Goal: Information Seeking & Learning: Learn about a topic

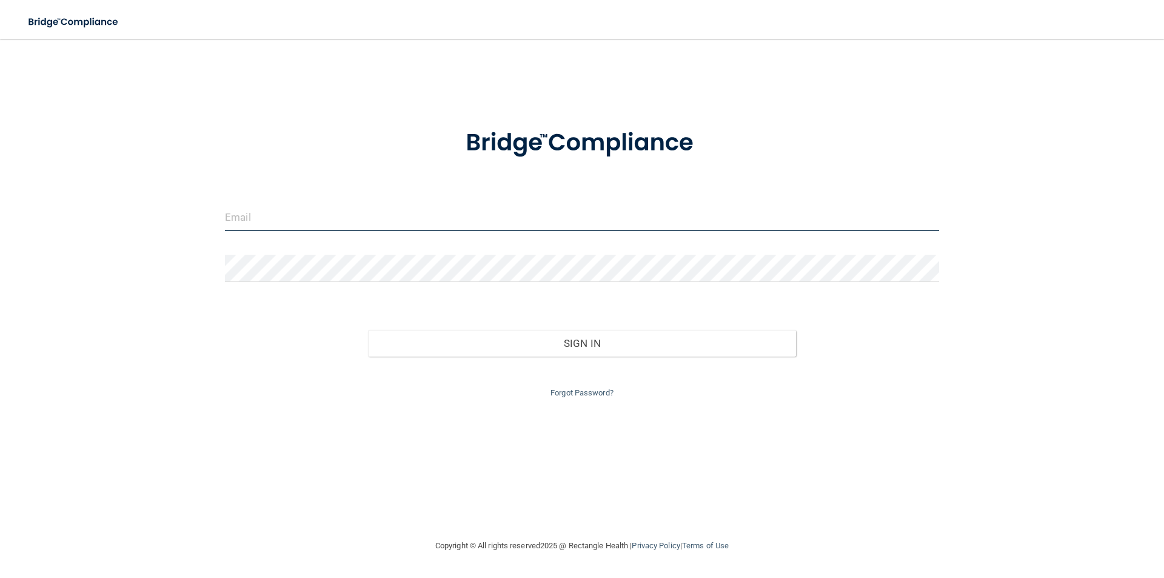
click at [500, 218] on input "email" at bounding box center [582, 217] width 714 height 27
type input "[EMAIL_ADDRESS][DOMAIN_NAME]"
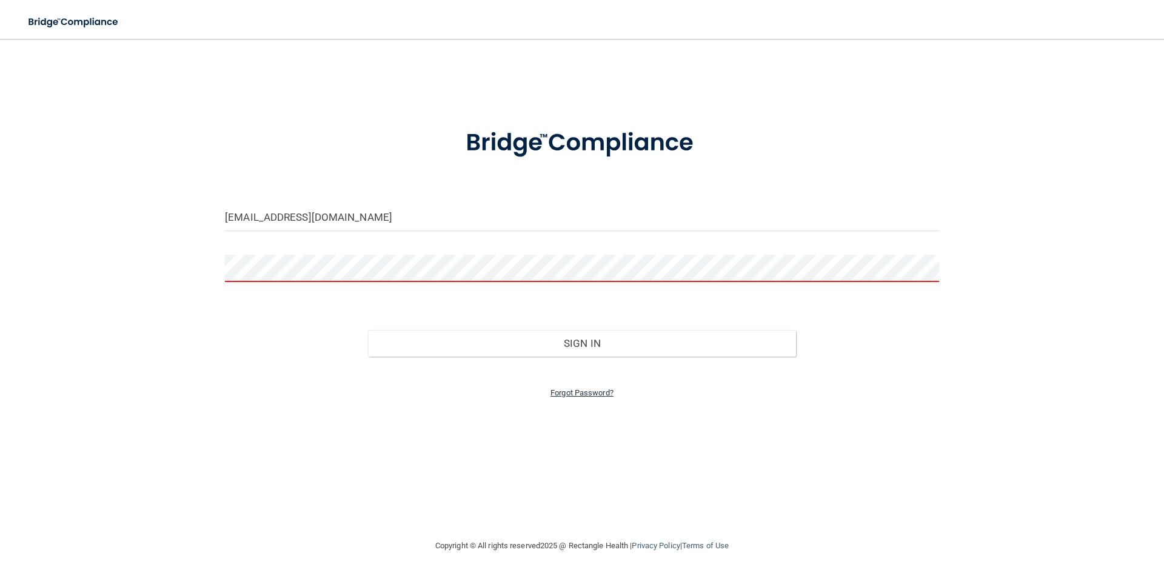
click at [568, 395] on link "Forgot Password?" at bounding box center [581, 392] width 63 height 9
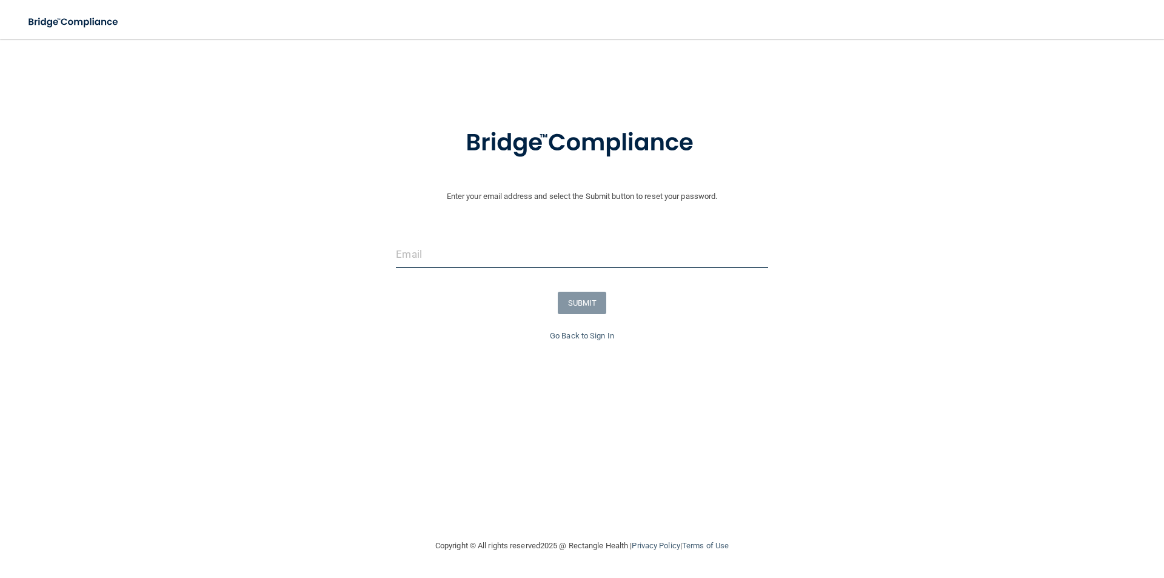
click at [473, 256] on input "email" at bounding box center [582, 254] width 372 height 27
type input "[EMAIL_ADDRESS][DOMAIN_NAME]"
click at [576, 299] on button "SUBMIT" at bounding box center [582, 303] width 49 height 22
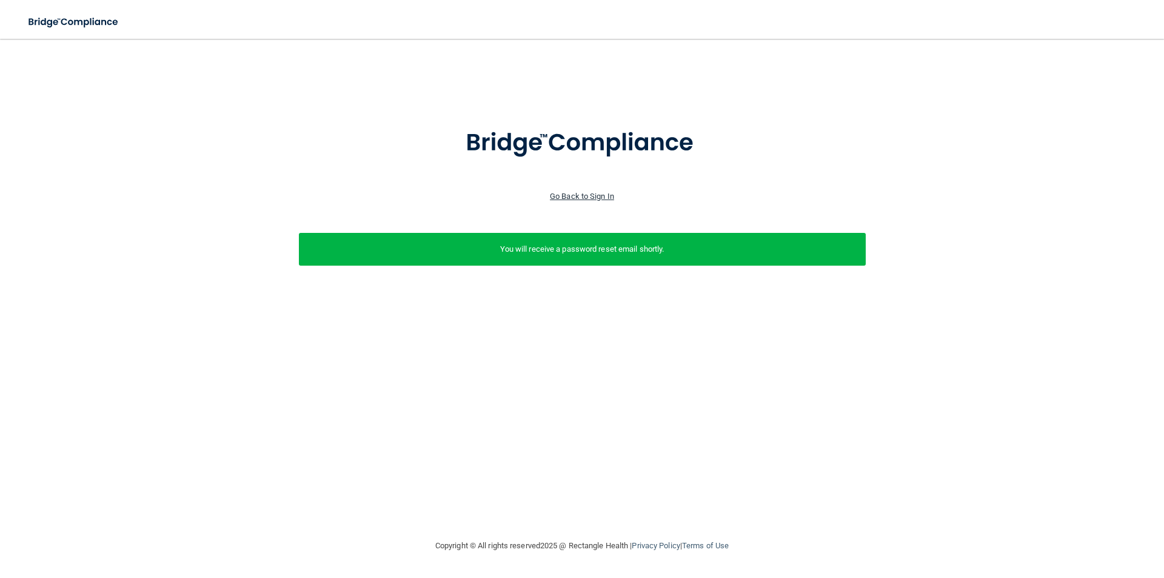
click at [593, 196] on link "Go Back to Sign In" at bounding box center [582, 196] width 64 height 9
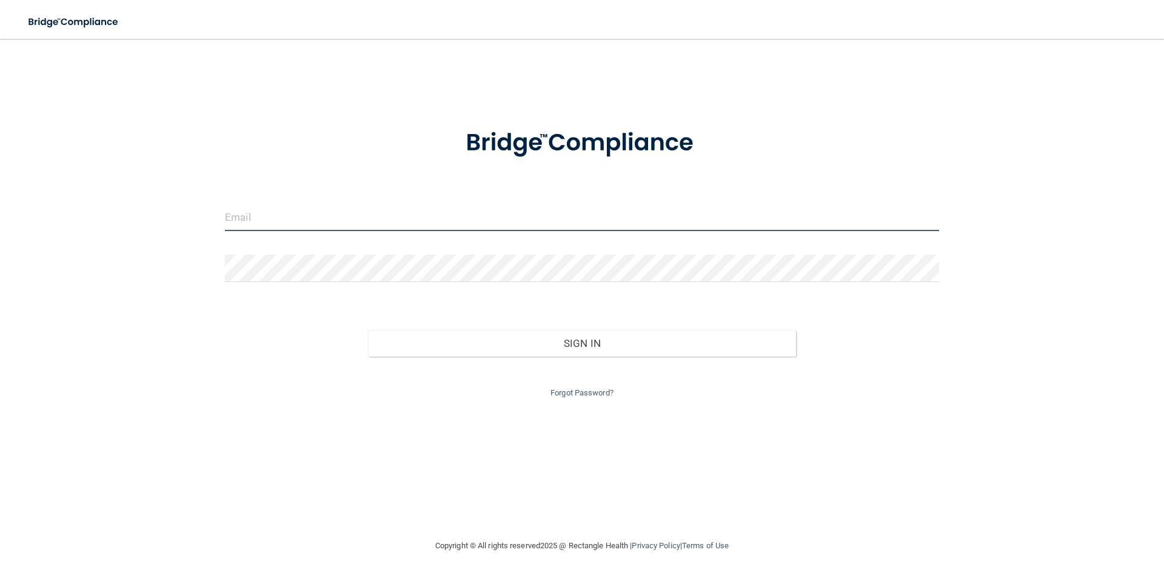
click at [467, 212] on input "email" at bounding box center [582, 217] width 714 height 27
type input "[EMAIL_ADDRESS][DOMAIN_NAME]"
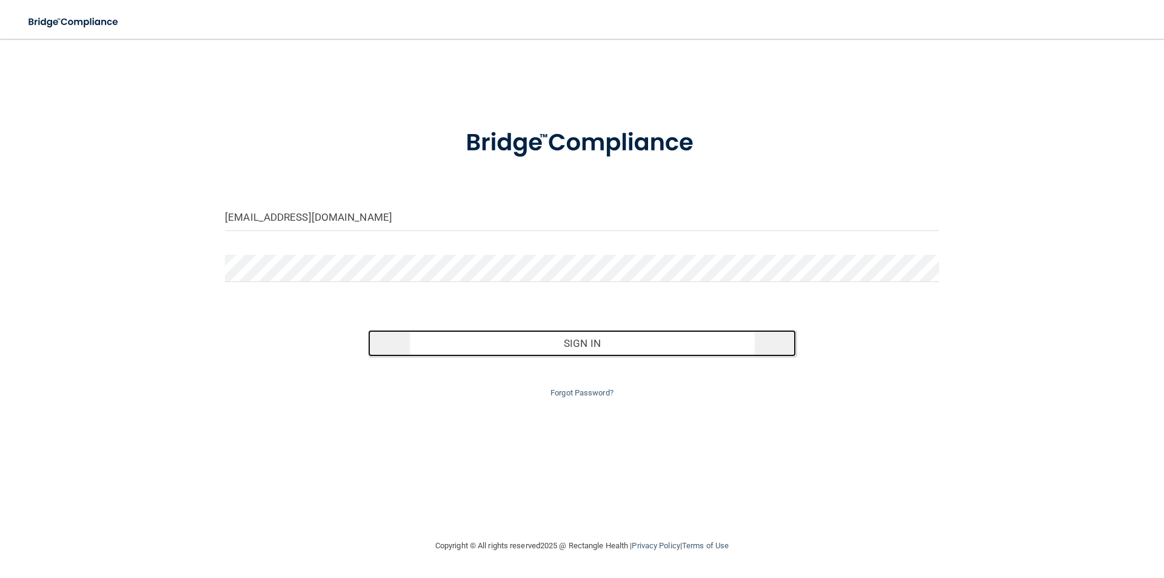
click at [489, 347] on button "Sign In" at bounding box center [582, 343] width 429 height 27
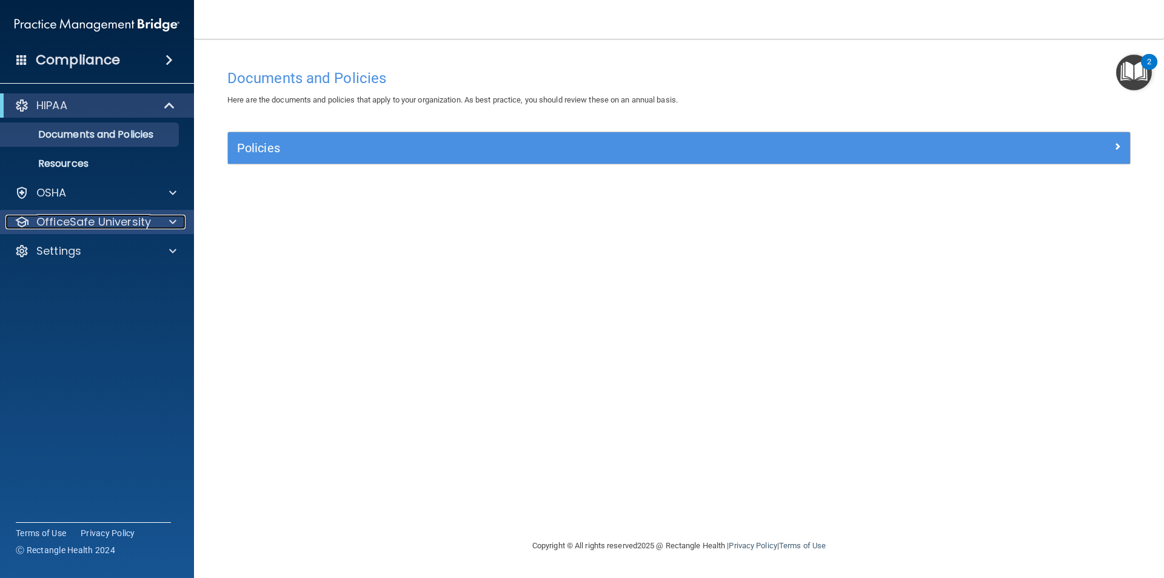
click at [170, 224] on span at bounding box center [172, 222] width 7 height 15
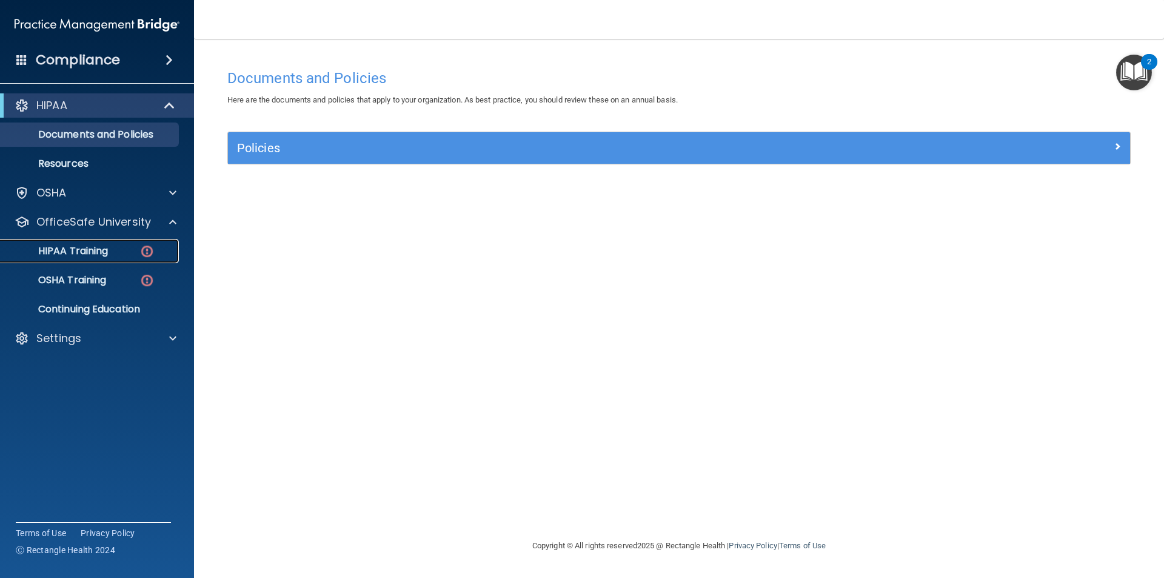
click at [148, 247] on img at bounding box center [146, 251] width 15 height 15
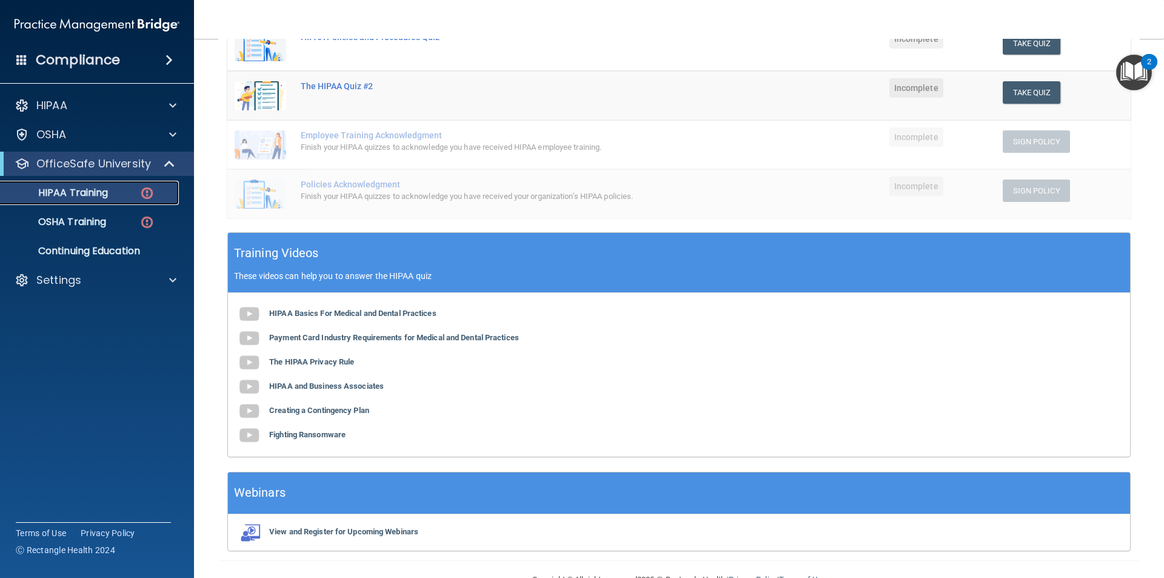
scroll to position [211, 0]
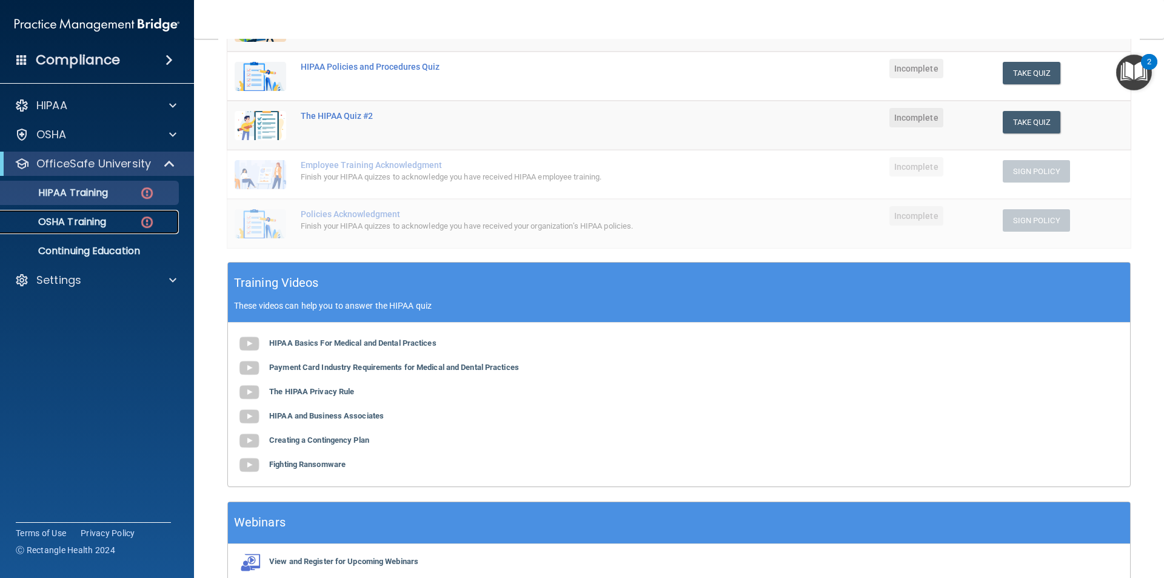
click at [131, 224] on div "OSHA Training" at bounding box center [90, 222] width 165 height 12
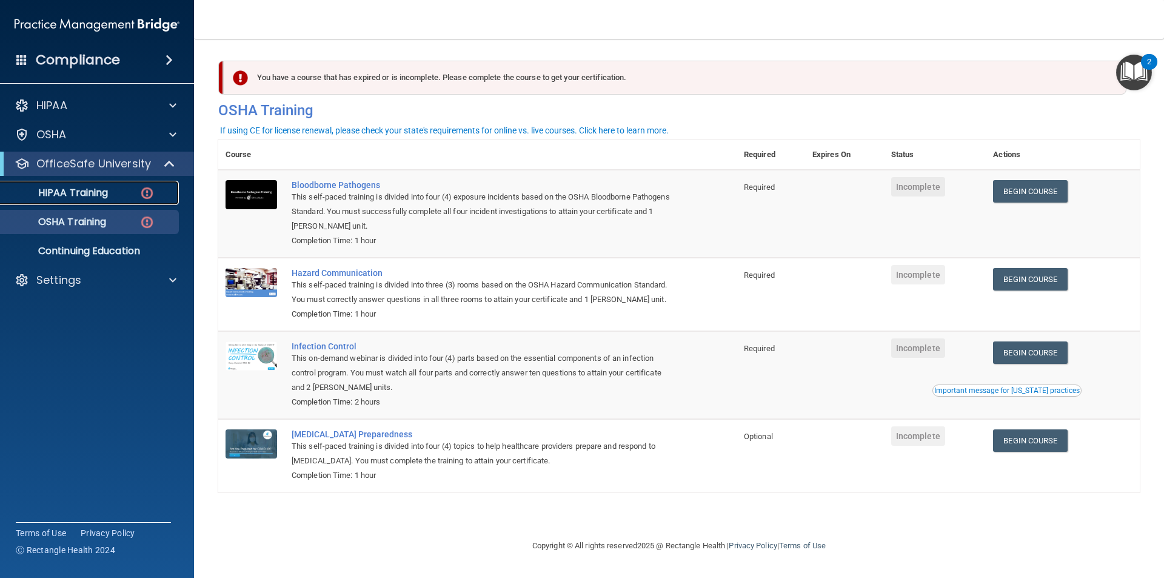
click at [141, 194] on img at bounding box center [146, 192] width 15 height 15
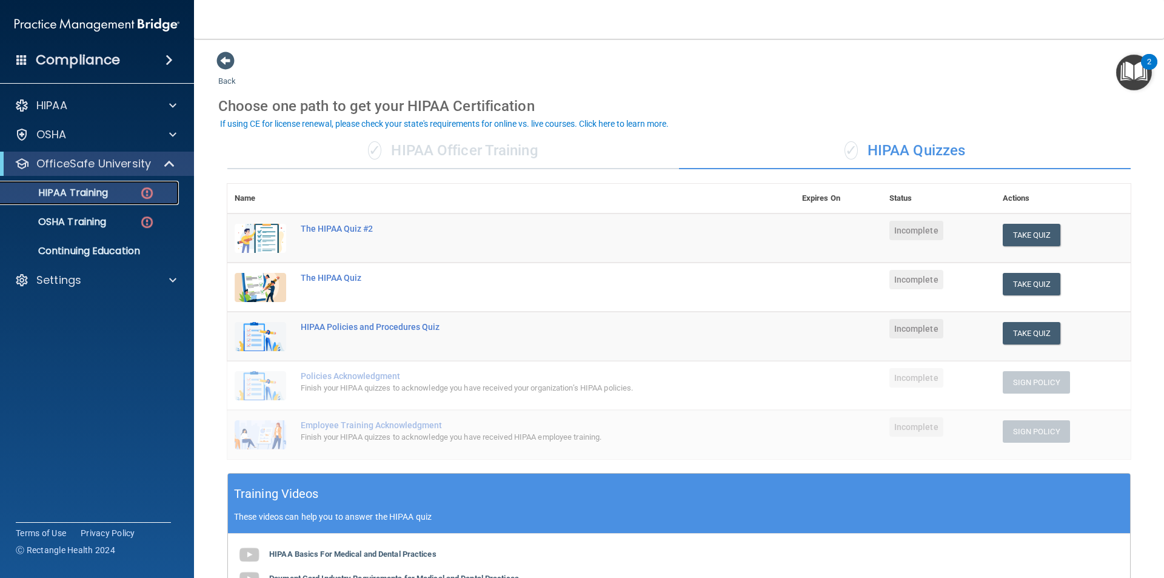
scroll to position [182, 0]
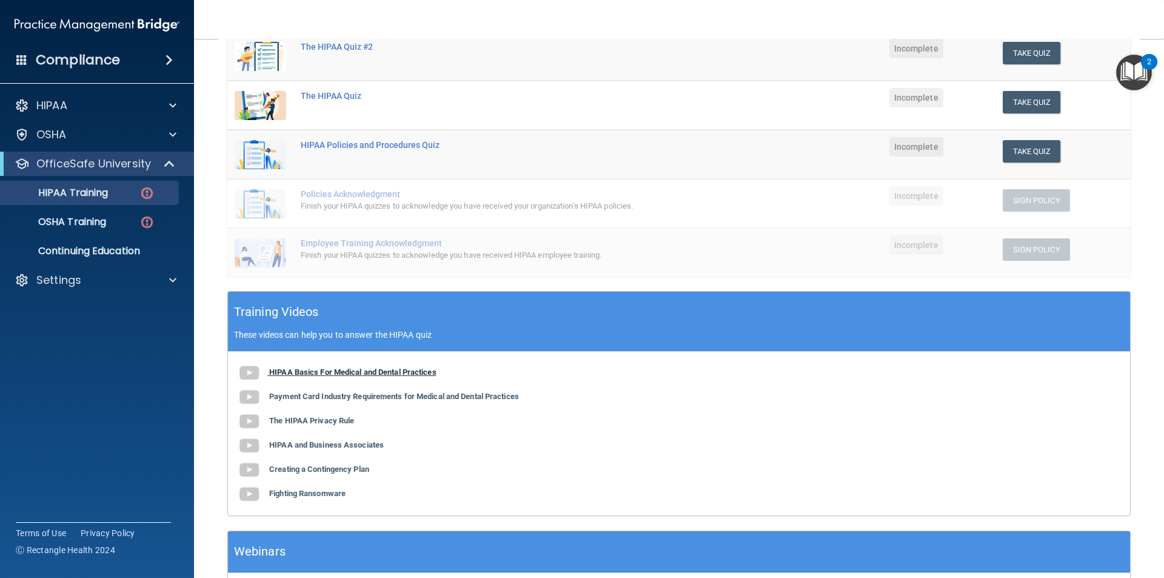
click at [264, 370] on span at bounding box center [253, 371] width 32 height 9
click at [396, 396] on b "Payment Card Industry Requirements for Medical and Dental Practices" at bounding box center [394, 396] width 250 height 9
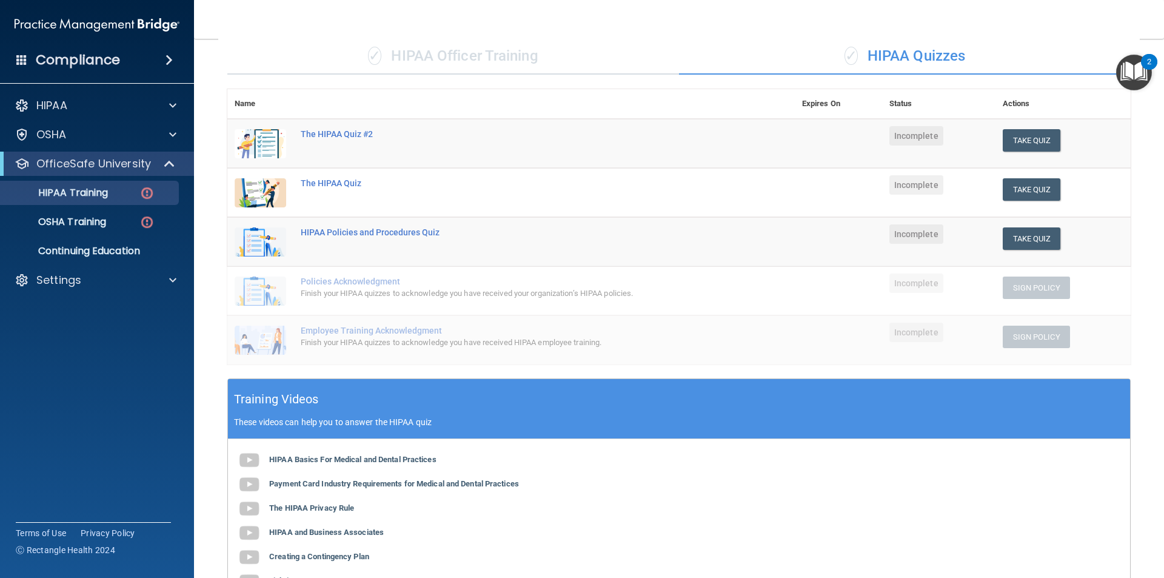
scroll to position [90, 0]
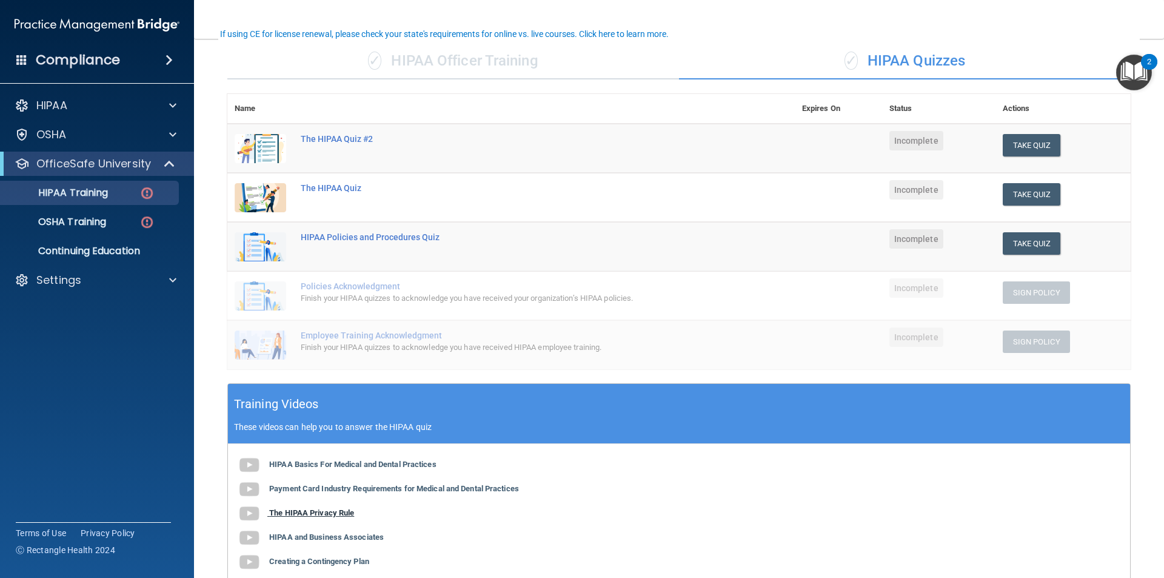
click at [335, 513] on b "The HIPAA Privacy Rule" at bounding box center [311, 512] width 85 height 9
click at [1022, 200] on button "Take Quiz" at bounding box center [1031, 194] width 58 height 22
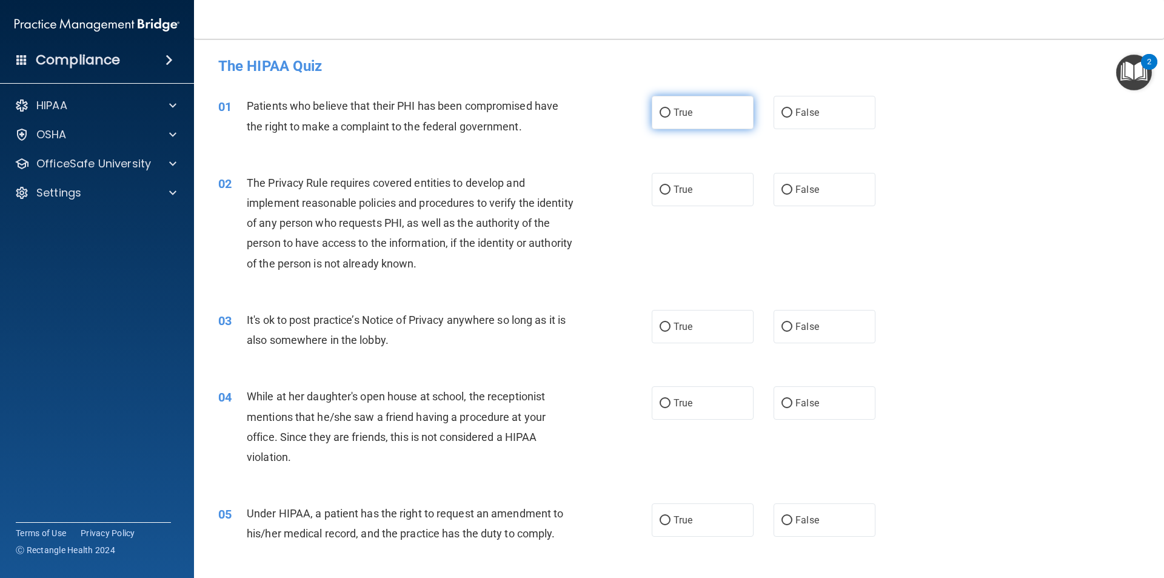
click at [718, 115] on label "True" at bounding box center [703, 112] width 102 height 33
click at [670, 115] on input "True" at bounding box center [664, 112] width 11 height 9
radio input "true"
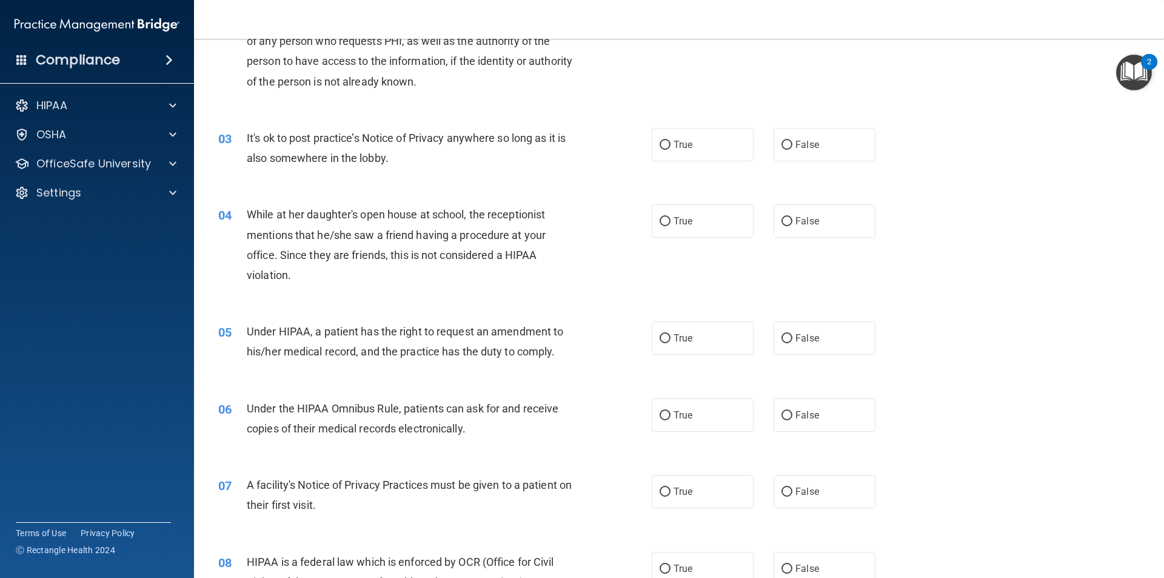
scroll to position [121, 0]
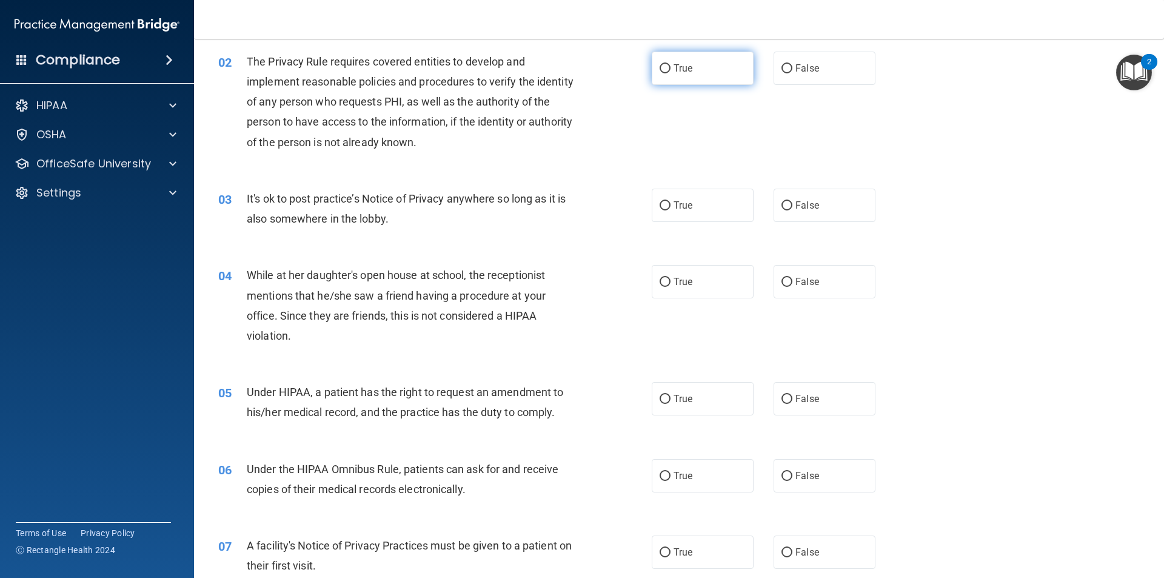
click at [666, 55] on label "True" at bounding box center [703, 68] width 102 height 33
click at [666, 64] on input "True" at bounding box center [664, 68] width 11 height 9
radio input "true"
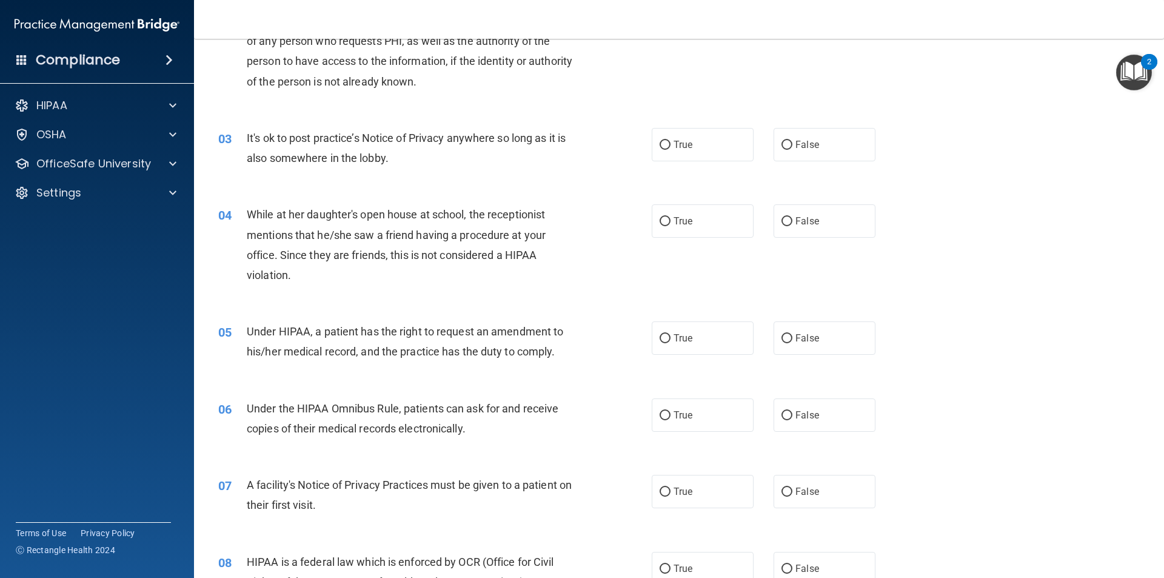
scroll to position [242, 0]
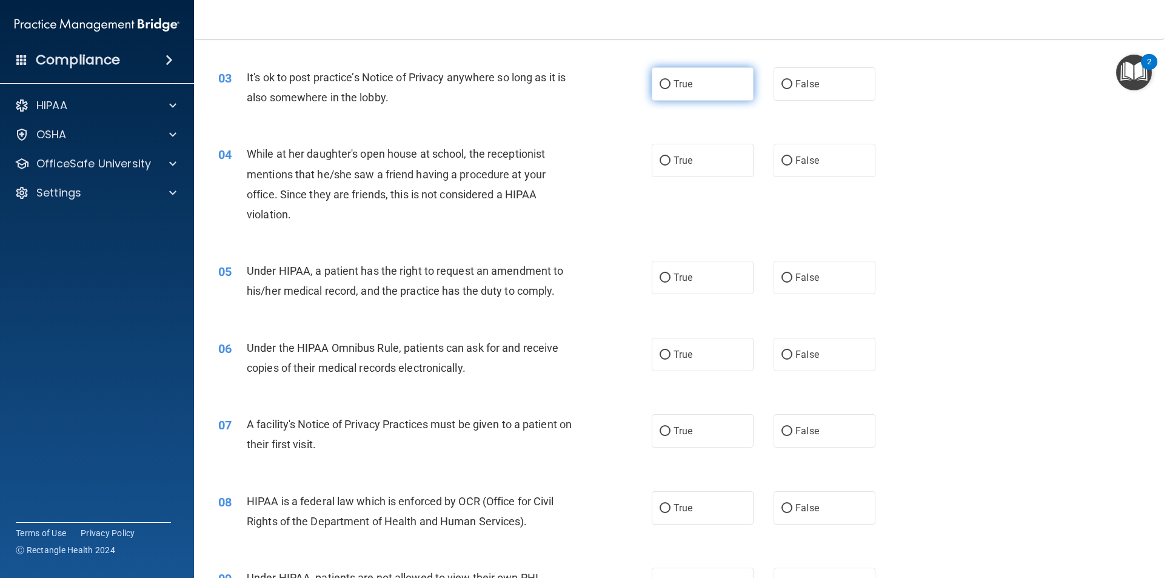
click at [723, 99] on label "True" at bounding box center [703, 83] width 102 height 33
click at [670, 89] on input "True" at bounding box center [664, 84] width 11 height 9
radio input "true"
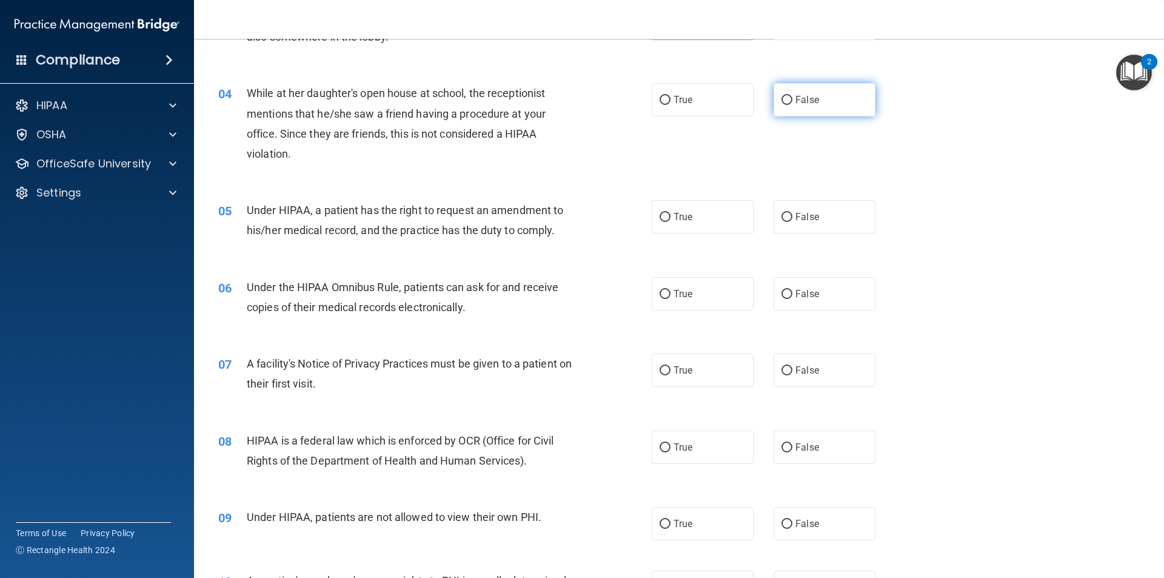
click at [796, 111] on label "False" at bounding box center [824, 99] width 102 height 33
click at [792, 105] on input "False" at bounding box center [786, 100] width 11 height 9
radio input "true"
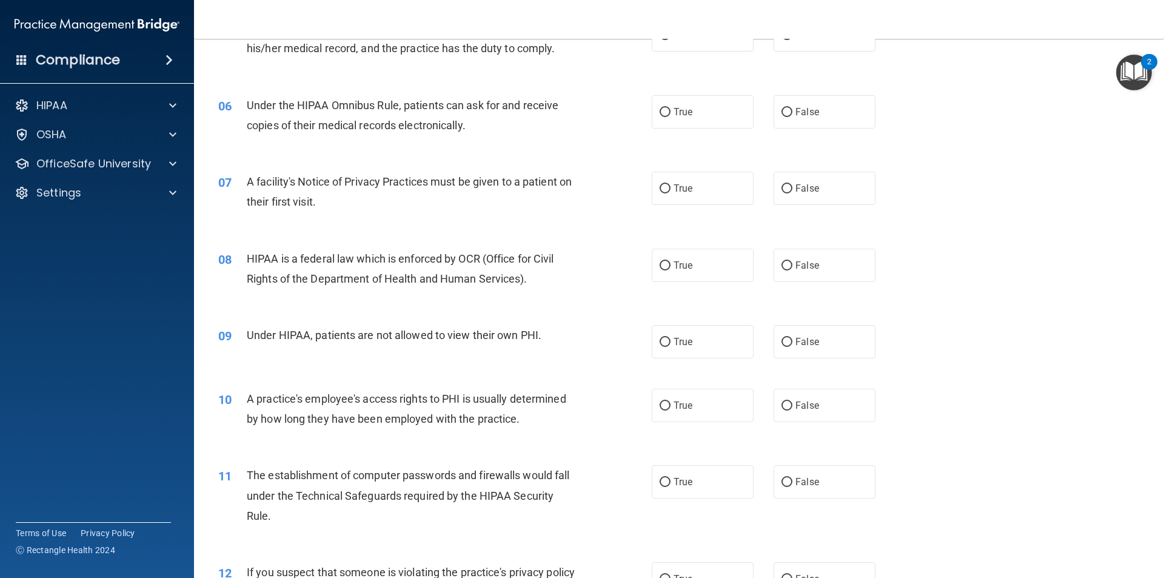
scroll to position [424, 0]
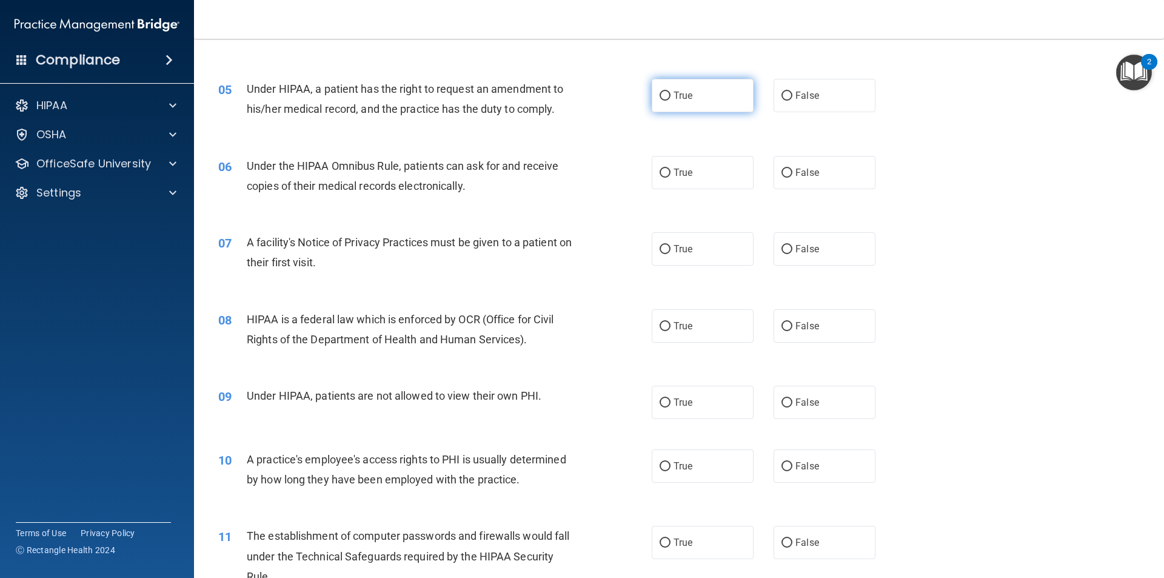
click at [688, 104] on label "True" at bounding box center [703, 95] width 102 height 33
click at [670, 101] on input "True" at bounding box center [664, 96] width 11 height 9
radio input "true"
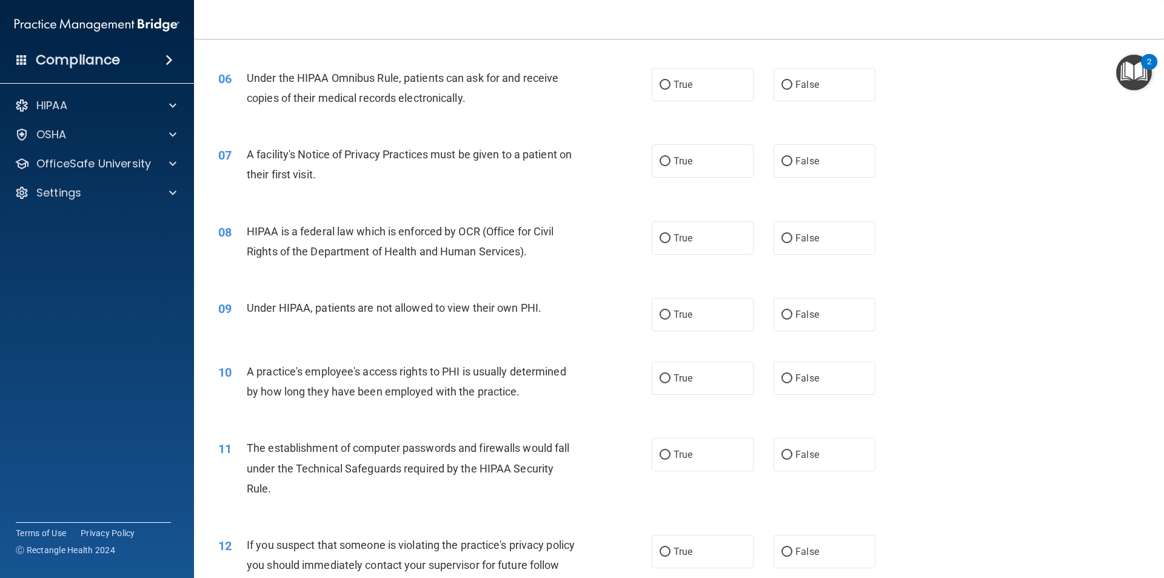
scroll to position [485, 0]
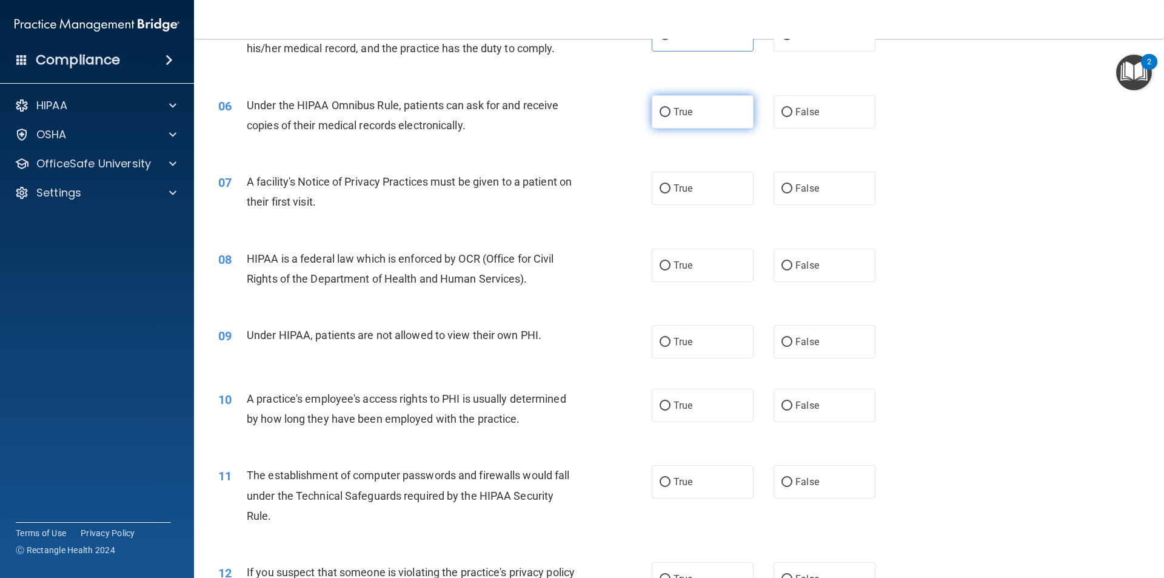
click at [702, 124] on label "True" at bounding box center [703, 111] width 102 height 33
click at [670, 117] on input "True" at bounding box center [664, 112] width 11 height 9
radio input "true"
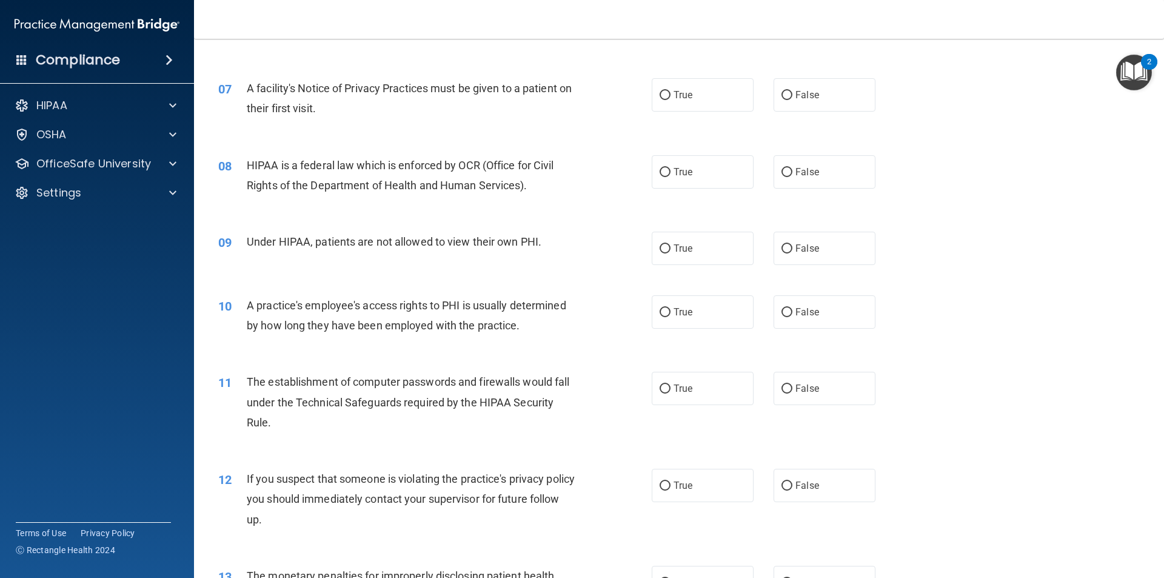
scroll to position [606, 0]
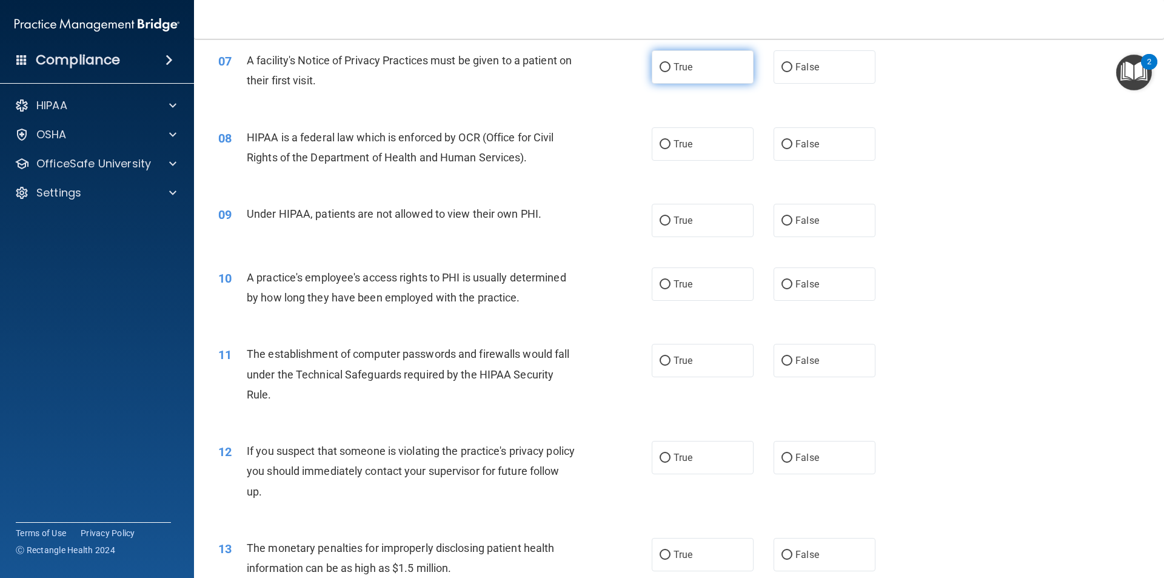
click at [673, 68] on span "True" at bounding box center [682, 67] width 19 height 12
click at [670, 68] on input "True" at bounding box center [664, 67] width 11 height 9
radio input "true"
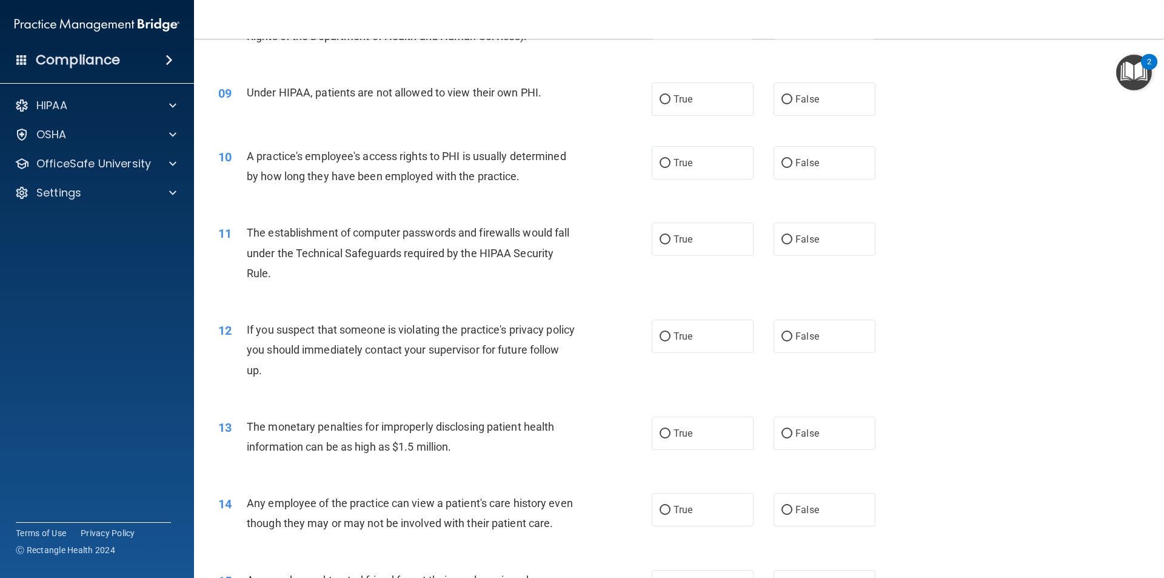
scroll to position [667, 0]
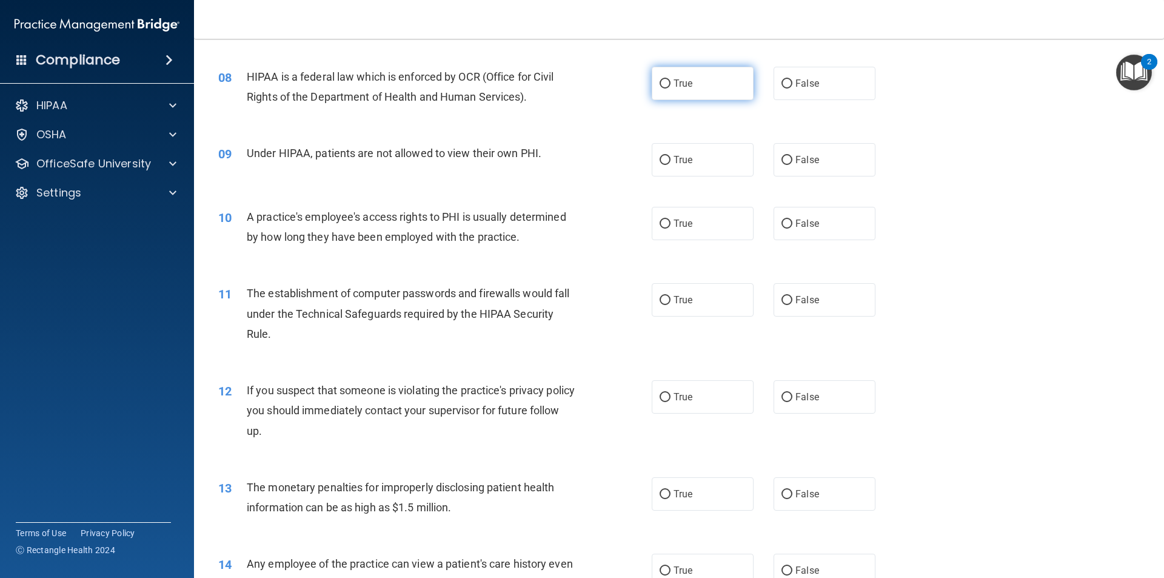
click at [685, 97] on label "True" at bounding box center [703, 83] width 102 height 33
click at [670, 88] on input "True" at bounding box center [664, 83] width 11 height 9
radio input "true"
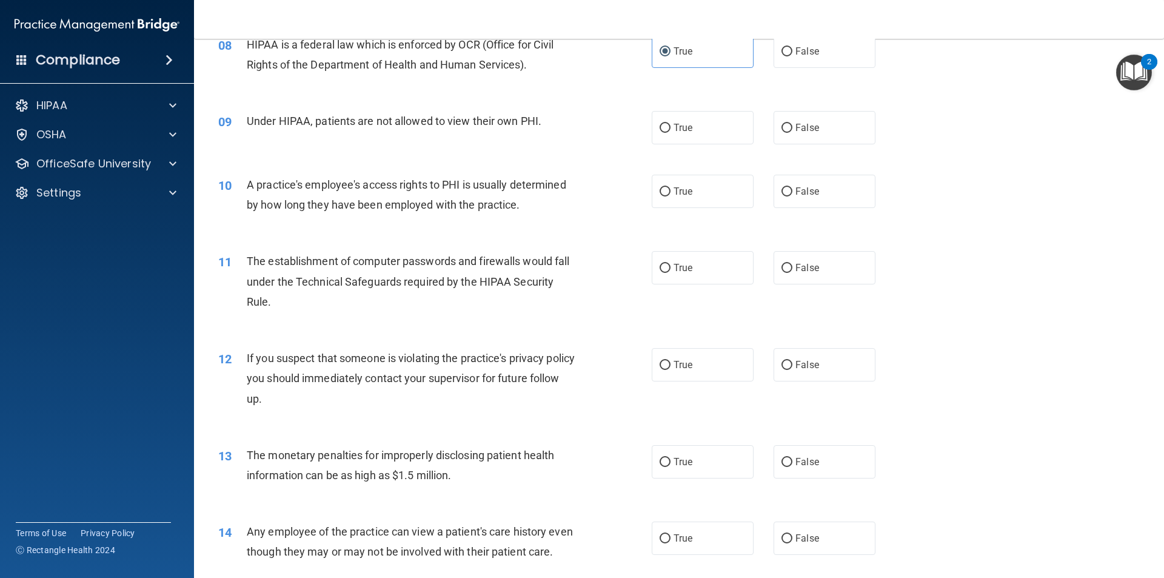
scroll to position [727, 0]
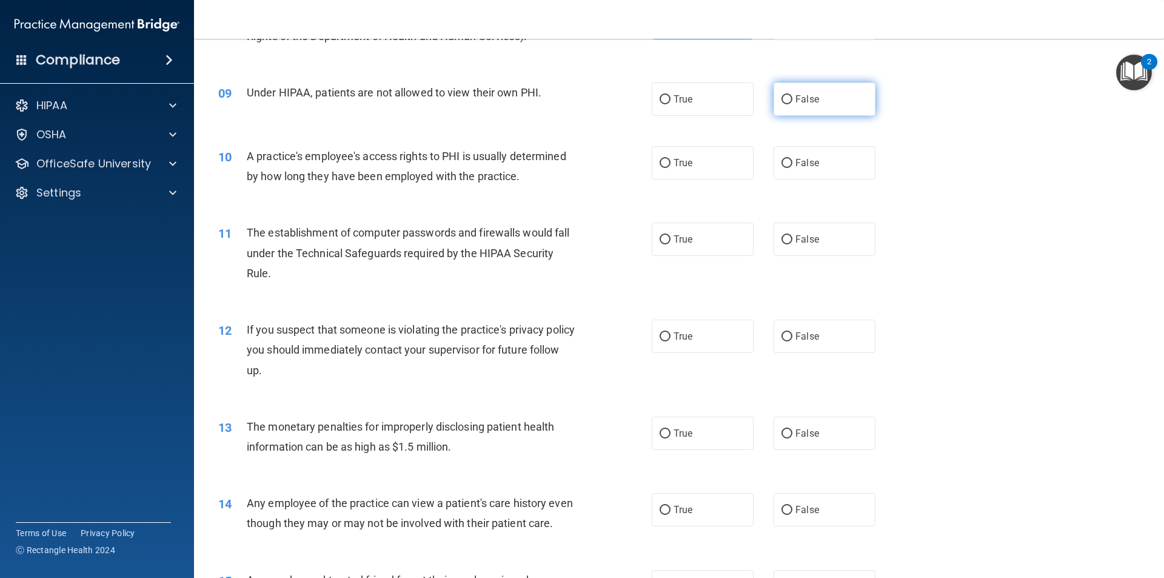
click at [780, 114] on label "False" at bounding box center [824, 98] width 102 height 33
click at [781, 104] on input "False" at bounding box center [786, 99] width 11 height 9
radio input "true"
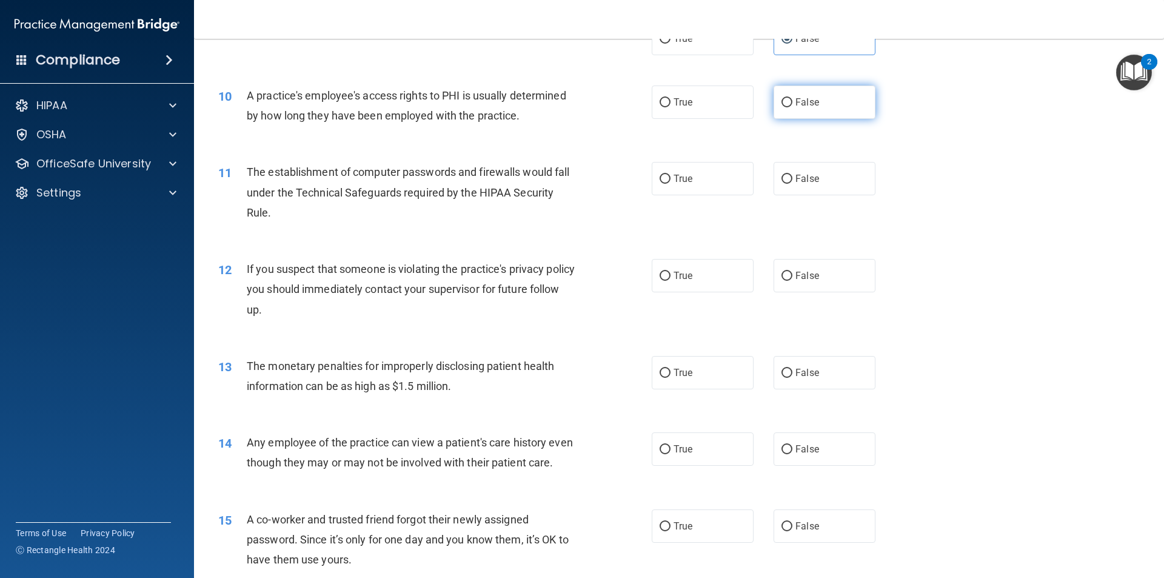
click at [795, 110] on label "False" at bounding box center [824, 101] width 102 height 33
click at [792, 107] on input "False" at bounding box center [786, 102] width 11 height 9
radio input "true"
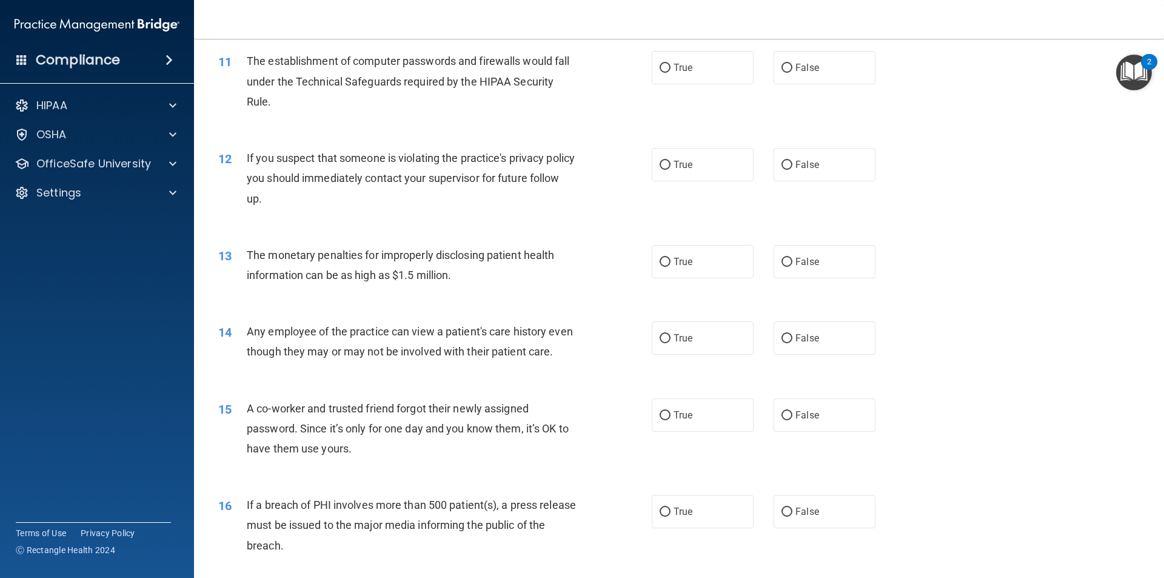
scroll to position [909, 0]
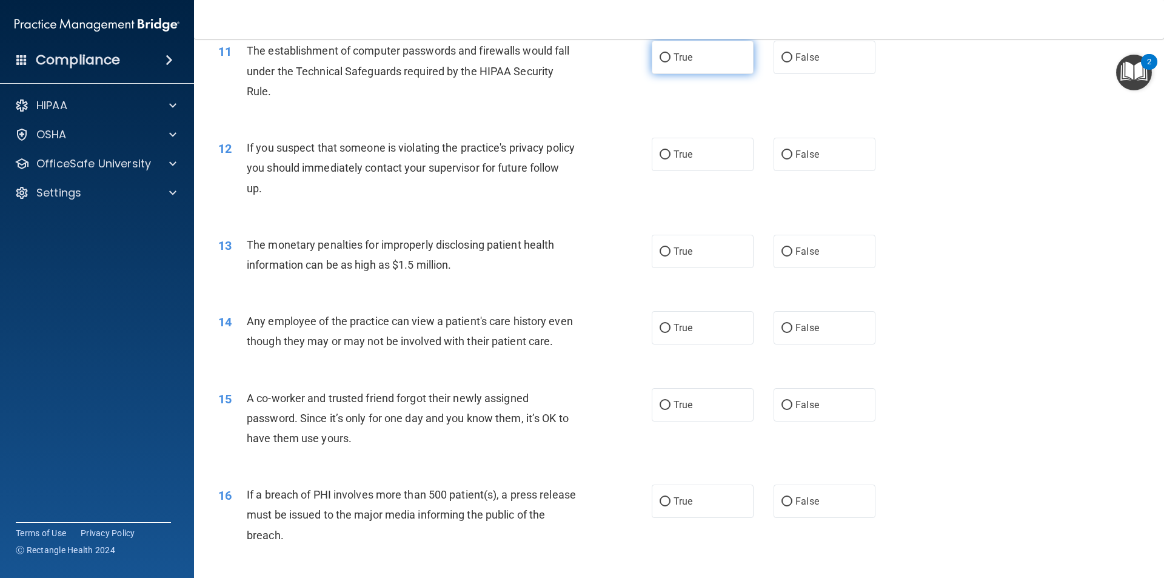
click at [690, 63] on label "True" at bounding box center [703, 57] width 102 height 33
click at [670, 62] on input "True" at bounding box center [664, 57] width 11 height 9
radio input "true"
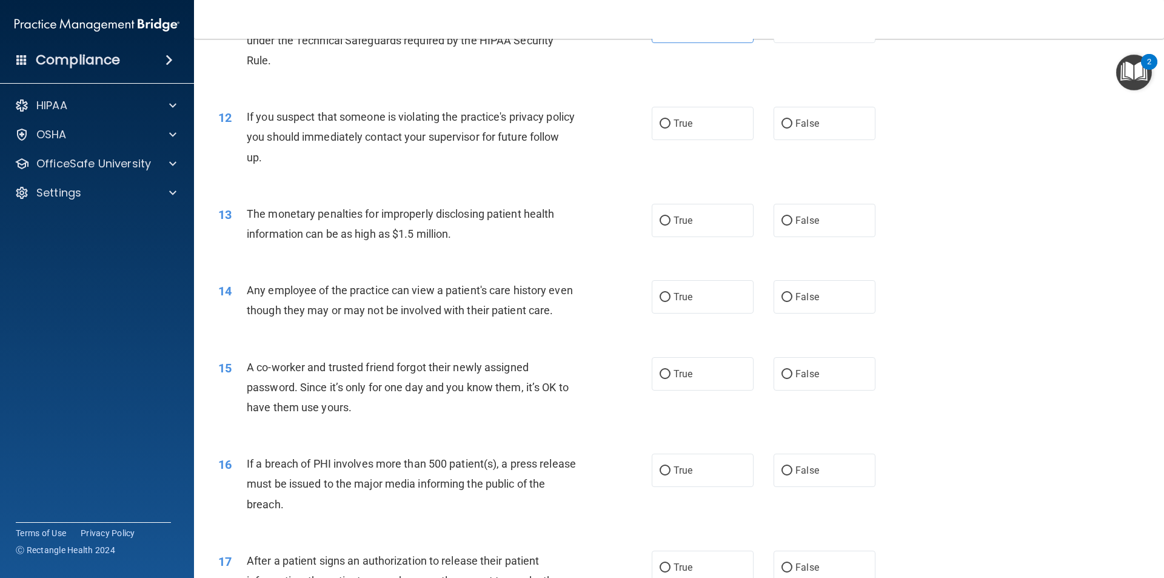
scroll to position [970, 0]
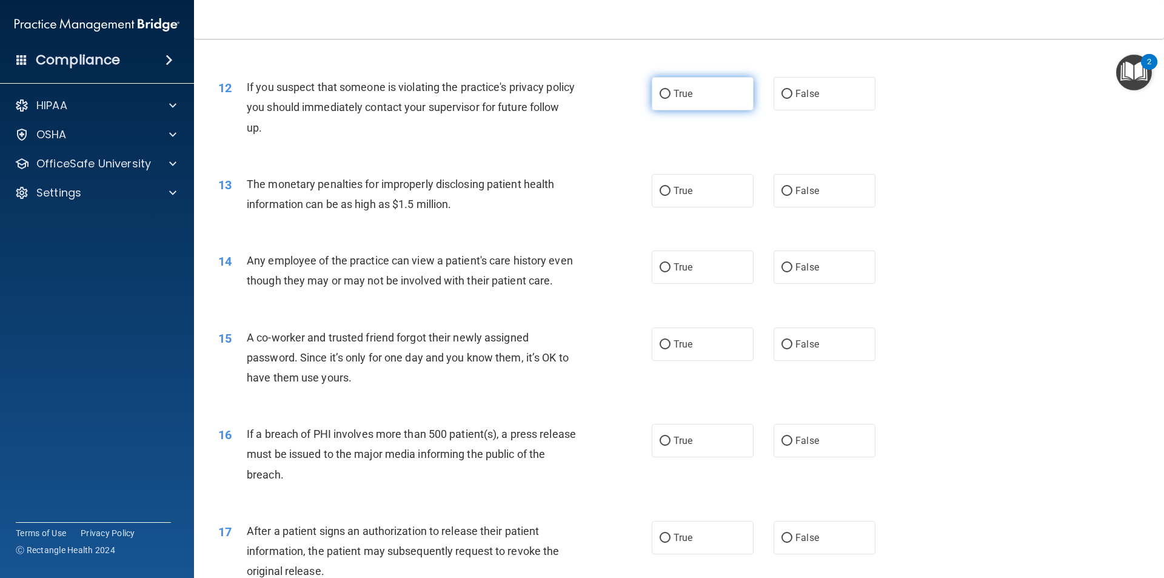
click at [700, 103] on label "True" at bounding box center [703, 93] width 102 height 33
click at [670, 99] on input "True" at bounding box center [664, 94] width 11 height 9
radio input "true"
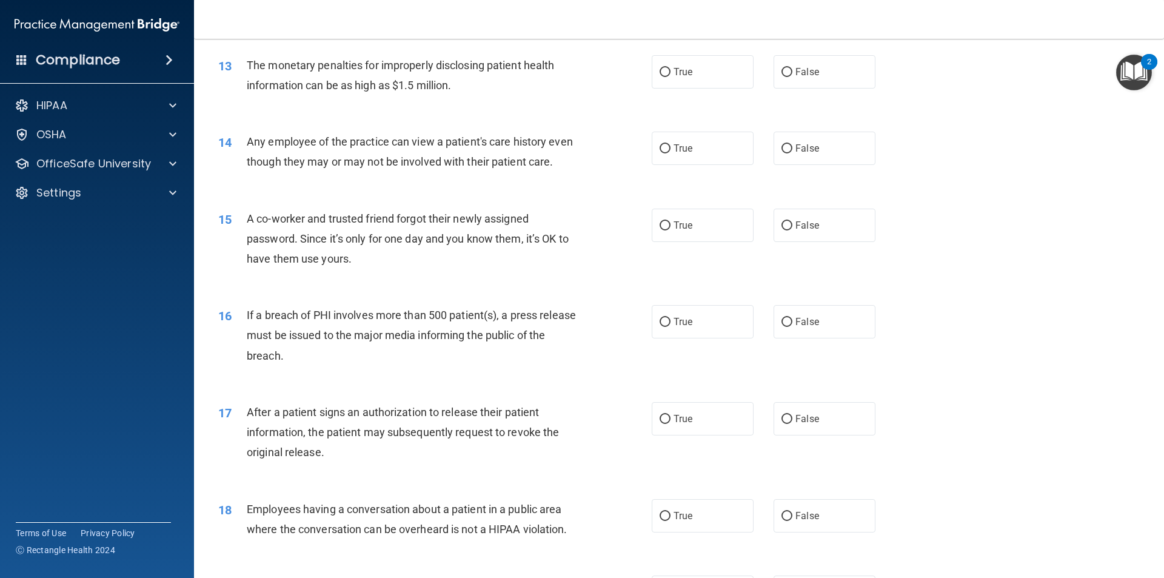
scroll to position [1091, 0]
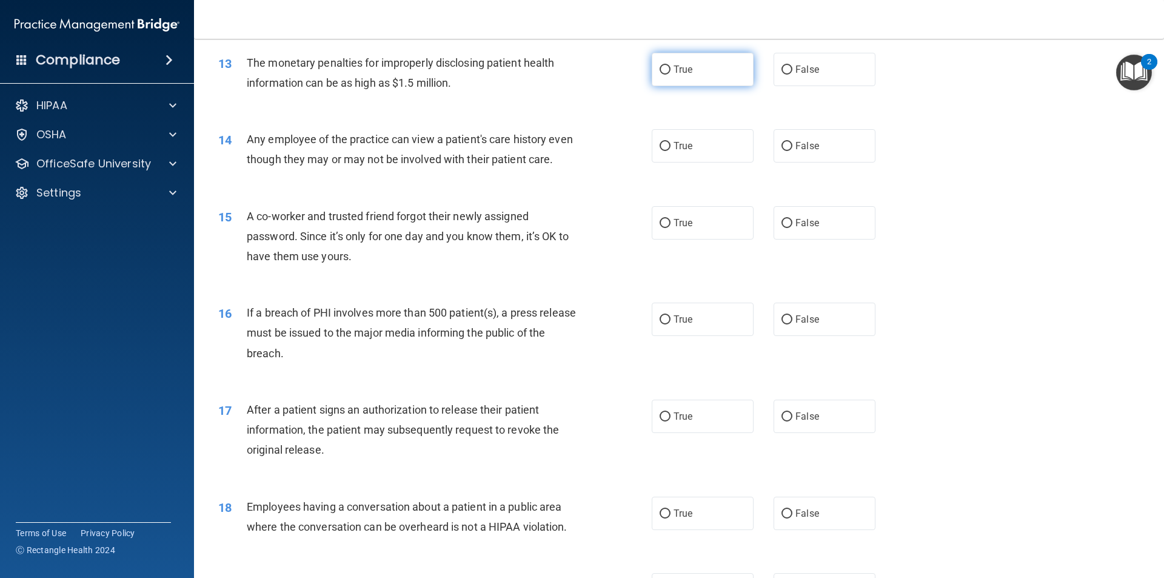
click at [705, 82] on label "True" at bounding box center [703, 69] width 102 height 33
click at [670, 75] on input "True" at bounding box center [664, 69] width 11 height 9
radio input "true"
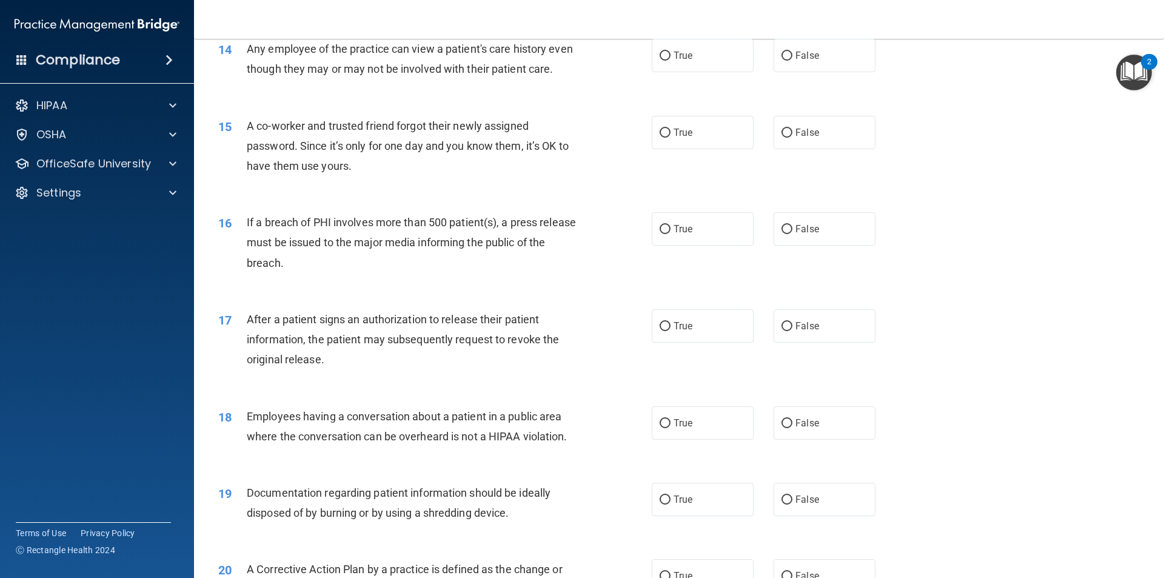
scroll to position [1152, 0]
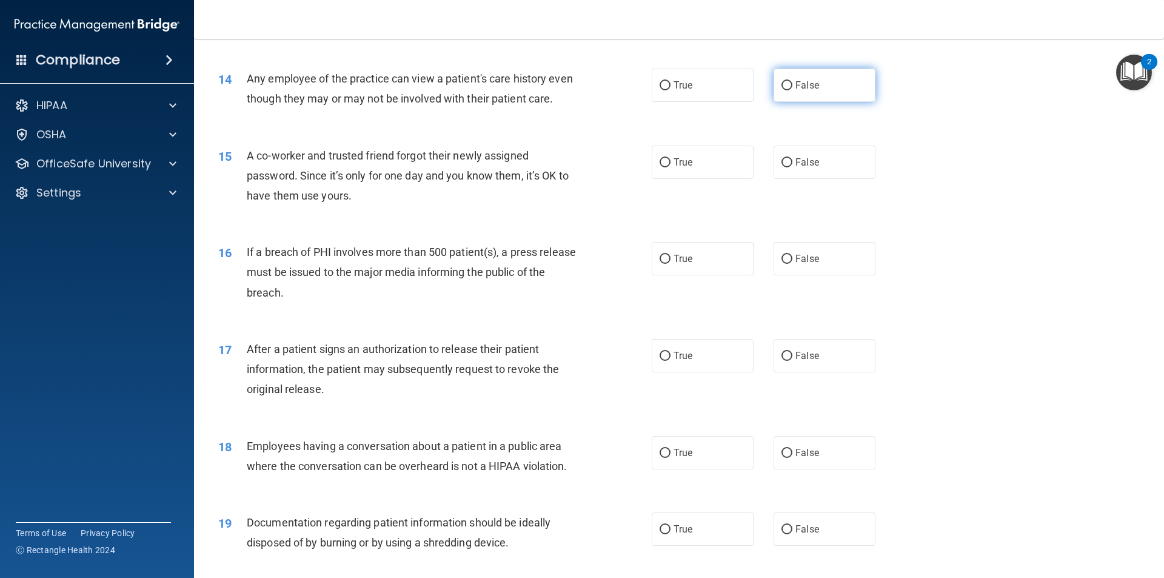
click at [823, 81] on label "False" at bounding box center [824, 84] width 102 height 33
click at [792, 81] on input "False" at bounding box center [786, 85] width 11 height 9
radio input "true"
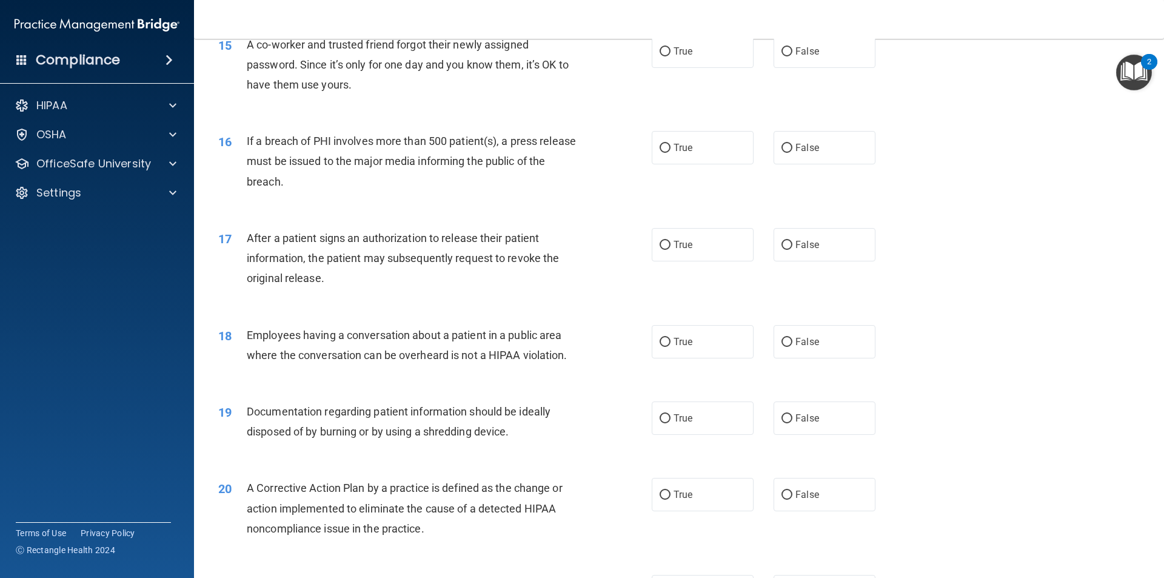
scroll to position [1273, 0]
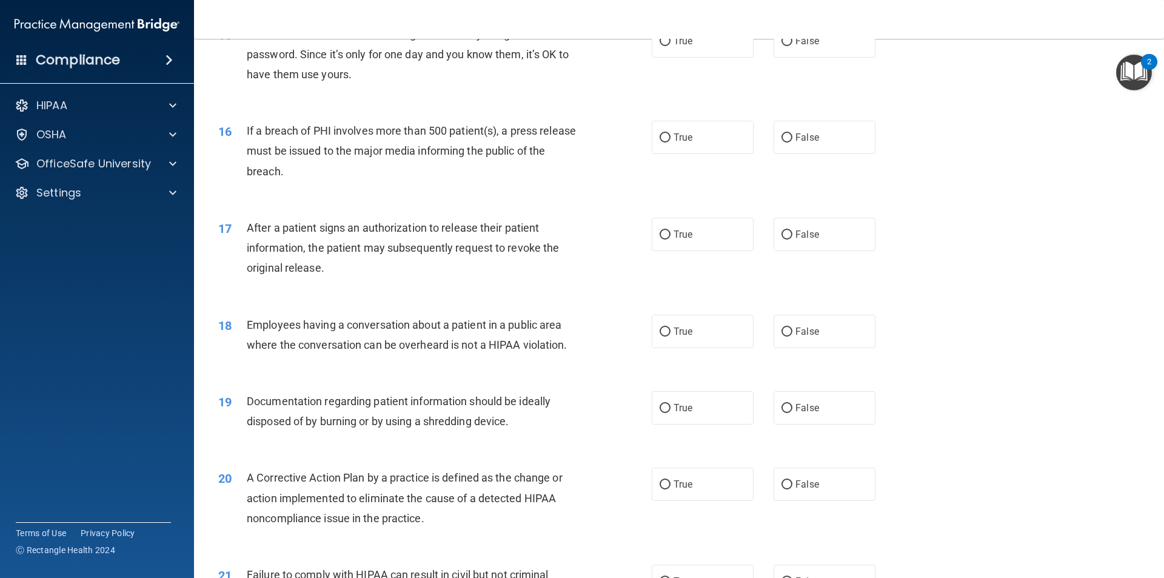
click at [819, 82] on div "15 A co-worker and trusted friend forgot their newly assigned password. Since i…" at bounding box center [678, 57] width 939 height 97
click at [819, 80] on div "15 A co-worker and trusted friend forgot their newly assigned password. Since i…" at bounding box center [678, 57] width 939 height 97
click at [813, 58] on label "False" at bounding box center [824, 40] width 102 height 33
click at [792, 46] on input "False" at bounding box center [786, 41] width 11 height 9
radio input "true"
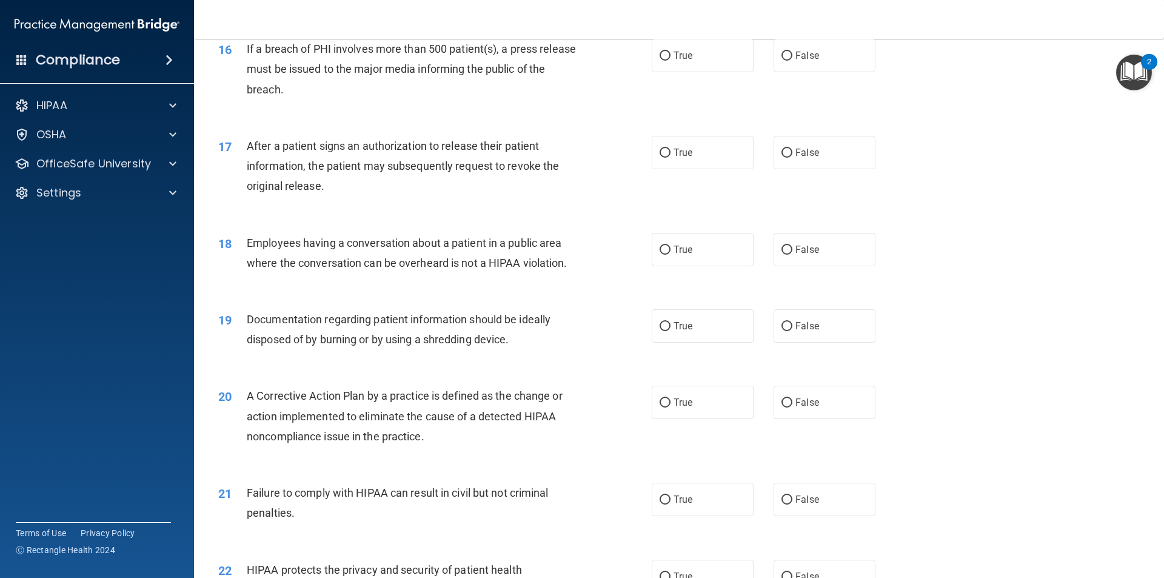
scroll to position [1333, 0]
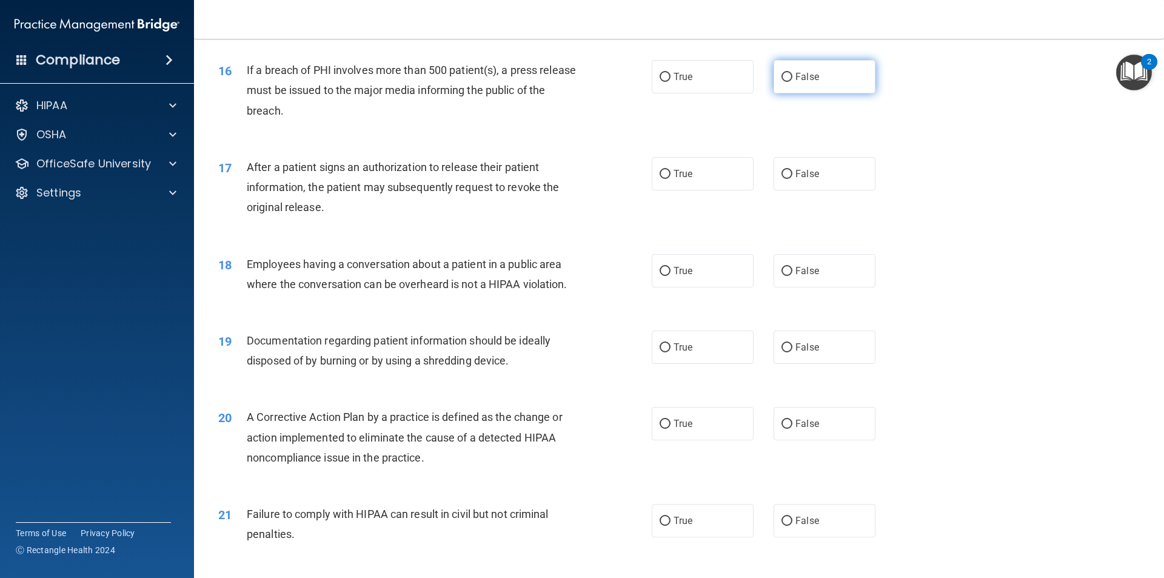
click at [814, 93] on label "False" at bounding box center [824, 76] width 102 height 33
click at [792, 82] on input "False" at bounding box center [786, 77] width 11 height 9
radio input "true"
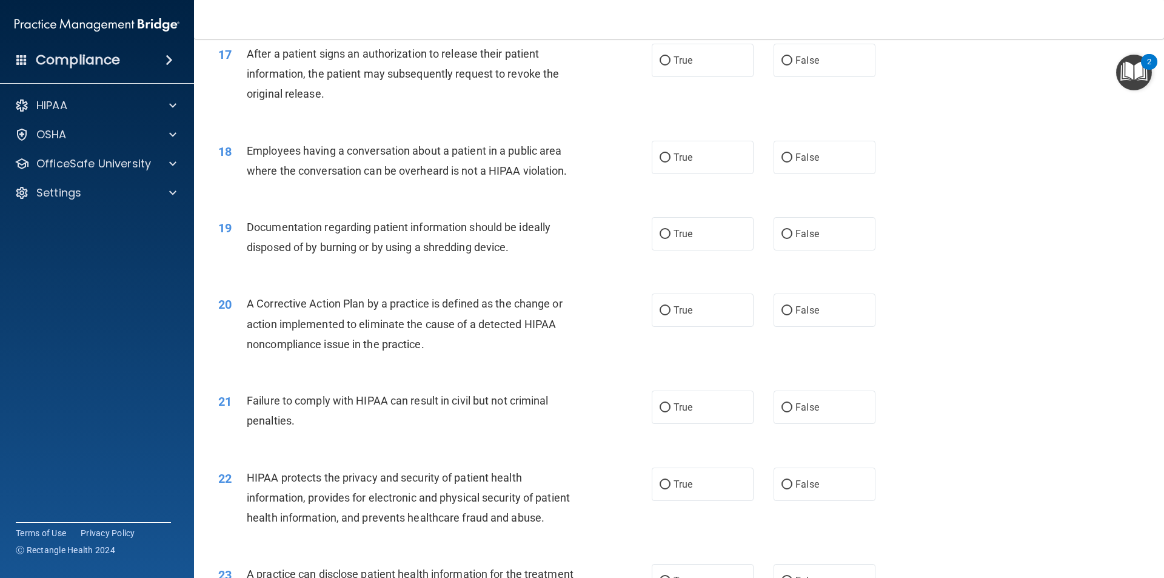
scroll to position [1455, 0]
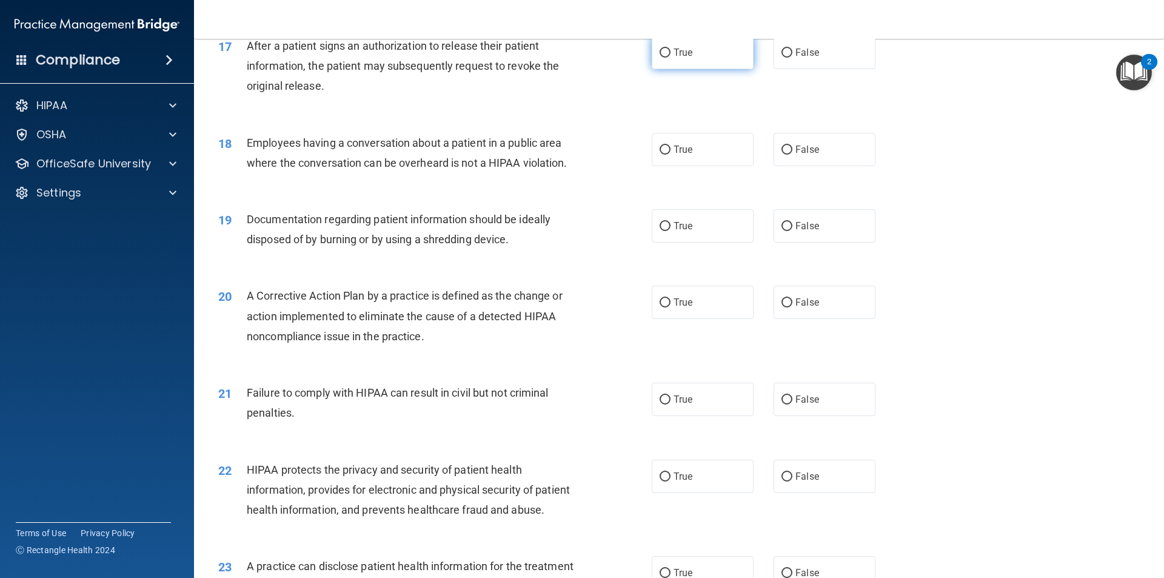
click at [692, 69] on label "True" at bounding box center [703, 52] width 102 height 33
click at [670, 58] on input "True" at bounding box center [664, 52] width 11 height 9
radio input "true"
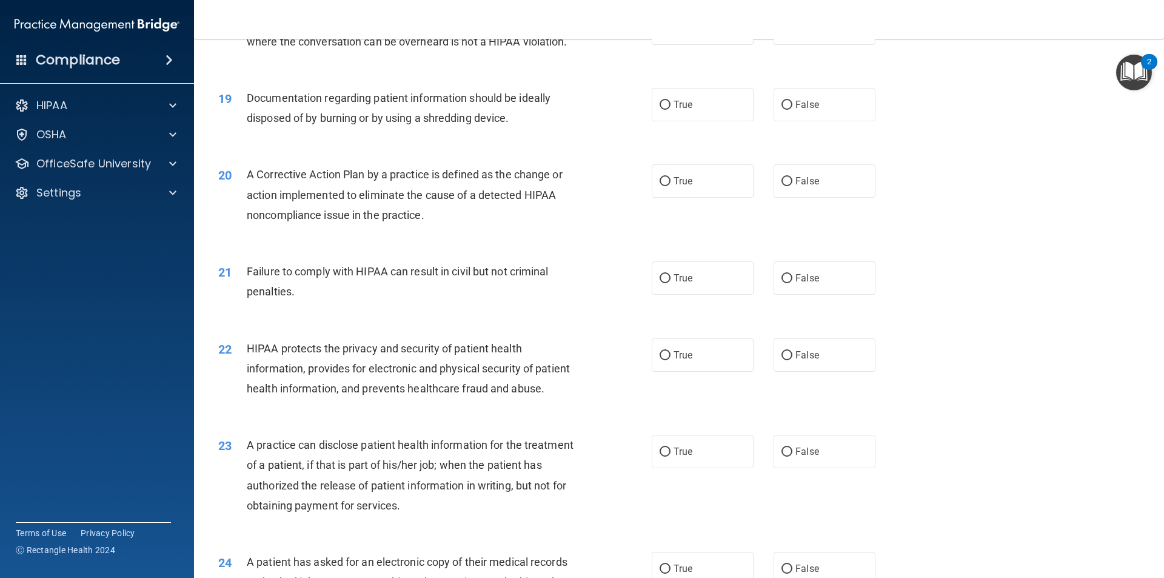
scroll to position [1515, 0]
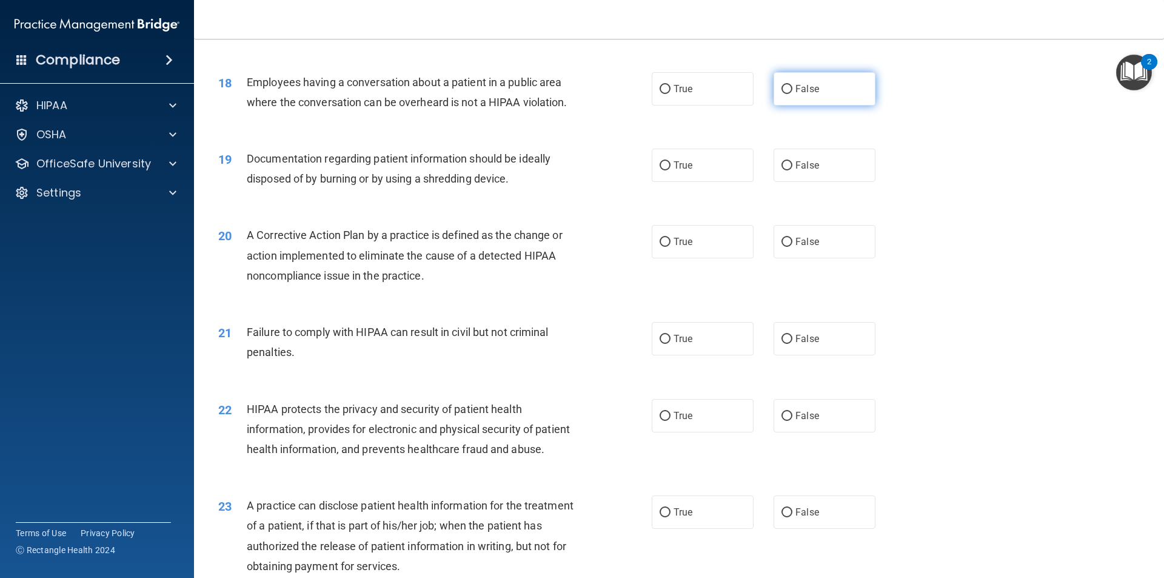
click at [788, 105] on label "False" at bounding box center [824, 88] width 102 height 33
click at [788, 94] on input "False" at bounding box center [786, 89] width 11 height 9
radio input "true"
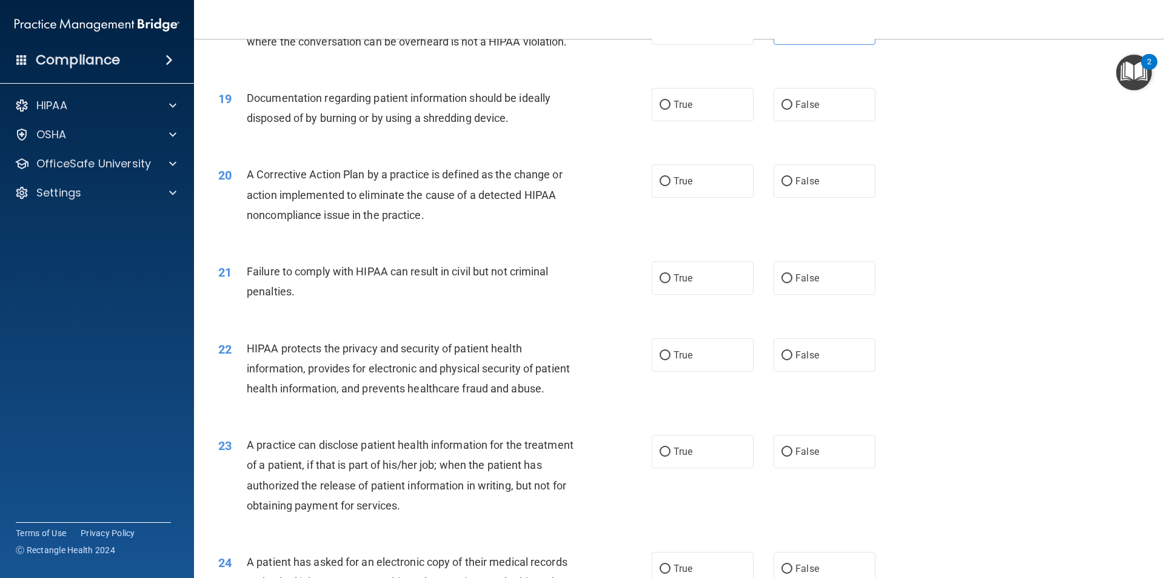
scroll to position [1636, 0]
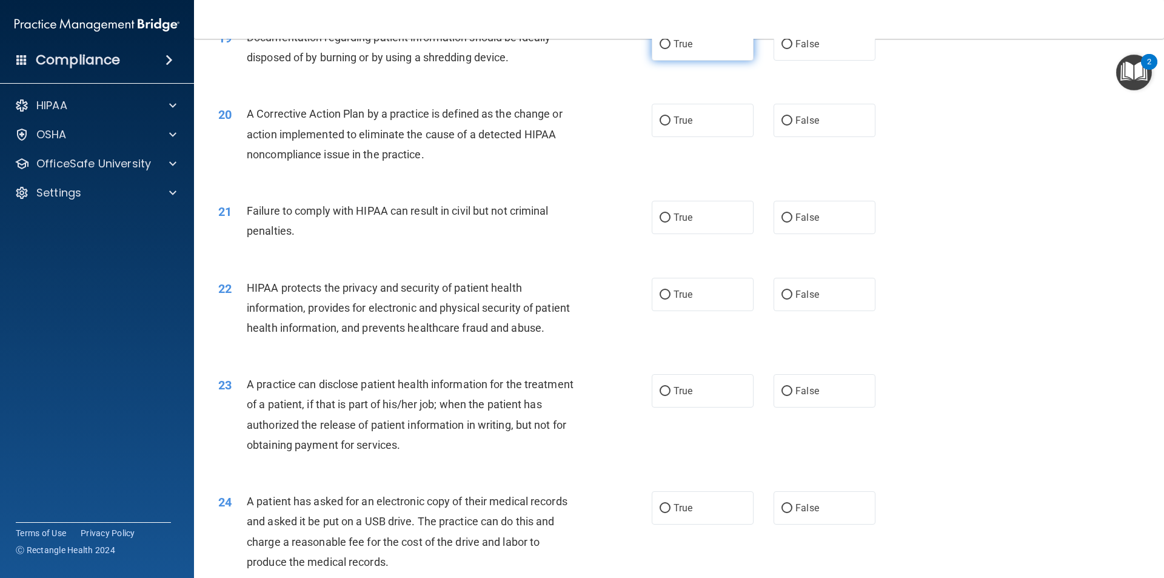
click at [713, 61] on label "True" at bounding box center [703, 43] width 102 height 33
click at [670, 49] on input "True" at bounding box center [664, 44] width 11 height 9
radio input "true"
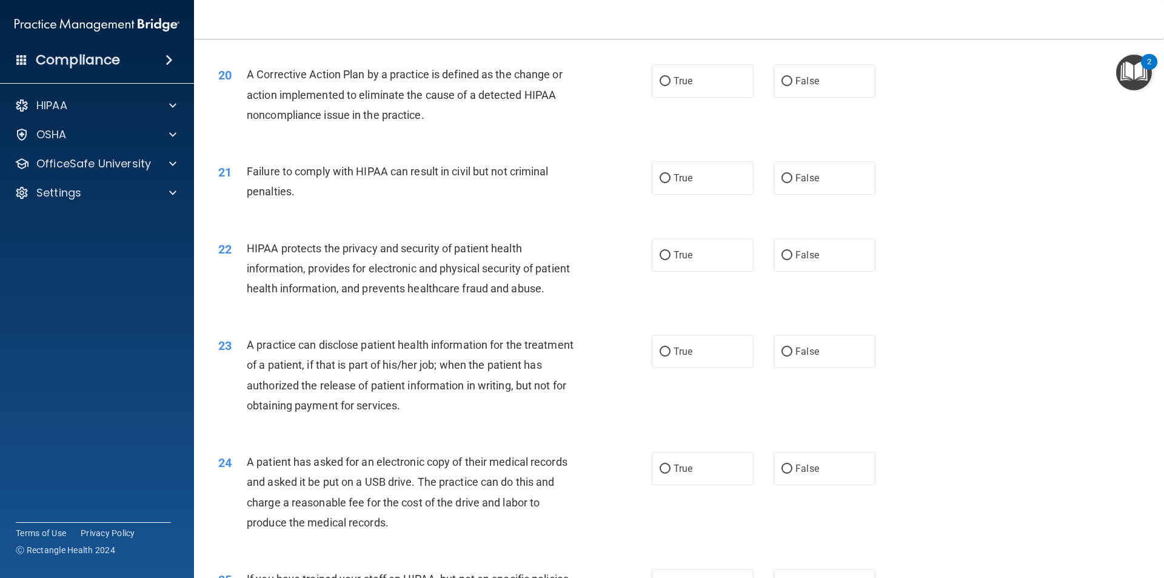
scroll to position [1697, 0]
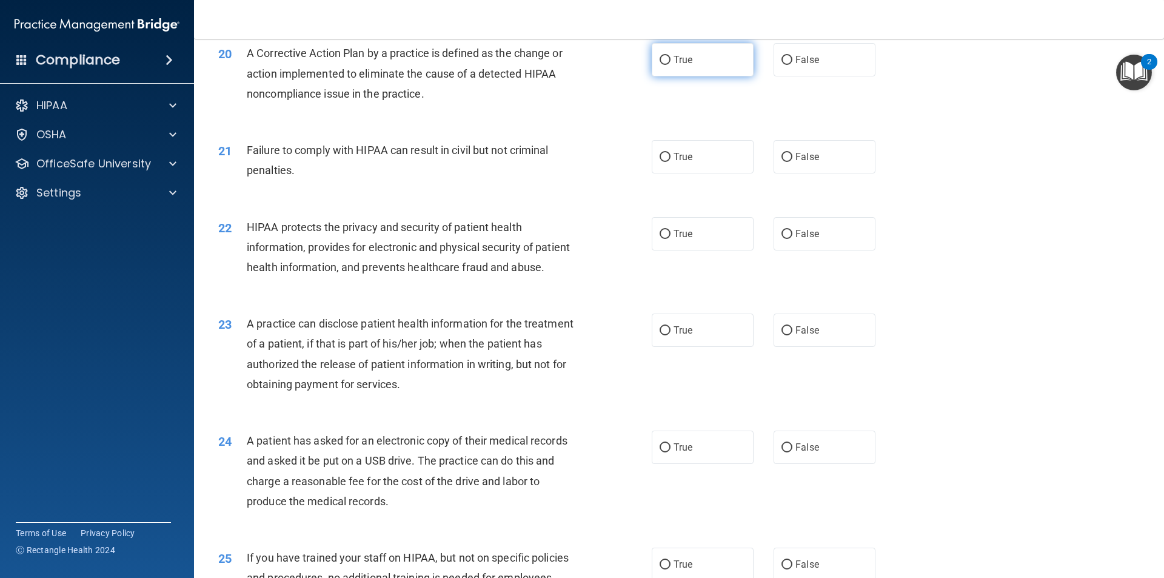
click at [695, 76] on label "True" at bounding box center [703, 59] width 102 height 33
click at [670, 65] on input "True" at bounding box center [664, 60] width 11 height 9
radio input "true"
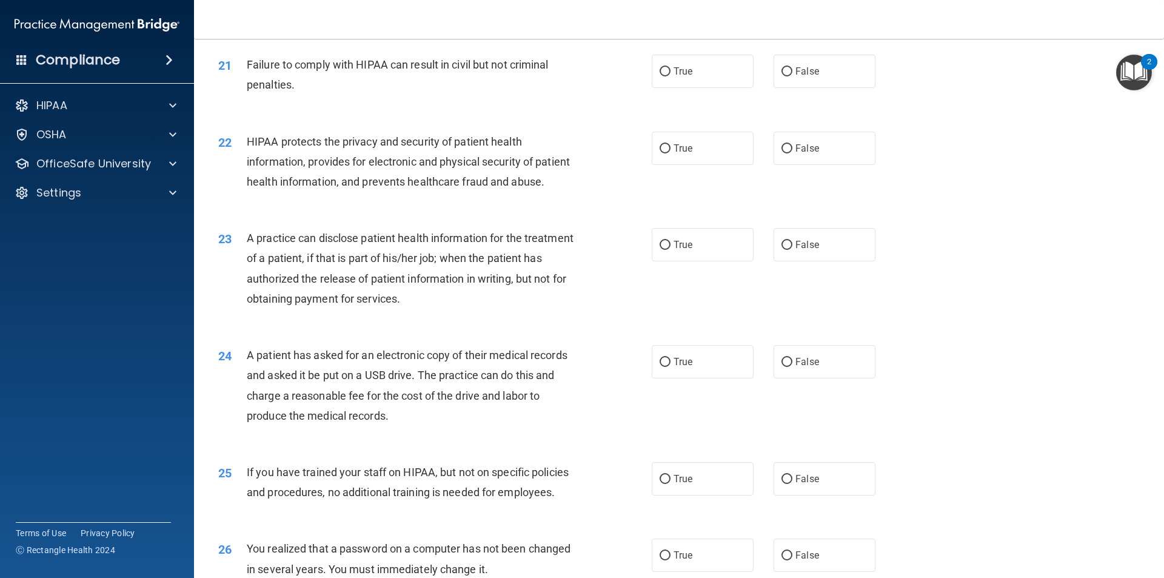
scroll to position [1818, 0]
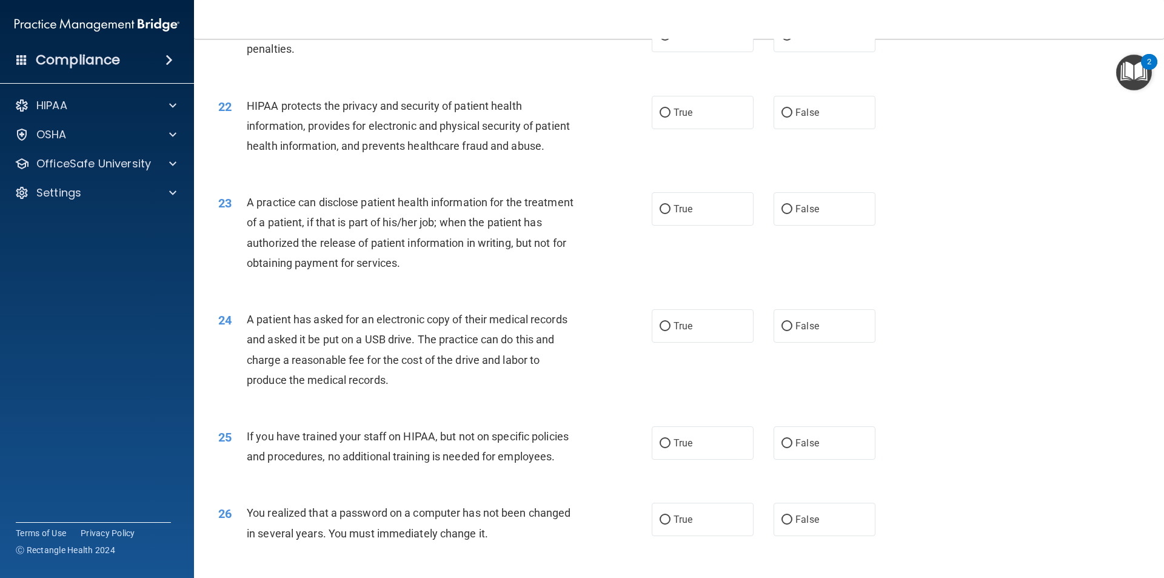
click at [811, 73] on div "21 Failure to comply with HIPAA can result in civil but not criminal penalties.…" at bounding box center [678, 42] width 939 height 76
click at [814, 52] on label "False" at bounding box center [824, 35] width 102 height 33
click at [792, 41] on input "False" at bounding box center [786, 36] width 11 height 9
radio input "true"
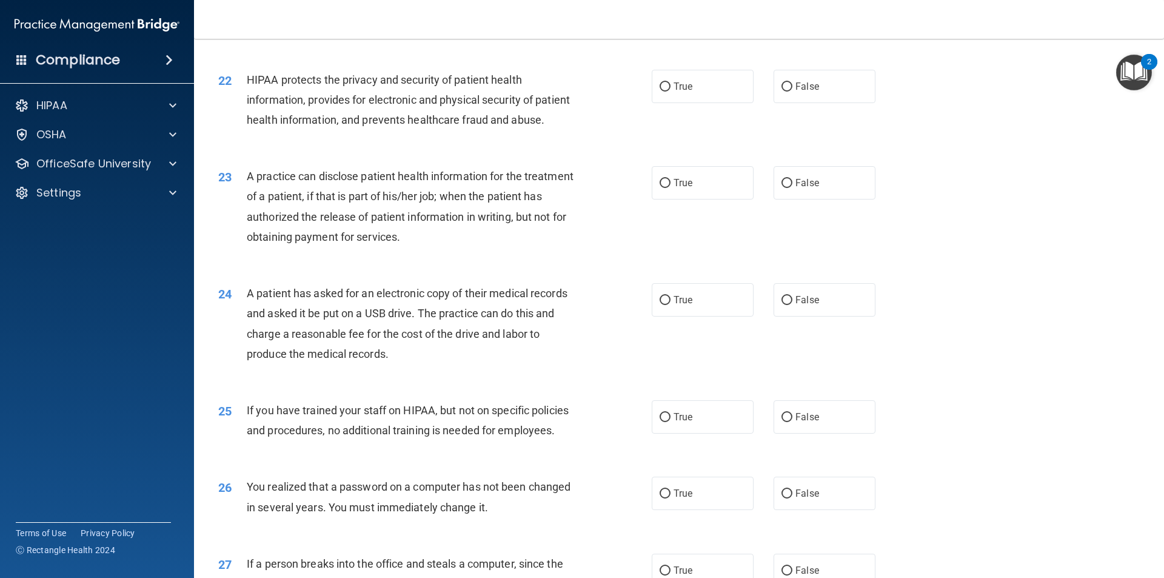
scroll to position [1879, 0]
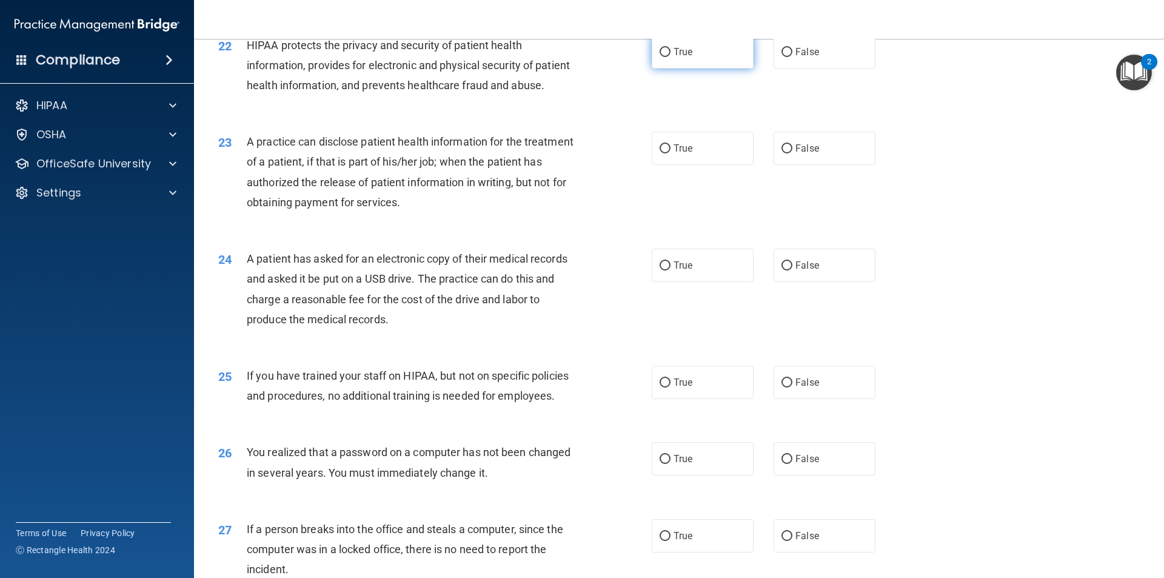
click at [696, 68] on label "True" at bounding box center [703, 51] width 102 height 33
click at [670, 57] on input "True" at bounding box center [664, 52] width 11 height 9
radio input "true"
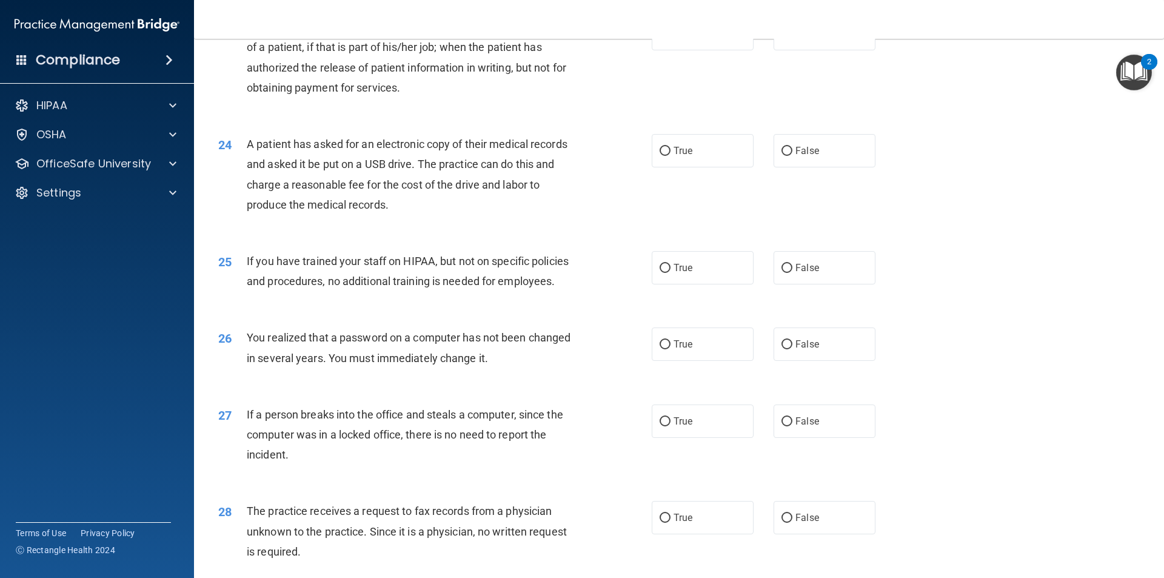
scroll to position [2000, 0]
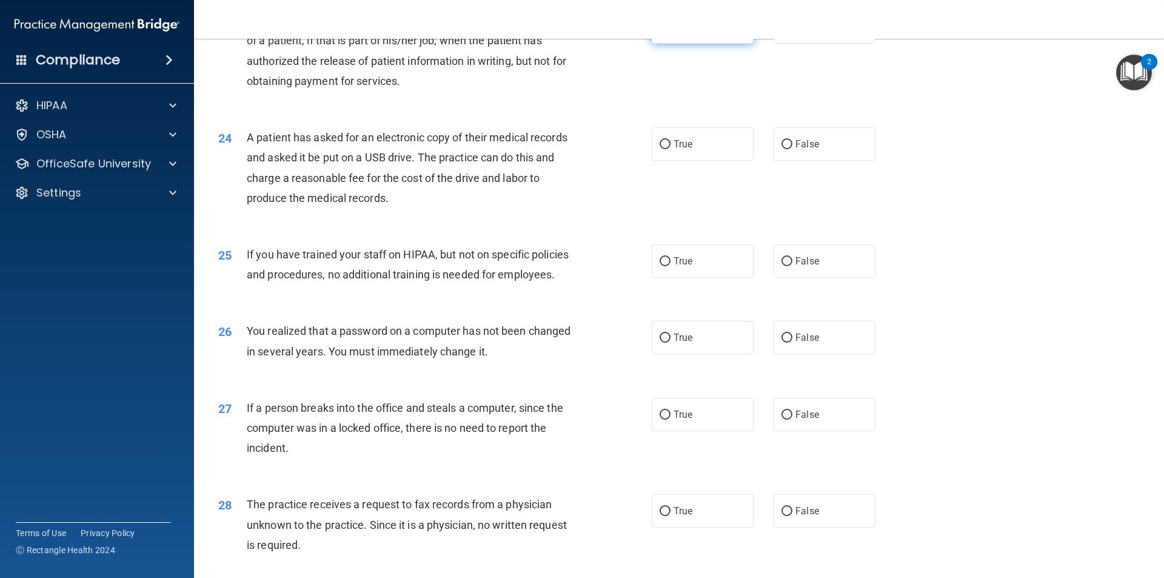
click at [700, 44] on label "True" at bounding box center [703, 26] width 102 height 33
click at [670, 32] on input "True" at bounding box center [664, 27] width 11 height 9
radio input "true"
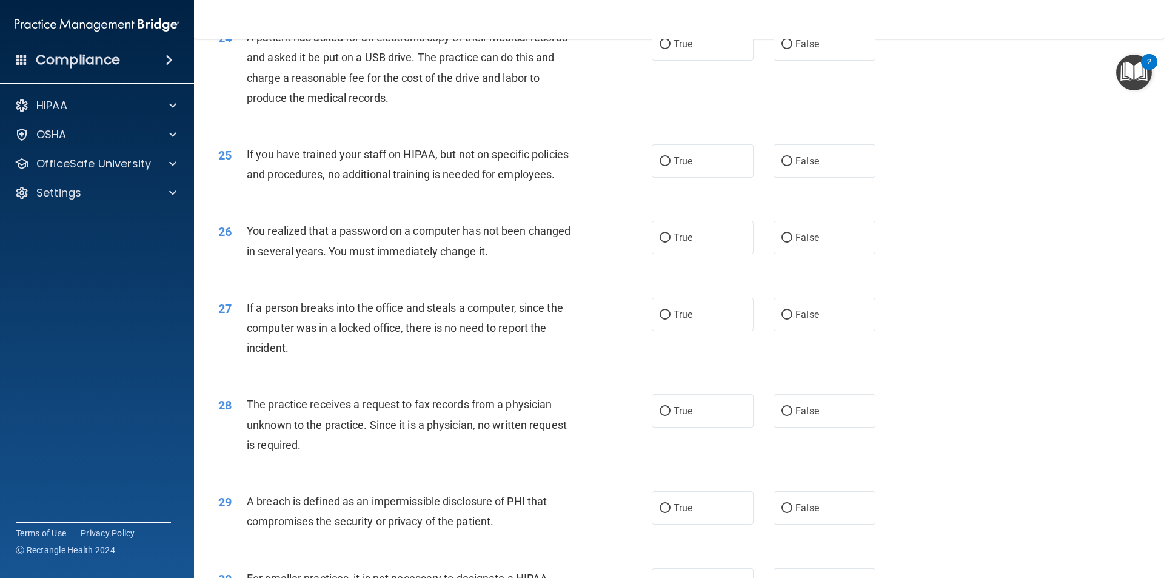
scroll to position [2121, 0]
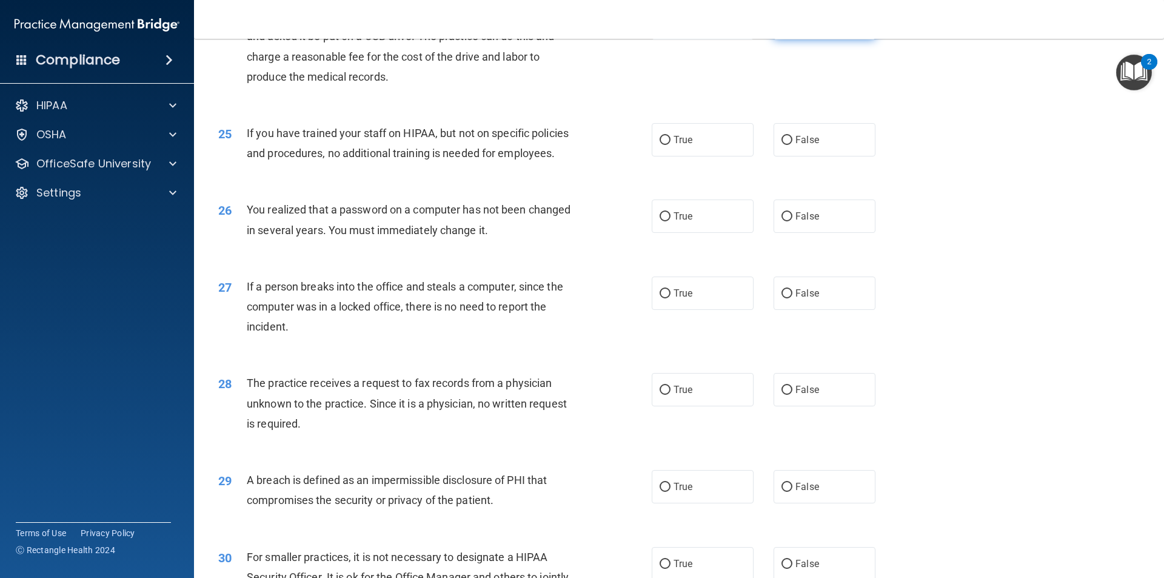
click at [799, 39] on label "False" at bounding box center [824, 22] width 102 height 33
click at [792, 28] on input "False" at bounding box center [786, 23] width 11 height 9
radio input "true"
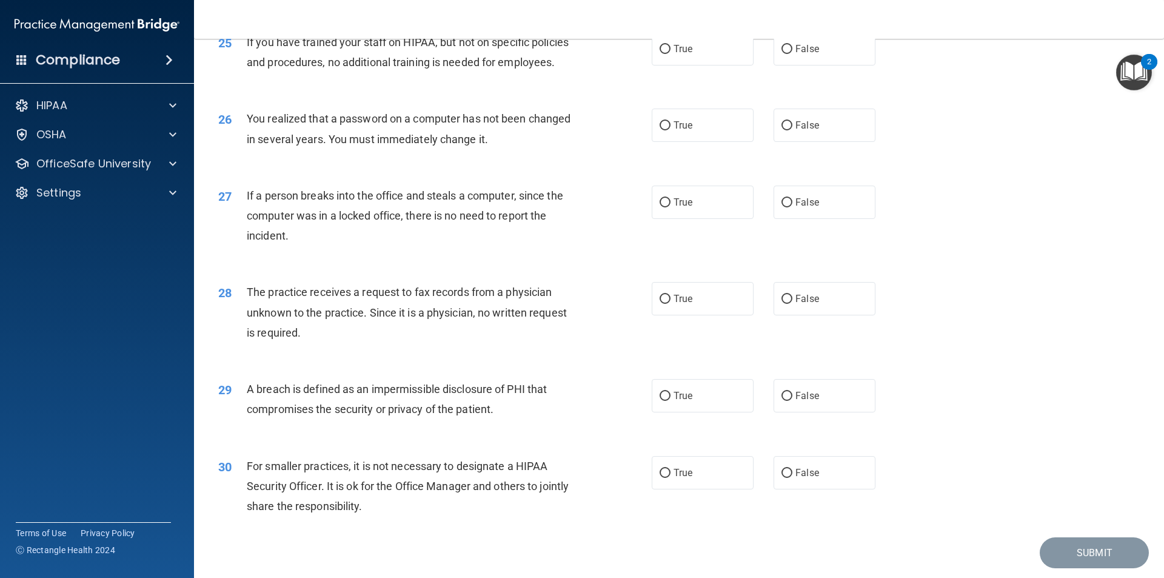
scroll to position [2243, 0]
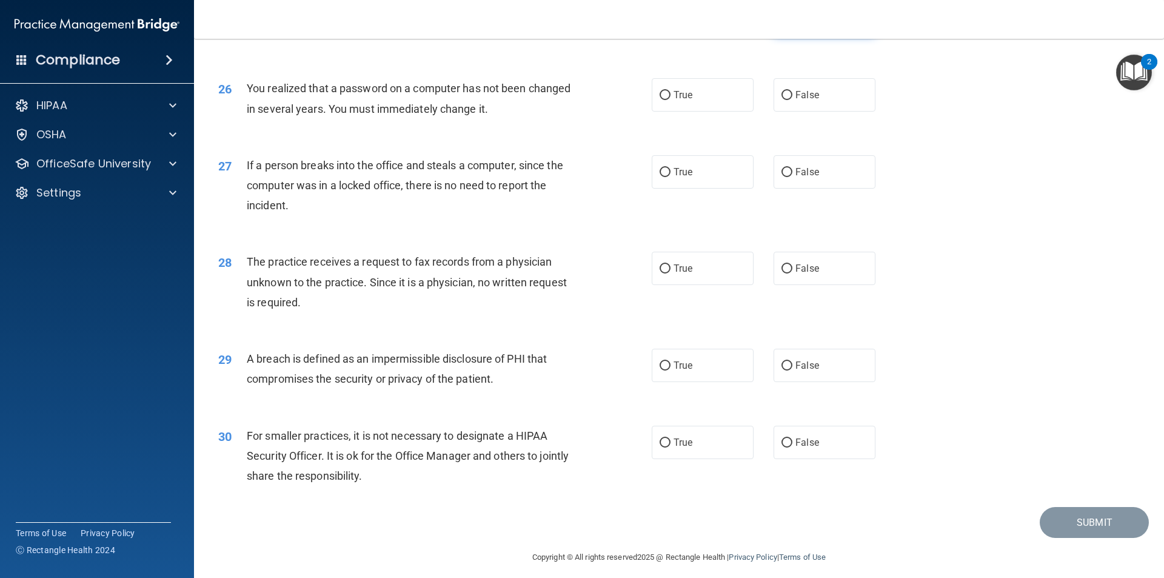
click at [829, 35] on label "False" at bounding box center [824, 18] width 102 height 33
click at [792, 24] on input "False" at bounding box center [786, 19] width 11 height 9
radio input "true"
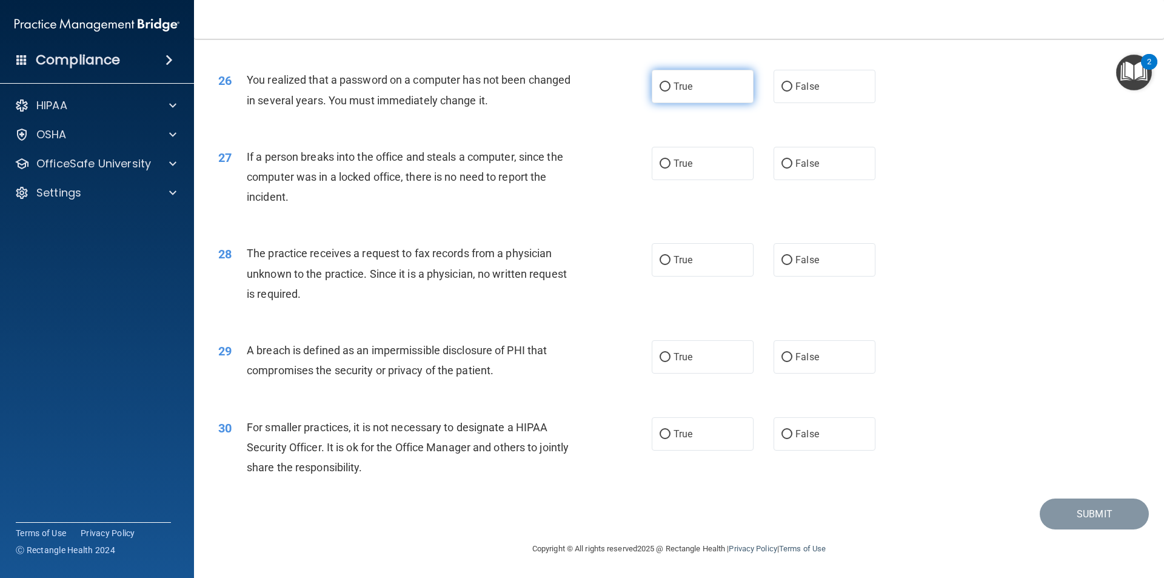
click at [690, 96] on label "True" at bounding box center [703, 86] width 102 height 33
click at [670, 92] on input "True" at bounding box center [664, 86] width 11 height 9
radio input "true"
click at [780, 95] on label "False" at bounding box center [824, 86] width 102 height 33
click at [781, 92] on input "False" at bounding box center [786, 86] width 11 height 9
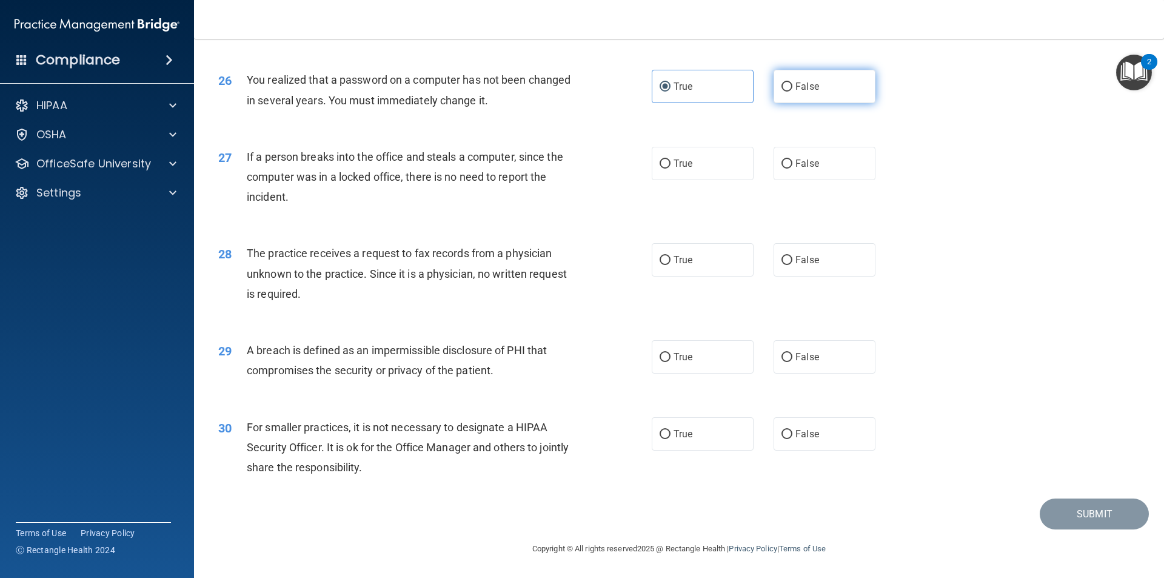
radio input "true"
radio input "false"
click at [792, 156] on label "False" at bounding box center [824, 163] width 102 height 33
click at [792, 159] on input "False" at bounding box center [786, 163] width 11 height 9
radio input "true"
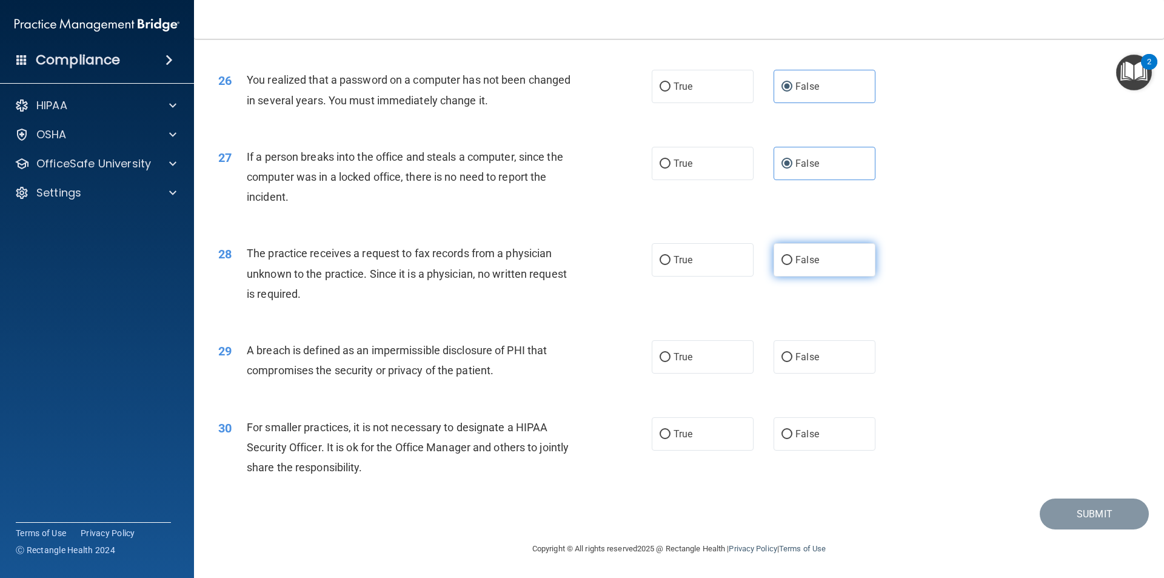
click at [810, 267] on label "False" at bounding box center [824, 259] width 102 height 33
click at [792, 265] on input "False" at bounding box center [786, 260] width 11 height 9
radio input "true"
click at [682, 352] on span "True" at bounding box center [682, 357] width 19 height 12
click at [670, 353] on input "True" at bounding box center [664, 357] width 11 height 9
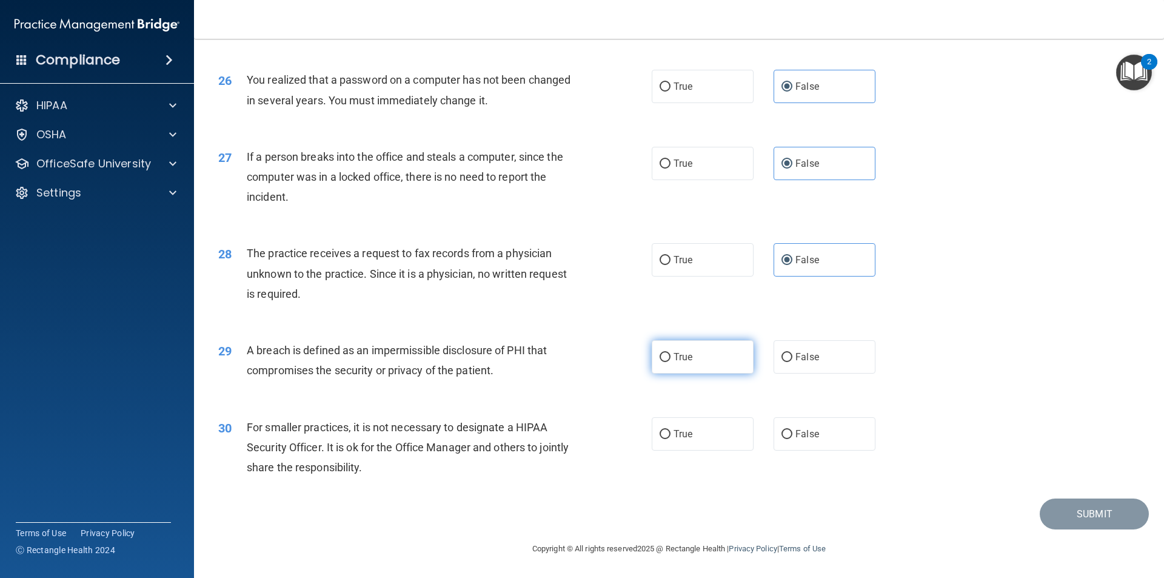
radio input "true"
click at [685, 426] on label "True" at bounding box center [703, 433] width 102 height 33
click at [670, 430] on input "True" at bounding box center [664, 434] width 11 height 9
radio input "true"
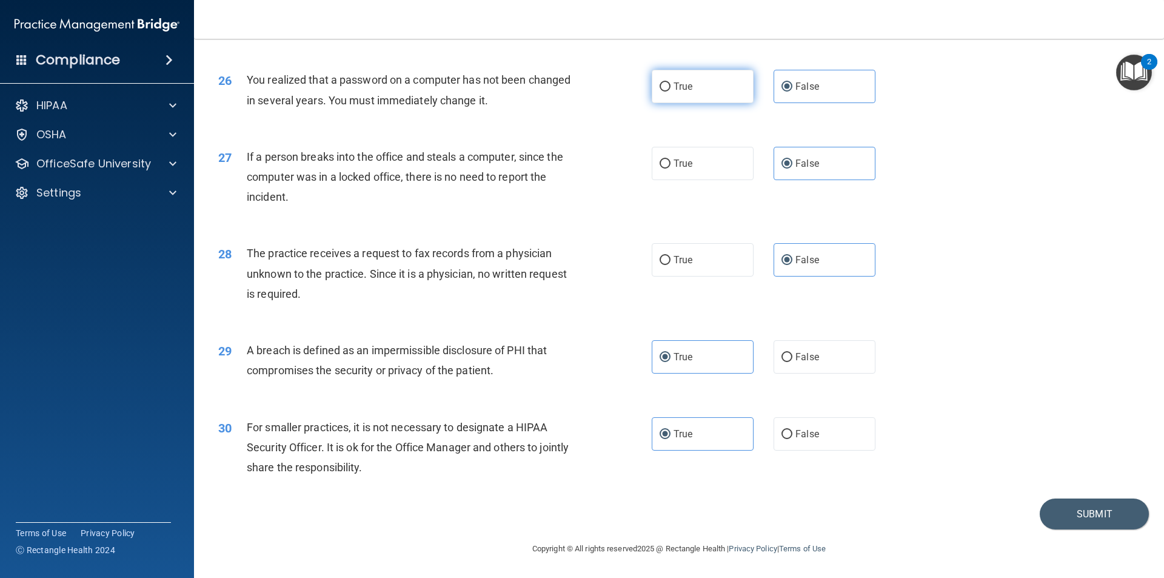
click at [676, 87] on span "True" at bounding box center [682, 87] width 19 height 12
click at [670, 87] on input "True" at bounding box center [664, 86] width 11 height 9
radio input "true"
radio input "false"
click at [1062, 512] on button "Submit" at bounding box center [1093, 513] width 109 height 31
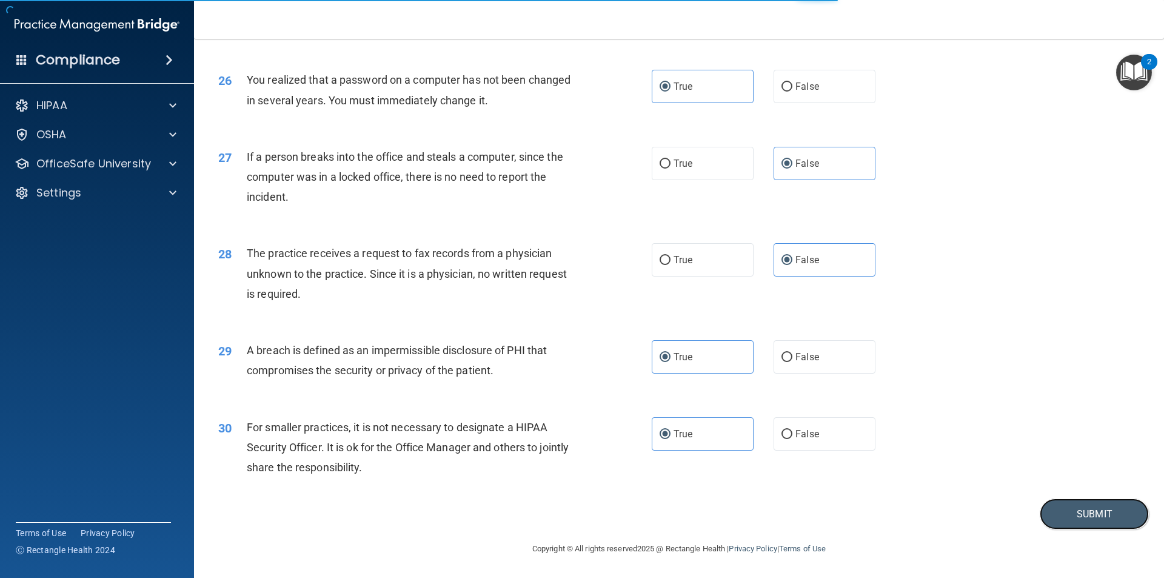
scroll to position [2230, 0]
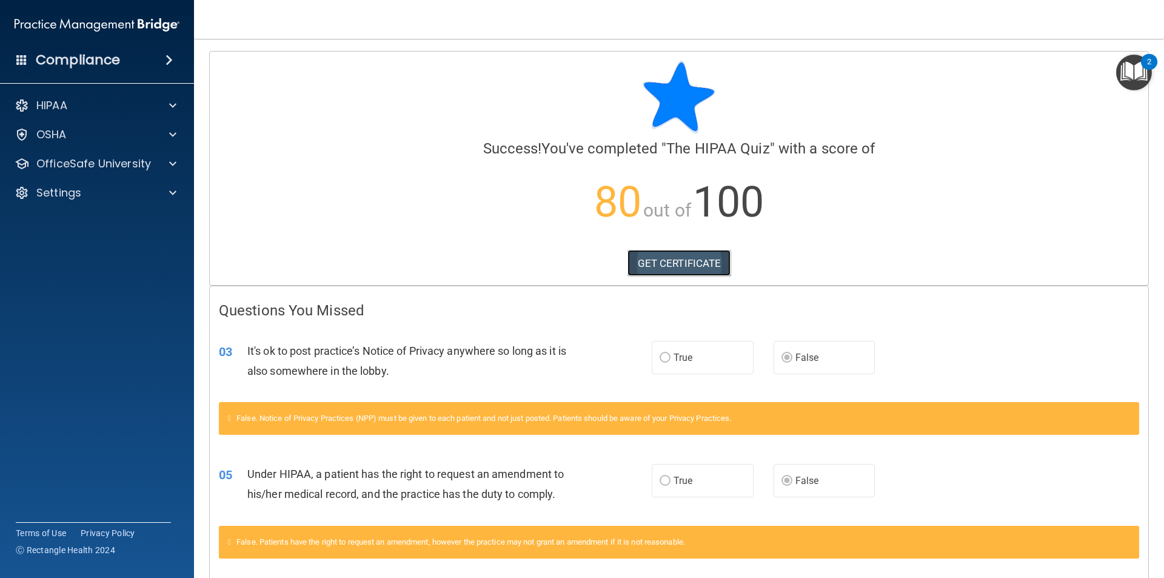
click at [667, 265] on link "GET CERTIFICATE" at bounding box center [679, 263] width 104 height 27
click at [167, 156] on div at bounding box center [171, 163] width 30 height 15
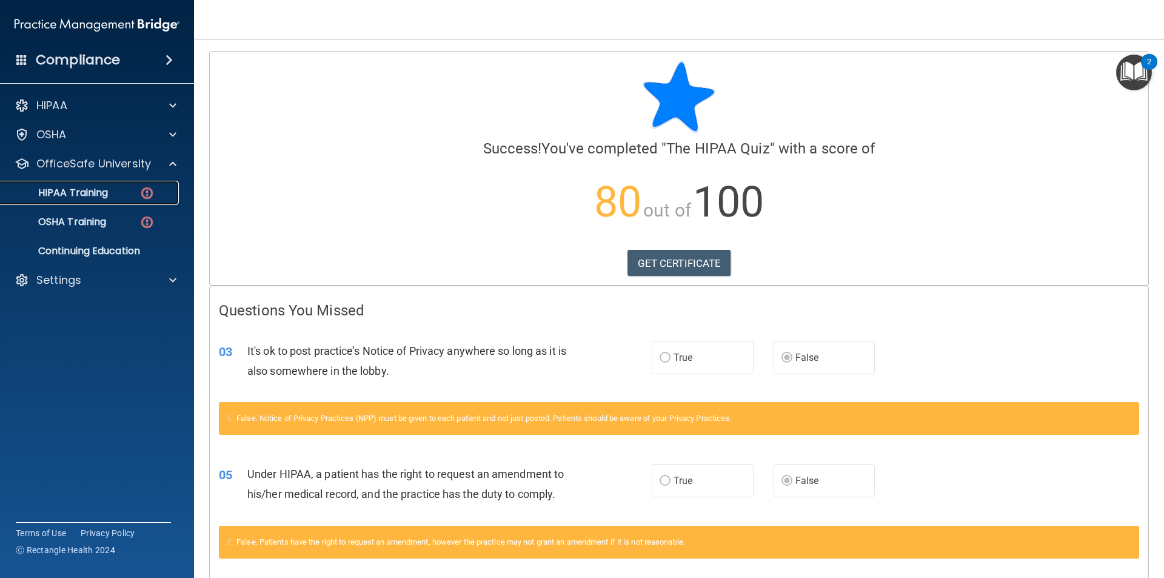
drag, startPoint x: 132, startPoint y: 184, endPoint x: 147, endPoint y: 193, distance: 17.7
click at [133, 184] on link "HIPAA Training" at bounding box center [83, 193] width 191 height 24
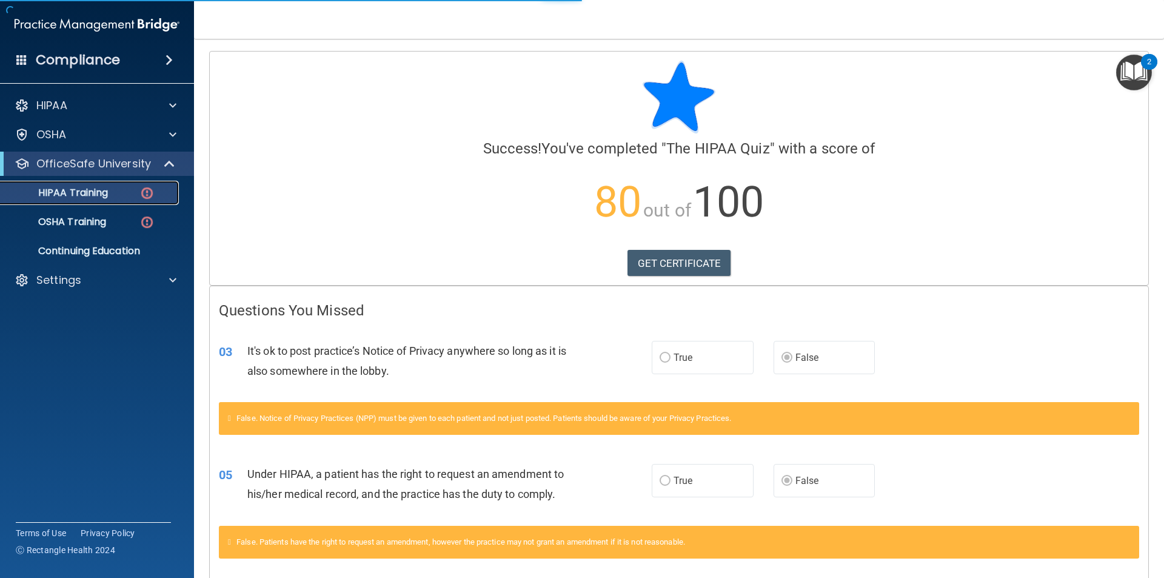
click at [132, 193] on div "HIPAA Training" at bounding box center [90, 193] width 165 height 12
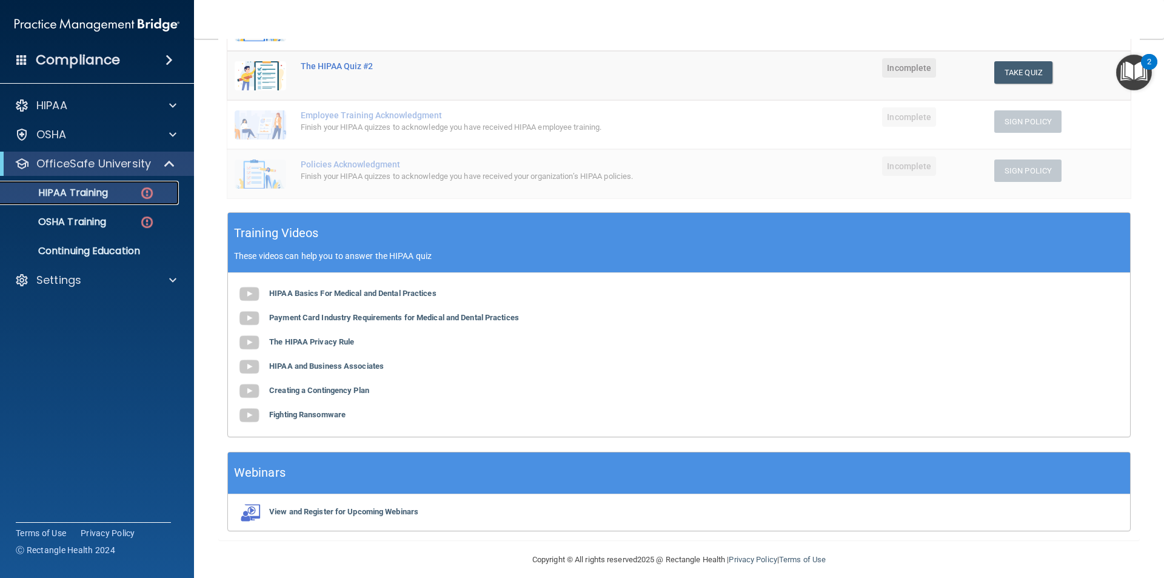
scroll to position [284, 0]
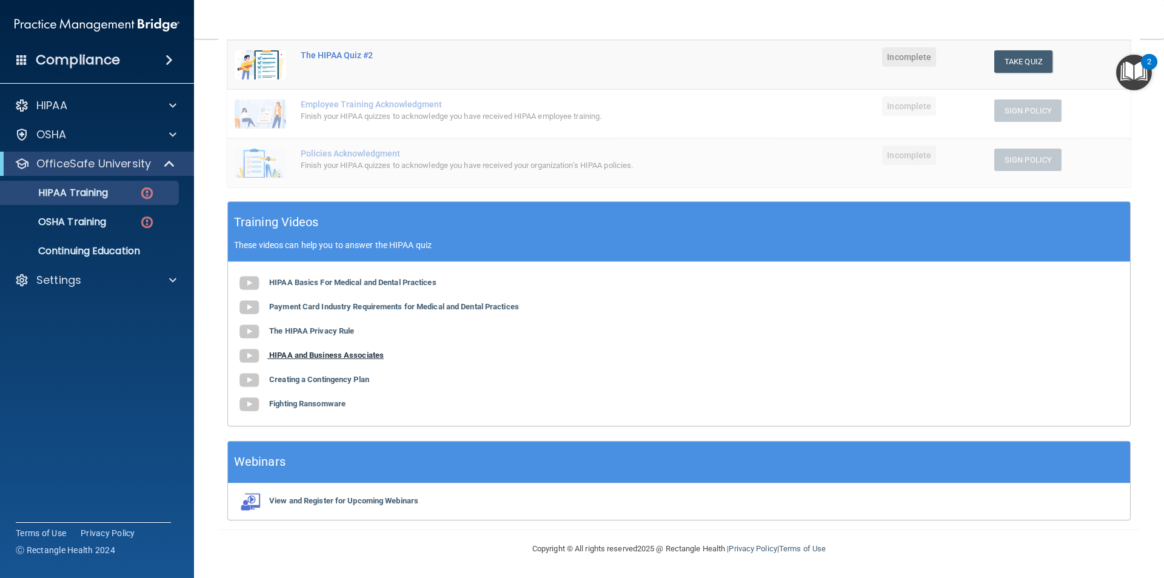
click at [329, 355] on b "HIPAA and Business Associates" at bounding box center [326, 354] width 115 height 9
click at [333, 377] on b "Creating a Contingency Plan" at bounding box center [319, 379] width 100 height 9
click at [320, 398] on div "HIPAA Basics For Medical and Dental Practices Payment Card Industry Requirement…" at bounding box center [679, 344] width 902 height 164
click at [320, 400] on b "Fighting Ransomware" at bounding box center [307, 403] width 76 height 9
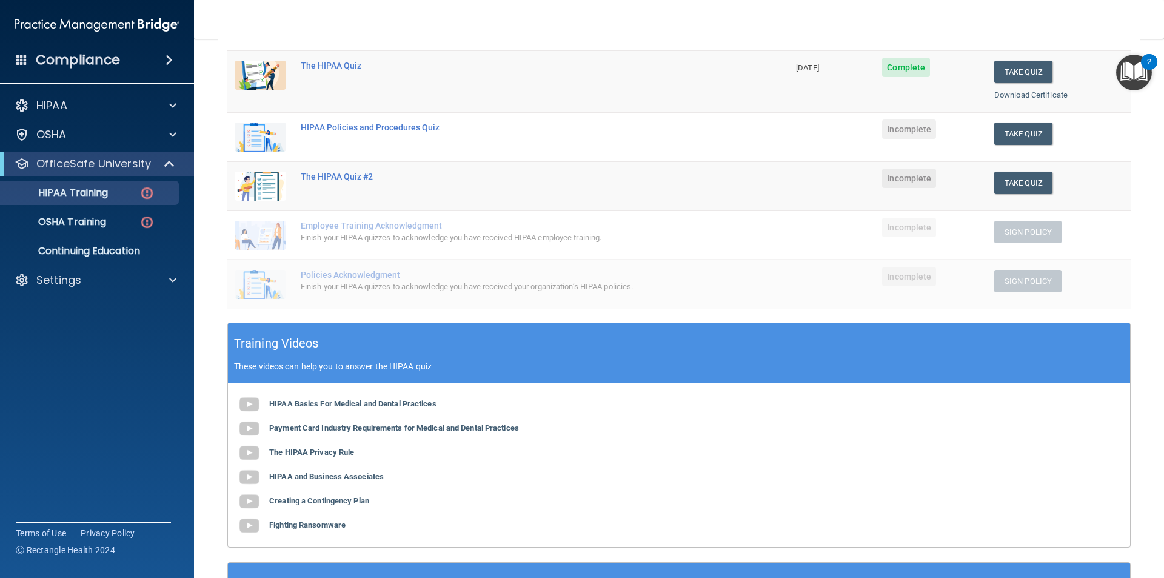
scroll to position [102, 0]
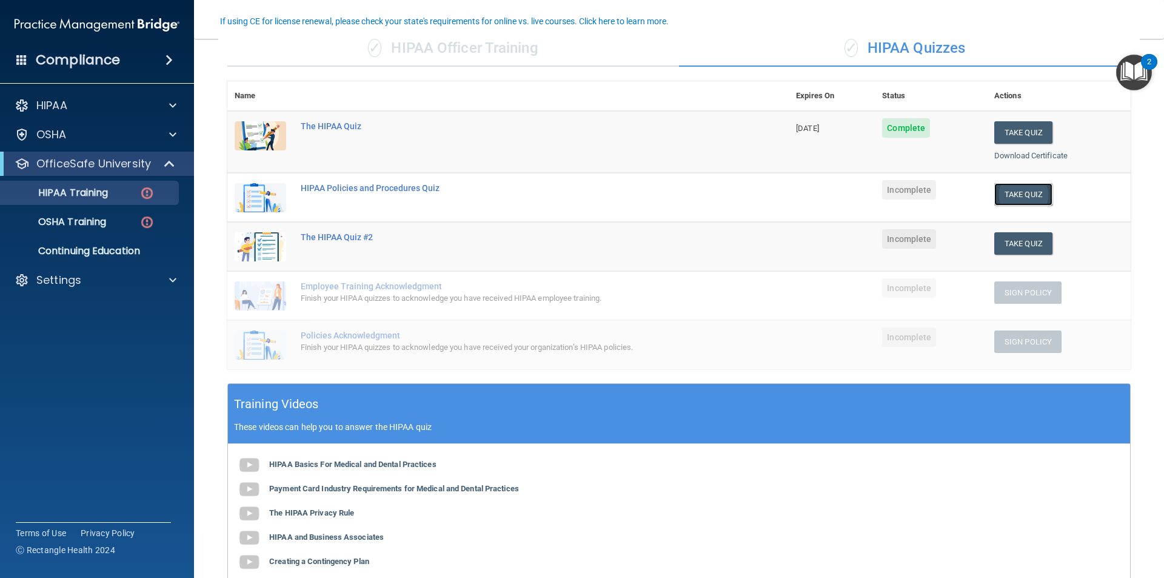
click at [1015, 198] on button "Take Quiz" at bounding box center [1023, 194] width 58 height 22
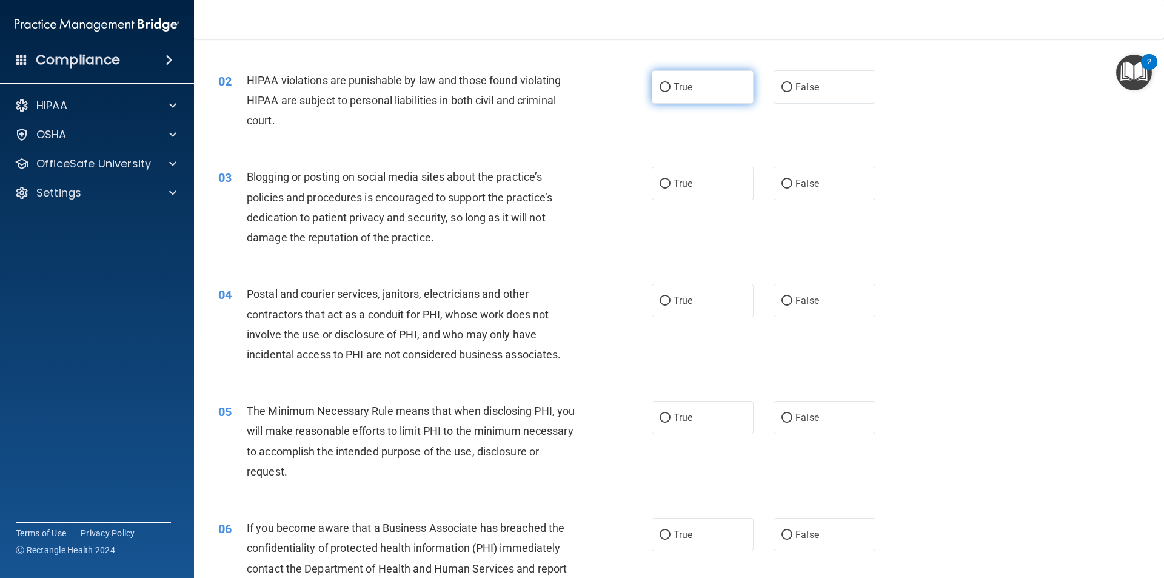
click at [691, 79] on label "True" at bounding box center [703, 86] width 102 height 33
click at [670, 83] on input "True" at bounding box center [664, 87] width 11 height 9
radio input "true"
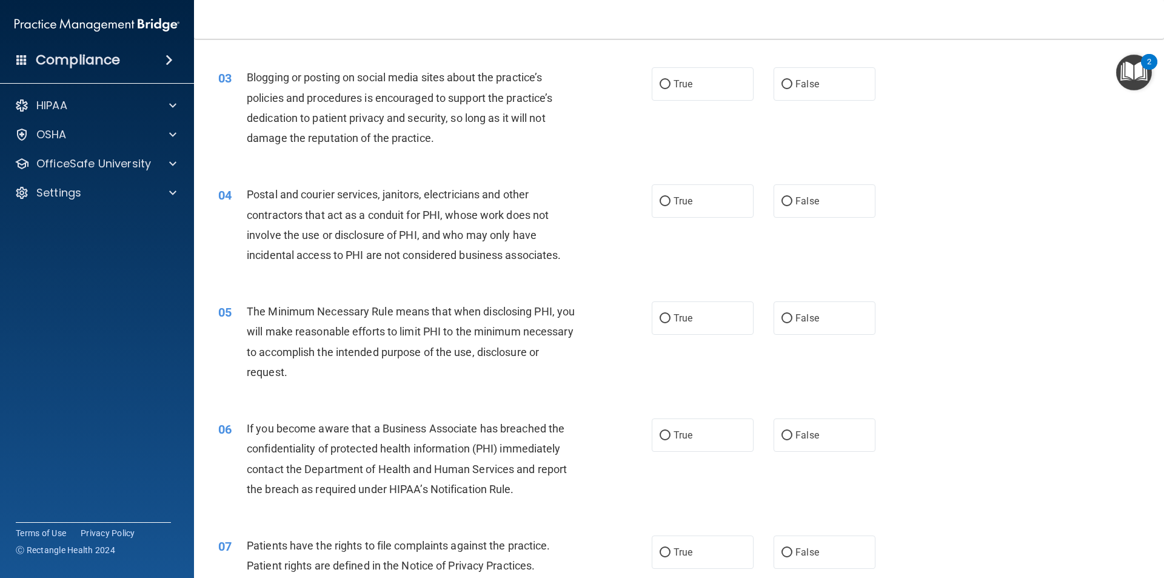
scroll to position [224, 0]
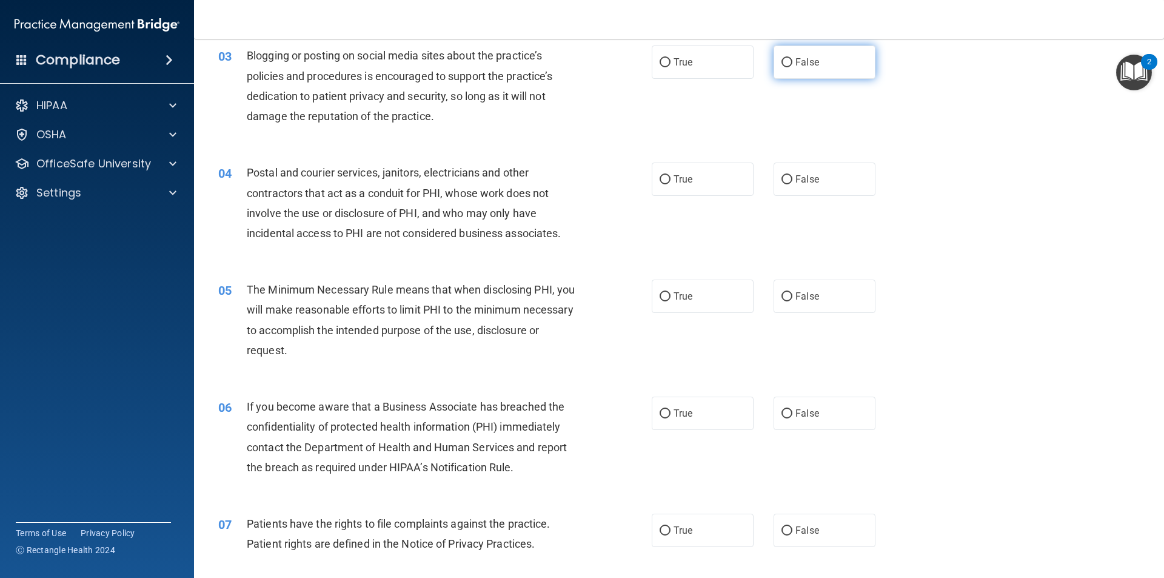
click at [795, 62] on span "False" at bounding box center [807, 62] width 24 height 12
click at [792, 62] on input "False" at bounding box center [786, 62] width 11 height 9
radio input "true"
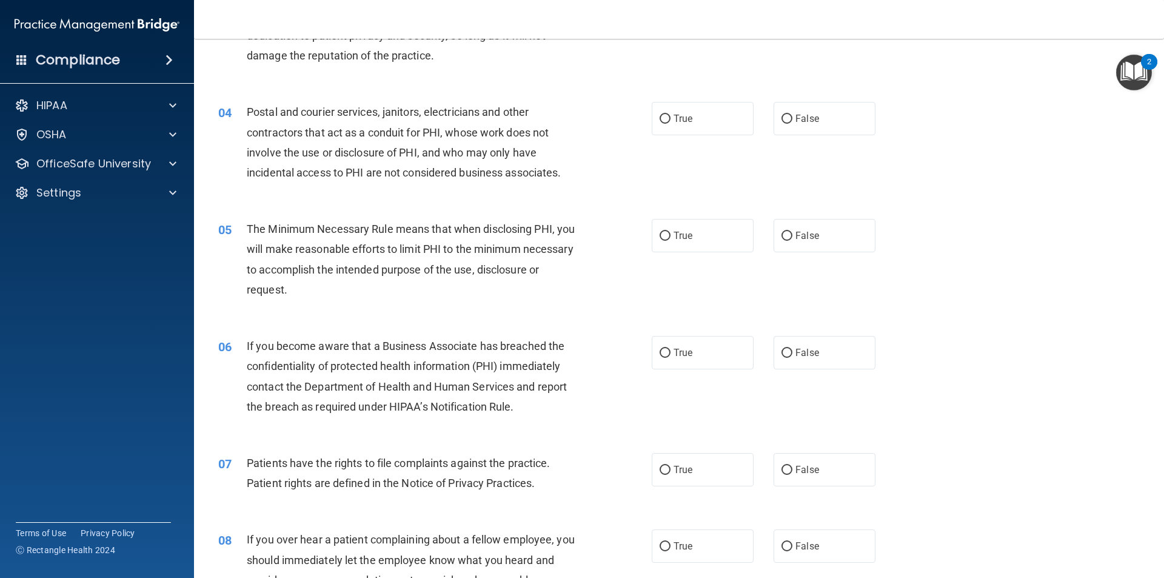
scroll to position [345, 0]
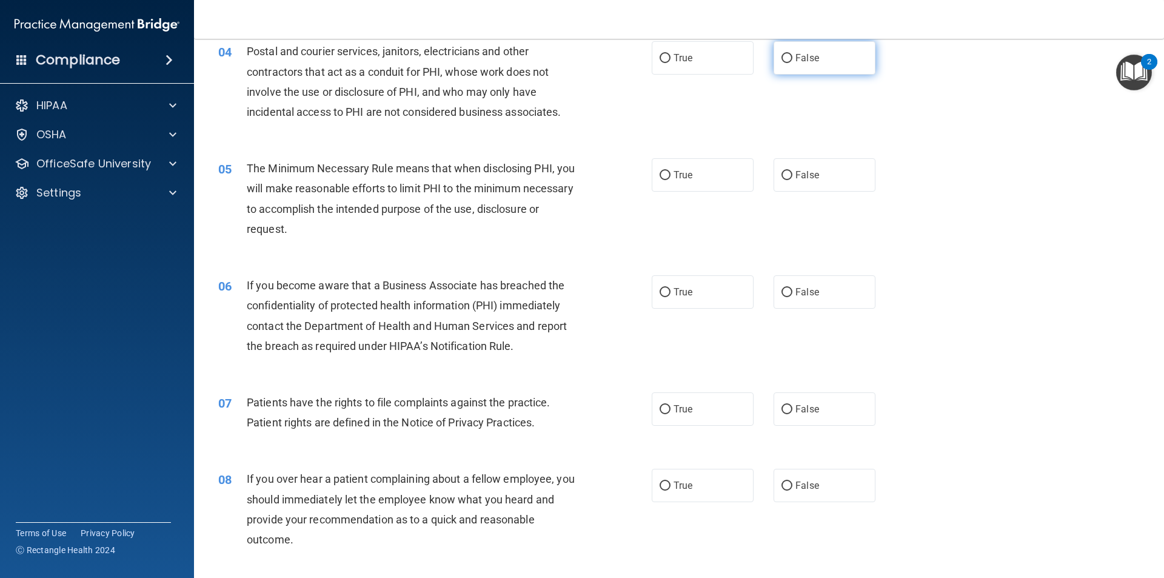
click at [836, 63] on label "False" at bounding box center [824, 57] width 102 height 33
click at [792, 63] on input "False" at bounding box center [786, 58] width 11 height 9
radio input "true"
click at [689, 56] on label "True" at bounding box center [703, 57] width 102 height 33
click at [670, 56] on input "True" at bounding box center [664, 58] width 11 height 9
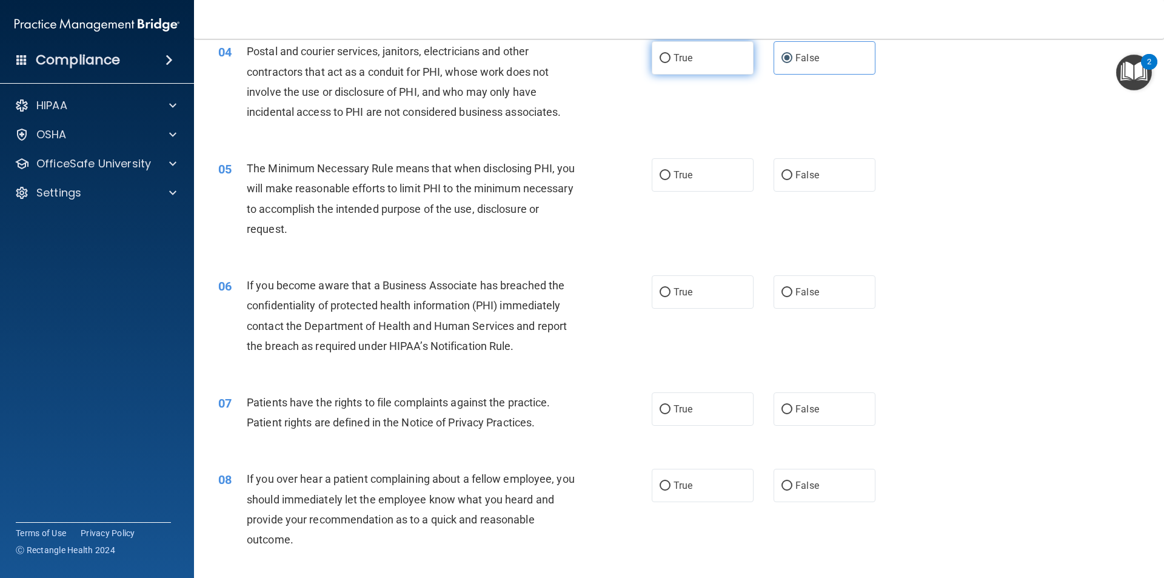
radio input "true"
radio input "false"
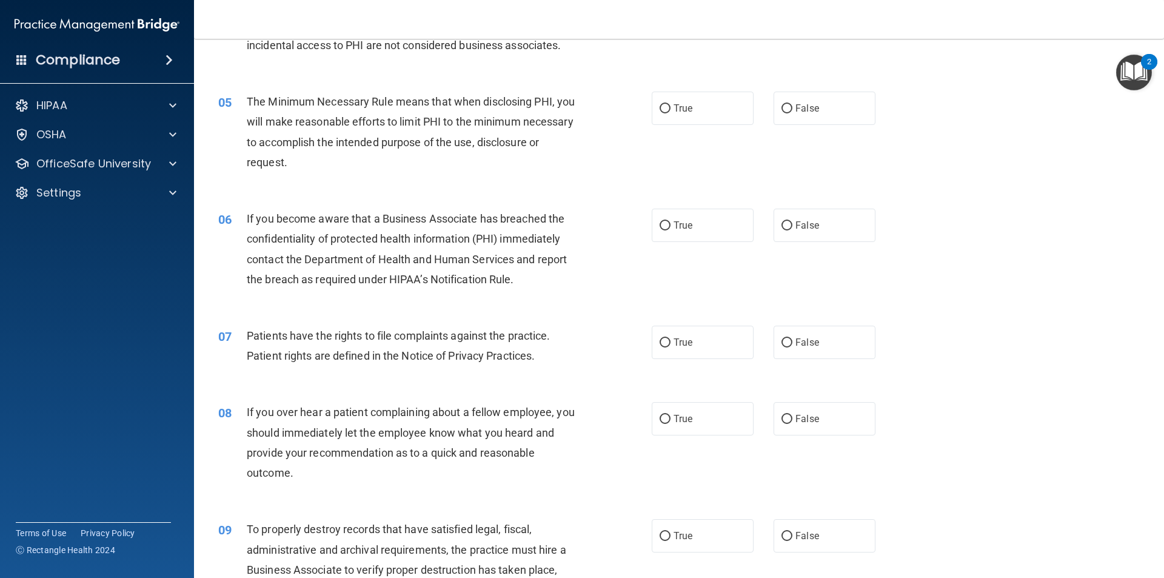
scroll to position [466, 0]
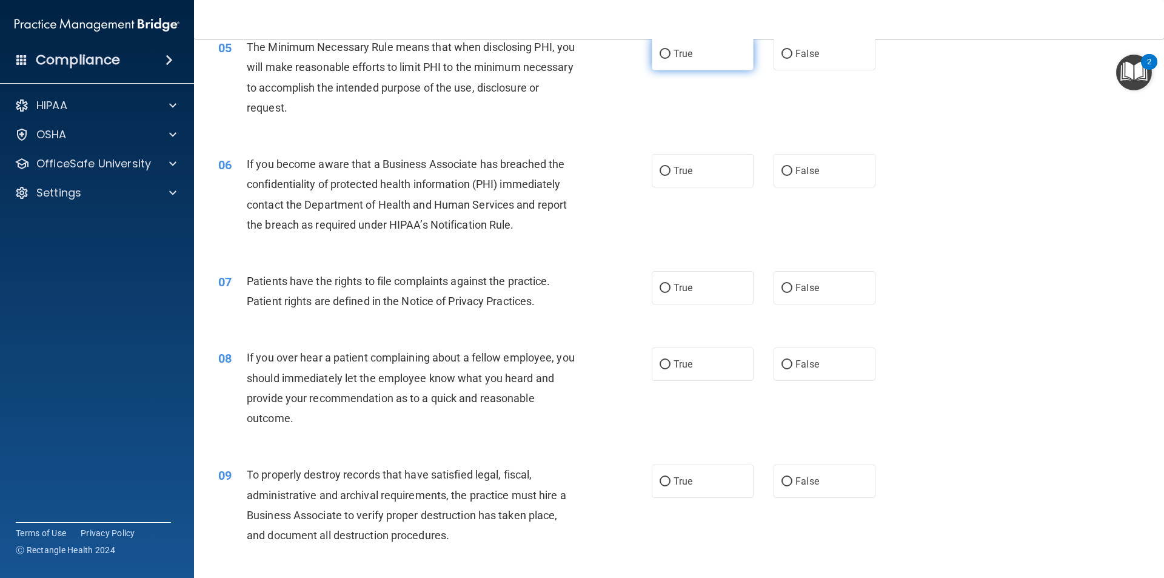
click at [715, 60] on label "True" at bounding box center [703, 53] width 102 height 33
click at [670, 59] on input "True" at bounding box center [664, 54] width 11 height 9
radio input "true"
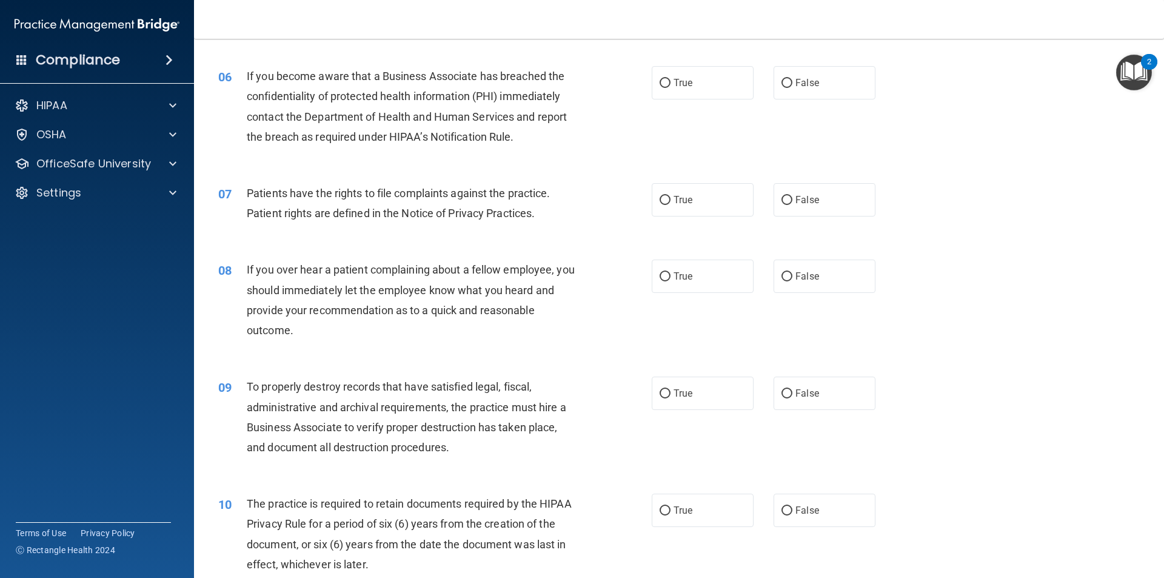
scroll to position [527, 0]
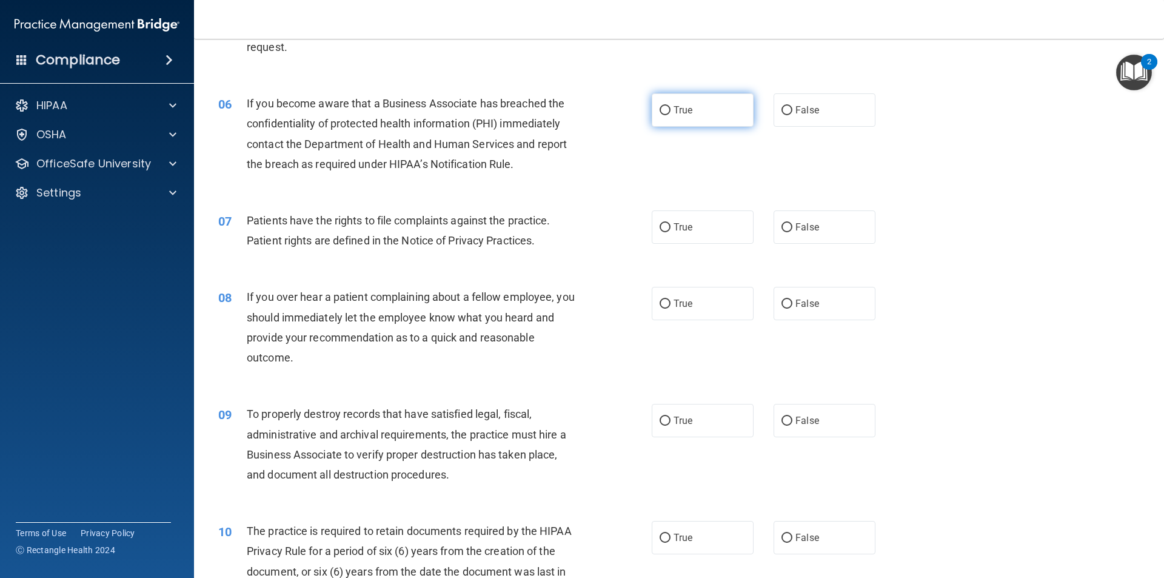
click at [693, 107] on label "True" at bounding box center [703, 109] width 102 height 33
click at [670, 107] on input "True" at bounding box center [664, 110] width 11 height 9
radio input "true"
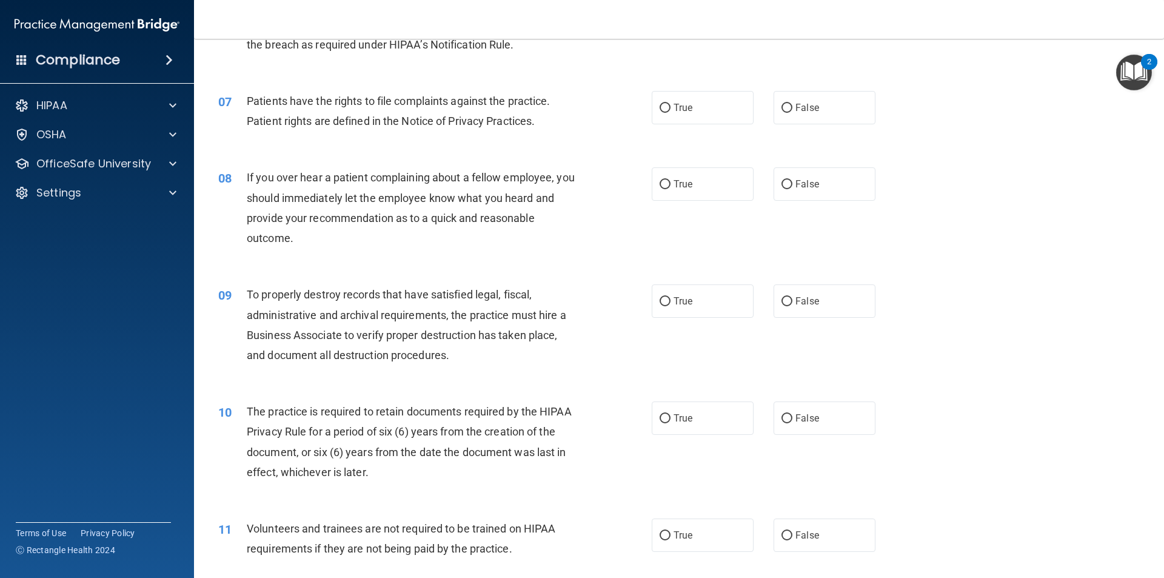
scroll to position [648, 0]
click at [689, 117] on label "True" at bounding box center [703, 105] width 102 height 33
click at [670, 111] on input "True" at bounding box center [664, 106] width 11 height 9
radio input "true"
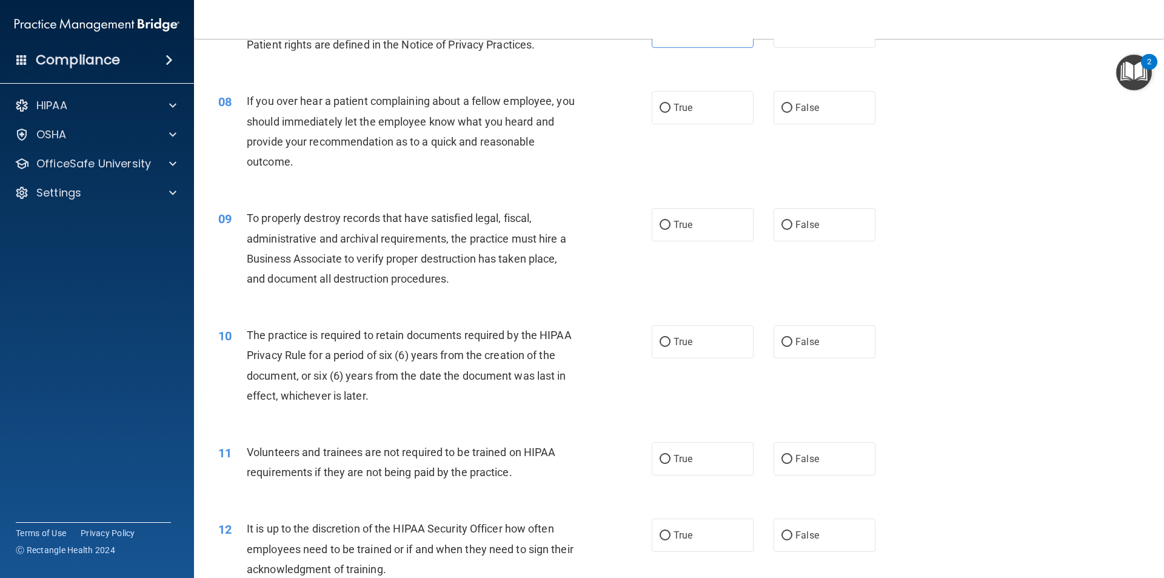
scroll to position [769, 0]
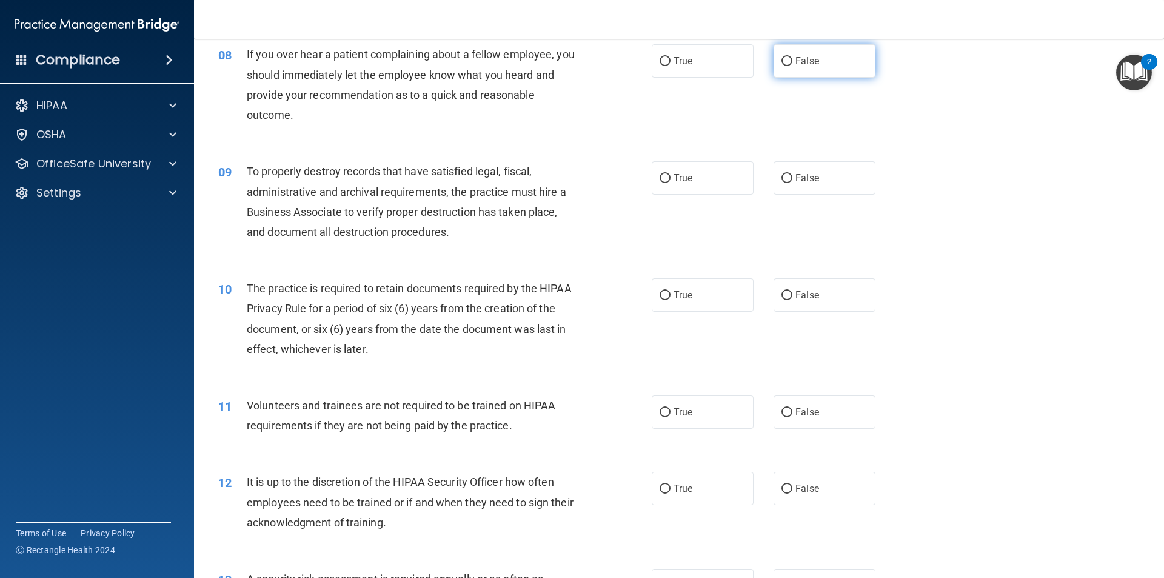
click at [828, 55] on label "False" at bounding box center [824, 60] width 102 height 33
click at [792, 57] on input "False" at bounding box center [786, 61] width 11 height 9
radio input "true"
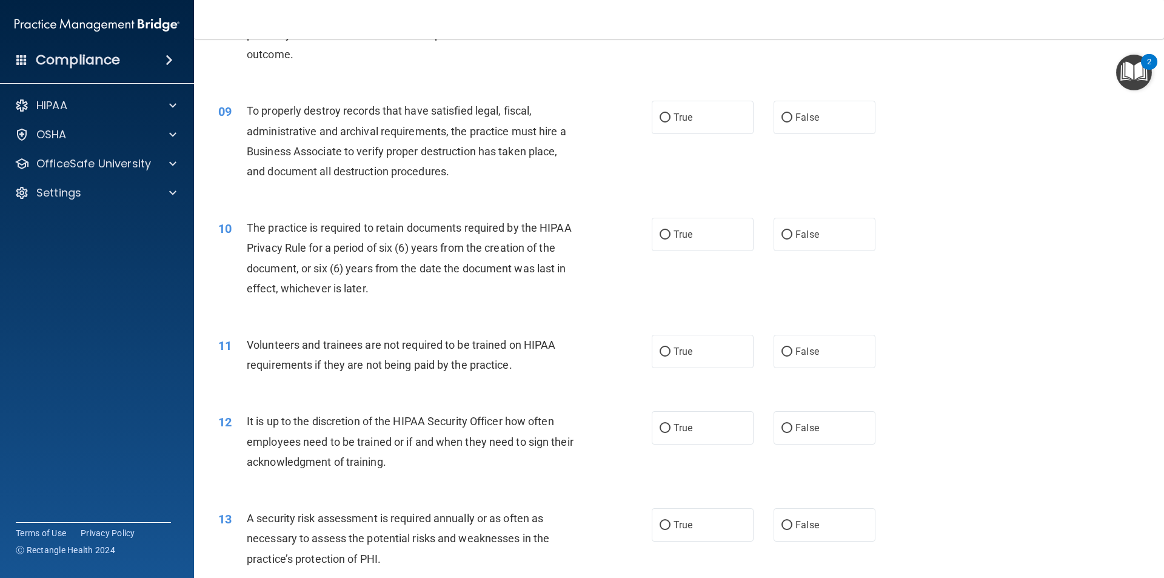
scroll to position [890, 0]
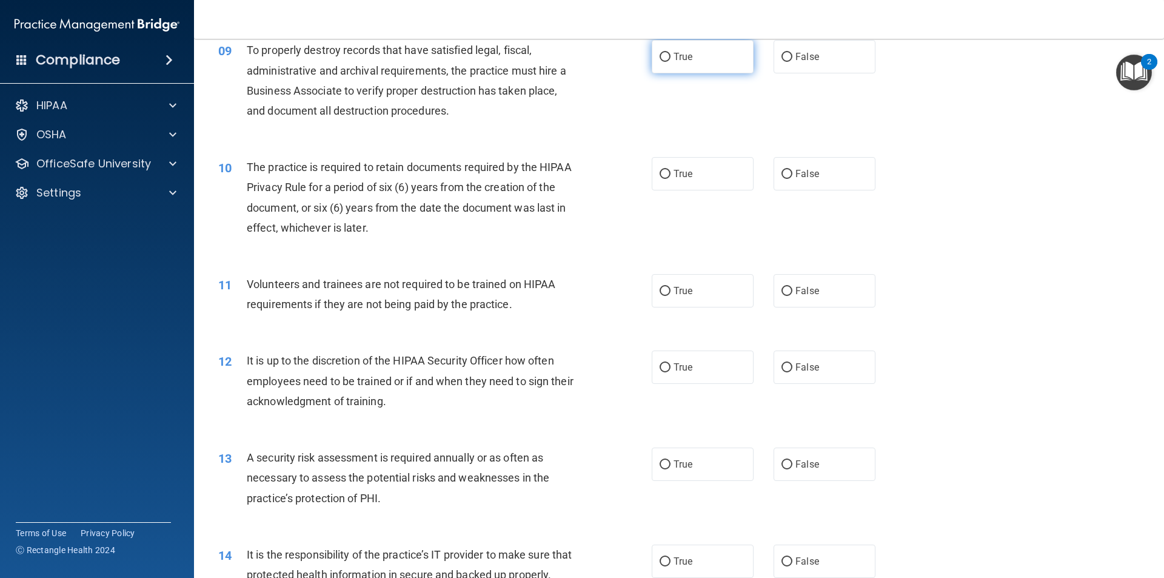
click at [705, 64] on label "True" at bounding box center [703, 56] width 102 height 33
click at [670, 62] on input "True" at bounding box center [664, 57] width 11 height 9
radio input "true"
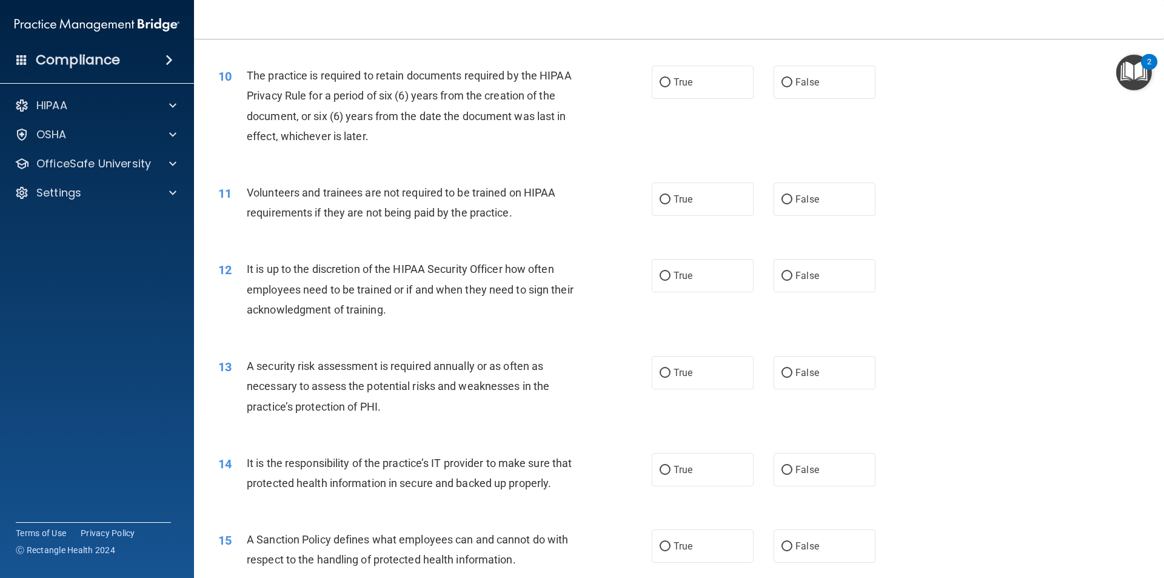
scroll to position [1012, 0]
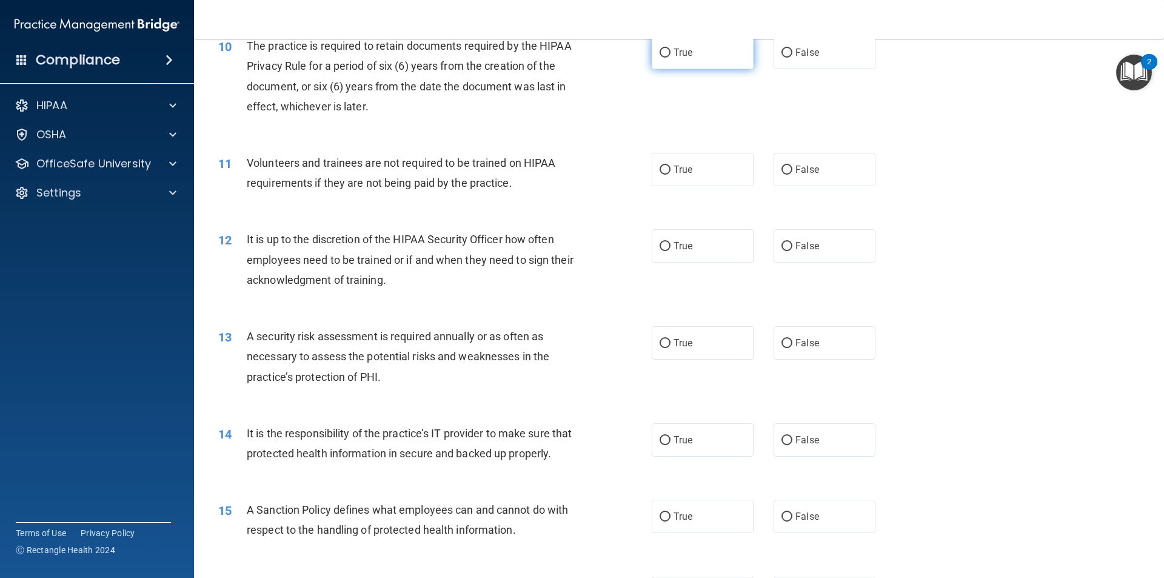
click at [684, 65] on label "True" at bounding box center [703, 52] width 102 height 33
click at [670, 58] on input "True" at bounding box center [664, 52] width 11 height 9
radio input "true"
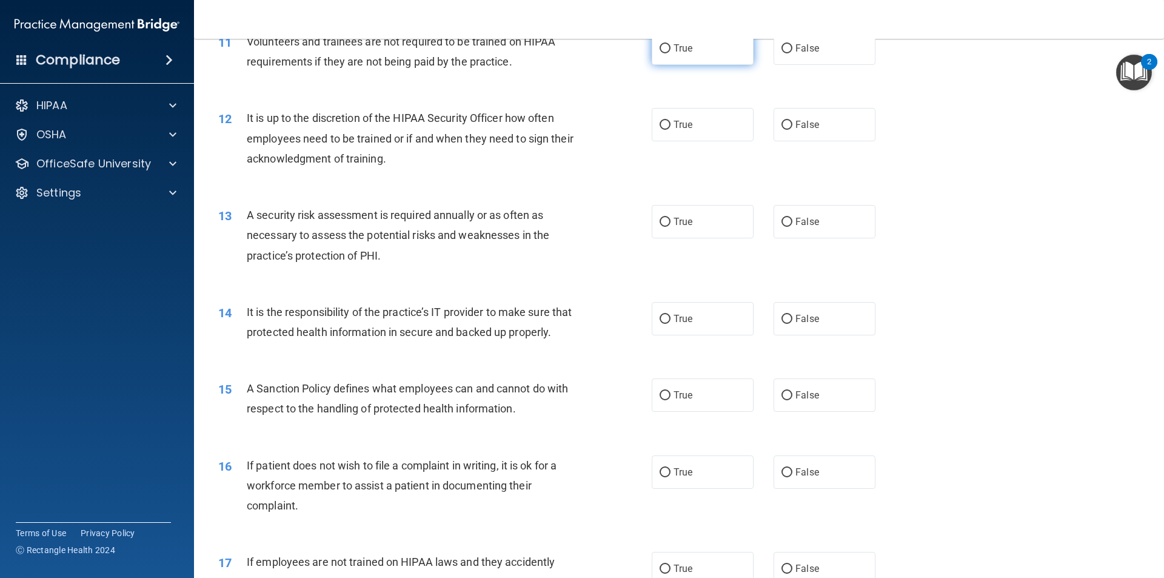
scroll to position [1072, 0]
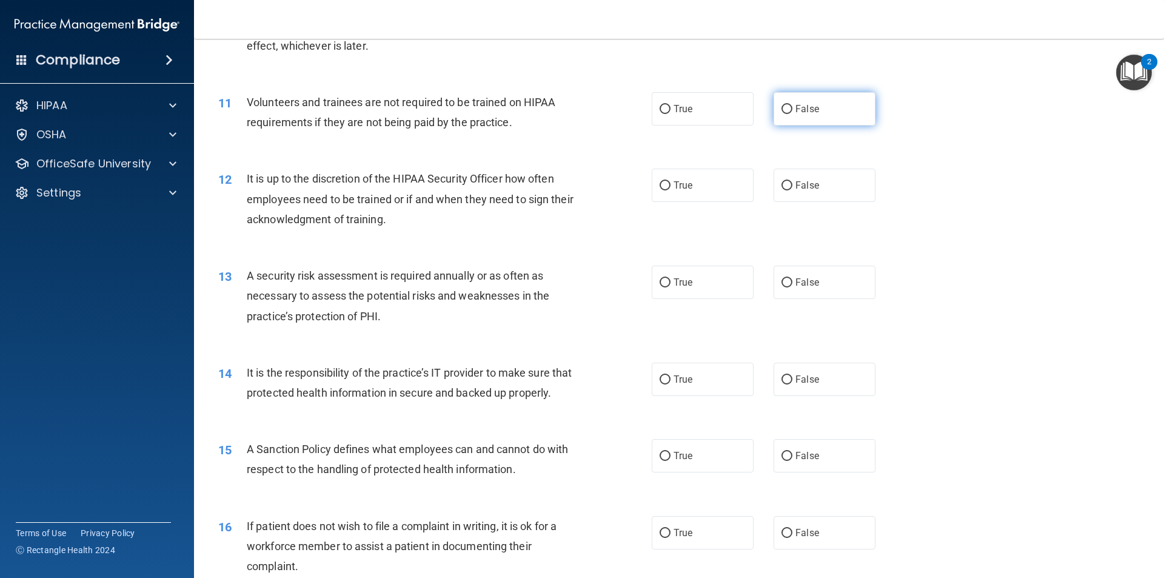
click at [773, 112] on label "False" at bounding box center [824, 108] width 102 height 33
click at [781, 112] on input "False" at bounding box center [786, 109] width 11 height 9
radio input "true"
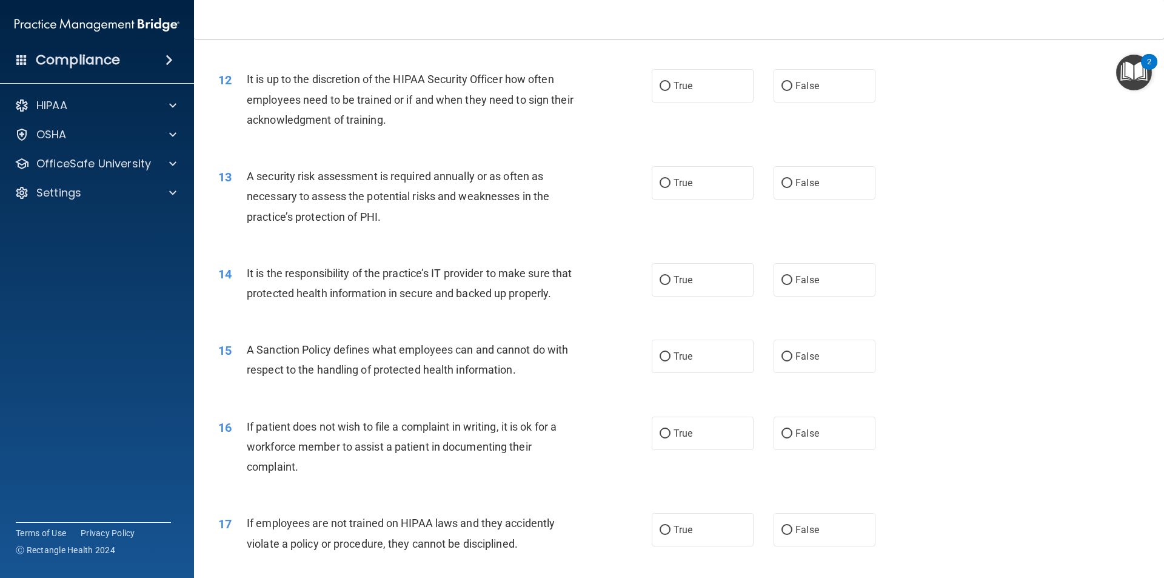
scroll to position [1193, 0]
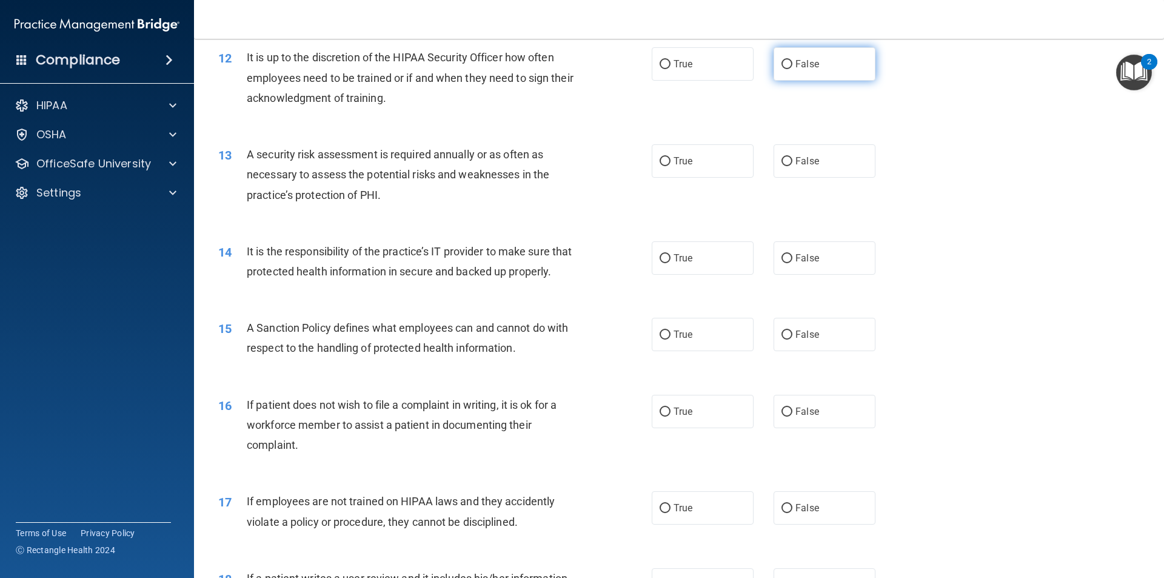
click at [799, 49] on label "False" at bounding box center [824, 63] width 102 height 33
click at [792, 60] on input "False" at bounding box center [786, 64] width 11 height 9
radio input "true"
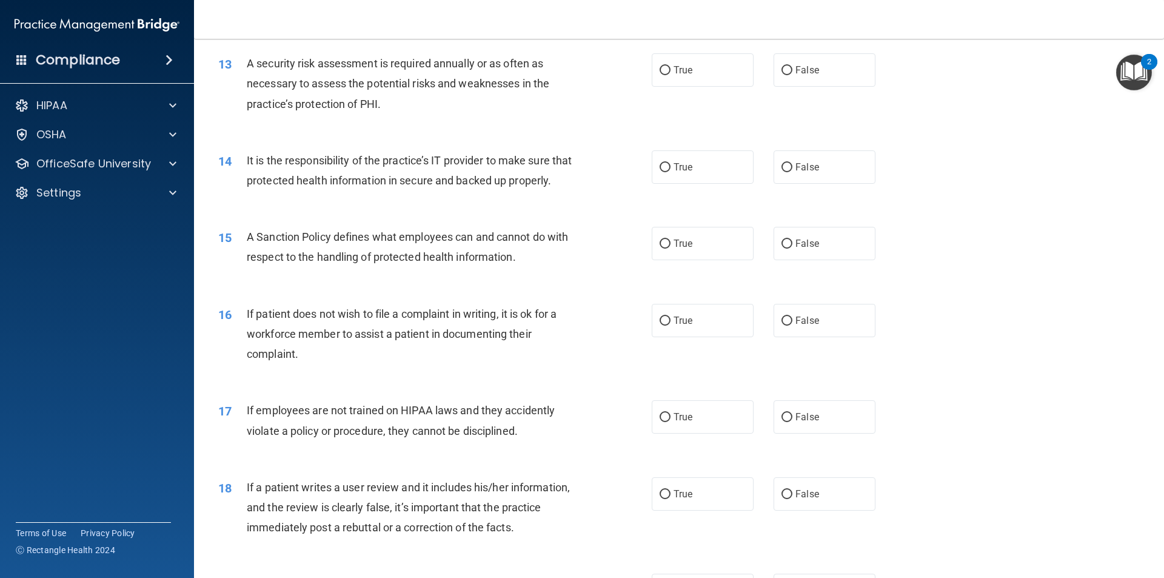
scroll to position [1254, 0]
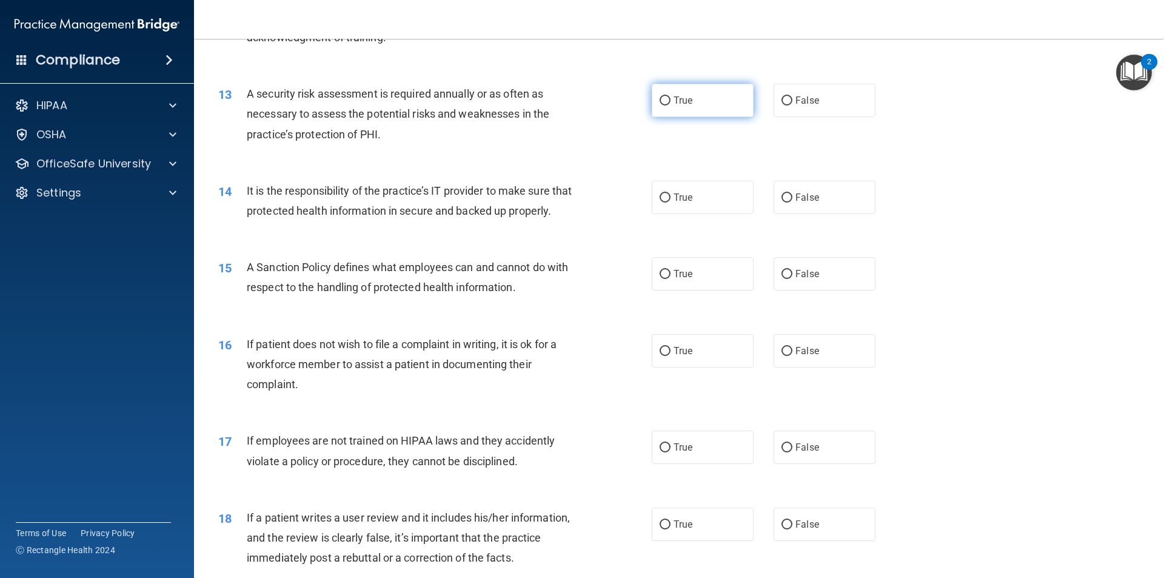
click at [703, 104] on label "True" at bounding box center [703, 100] width 102 height 33
click at [670, 104] on input "True" at bounding box center [664, 100] width 11 height 9
radio input "true"
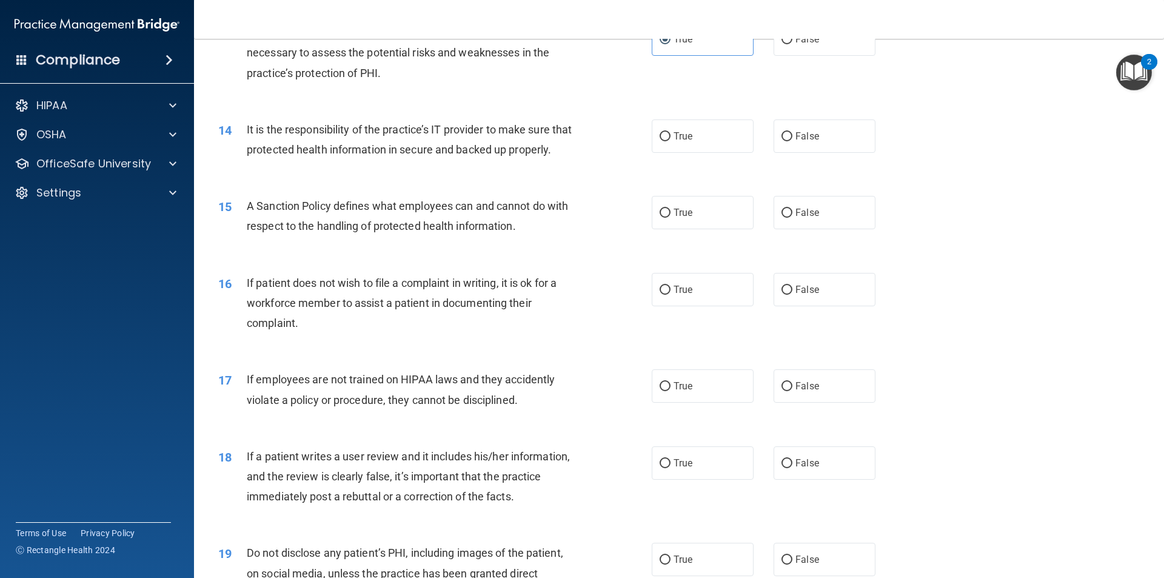
scroll to position [1375, 0]
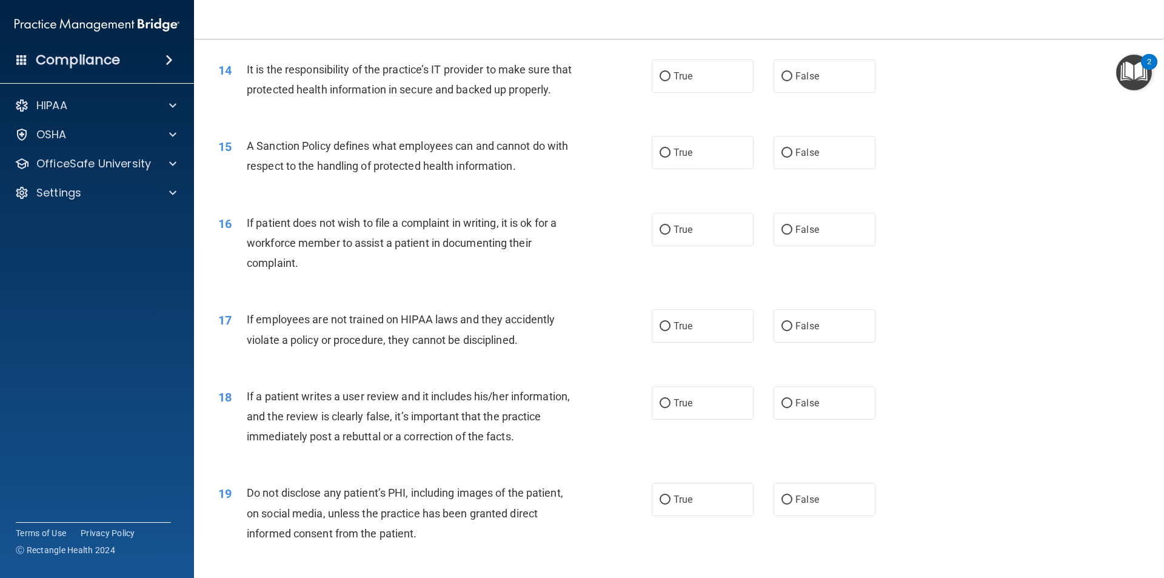
drag, startPoint x: 707, startPoint y: 102, endPoint x: 706, endPoint y: 85, distance: 16.5
click at [707, 100] on div "14 It is the responsibility of the practice’s IT provider to make sure that pro…" at bounding box center [678, 82] width 939 height 76
drag, startPoint x: 706, startPoint y: 85, endPoint x: 699, endPoint y: 118, distance: 33.3
click at [704, 88] on label "True" at bounding box center [703, 75] width 102 height 33
click at [670, 81] on input "True" at bounding box center [664, 76] width 11 height 9
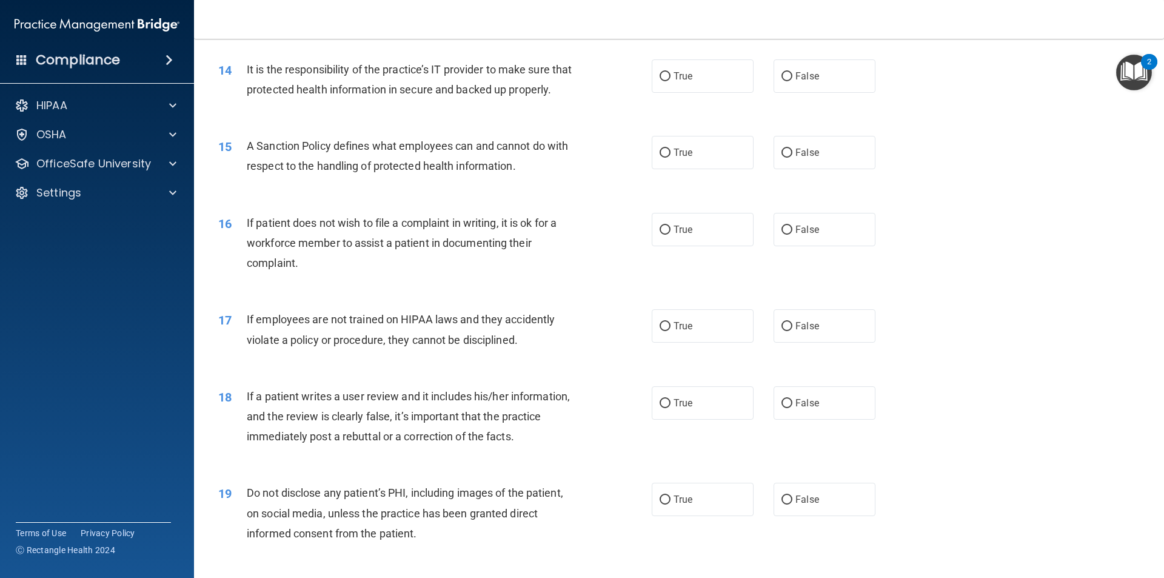
radio input "true"
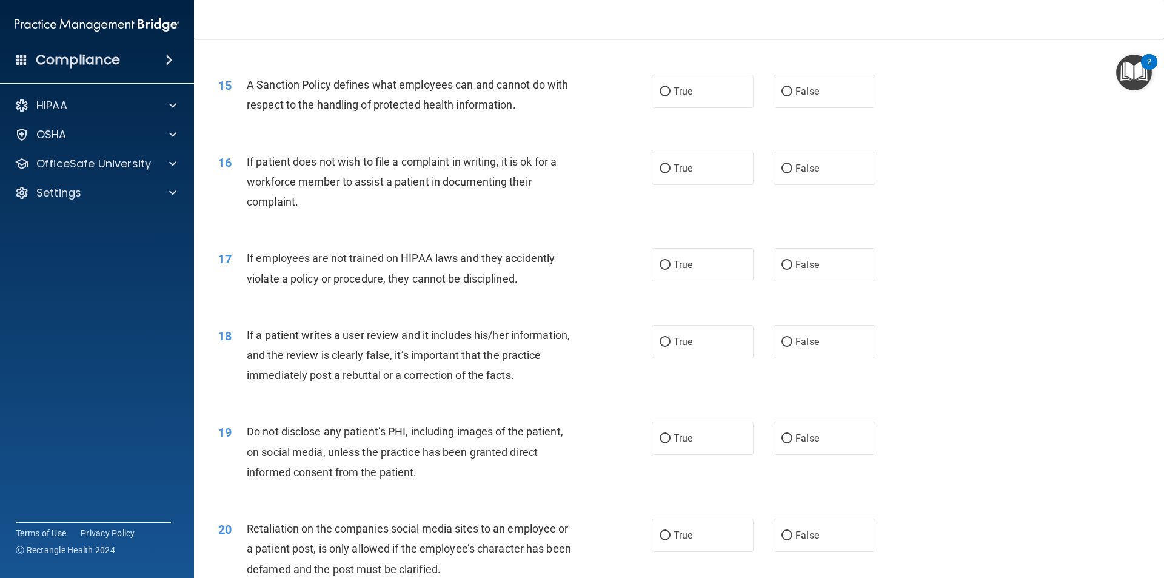
scroll to position [1436, 0]
click at [698, 108] on label "True" at bounding box center [703, 91] width 102 height 33
click at [670, 97] on input "True" at bounding box center [664, 92] width 11 height 9
radio input "true"
click at [846, 108] on label "False" at bounding box center [824, 91] width 102 height 33
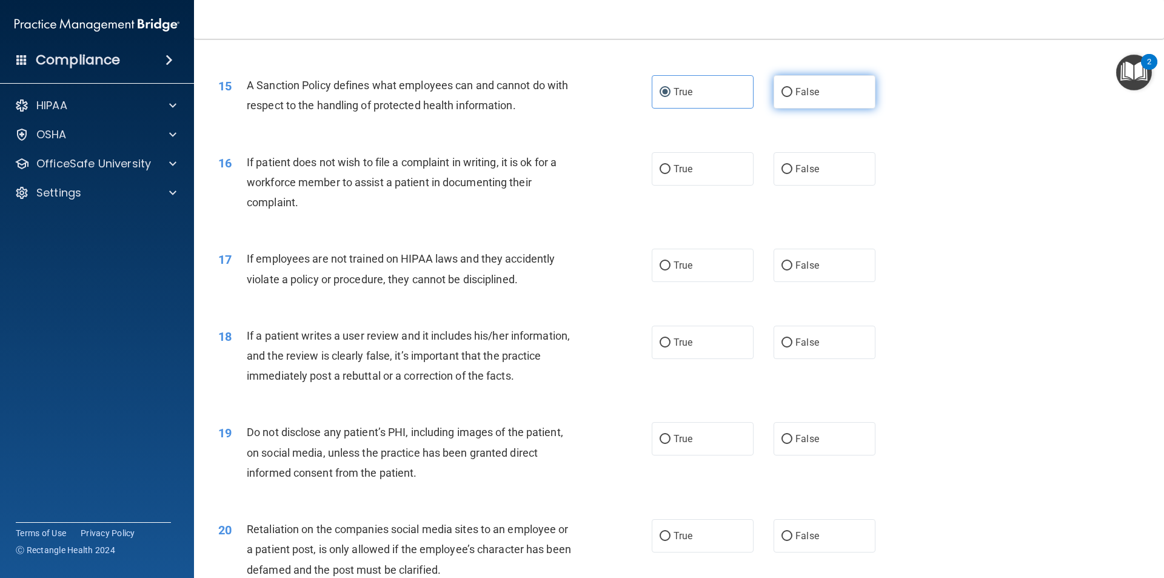
click at [792, 97] on input "False" at bounding box center [786, 92] width 11 height 9
radio input "true"
click at [716, 108] on label "True" at bounding box center [703, 91] width 102 height 33
click at [670, 97] on input "True" at bounding box center [664, 92] width 11 height 9
radio input "true"
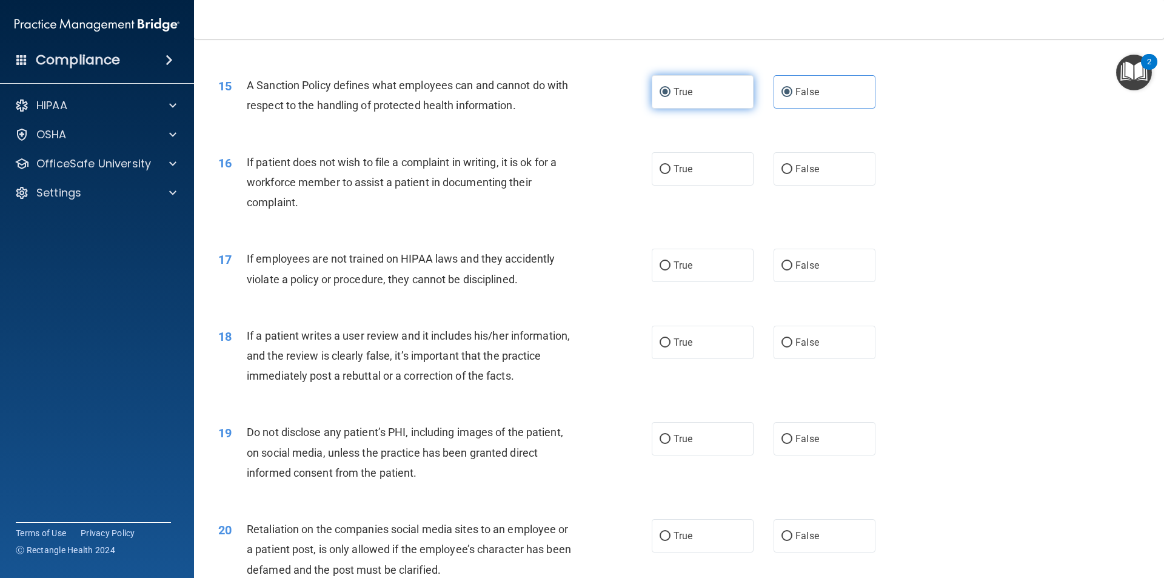
radio input "false"
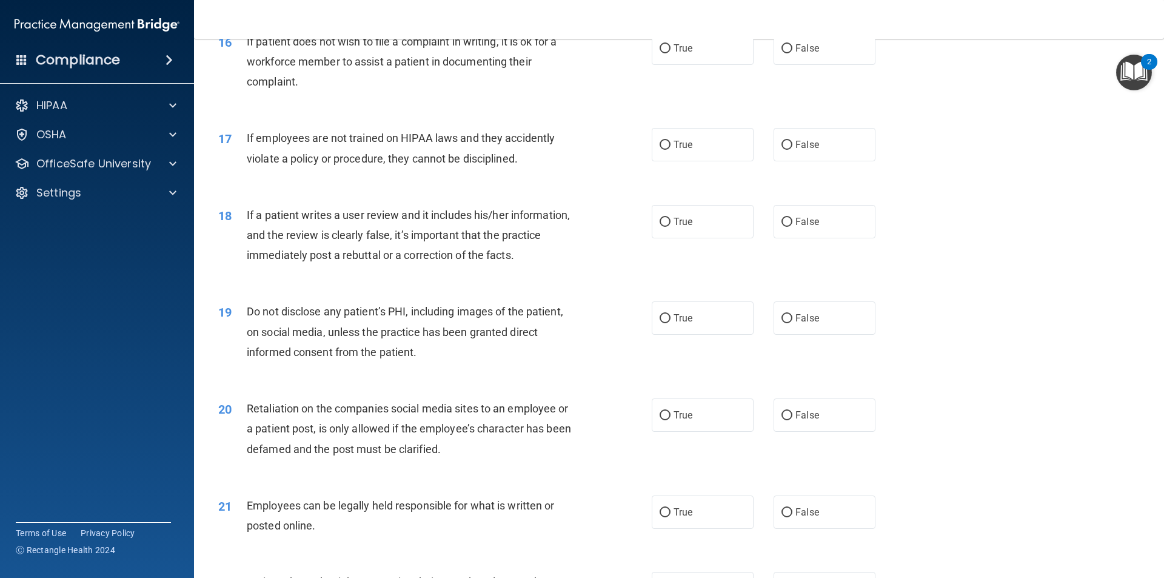
scroll to position [1557, 0]
click at [694, 64] on label "True" at bounding box center [703, 47] width 102 height 33
click at [670, 53] on input "True" at bounding box center [664, 48] width 11 height 9
radio input "true"
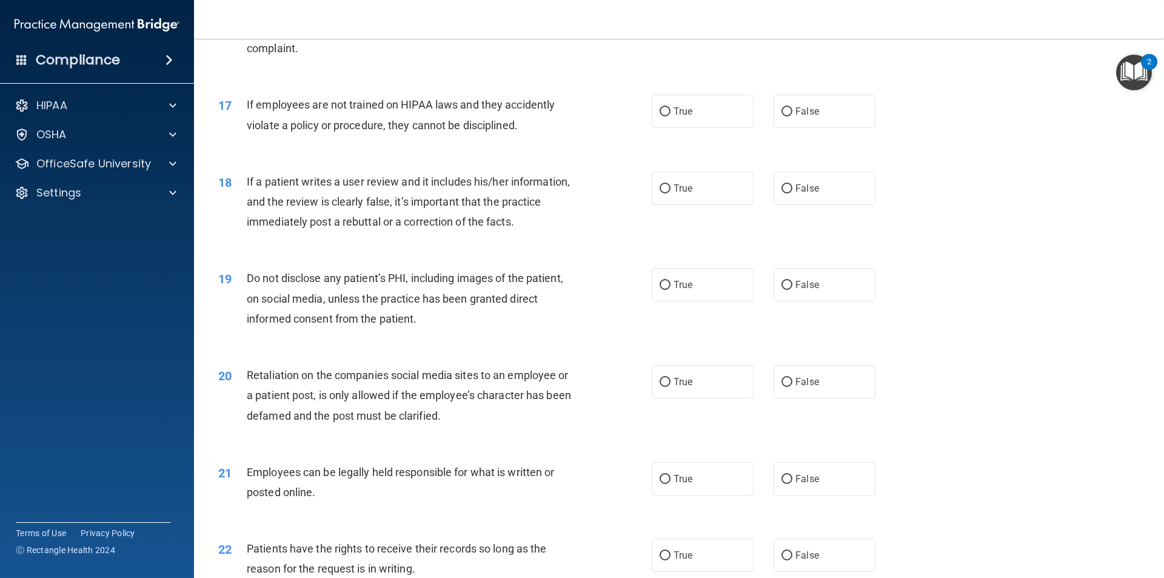
scroll to position [1618, 0]
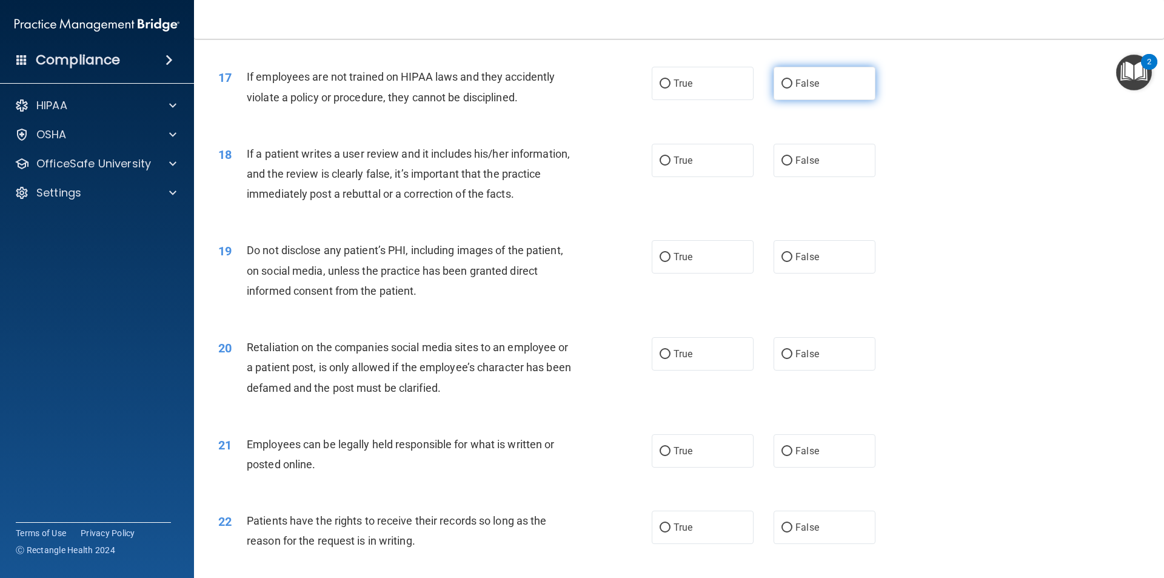
click at [786, 100] on label "False" at bounding box center [824, 83] width 102 height 33
click at [786, 88] on input "False" at bounding box center [786, 83] width 11 height 9
radio input "true"
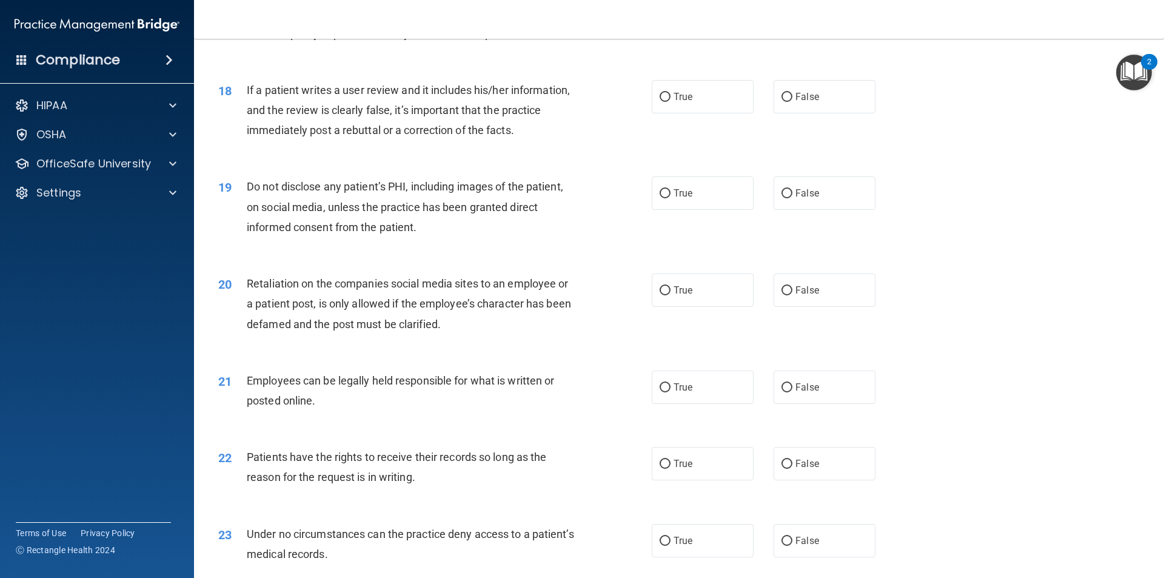
scroll to position [1739, 0]
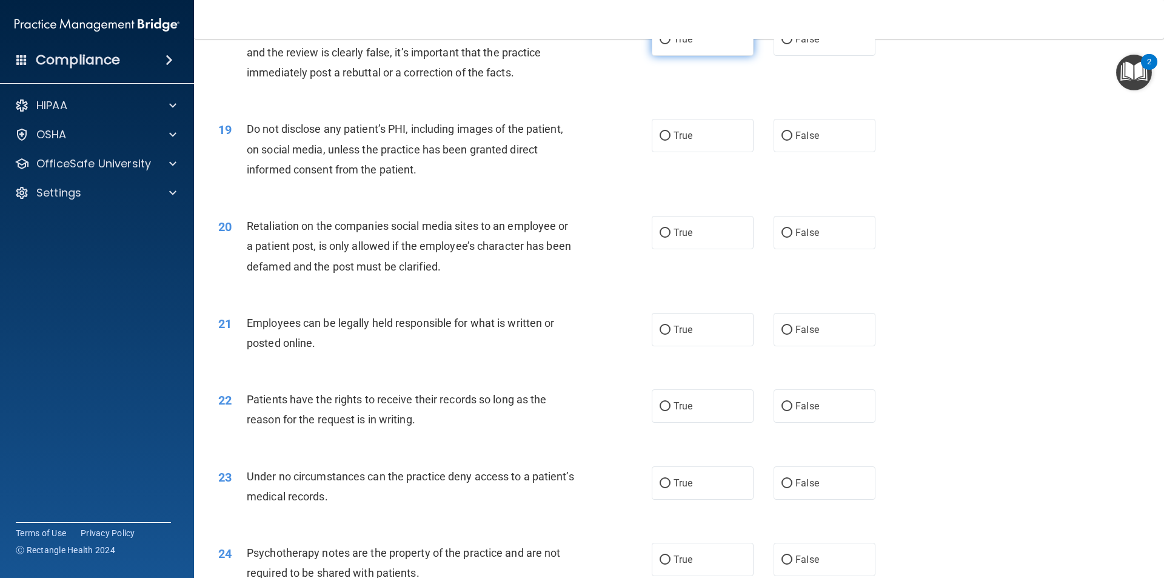
click at [709, 56] on label "True" at bounding box center [703, 38] width 102 height 33
click at [670, 44] on input "True" at bounding box center [664, 39] width 11 height 9
radio input "true"
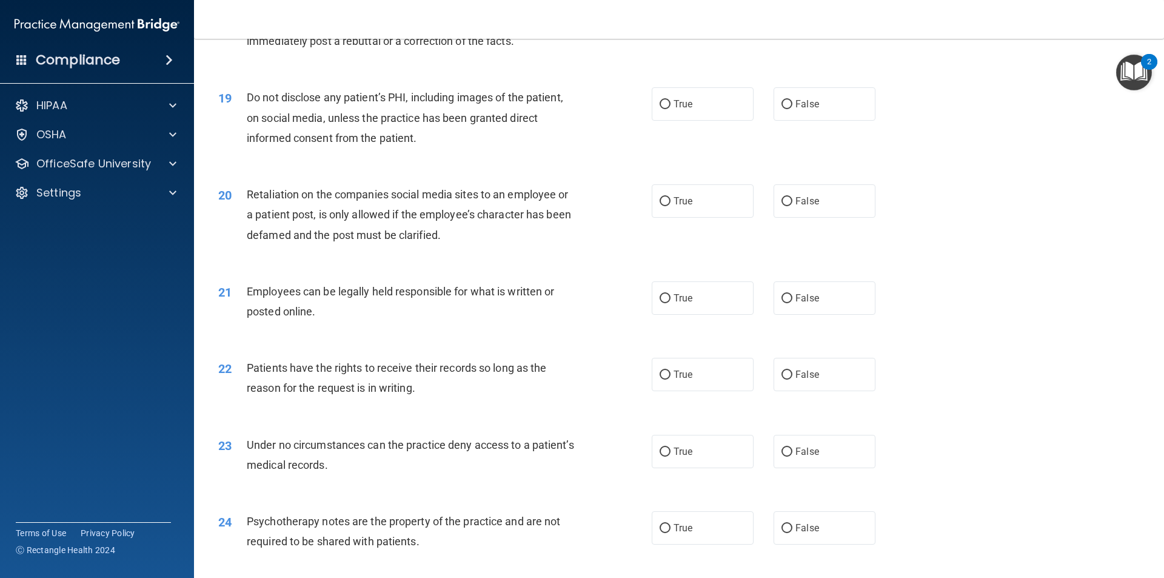
scroll to position [1800, 0]
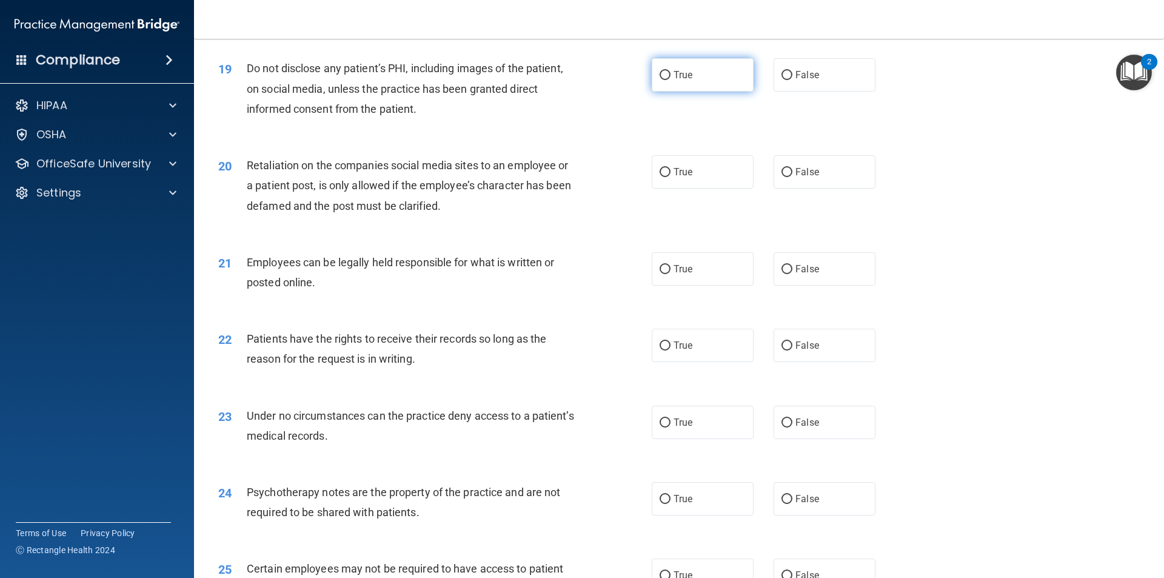
click at [675, 81] on span "True" at bounding box center [682, 75] width 19 height 12
click at [670, 80] on input "True" at bounding box center [664, 75] width 11 height 9
radio input "true"
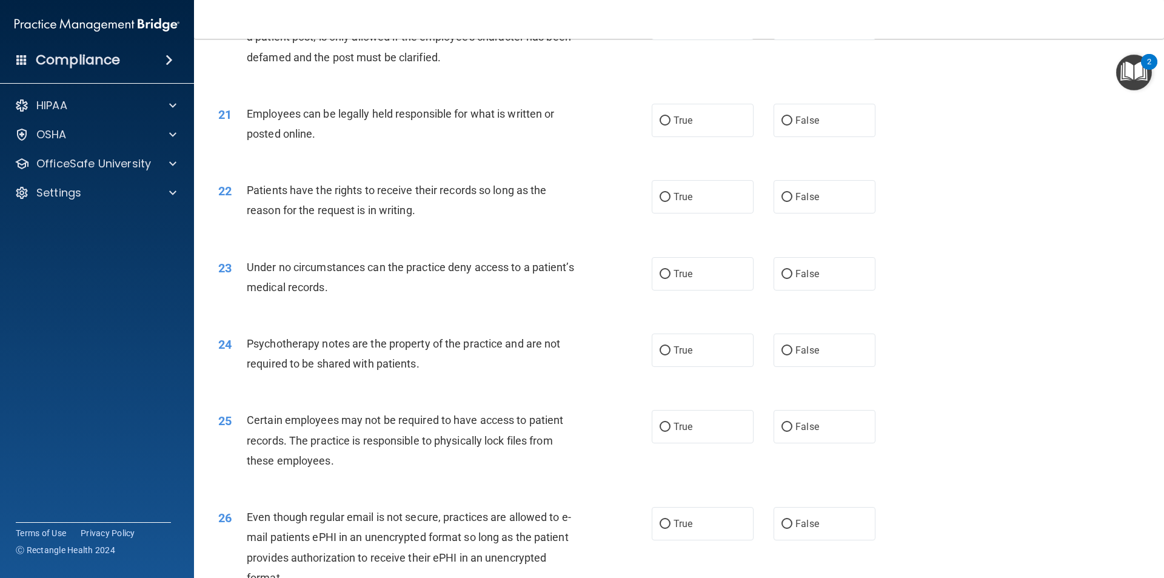
scroll to position [1921, 0]
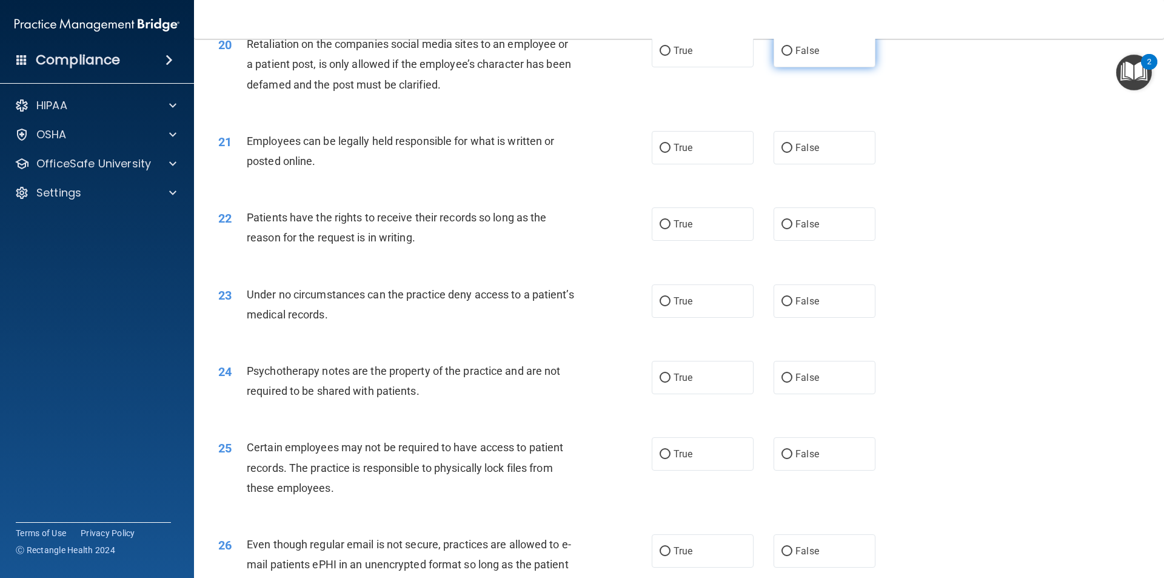
click at [839, 67] on label "False" at bounding box center [824, 50] width 102 height 33
click at [792, 56] on input "False" at bounding box center [786, 51] width 11 height 9
radio input "true"
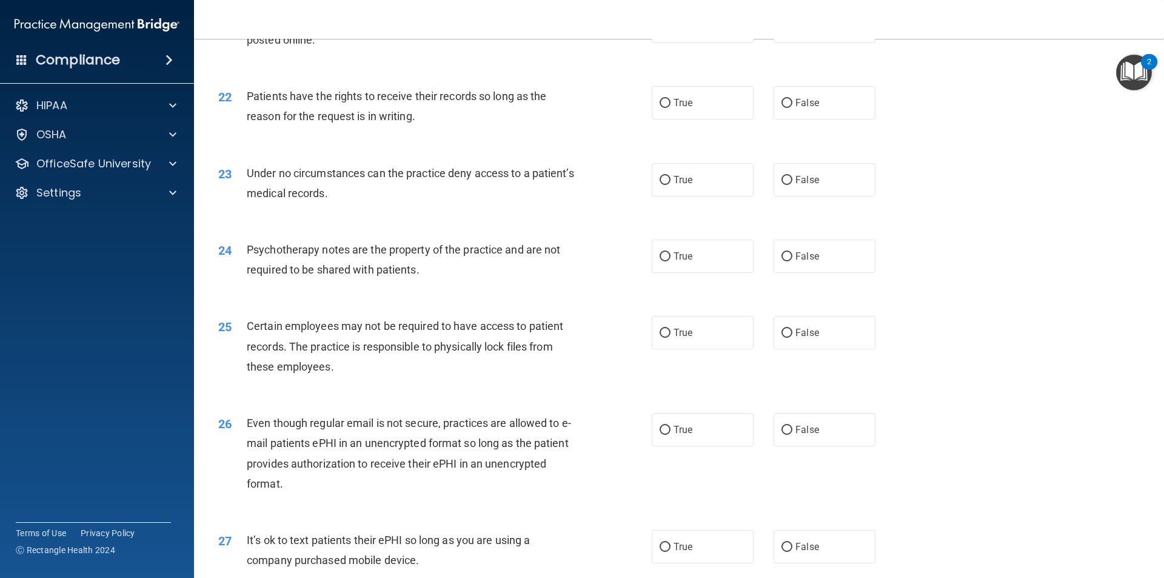
scroll to position [1981, 0]
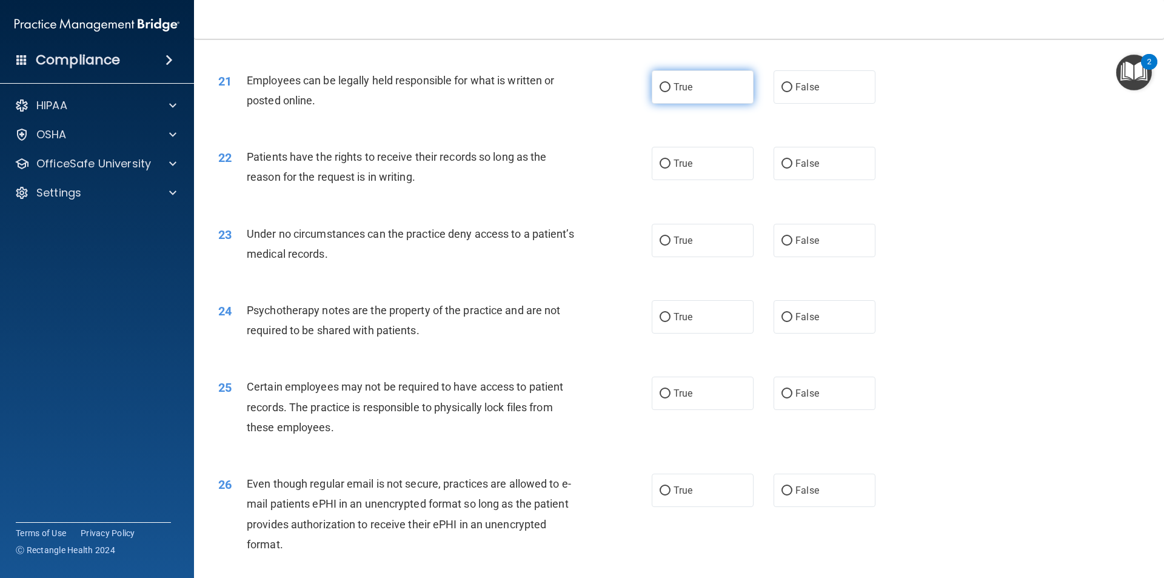
click at [706, 96] on label "True" at bounding box center [703, 86] width 102 height 33
click at [670, 92] on input "True" at bounding box center [664, 87] width 11 height 9
radio input "true"
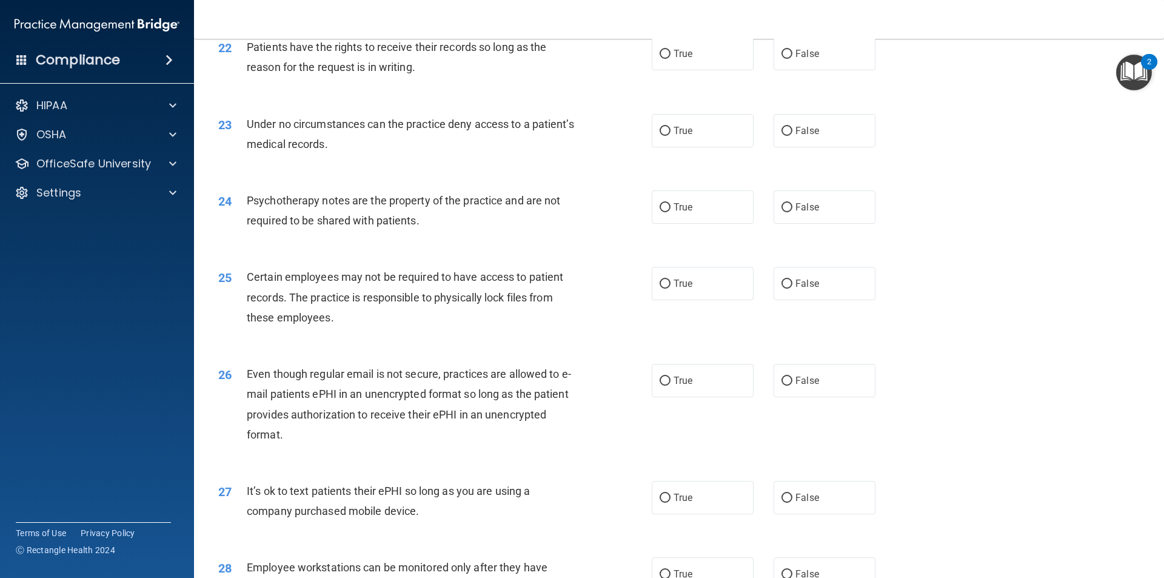
scroll to position [2103, 0]
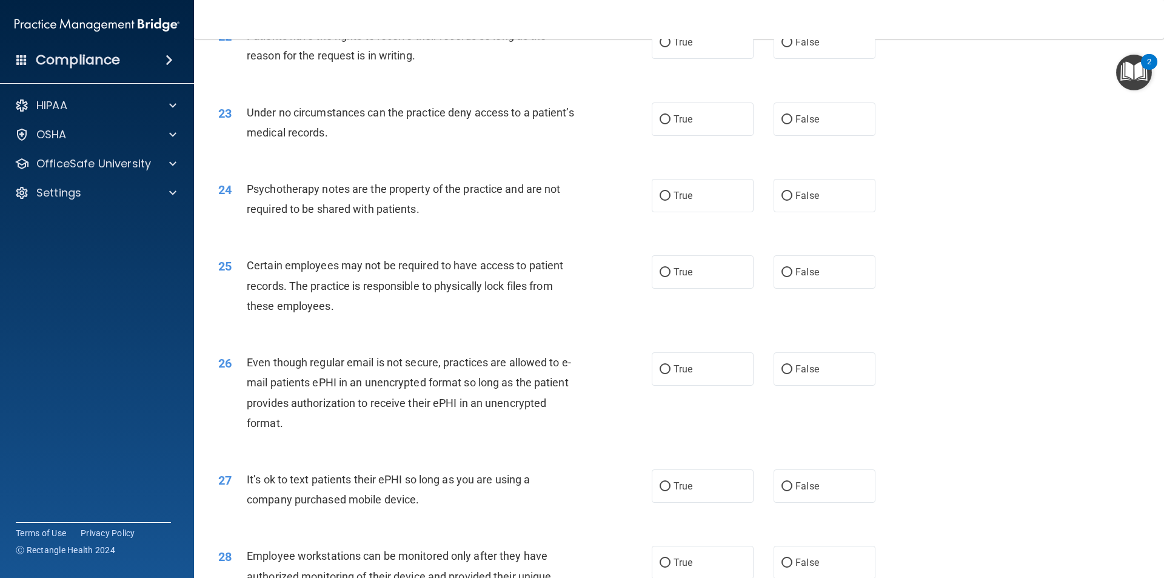
drag, startPoint x: 719, startPoint y: 67, endPoint x: 755, endPoint y: 119, distance: 63.6
click at [718, 59] on label "True" at bounding box center [703, 41] width 102 height 33
click at [670, 47] on input "True" at bounding box center [664, 42] width 11 height 9
radio input "true"
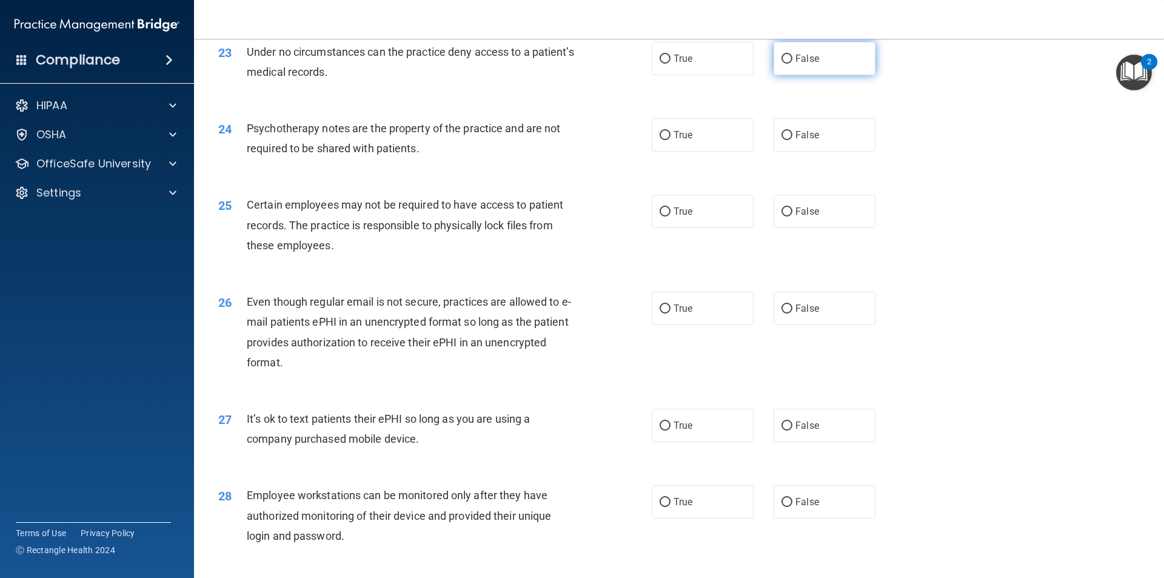
click at [781, 64] on input "False" at bounding box center [786, 59] width 11 height 9
radio input "true"
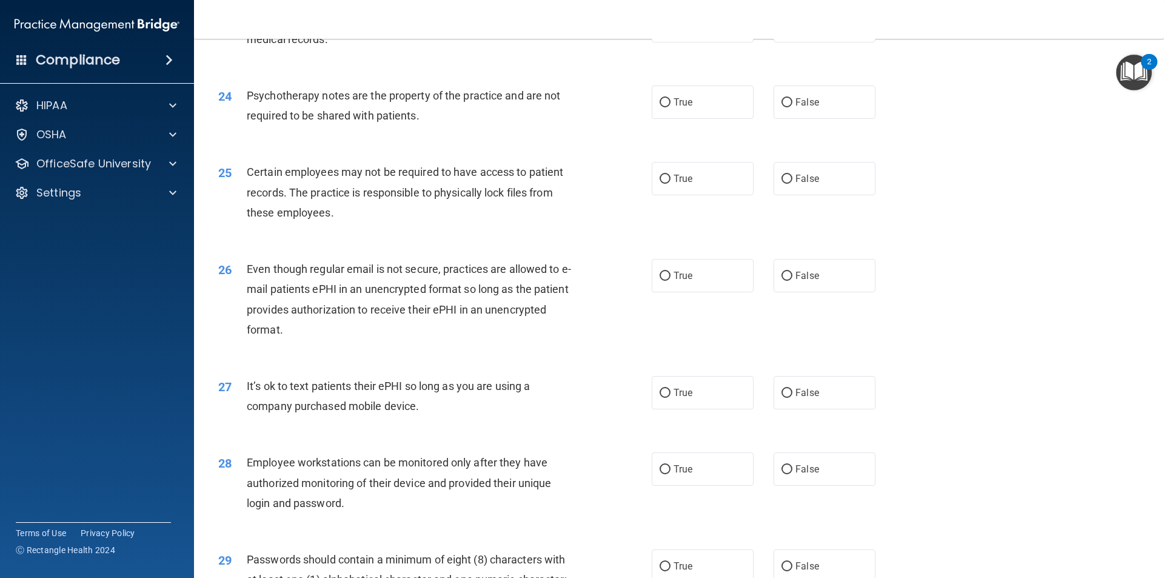
scroll to position [2224, 0]
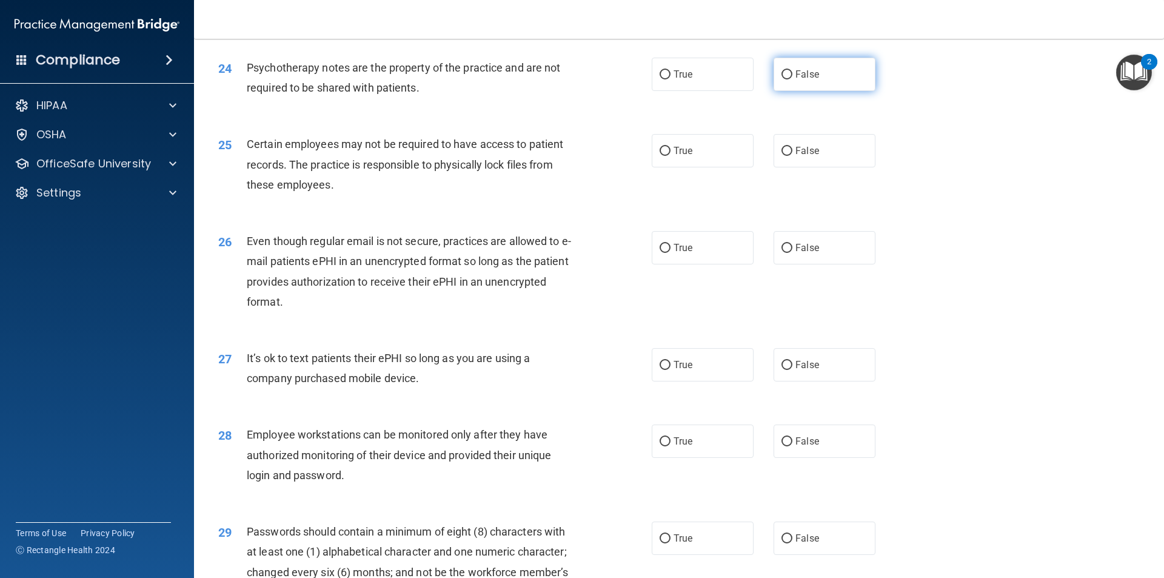
click at [801, 91] on label "False" at bounding box center [824, 74] width 102 height 33
click at [792, 79] on input "False" at bounding box center [786, 74] width 11 height 9
radio input "true"
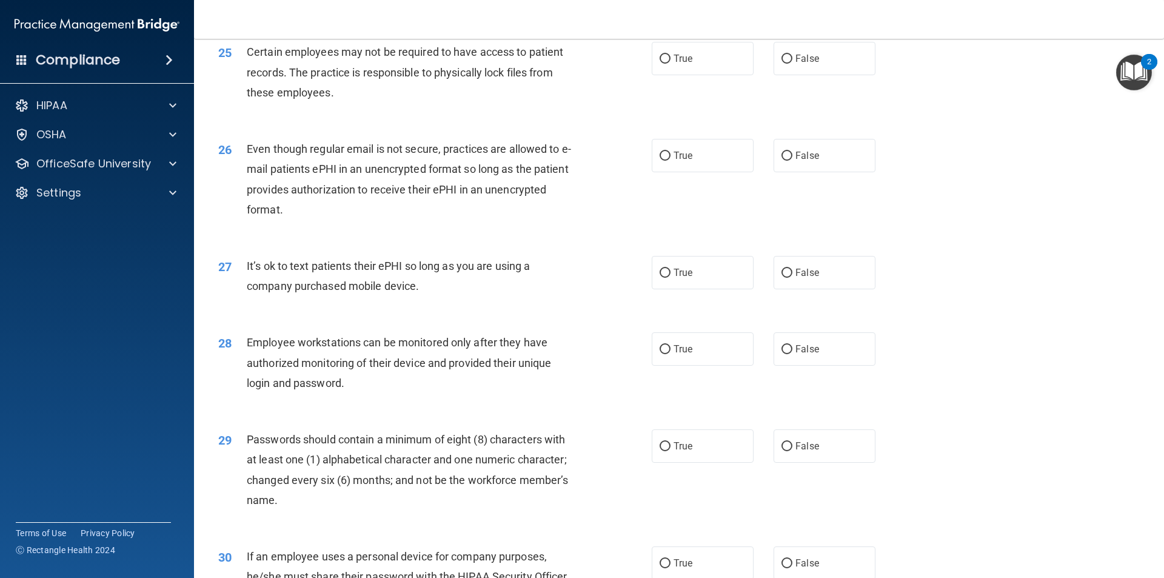
scroll to position [2345, 0]
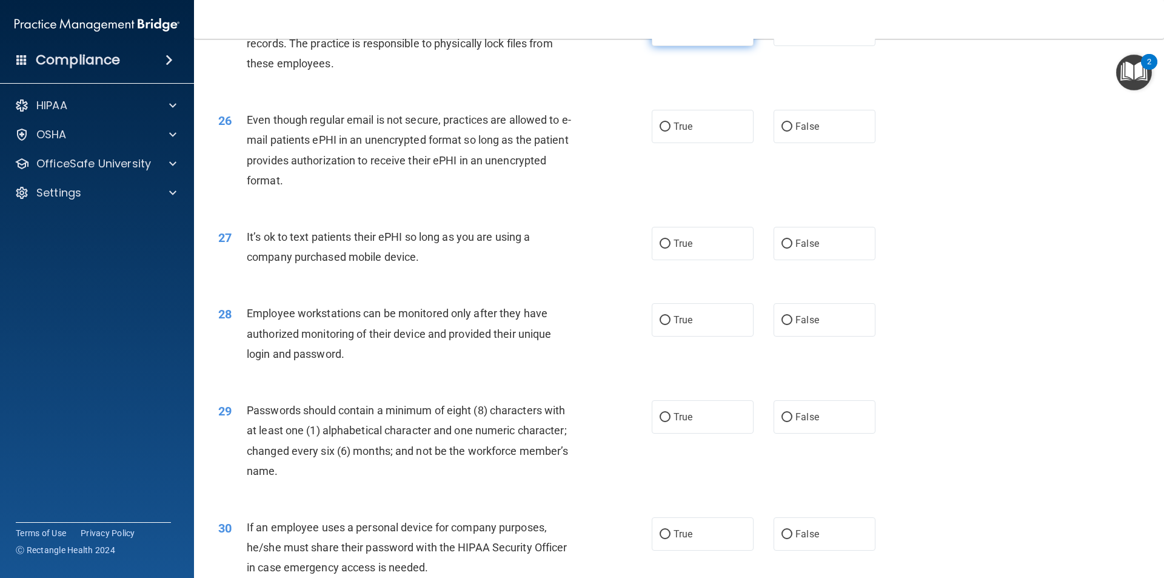
click at [724, 46] on label "True" at bounding box center [703, 29] width 102 height 33
click at [670, 35] on input "True" at bounding box center [664, 29] width 11 height 9
radio input "true"
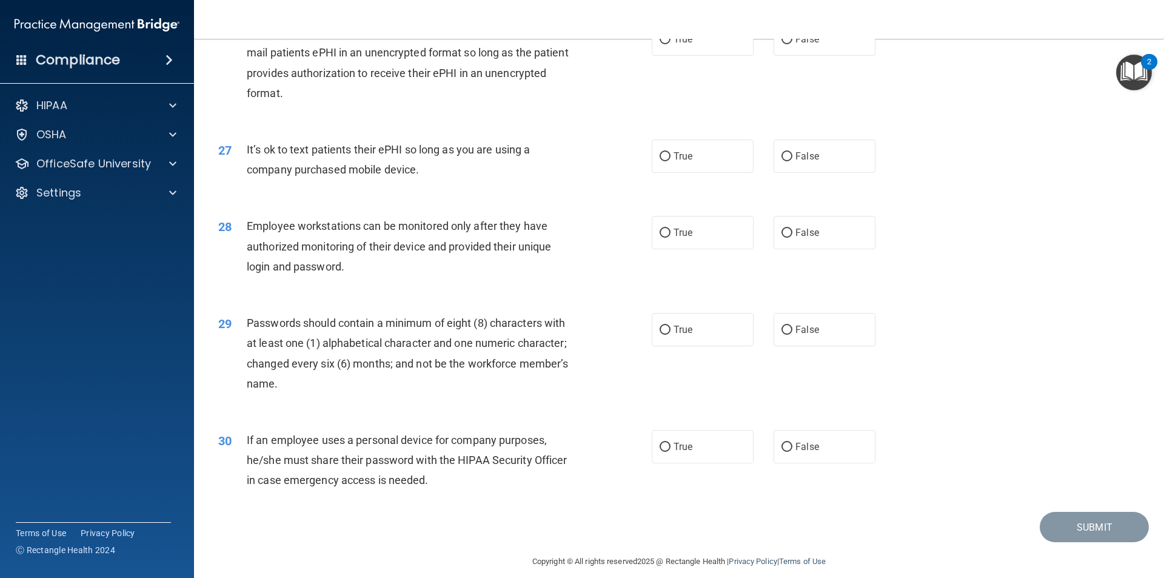
scroll to position [2404, 0]
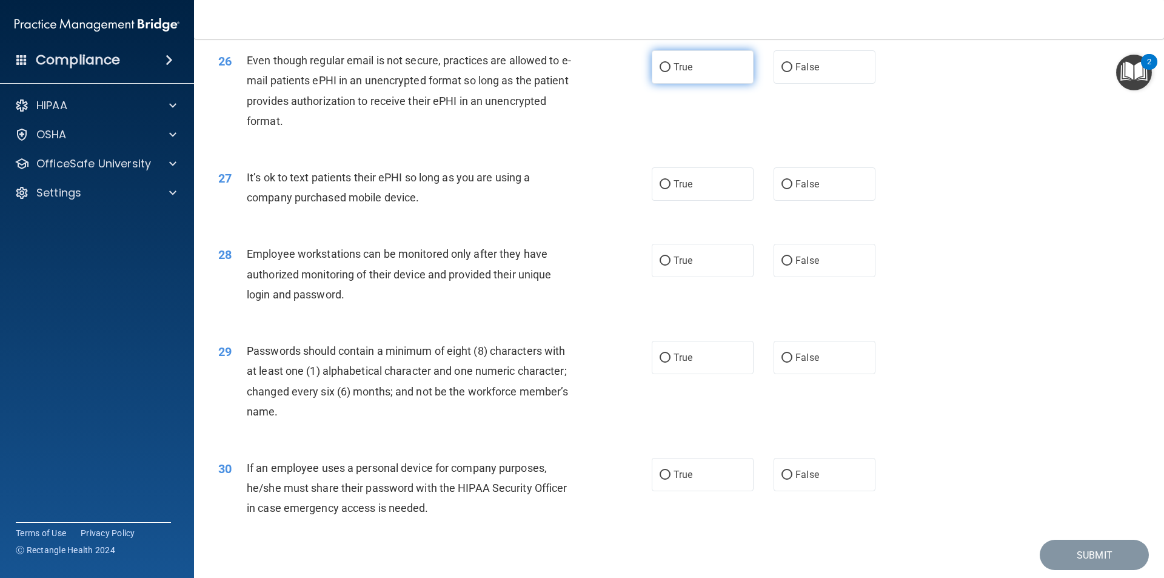
click at [693, 75] on label "True" at bounding box center [703, 66] width 102 height 33
click at [670, 72] on input "True" at bounding box center [664, 67] width 11 height 9
radio input "true"
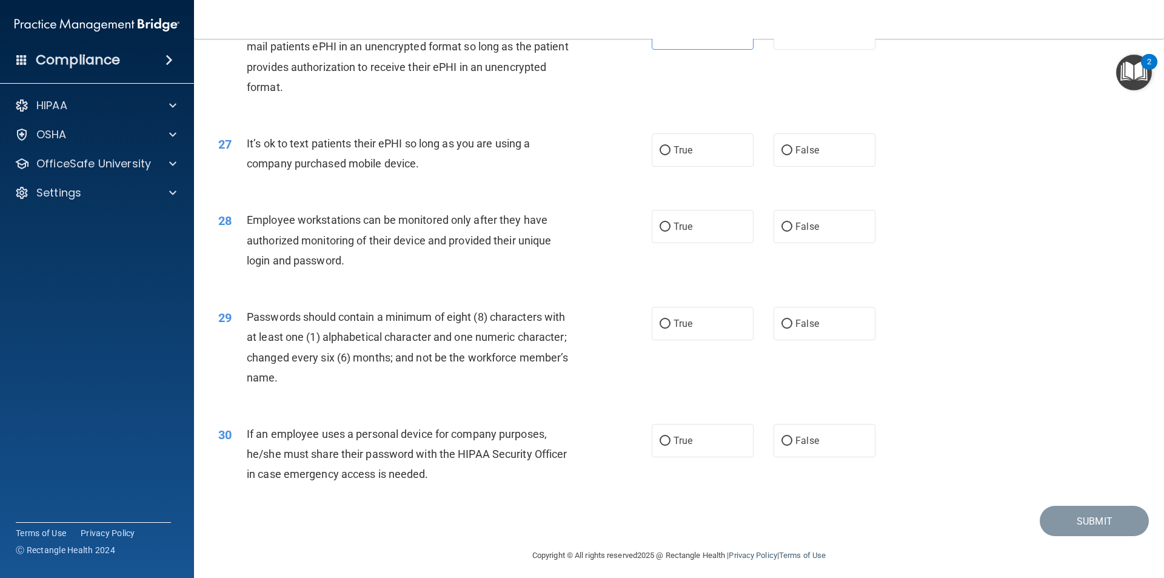
scroll to position [2465, 0]
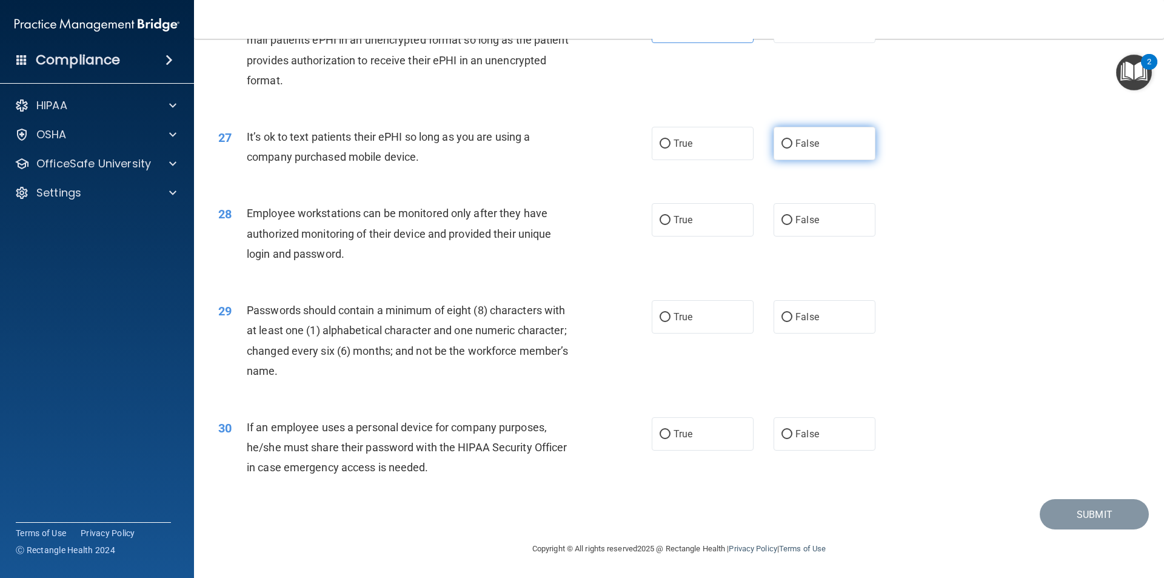
click at [789, 145] on label "False" at bounding box center [824, 143] width 102 height 33
click at [789, 145] on input "False" at bounding box center [786, 143] width 11 height 9
radio input "true"
click at [716, 215] on label "True" at bounding box center [703, 219] width 102 height 33
click at [670, 216] on input "True" at bounding box center [664, 220] width 11 height 9
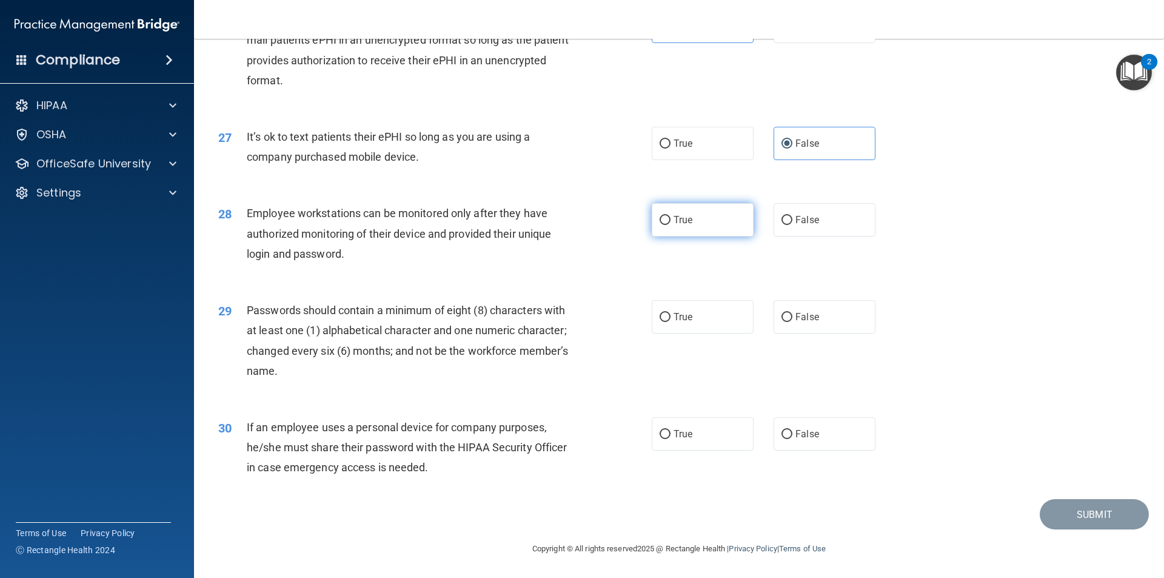
radio input "true"
click at [663, 308] on label "True" at bounding box center [703, 316] width 102 height 33
click at [663, 313] on input "True" at bounding box center [664, 317] width 11 height 9
radio input "true"
click at [679, 430] on span "True" at bounding box center [682, 434] width 19 height 12
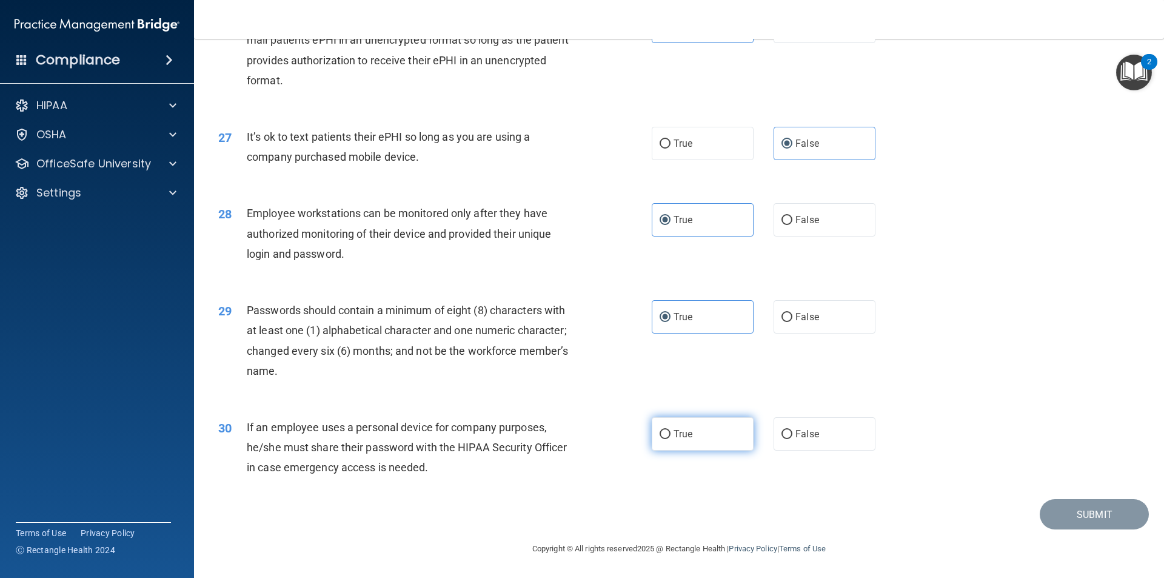
click at [670, 430] on input "True" at bounding box center [664, 434] width 11 height 9
radio input "true"
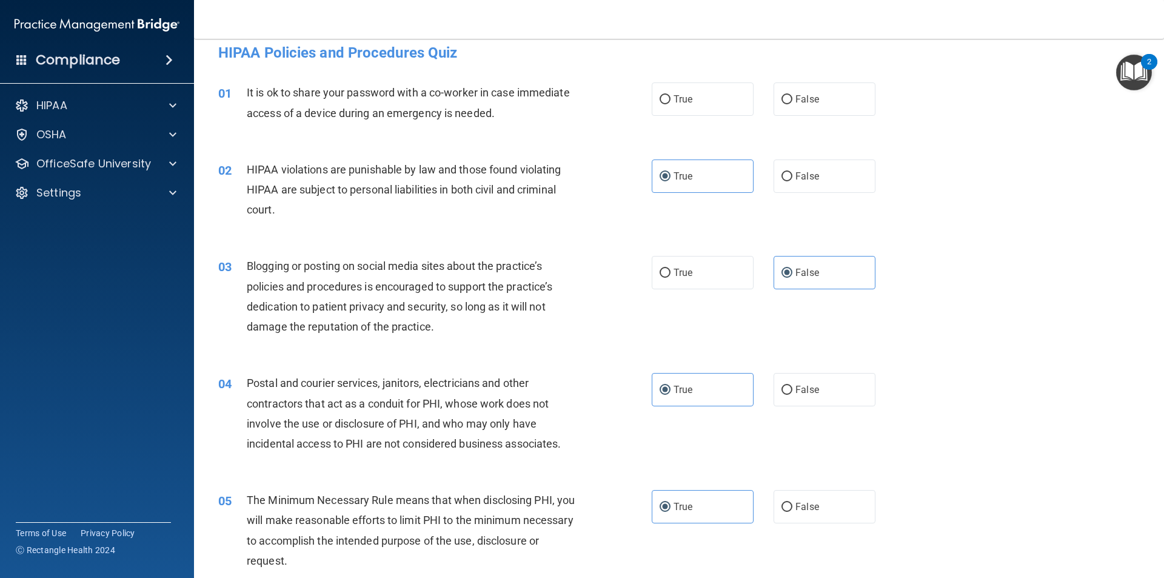
scroll to position [0, 0]
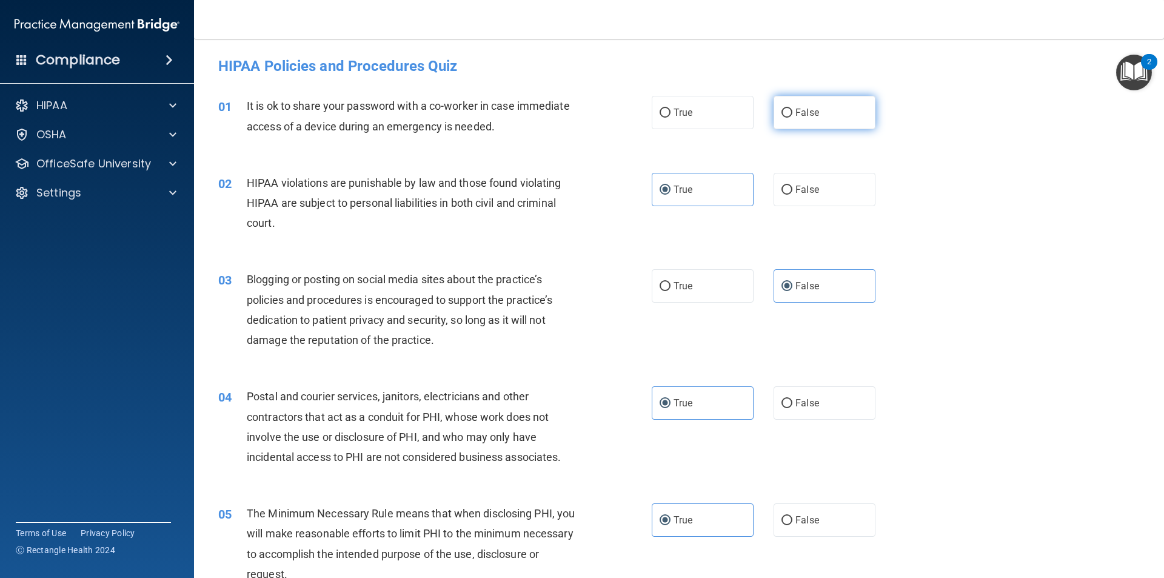
click at [815, 121] on label "False" at bounding box center [824, 112] width 102 height 33
click at [792, 118] on input "False" at bounding box center [786, 112] width 11 height 9
radio input "true"
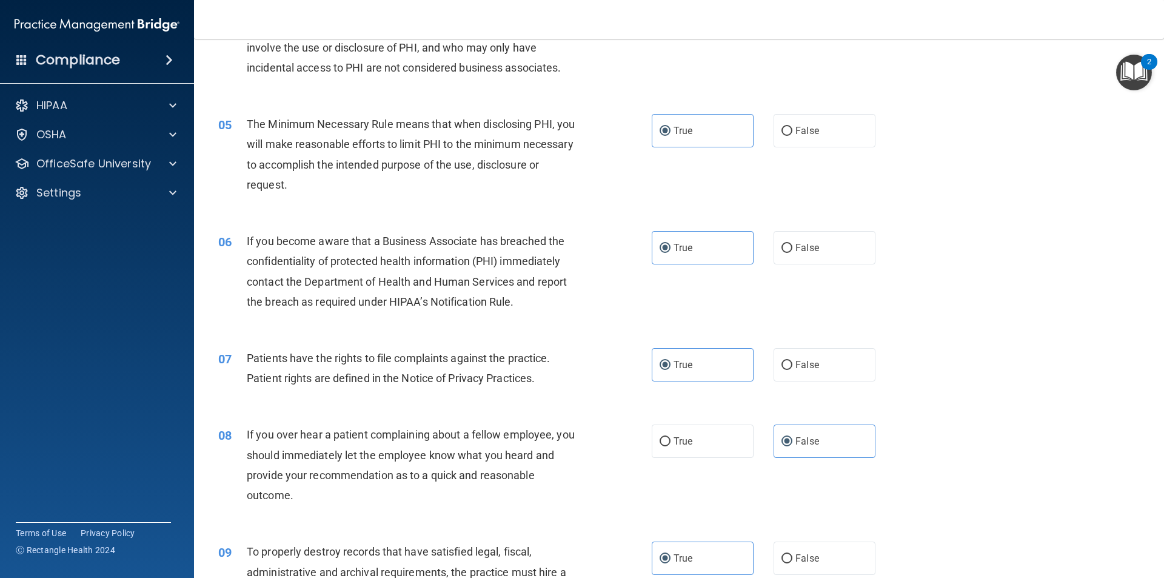
scroll to position [424, 0]
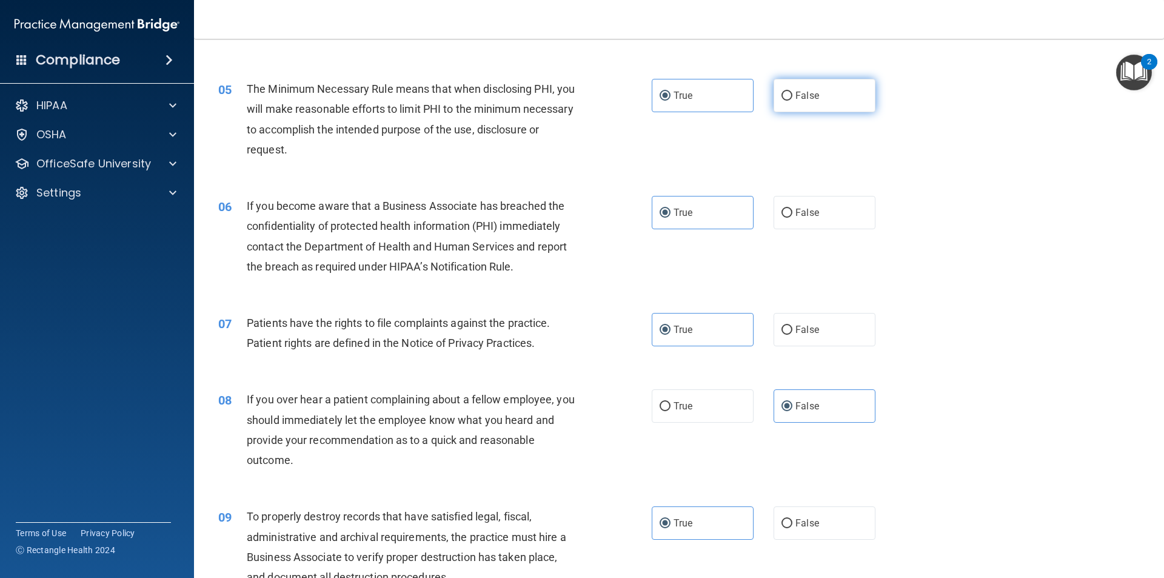
click at [829, 101] on label "False" at bounding box center [824, 95] width 102 height 33
click at [792, 101] on input "False" at bounding box center [786, 96] width 11 height 9
radio input "true"
radio input "false"
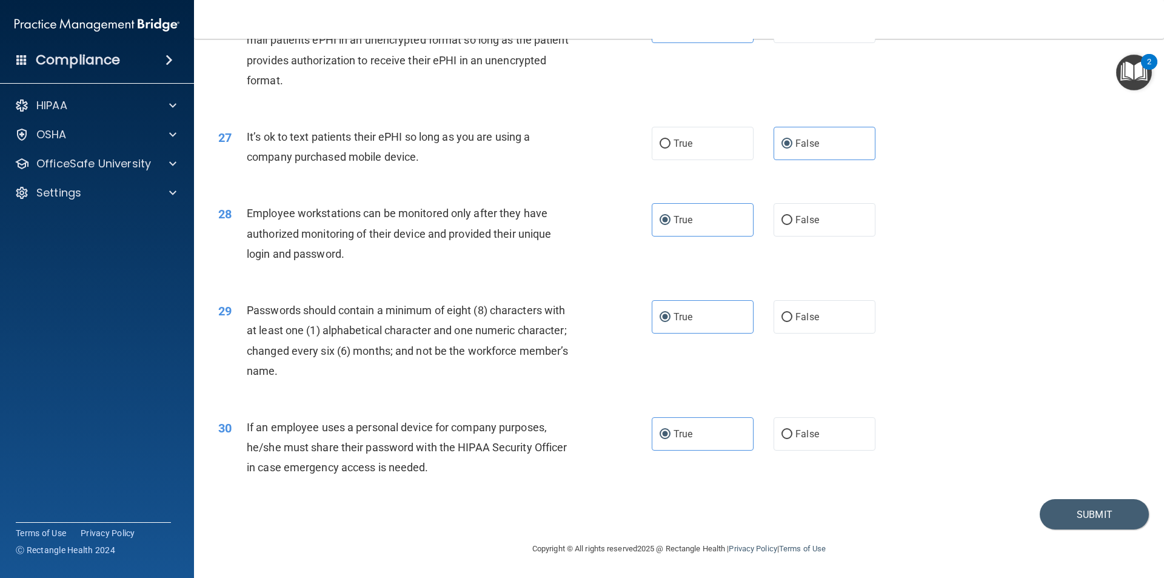
scroll to position [2465, 0]
click at [1072, 513] on button "Submit" at bounding box center [1093, 514] width 109 height 31
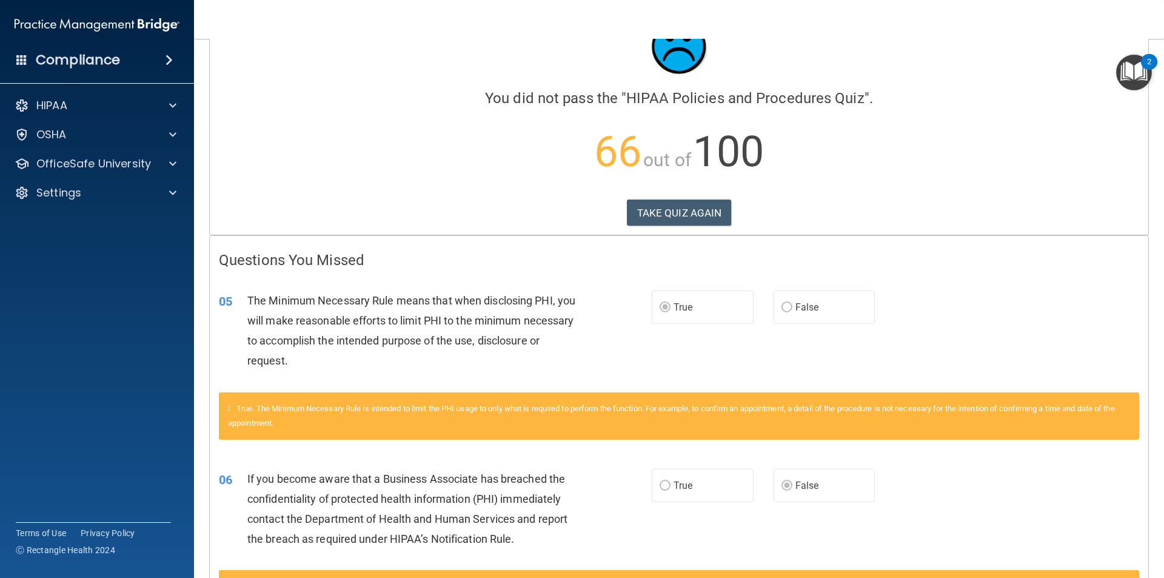
scroll to position [42, 0]
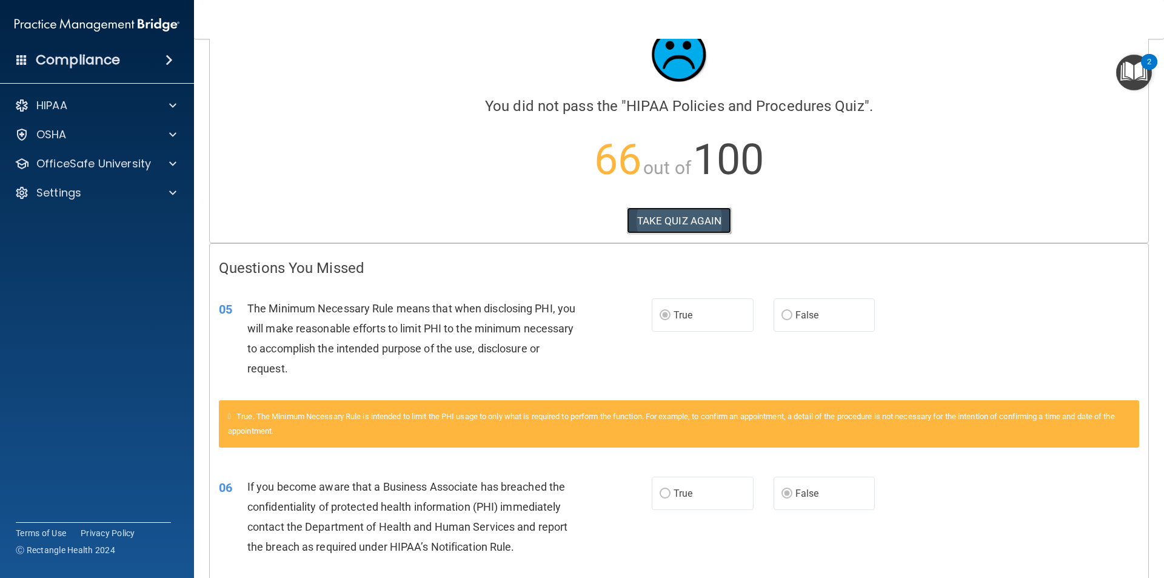
click at [704, 207] on button "TAKE QUIZ AGAIN" at bounding box center [679, 220] width 105 height 27
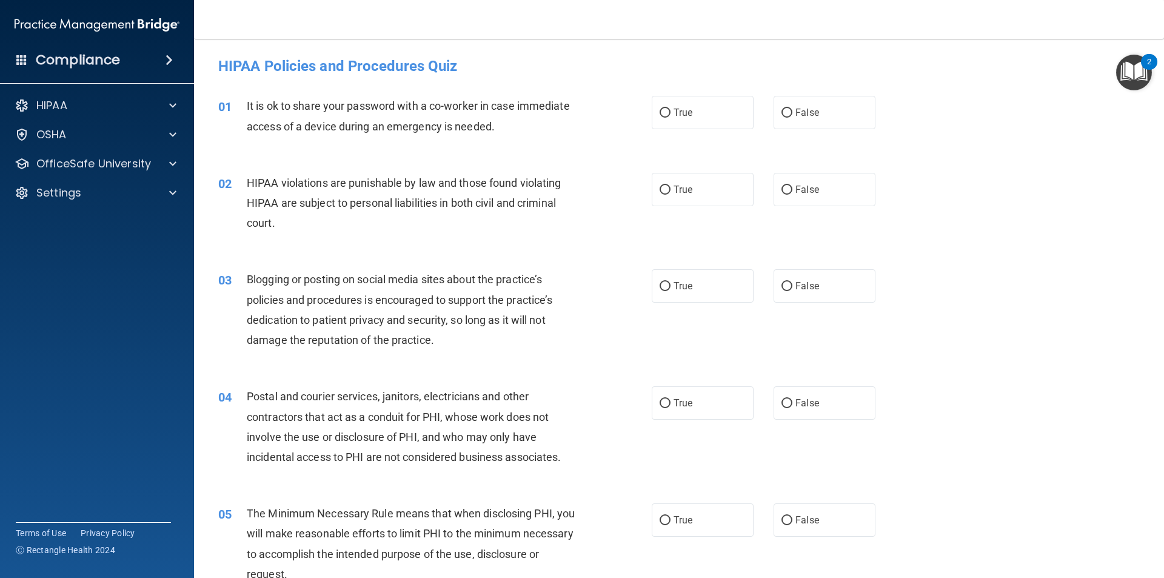
click at [751, 110] on div "True False" at bounding box center [774, 112] width 244 height 33
click at [786, 118] on input "False" at bounding box center [786, 112] width 11 height 9
radio input "true"
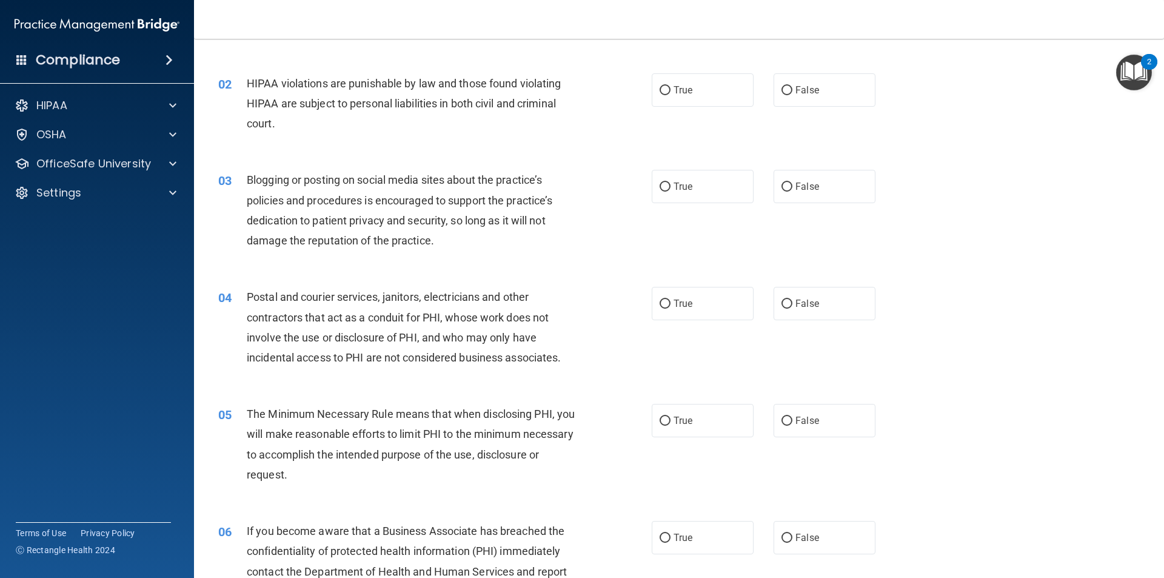
scroll to position [121, 0]
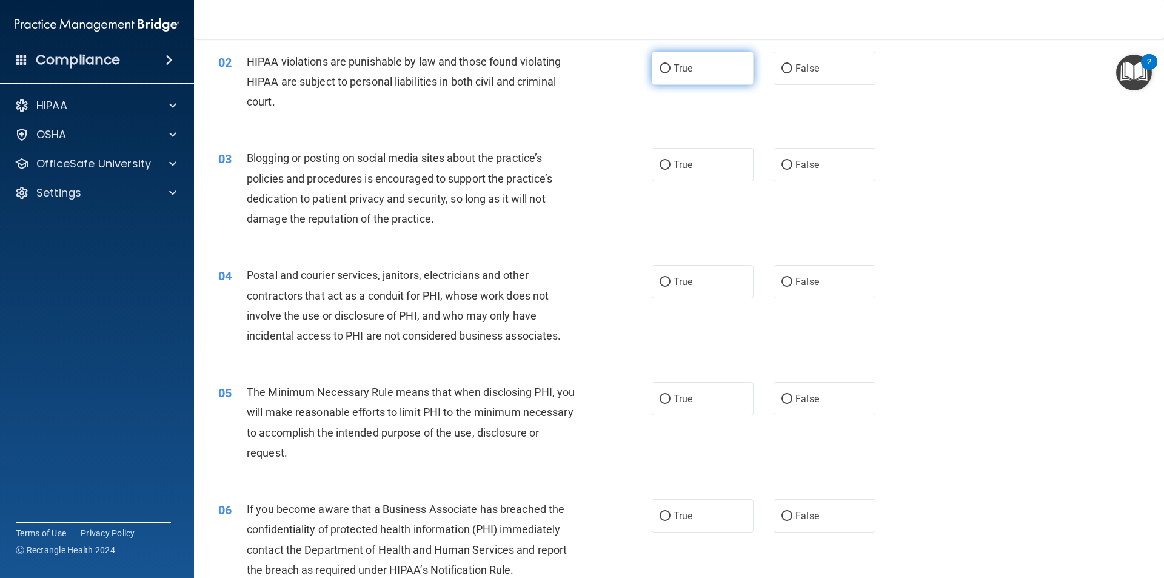
click at [690, 65] on label "True" at bounding box center [703, 68] width 102 height 33
click at [670, 65] on input "True" at bounding box center [664, 68] width 11 height 9
radio input "true"
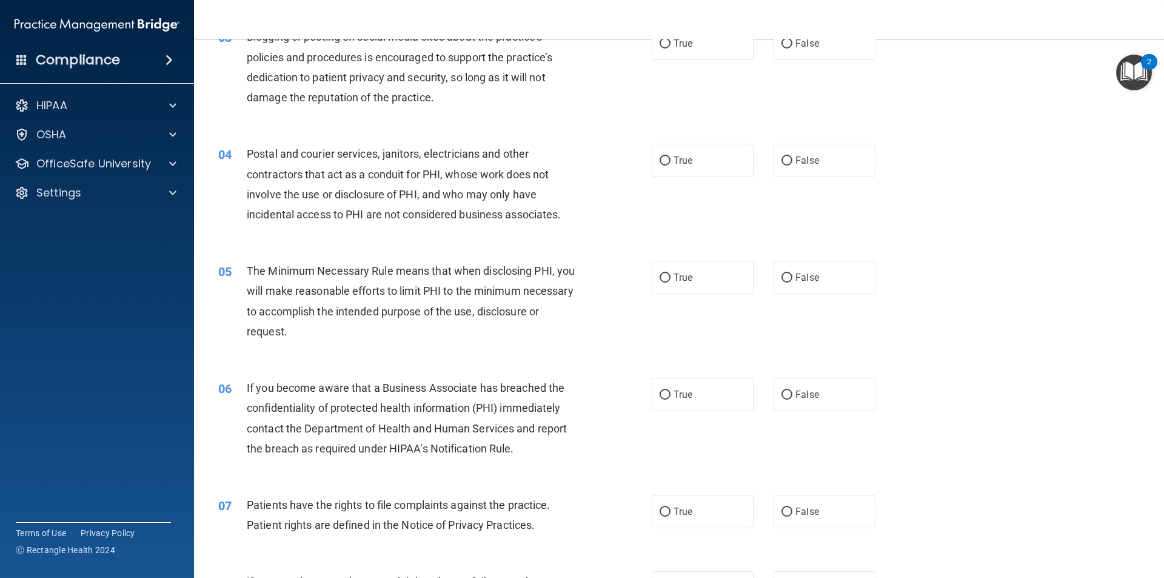
scroll to position [182, 0]
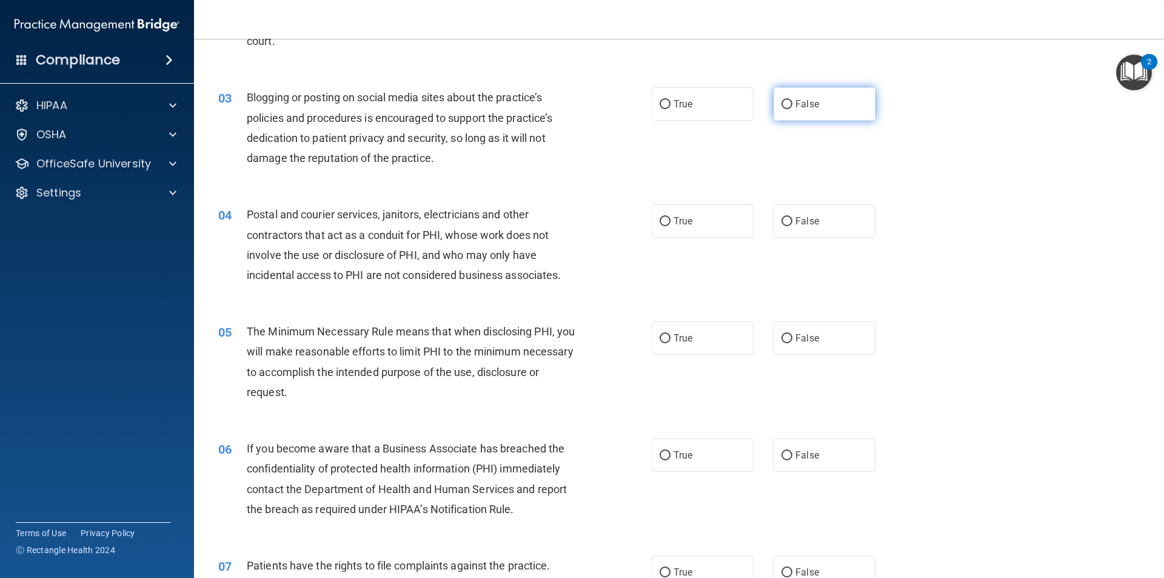
click at [792, 119] on label "False" at bounding box center [824, 103] width 102 height 33
click at [792, 109] on input "False" at bounding box center [786, 104] width 11 height 9
radio input "true"
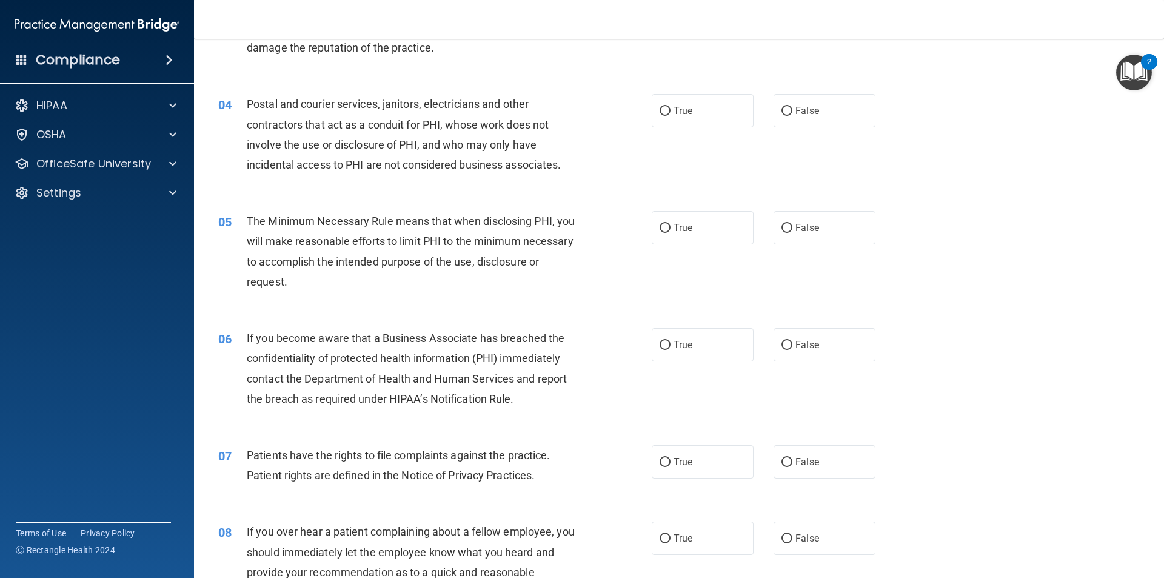
scroll to position [303, 0]
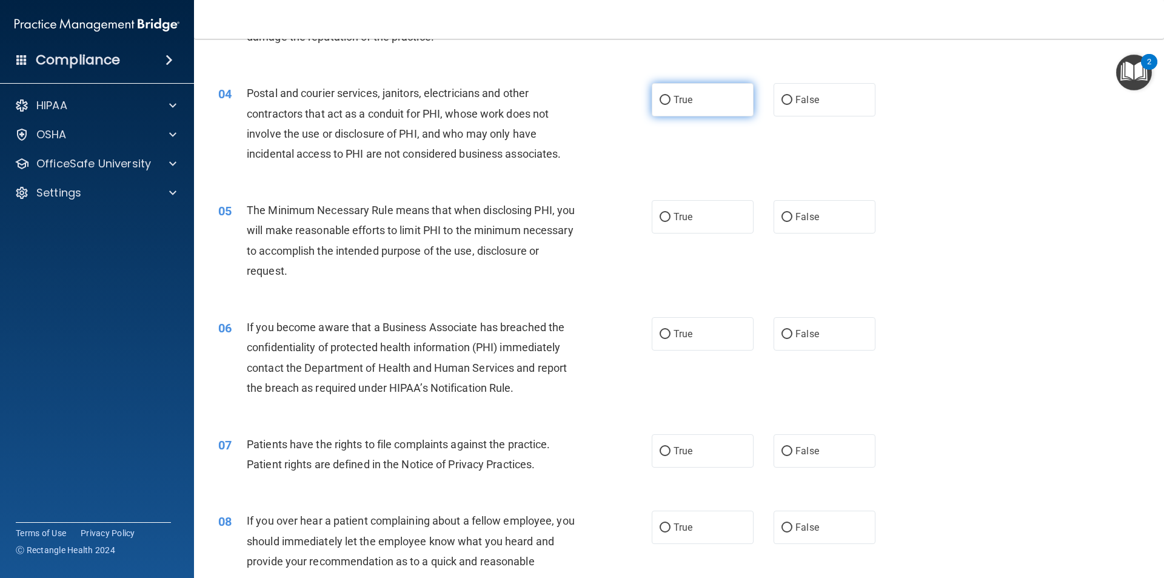
click at [706, 92] on label "True" at bounding box center [703, 99] width 102 height 33
click at [670, 96] on input "True" at bounding box center [664, 100] width 11 height 9
radio input "true"
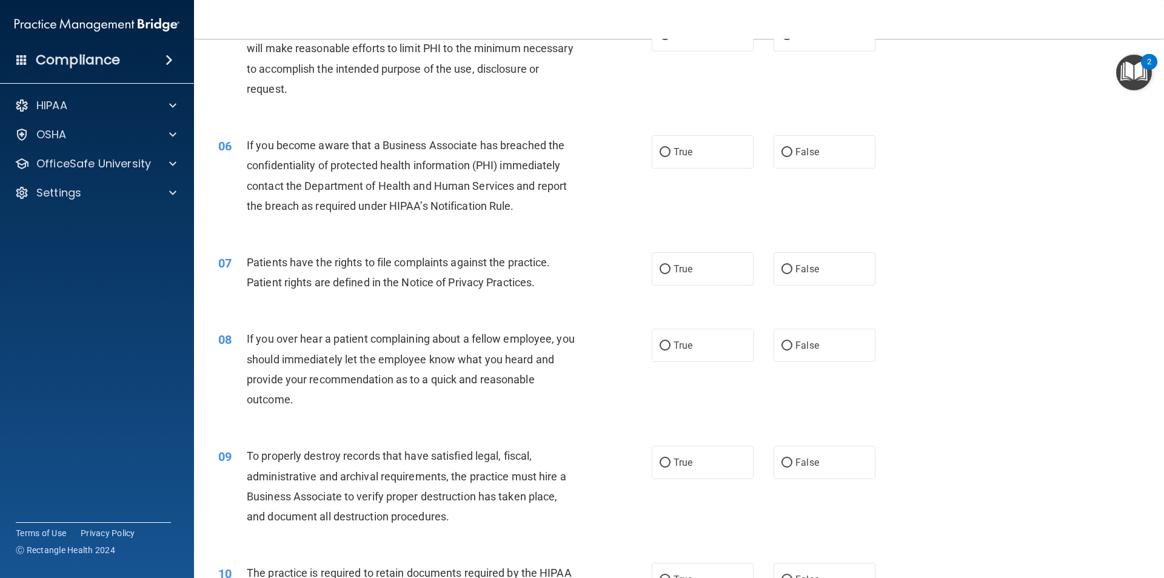
scroll to position [424, 0]
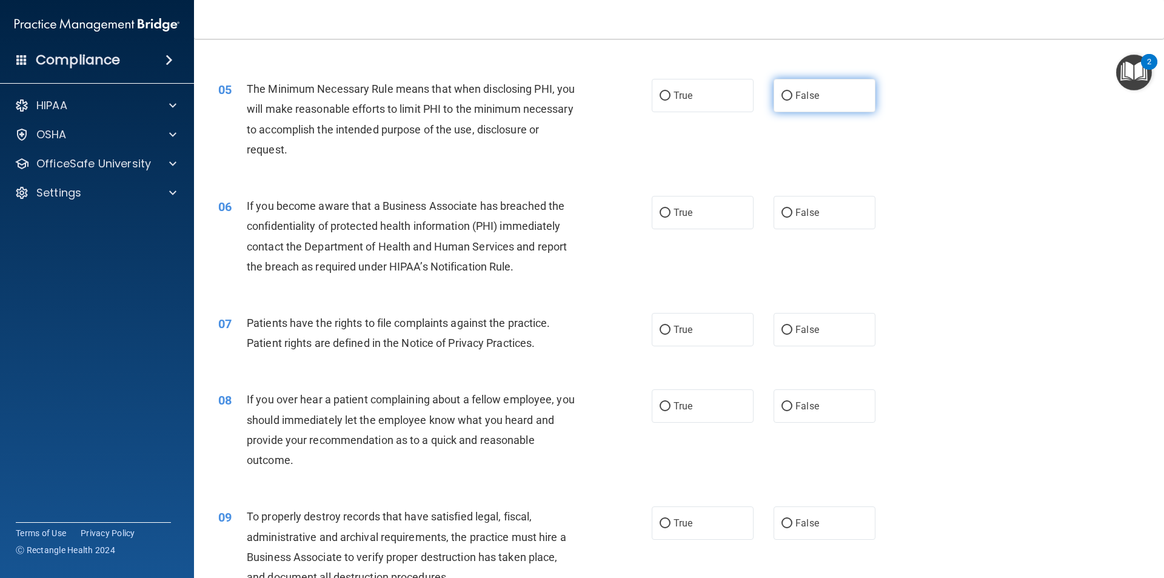
click at [786, 88] on label "False" at bounding box center [824, 95] width 102 height 33
click at [786, 92] on input "False" at bounding box center [786, 96] width 11 height 9
radio input "true"
click at [659, 81] on label "True" at bounding box center [703, 95] width 102 height 33
click at [659, 92] on input "True" at bounding box center [664, 96] width 11 height 9
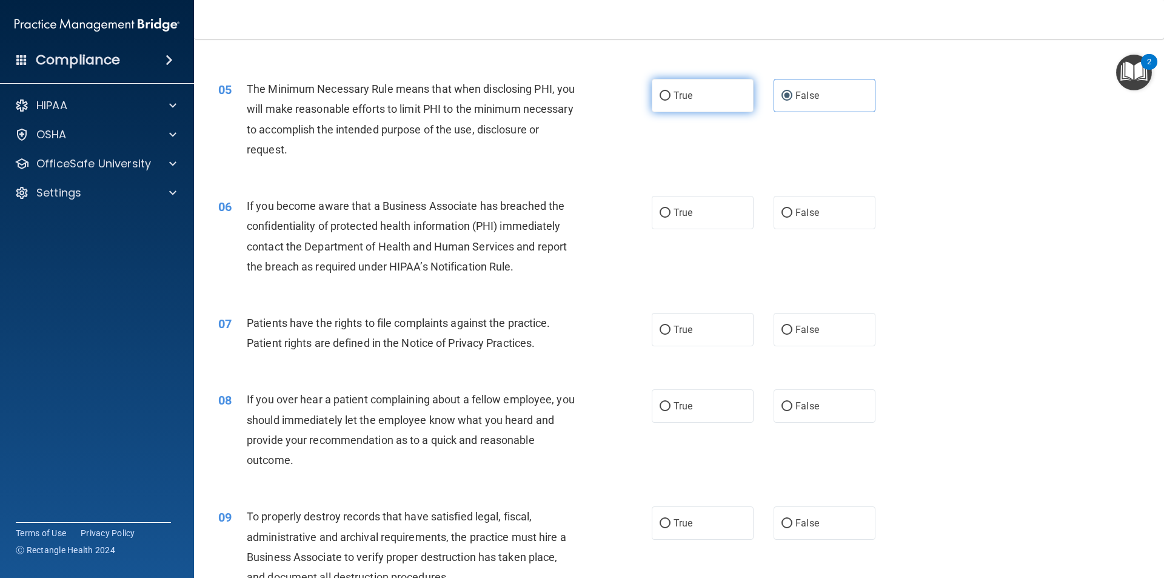
radio input "true"
radio input "false"
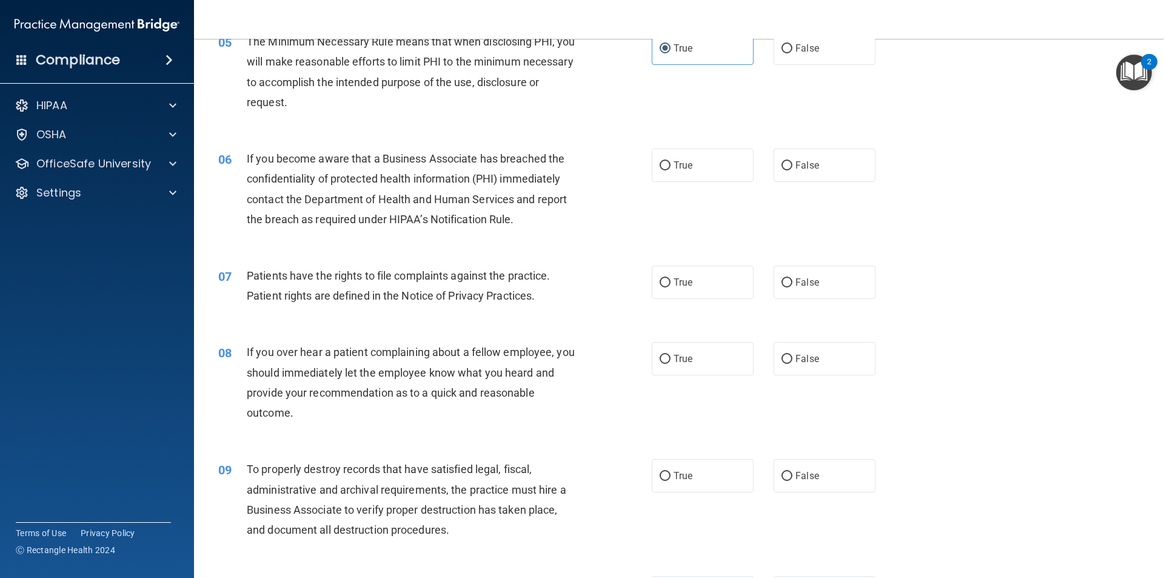
scroll to position [545, 0]
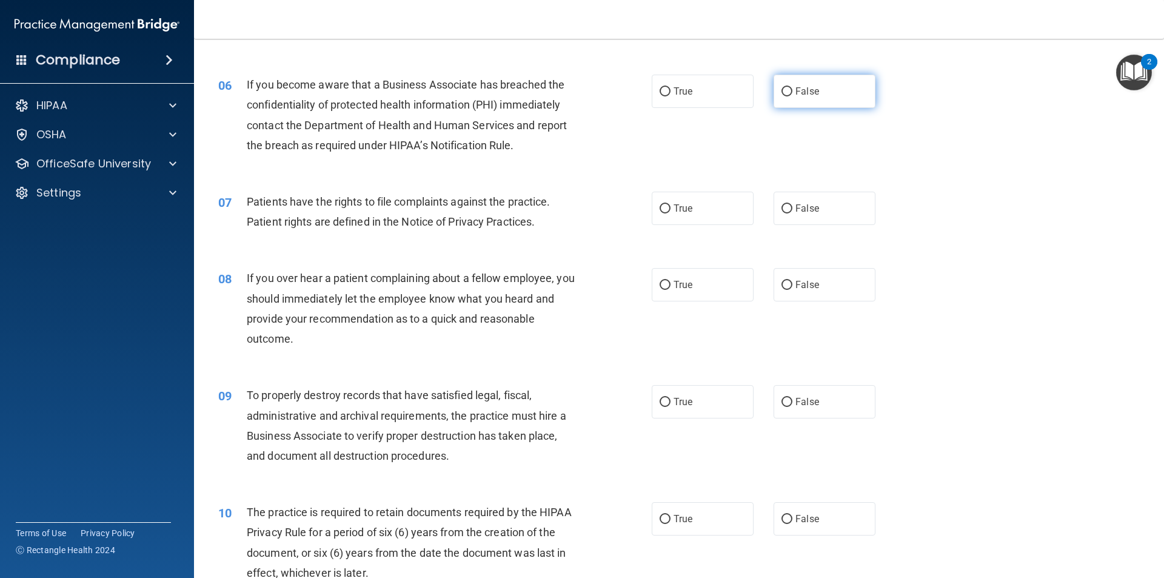
click at [807, 98] on label "False" at bounding box center [824, 91] width 102 height 33
click at [792, 96] on input "False" at bounding box center [786, 91] width 11 height 9
radio input "true"
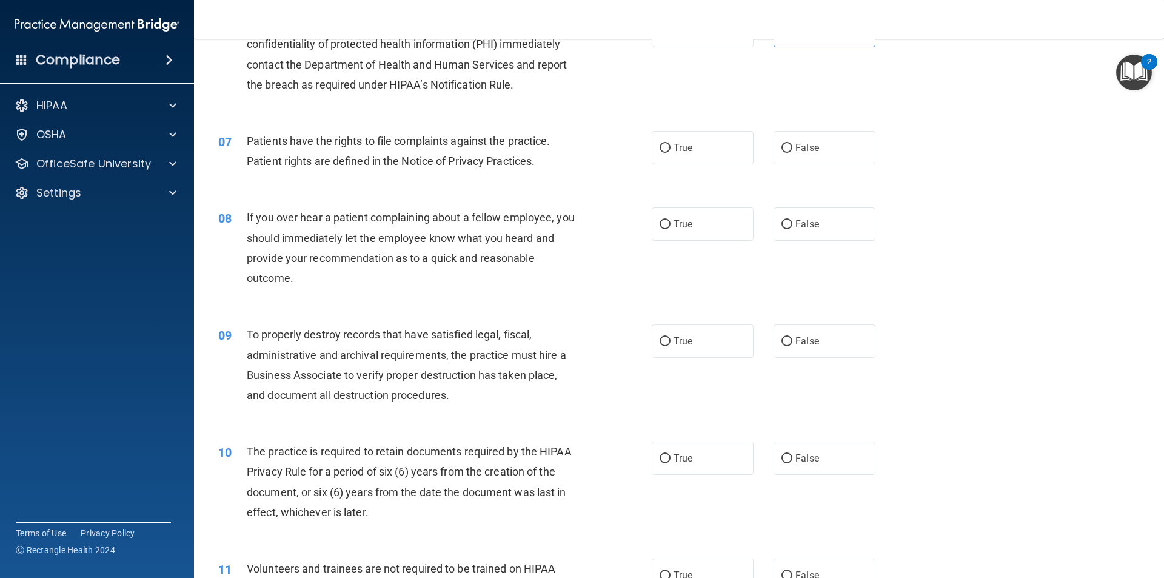
scroll to position [667, 0]
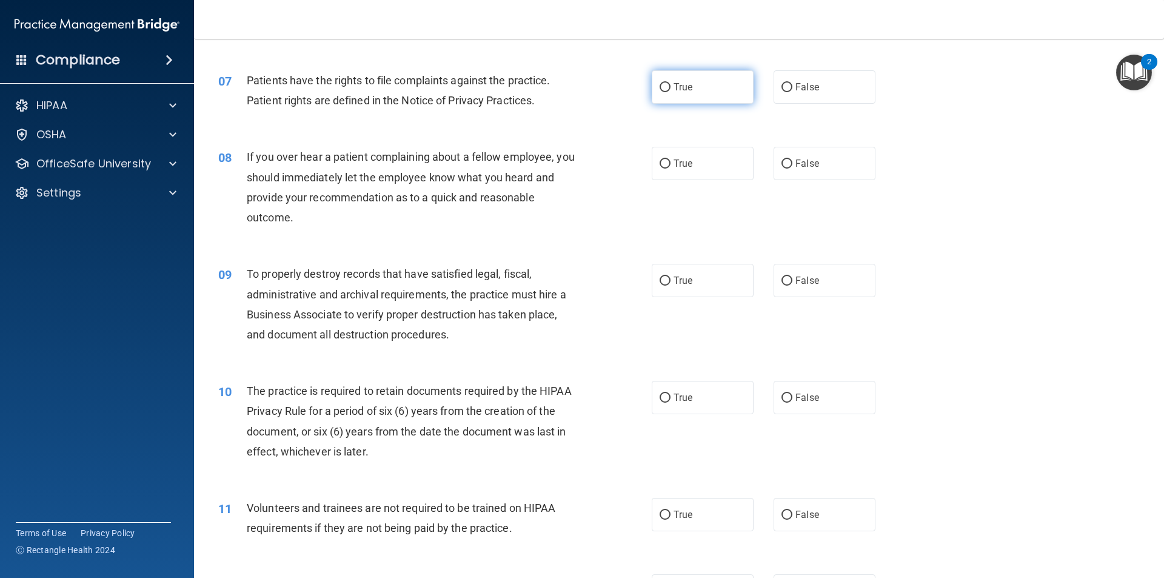
click at [683, 101] on label "True" at bounding box center [703, 86] width 102 height 33
click at [670, 92] on input "True" at bounding box center [664, 87] width 11 height 9
radio input "true"
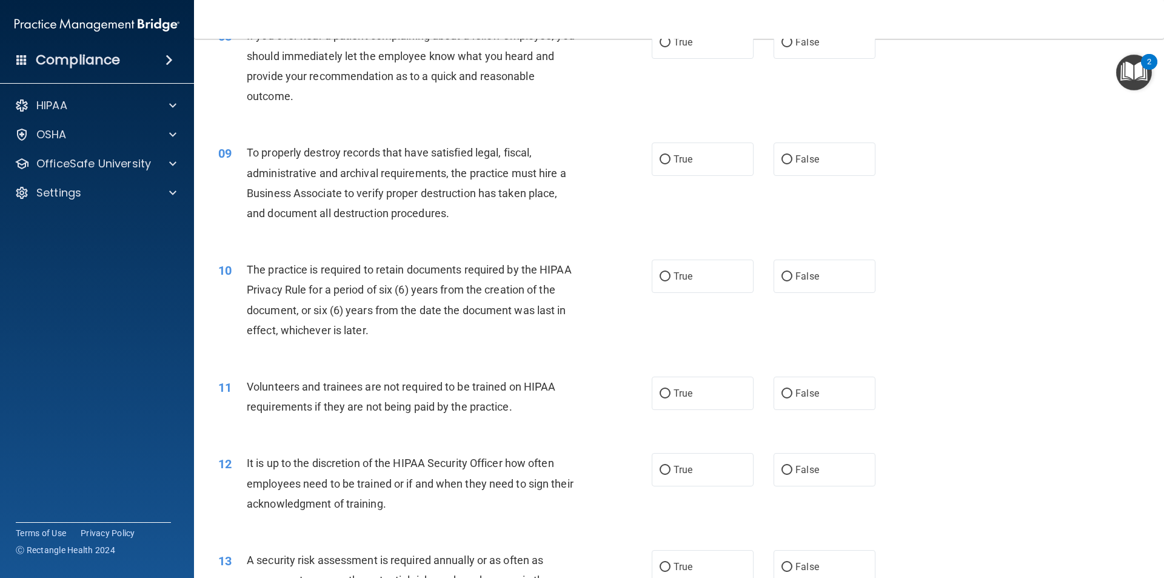
scroll to position [727, 0]
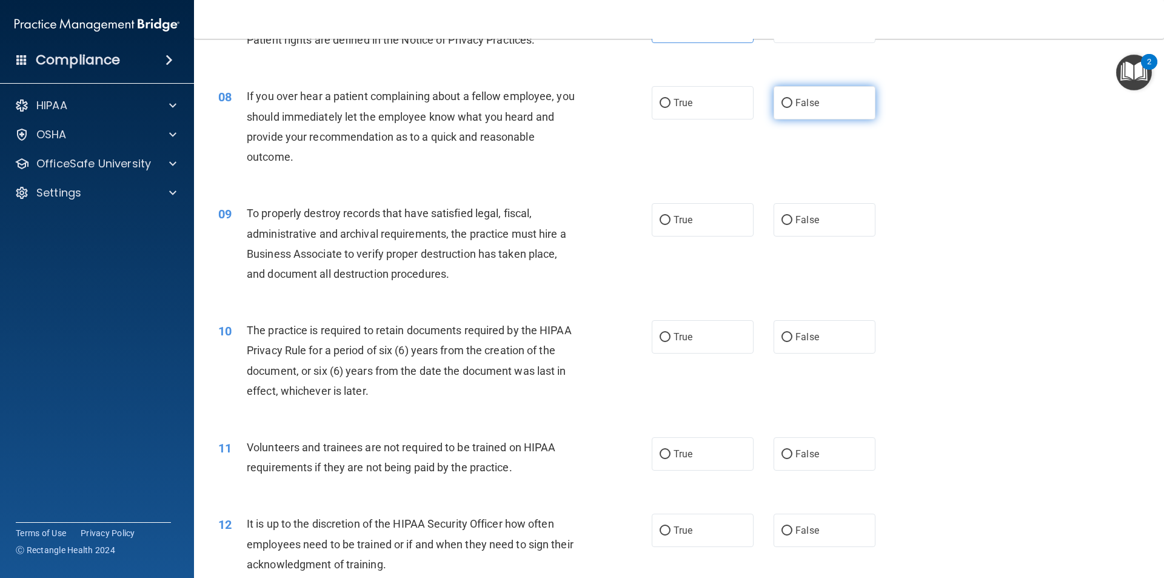
click at [798, 110] on label "False" at bounding box center [824, 102] width 102 height 33
click at [792, 108] on input "False" at bounding box center [786, 103] width 11 height 9
radio input "true"
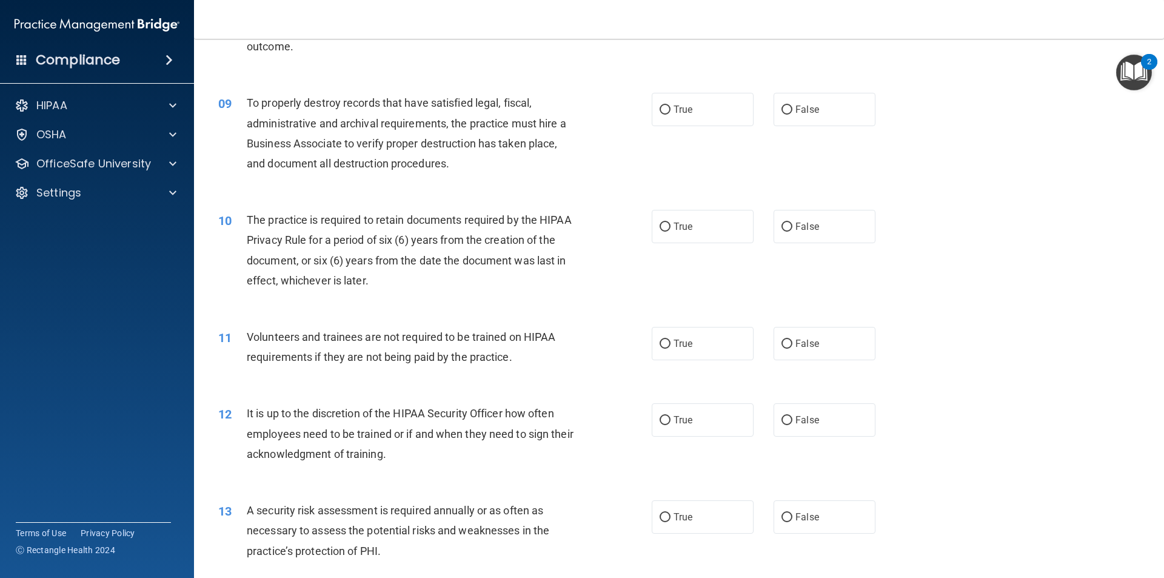
scroll to position [849, 0]
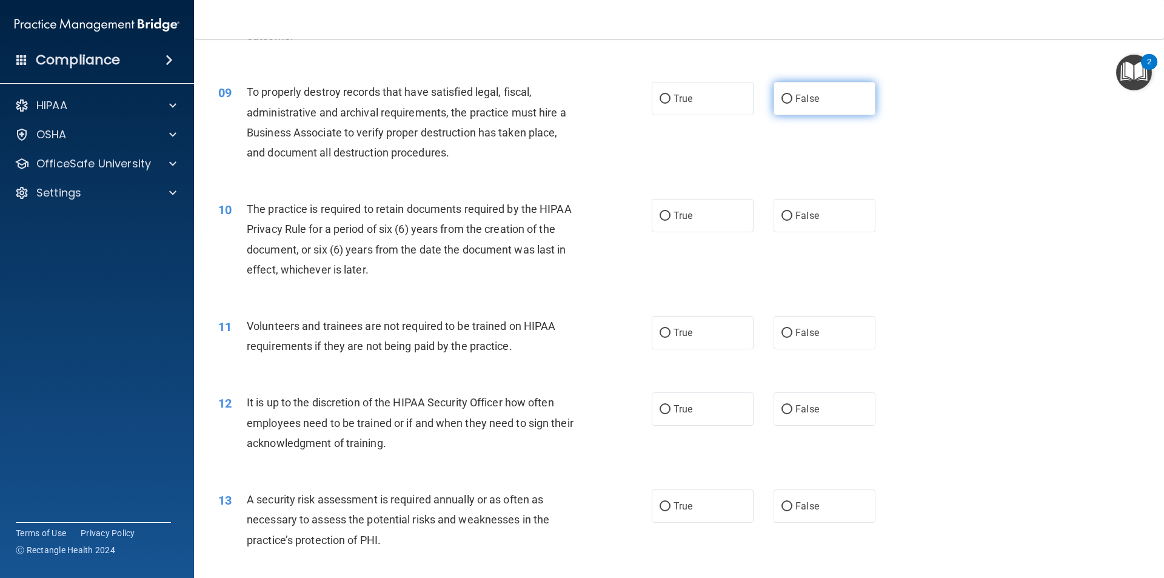
click at [849, 97] on label "False" at bounding box center [824, 98] width 102 height 33
click at [792, 97] on input "False" at bounding box center [786, 99] width 11 height 9
radio input "true"
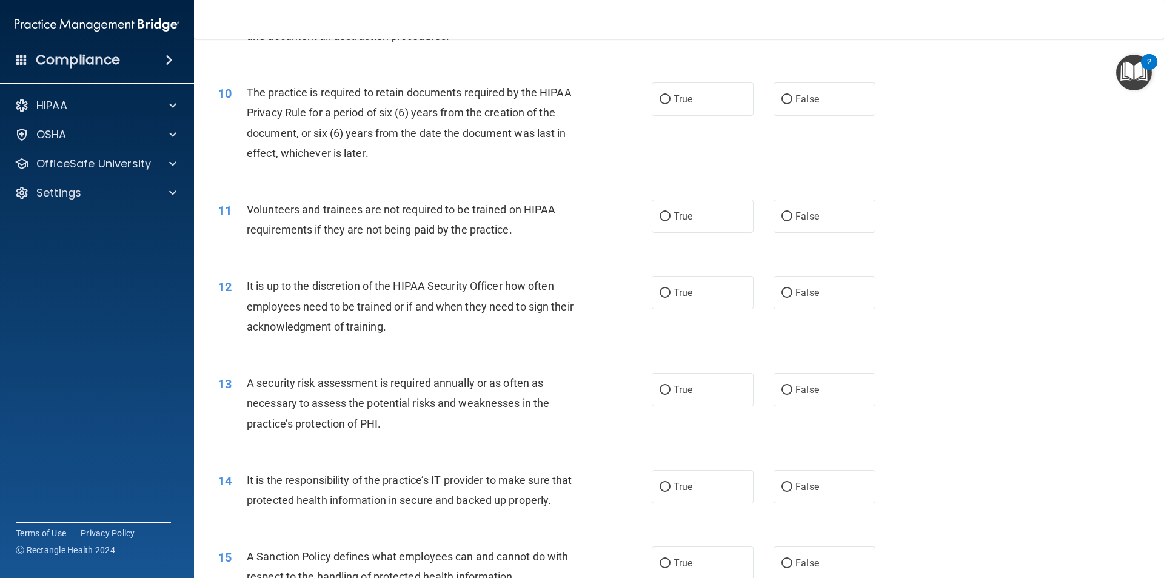
scroll to position [970, 0]
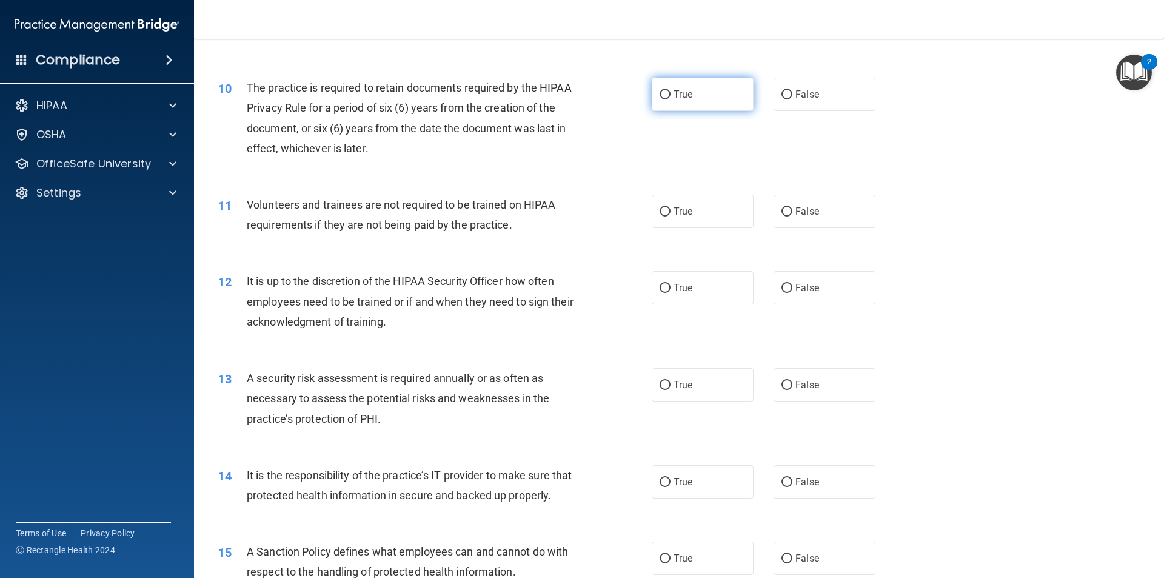
click at [679, 99] on span "True" at bounding box center [682, 94] width 19 height 12
click at [670, 99] on input "True" at bounding box center [664, 94] width 11 height 9
radio input "true"
click at [849, 155] on div "10 The practice is required to retain documents required by the HIPAA Privacy R…" at bounding box center [678, 120] width 939 height 117
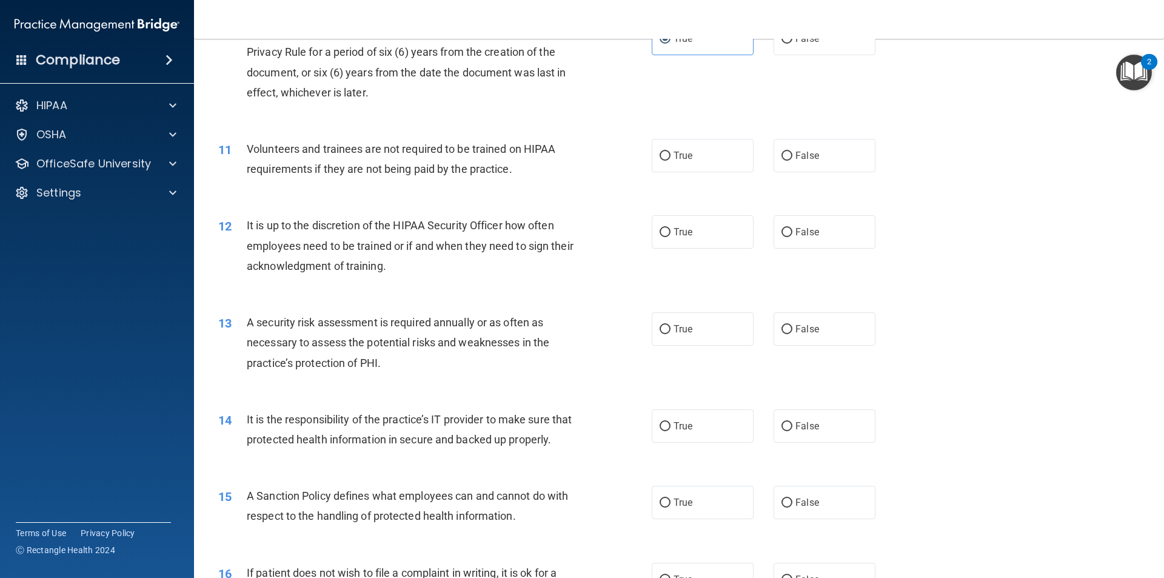
scroll to position [1091, 0]
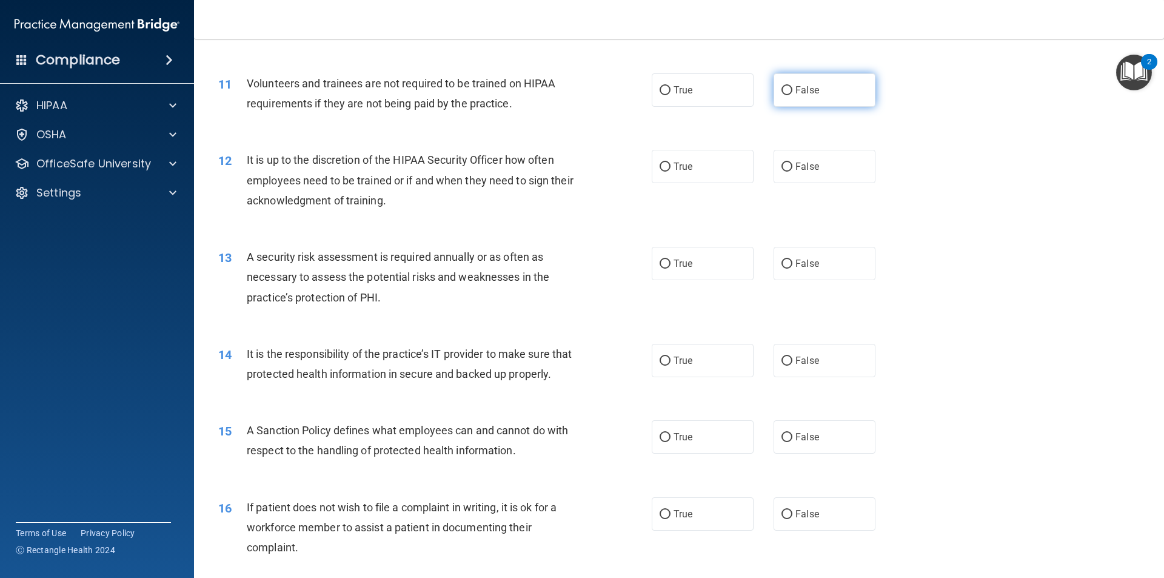
click at [845, 90] on label "False" at bounding box center [824, 89] width 102 height 33
click at [792, 90] on input "False" at bounding box center [786, 90] width 11 height 9
radio input "true"
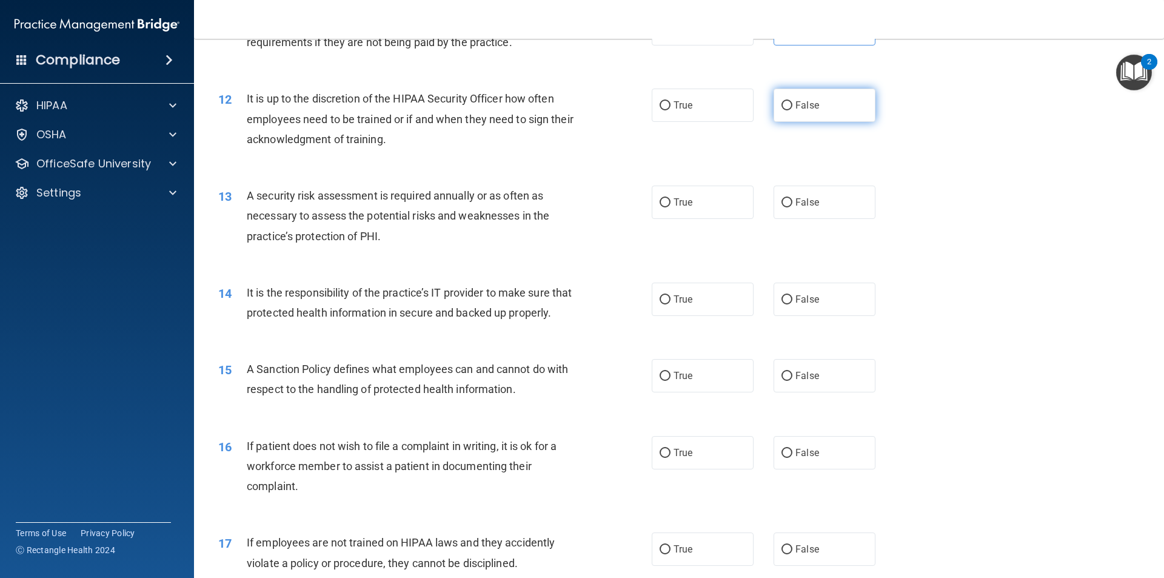
scroll to position [1152, 0]
click at [789, 118] on label "False" at bounding box center [824, 105] width 102 height 33
click at [789, 111] on input "False" at bounding box center [786, 106] width 11 height 9
radio input "true"
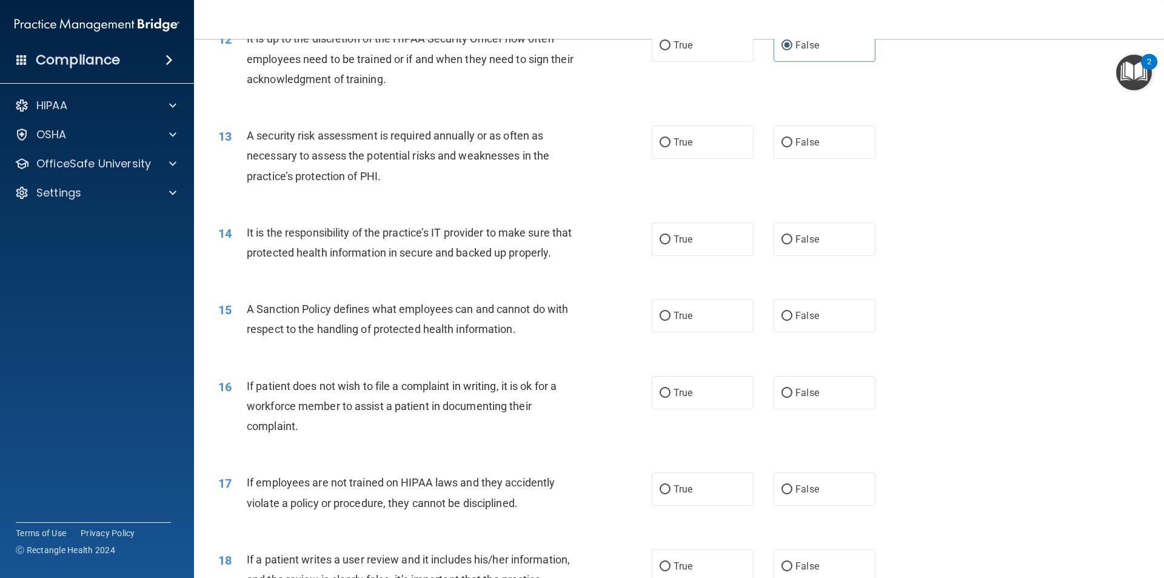
scroll to position [1273, 0]
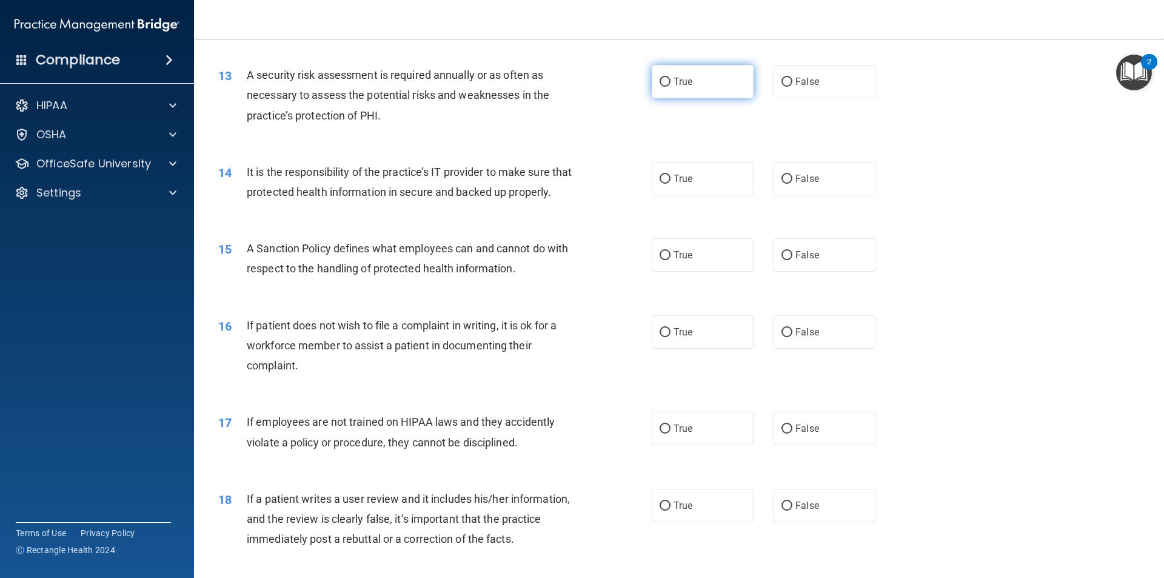
click at [704, 84] on label "True" at bounding box center [703, 81] width 102 height 33
click at [670, 84] on input "True" at bounding box center [664, 82] width 11 height 9
radio input "true"
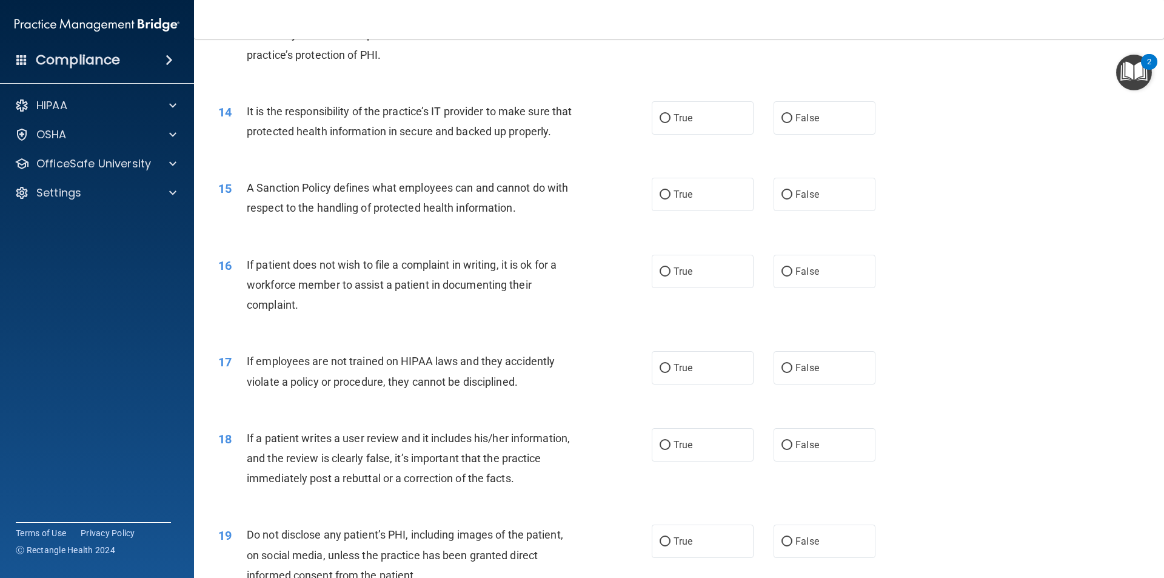
scroll to position [1394, 0]
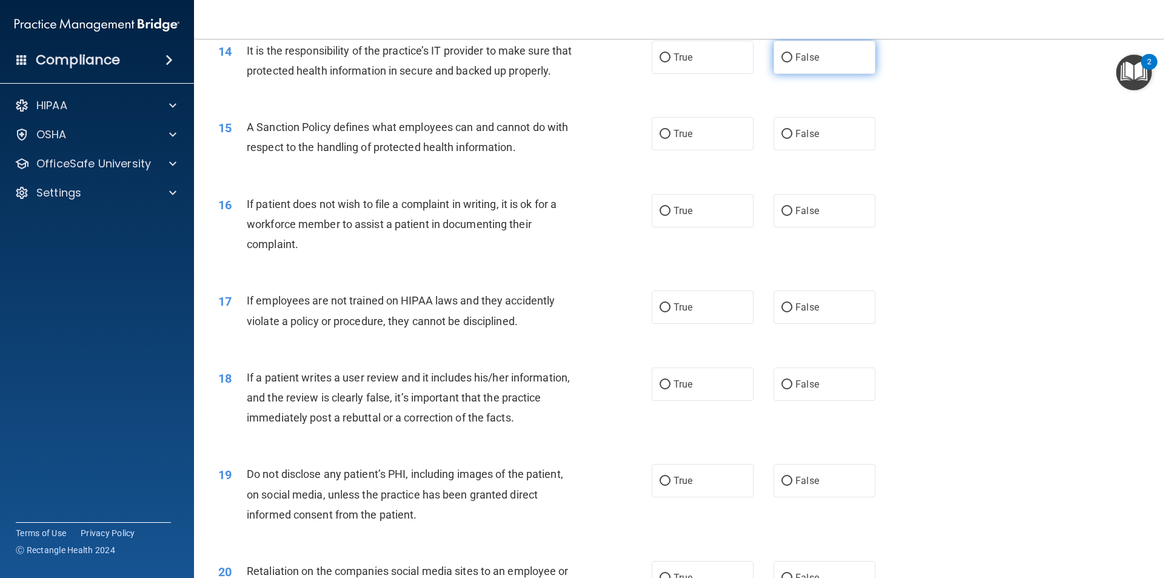
click at [824, 64] on label "False" at bounding box center [824, 57] width 102 height 33
click at [792, 62] on input "False" at bounding box center [786, 57] width 11 height 9
radio input "true"
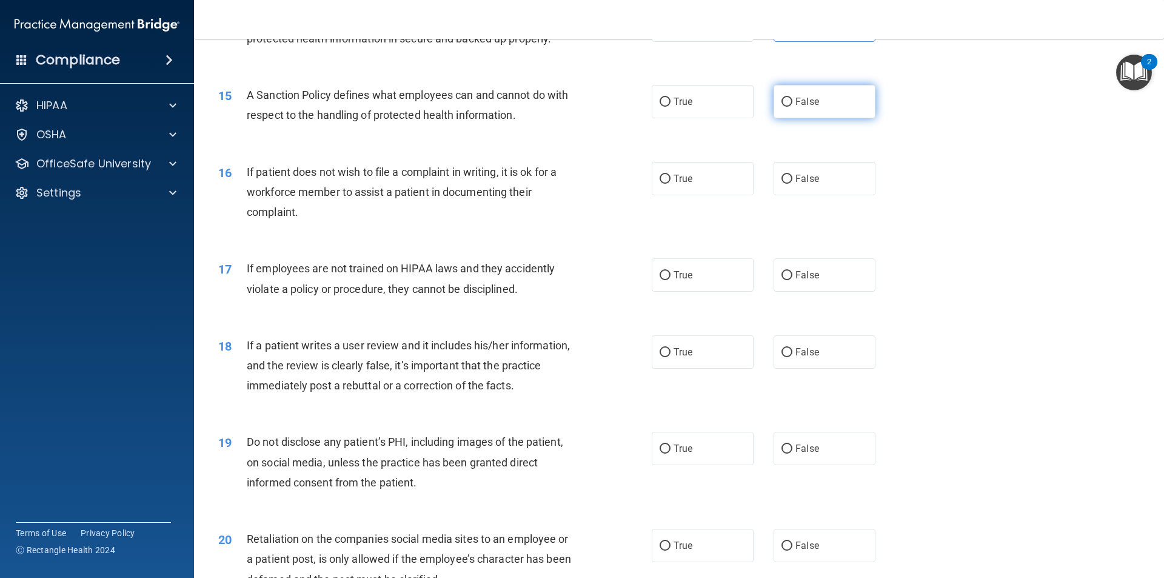
scroll to position [1455, 0]
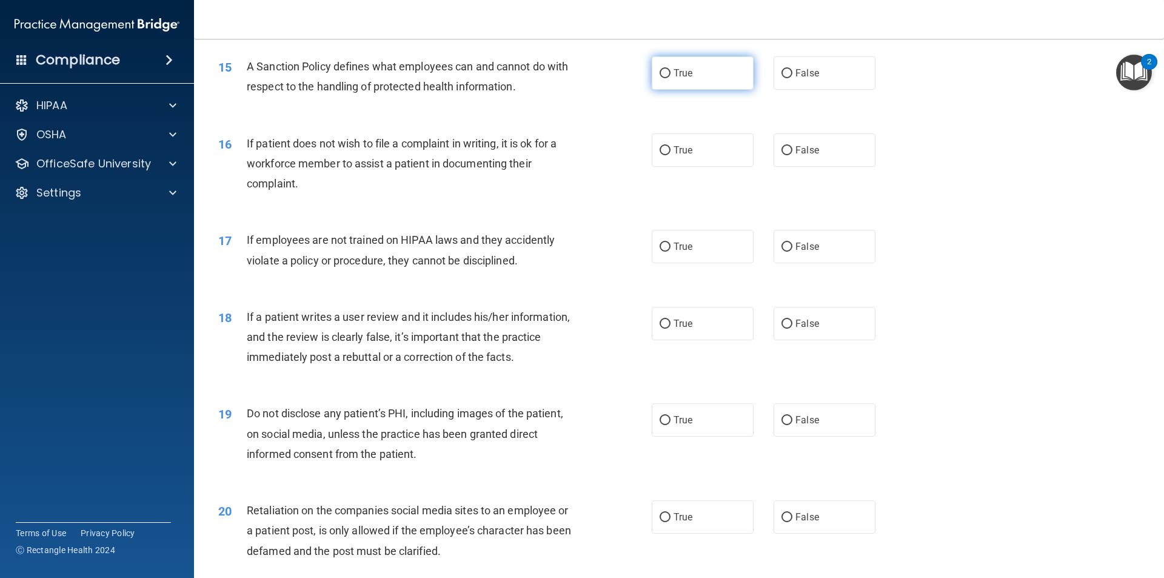
click at [701, 90] on label "True" at bounding box center [703, 72] width 102 height 33
click at [670, 78] on input "True" at bounding box center [664, 73] width 11 height 9
radio input "true"
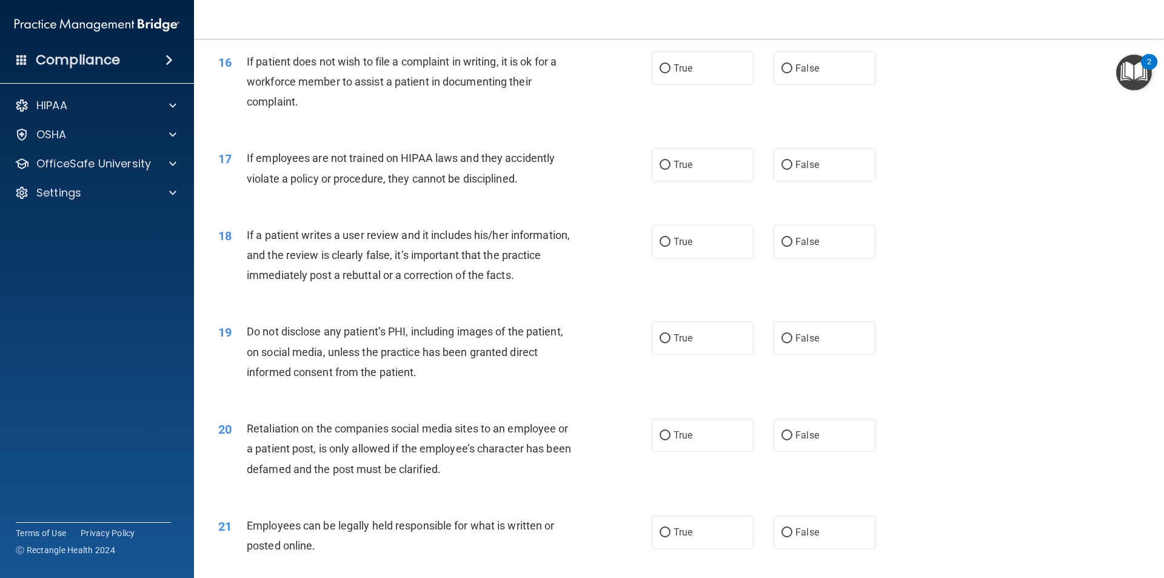
scroll to position [1515, 0]
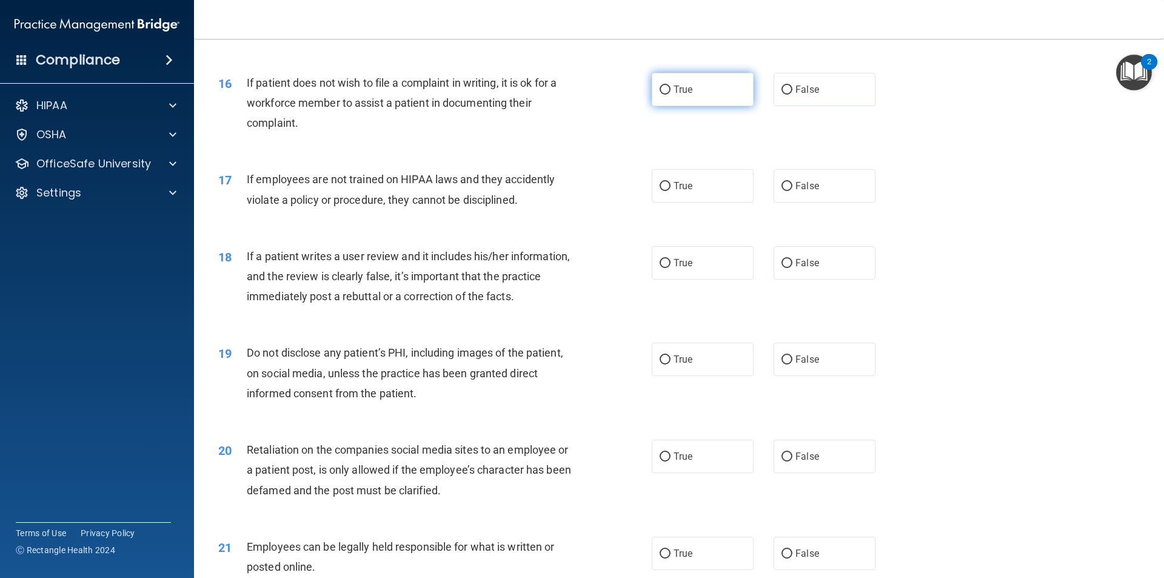
click at [689, 106] on label "True" at bounding box center [703, 89] width 102 height 33
click at [670, 95] on input "True" at bounding box center [664, 89] width 11 height 9
radio input "true"
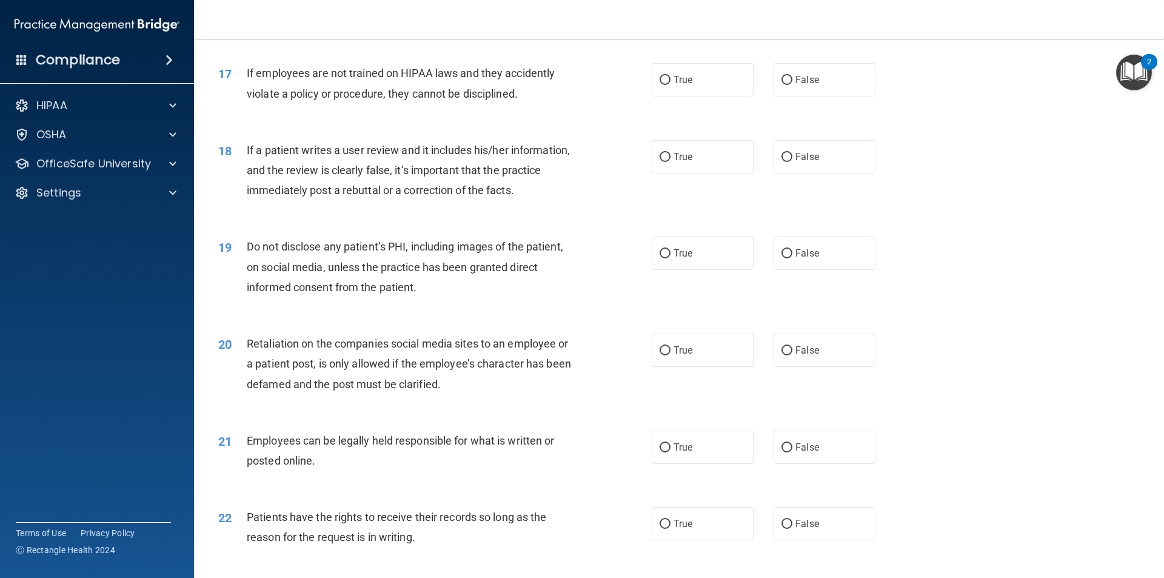
scroll to position [1636, 0]
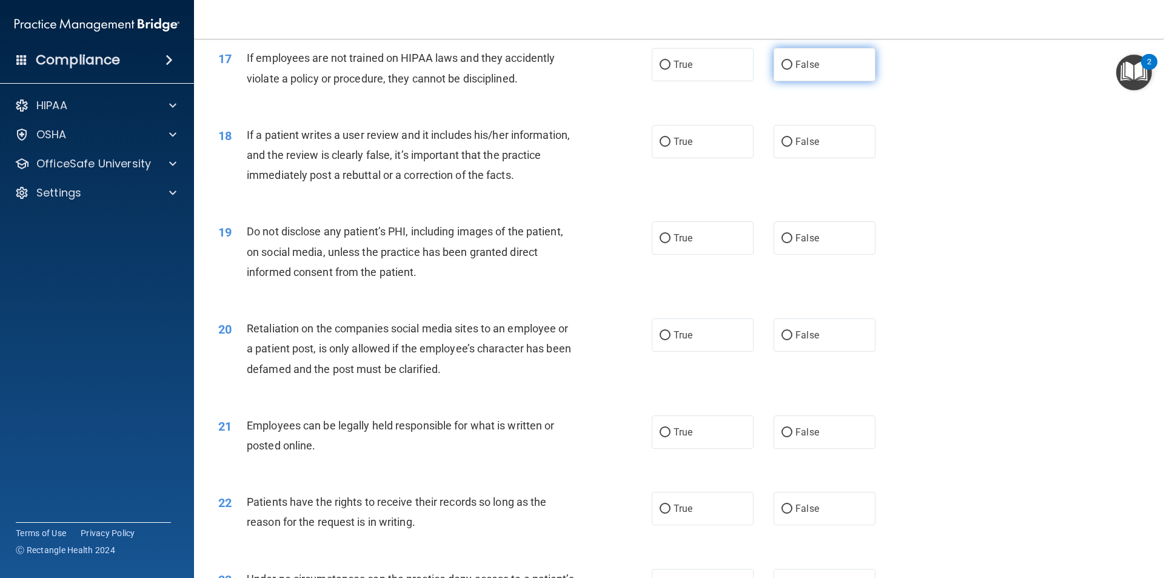
click at [813, 81] on label "False" at bounding box center [824, 64] width 102 height 33
click at [792, 70] on input "False" at bounding box center [786, 65] width 11 height 9
radio input "true"
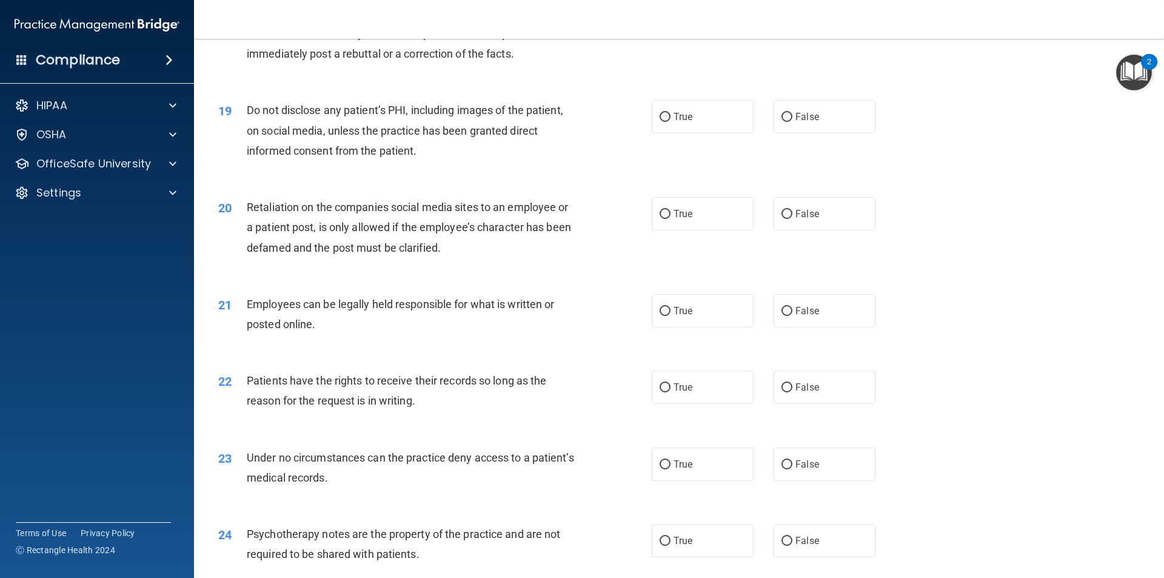
scroll to position [1697, 0]
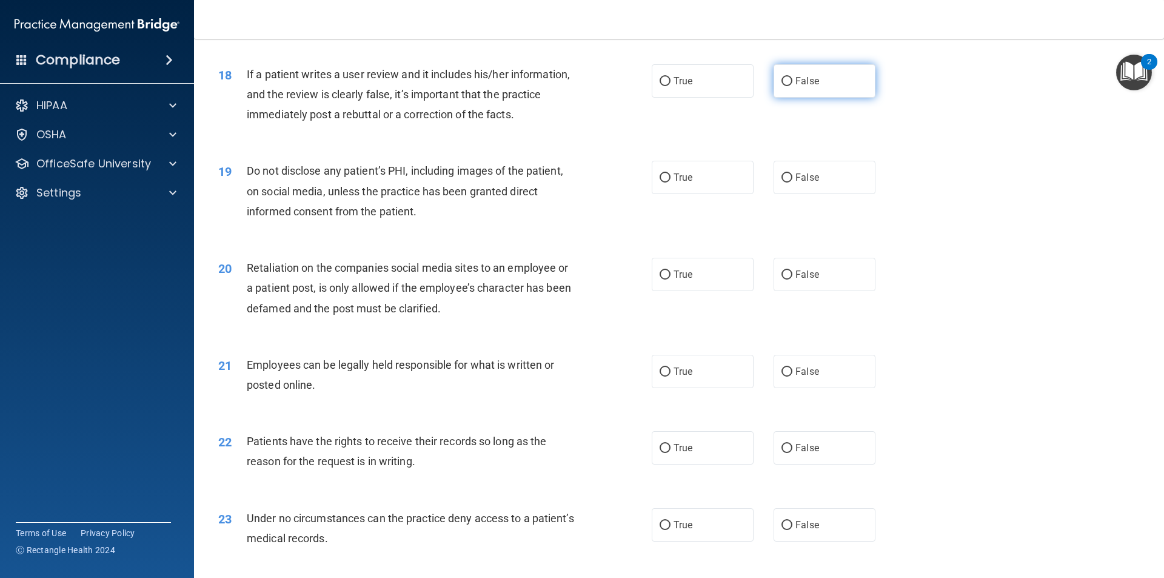
click at [801, 87] on span "False" at bounding box center [807, 81] width 24 height 12
click at [792, 86] on input "False" at bounding box center [786, 81] width 11 height 9
radio input "true"
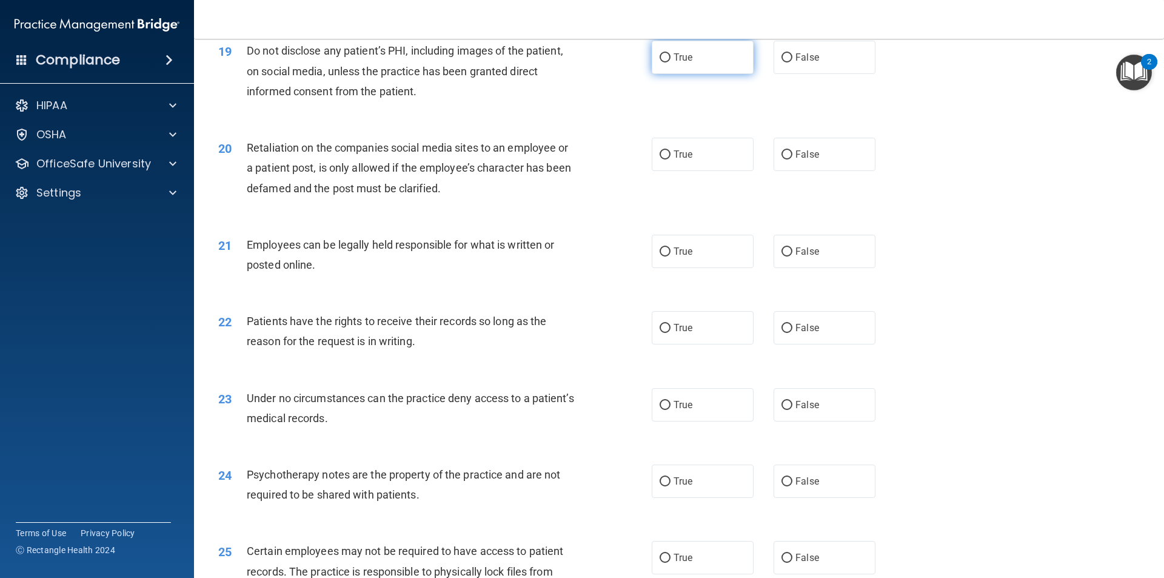
scroll to position [1818, 0]
click at [692, 73] on label "True" at bounding box center [703, 55] width 102 height 33
click at [670, 61] on input "True" at bounding box center [664, 56] width 11 height 9
radio input "true"
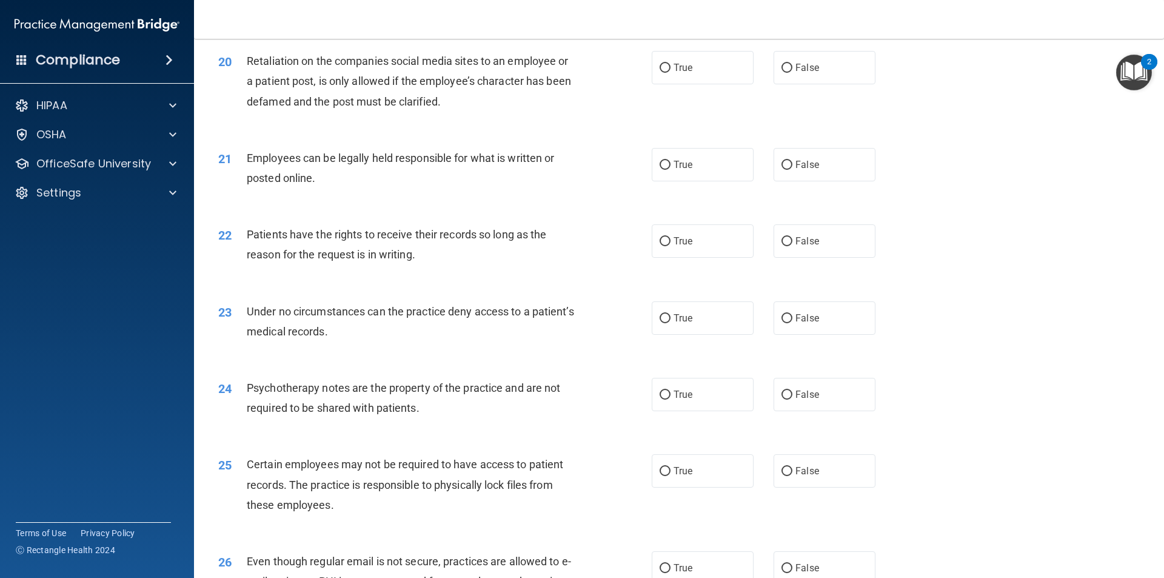
scroll to position [1940, 0]
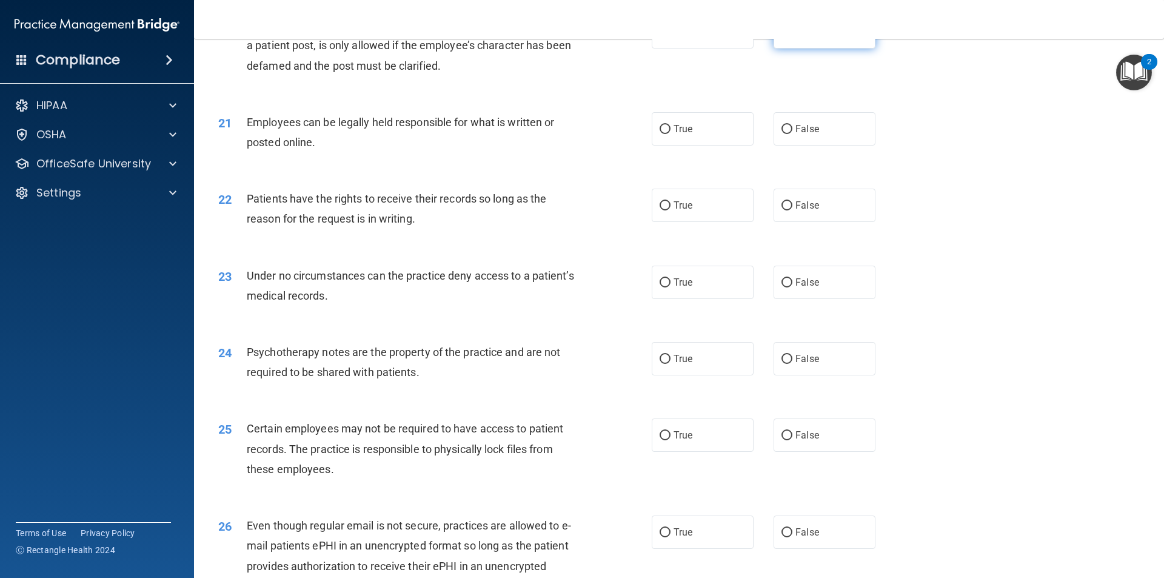
click at [785, 48] on label "False" at bounding box center [824, 31] width 102 height 33
click at [785, 37] on input "False" at bounding box center [786, 32] width 11 height 9
radio input "true"
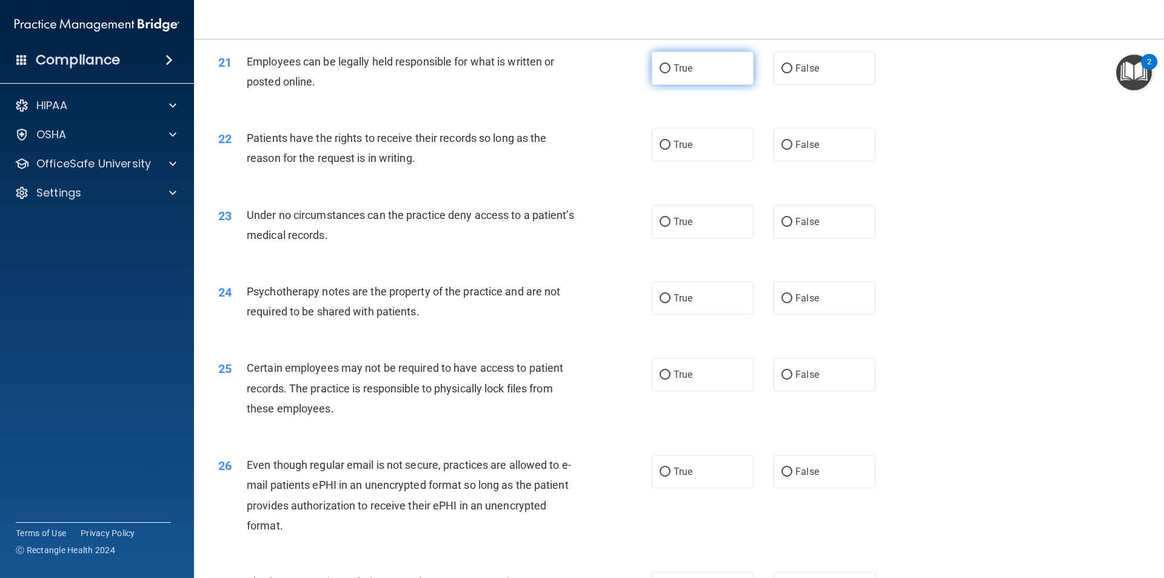
click at [706, 85] on label "True" at bounding box center [703, 68] width 102 height 33
click at [670, 73] on input "True" at bounding box center [664, 68] width 11 height 9
radio input "true"
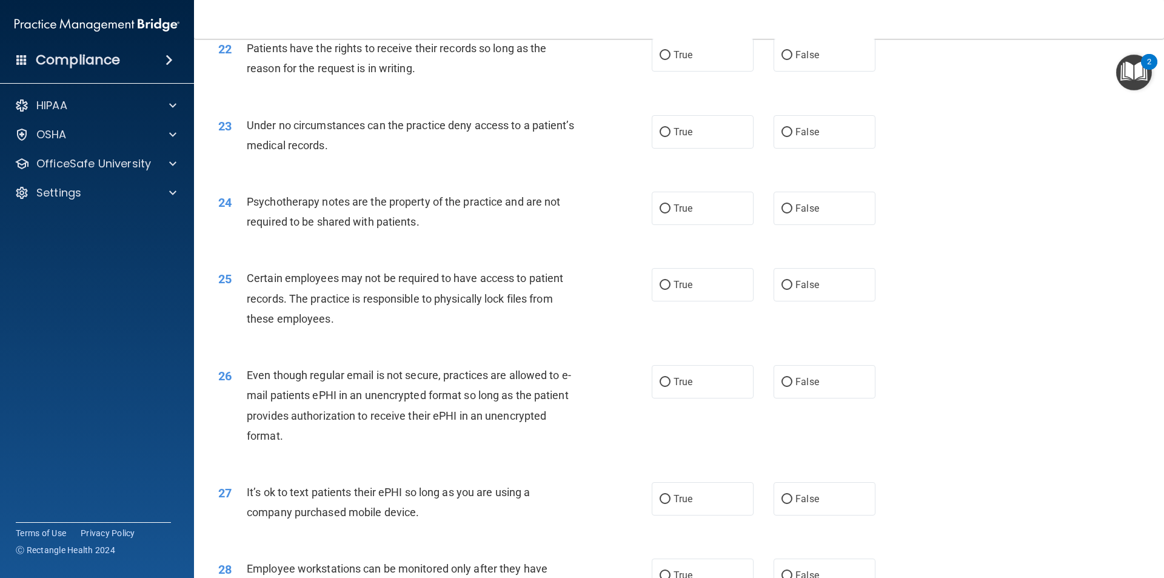
scroll to position [2061, 0]
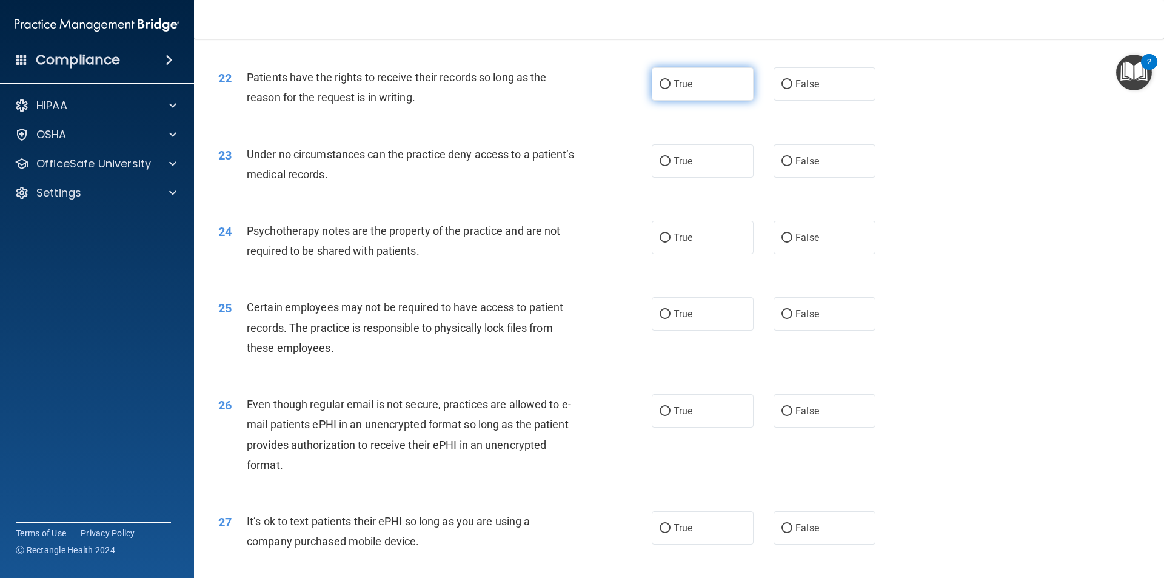
click at [687, 101] on label "True" at bounding box center [703, 83] width 102 height 33
click at [670, 89] on input "True" at bounding box center [664, 84] width 11 height 9
radio input "true"
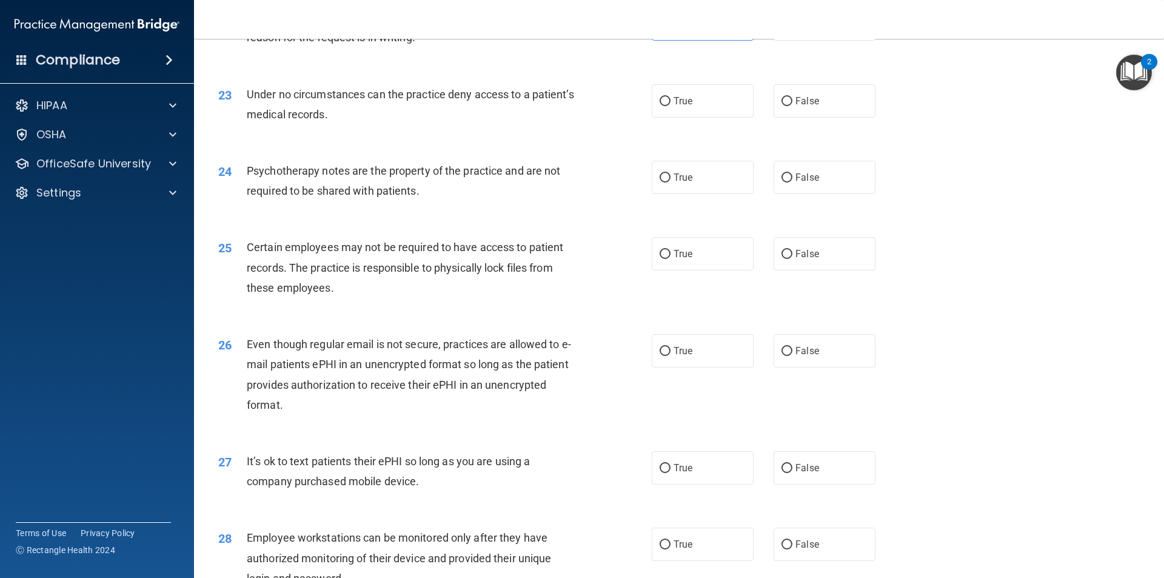
scroll to position [2121, 0]
click at [773, 117] on label "False" at bounding box center [824, 100] width 102 height 33
click at [781, 105] on input "False" at bounding box center [786, 100] width 11 height 9
radio input "true"
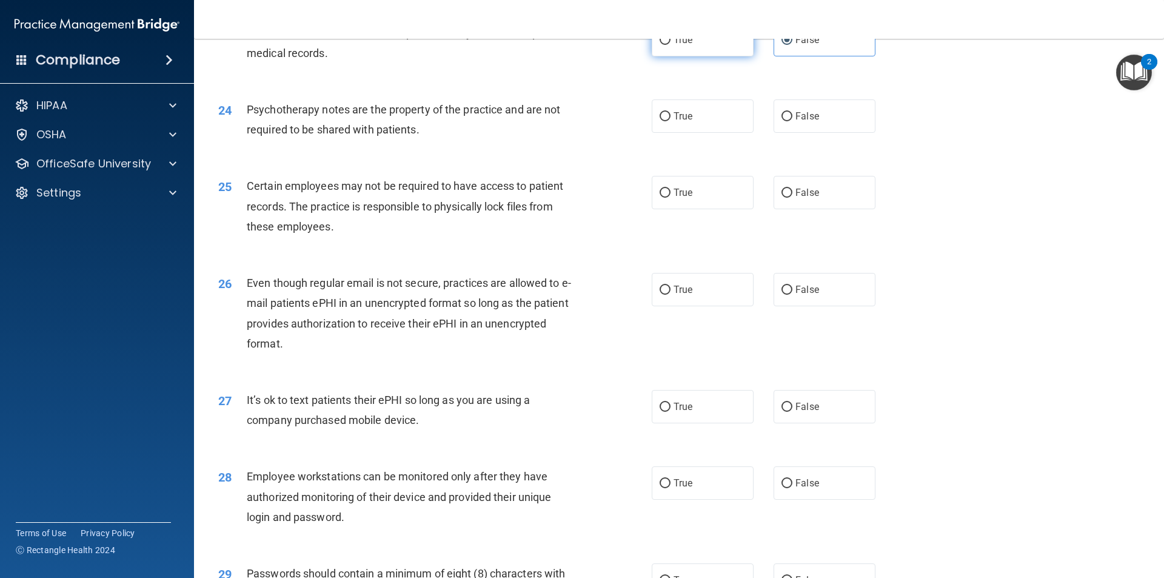
scroll to position [2243, 0]
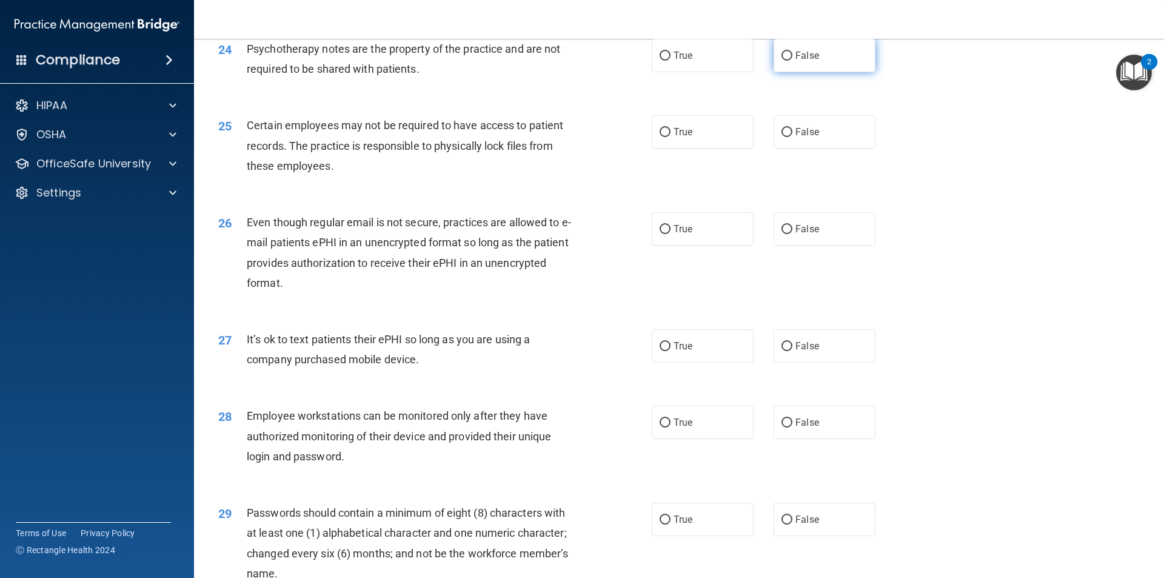
click at [793, 72] on label "False" at bounding box center [824, 55] width 102 height 33
click at [792, 61] on input "False" at bounding box center [786, 56] width 11 height 9
radio input "true"
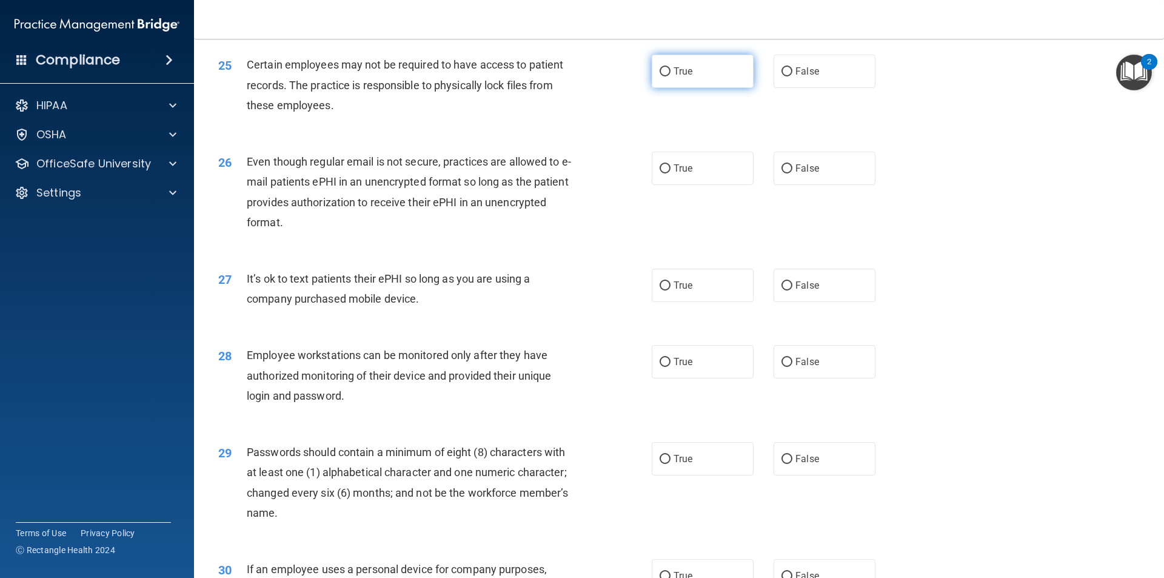
click at [684, 77] on span "True" at bounding box center [682, 71] width 19 height 12
click at [670, 76] on input "True" at bounding box center [664, 71] width 11 height 9
radio input "true"
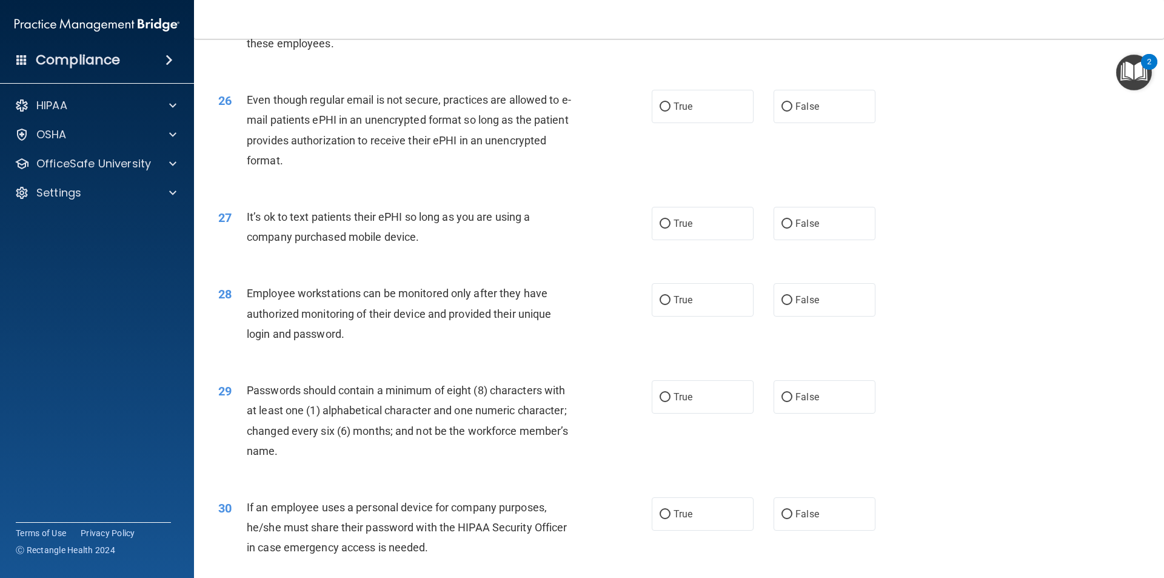
scroll to position [2424, 0]
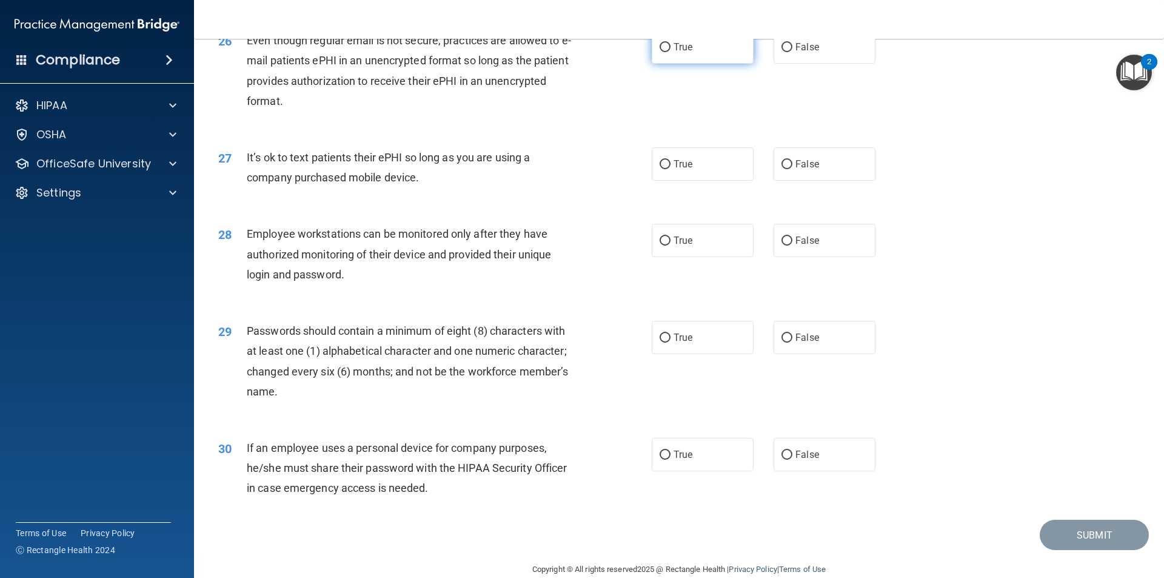
click at [669, 64] on label "True" at bounding box center [703, 46] width 102 height 33
click at [669, 52] on input "True" at bounding box center [664, 47] width 11 height 9
radio input "true"
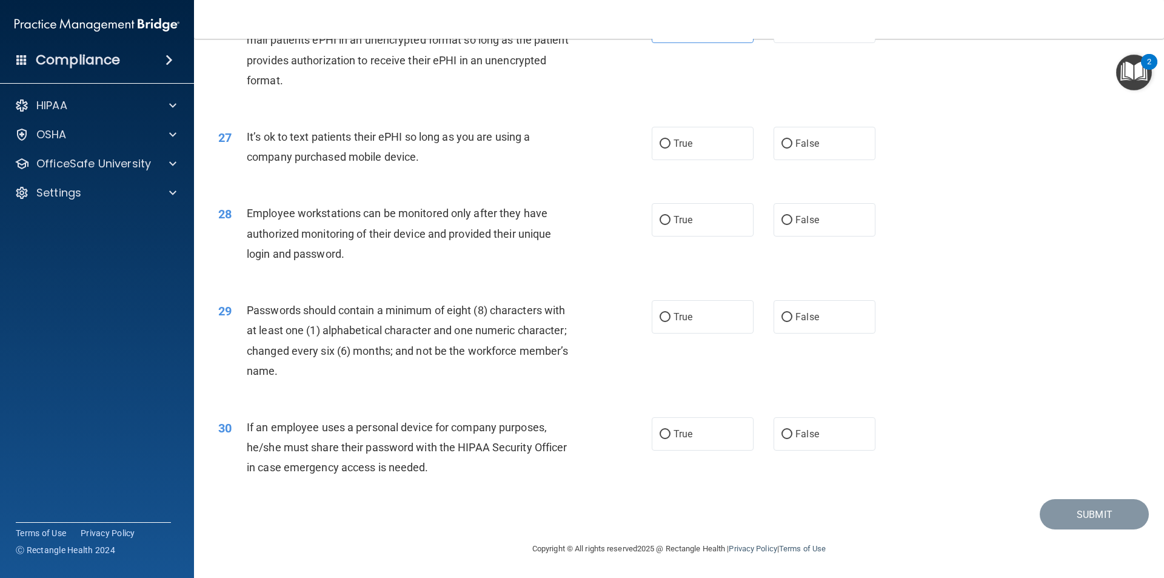
scroll to position [2465, 0]
click at [783, 135] on label "False" at bounding box center [824, 143] width 102 height 33
click at [783, 139] on input "False" at bounding box center [786, 143] width 11 height 9
radio input "true"
click at [712, 219] on label "True" at bounding box center [703, 219] width 102 height 33
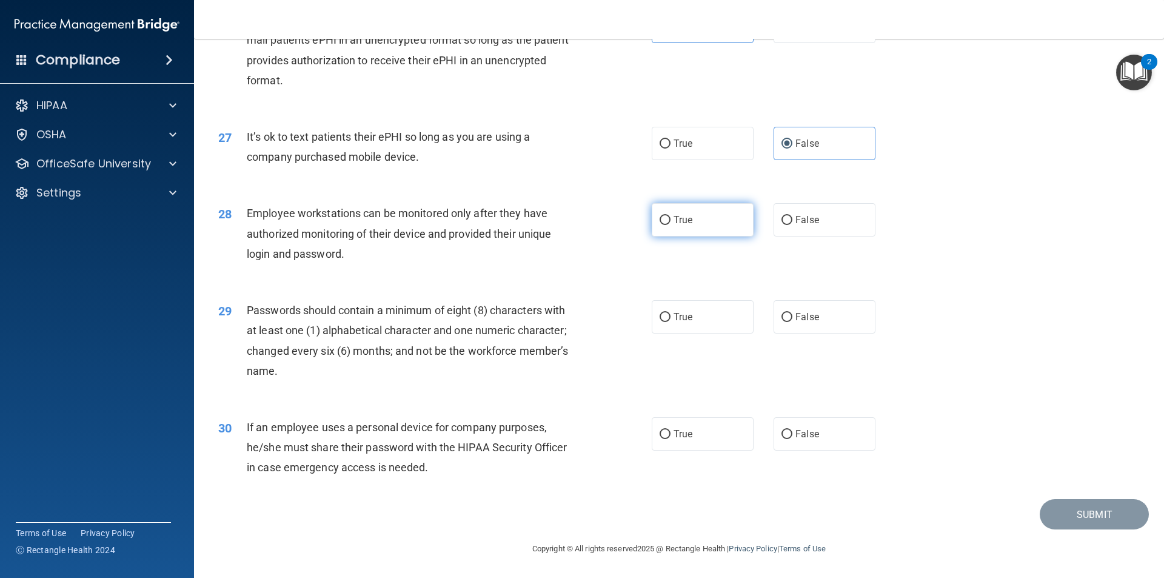
click at [670, 219] on input "True" at bounding box center [664, 220] width 11 height 9
radio input "true"
click at [689, 313] on label "True" at bounding box center [703, 316] width 102 height 33
click at [670, 313] on input "True" at bounding box center [664, 317] width 11 height 9
radio input "true"
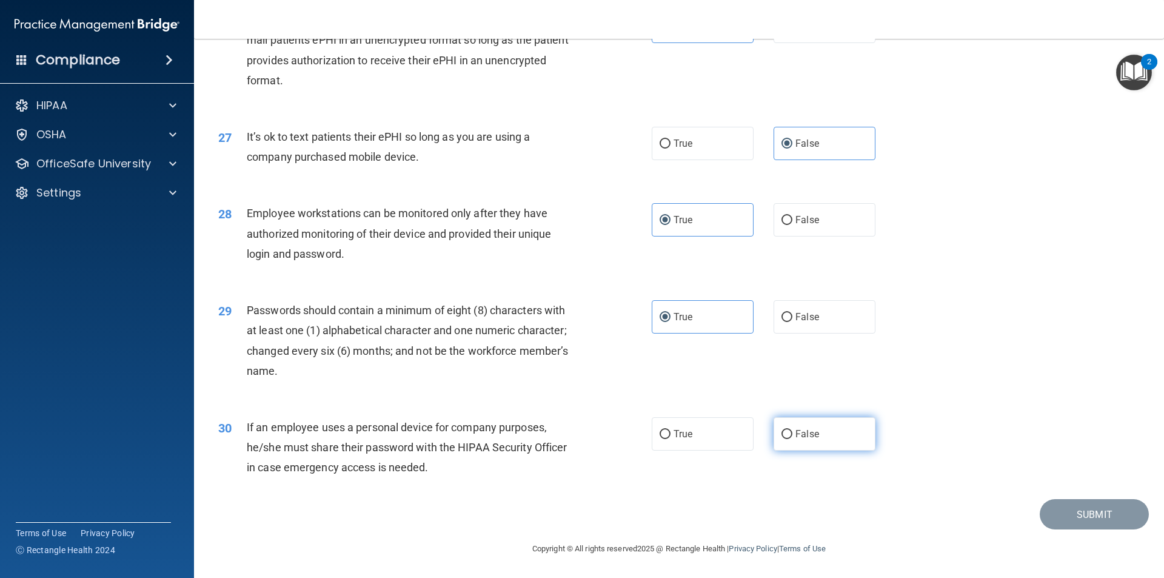
click at [774, 431] on label "False" at bounding box center [824, 433] width 102 height 33
click at [781, 431] on input "False" at bounding box center [786, 434] width 11 height 9
radio input "true"
click at [1064, 496] on div "30 If an employee uses a personal device for company purposes, he/she must shar…" at bounding box center [678, 450] width 939 height 97
click at [1064, 514] on button "Submit" at bounding box center [1093, 514] width 109 height 31
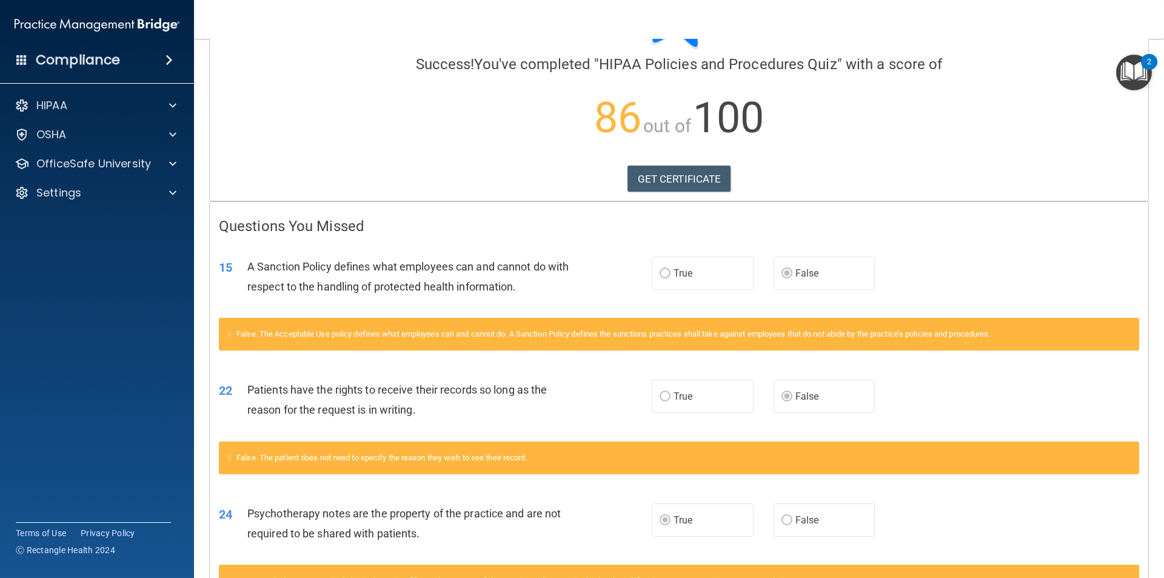
scroll to position [121, 0]
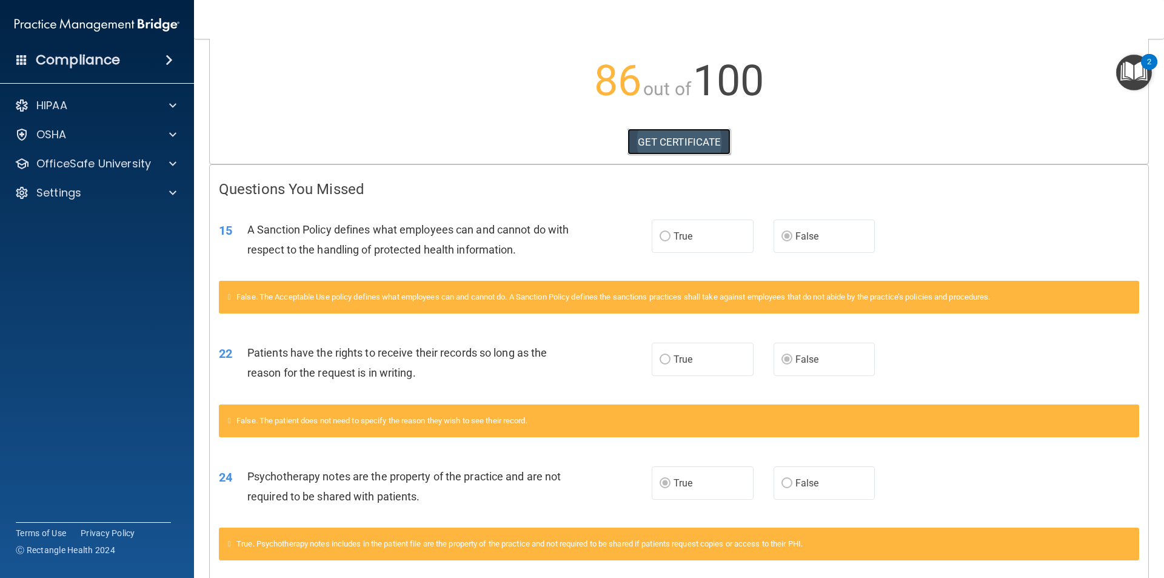
click at [677, 146] on link "GET CERTIFICATE" at bounding box center [679, 141] width 104 height 27
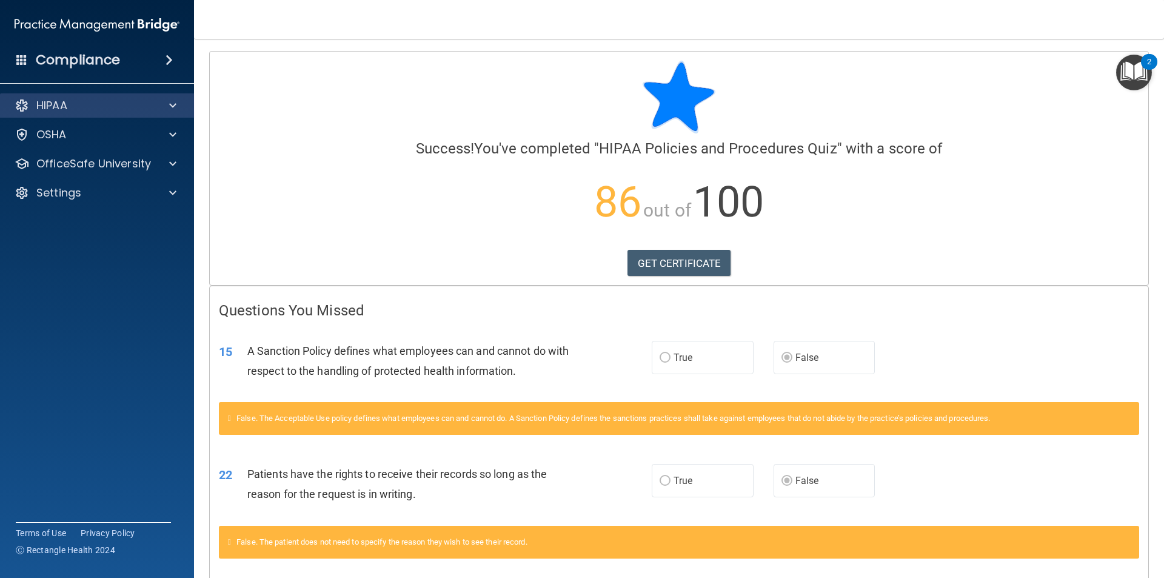
click at [177, 113] on div "HIPAA" at bounding box center [97, 105] width 195 height 24
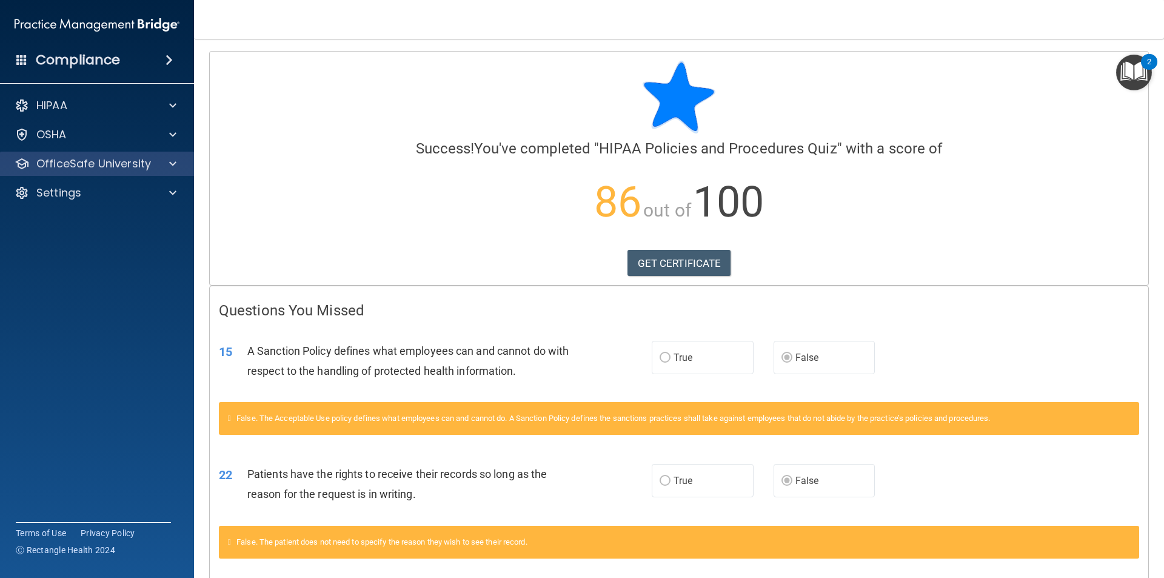
click at [159, 156] on div "OfficeSafe University" at bounding box center [97, 164] width 195 height 24
click at [175, 160] on span at bounding box center [172, 163] width 7 height 15
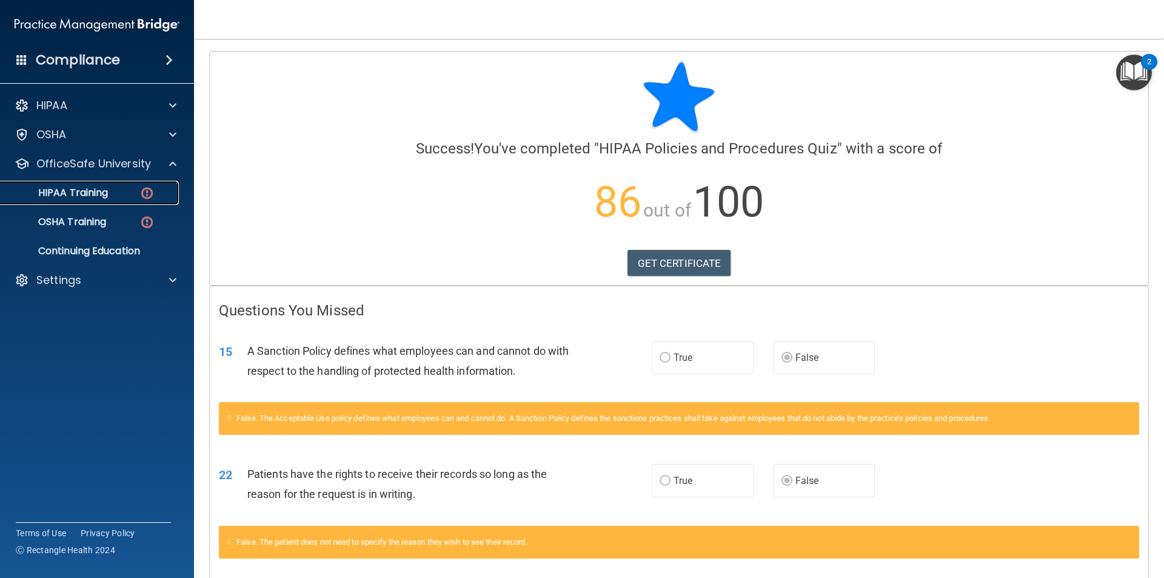
click at [137, 193] on div "HIPAA Training" at bounding box center [90, 193] width 165 height 12
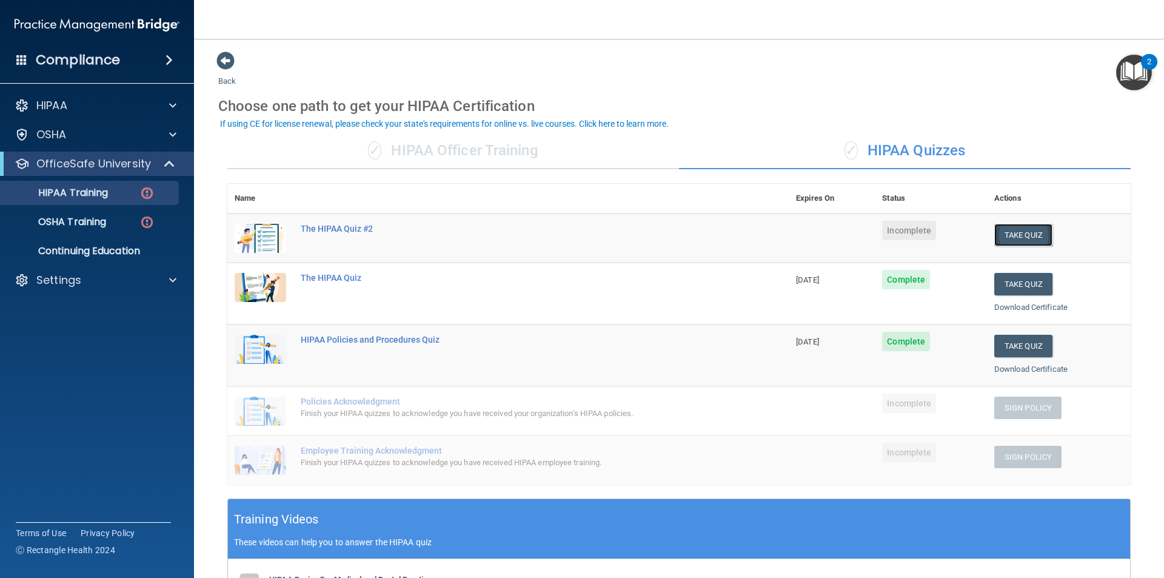
click at [1001, 235] on button "Take Quiz" at bounding box center [1023, 235] width 58 height 22
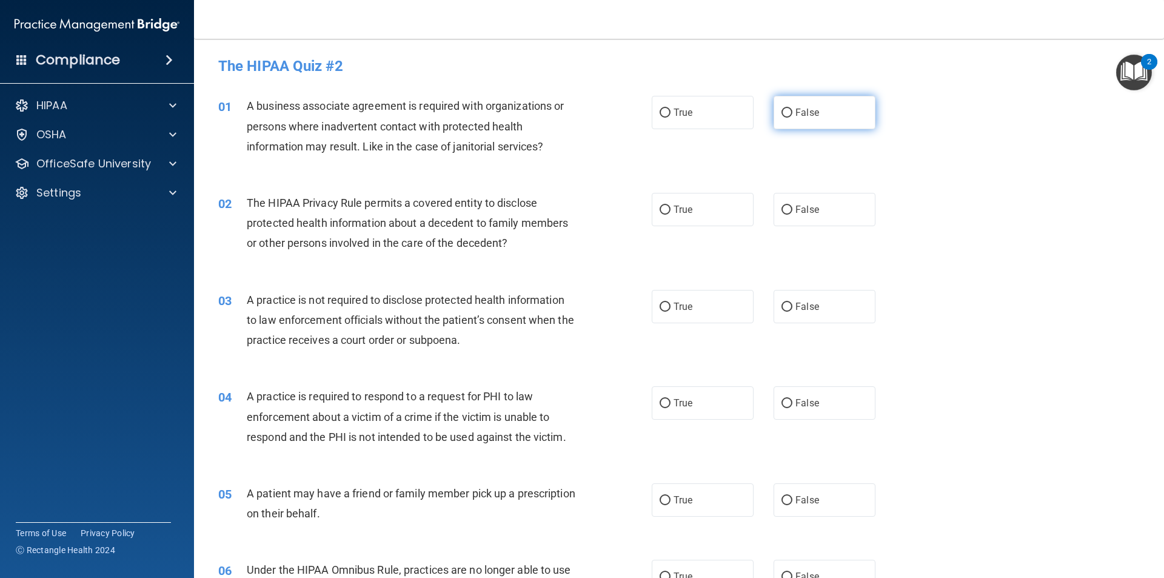
click at [795, 109] on span "False" at bounding box center [807, 113] width 24 height 12
click at [792, 109] on input "False" at bounding box center [786, 112] width 11 height 9
radio input "true"
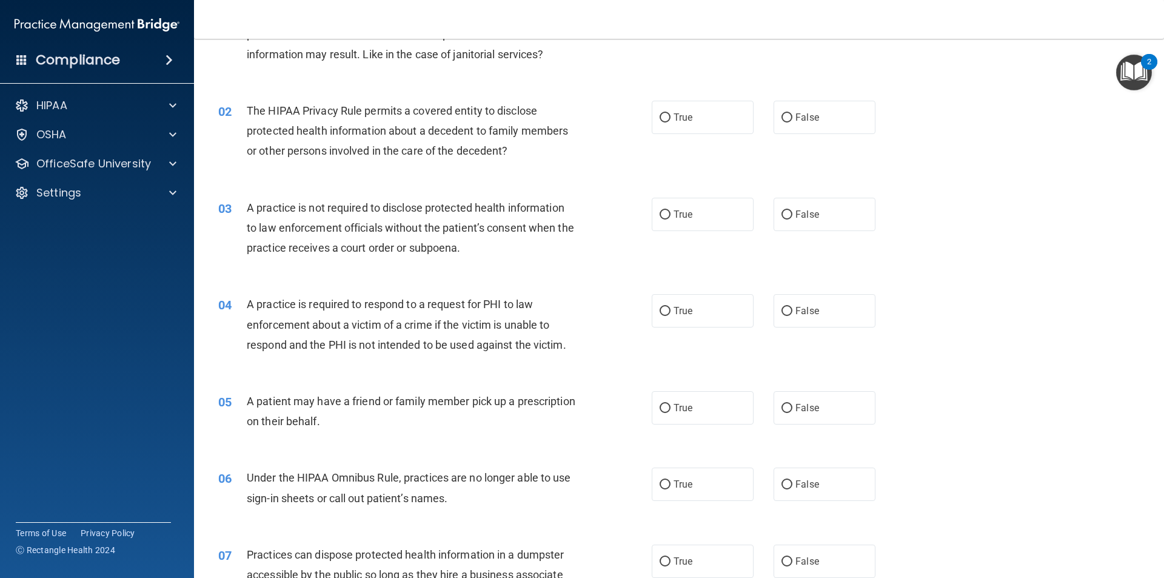
scroll to position [121, 0]
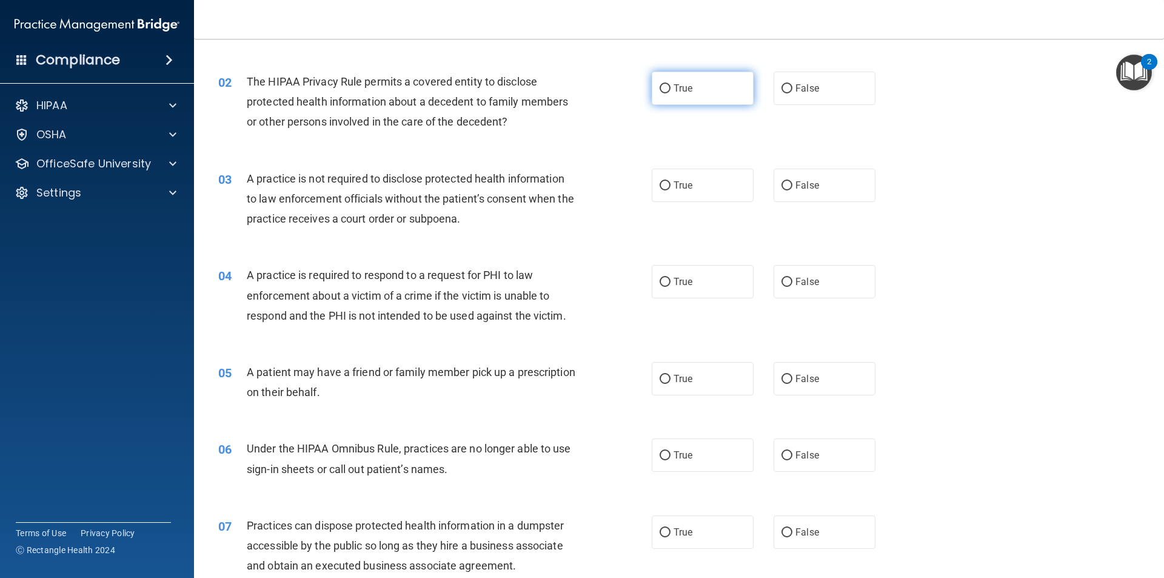
click at [692, 75] on label "True" at bounding box center [703, 88] width 102 height 33
click at [670, 84] on input "True" at bounding box center [664, 88] width 11 height 9
radio input "true"
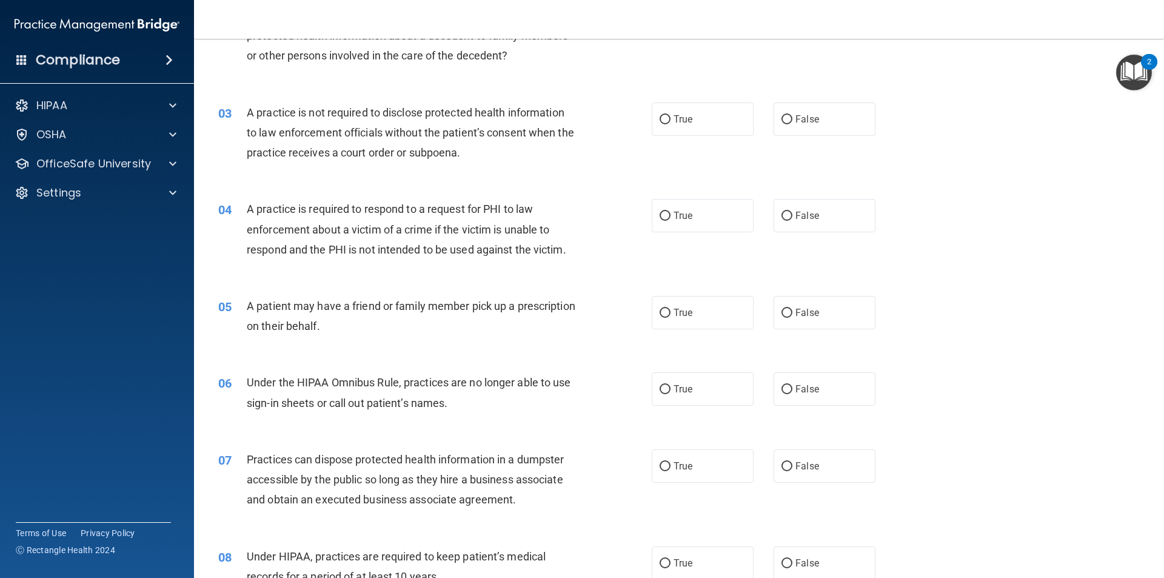
scroll to position [242, 0]
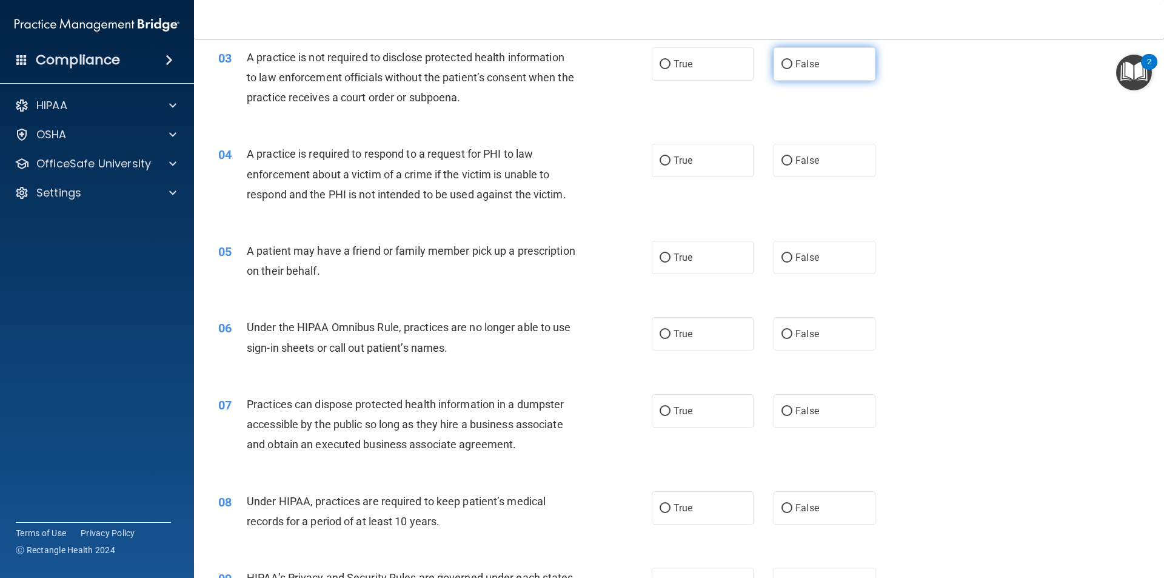
click at [824, 75] on label "False" at bounding box center [824, 63] width 102 height 33
click at [792, 69] on input "False" at bounding box center [786, 64] width 11 height 9
radio input "true"
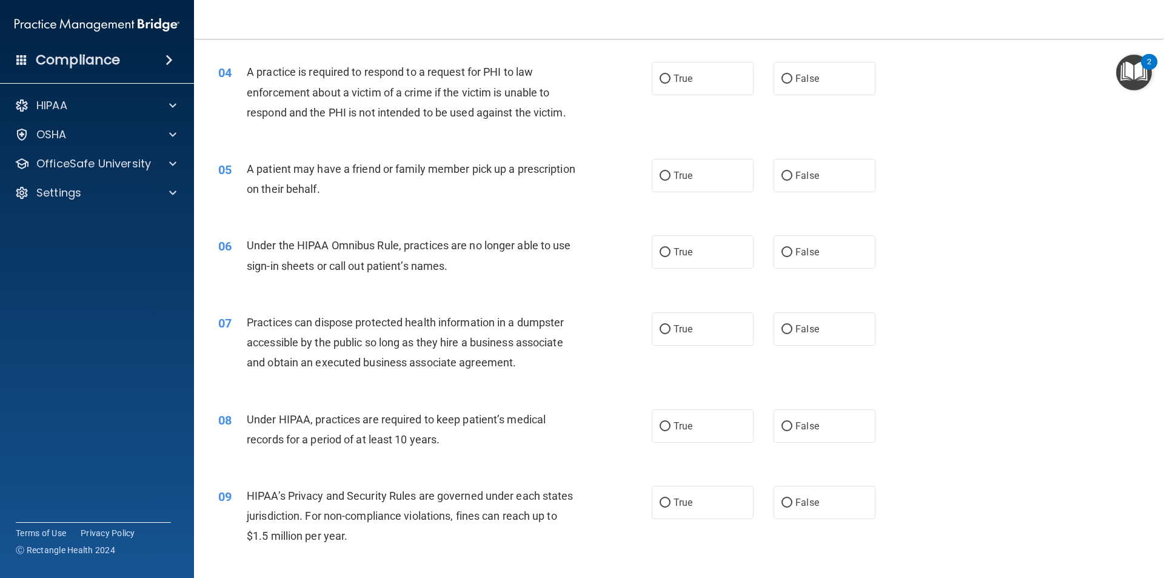
scroll to position [303, 0]
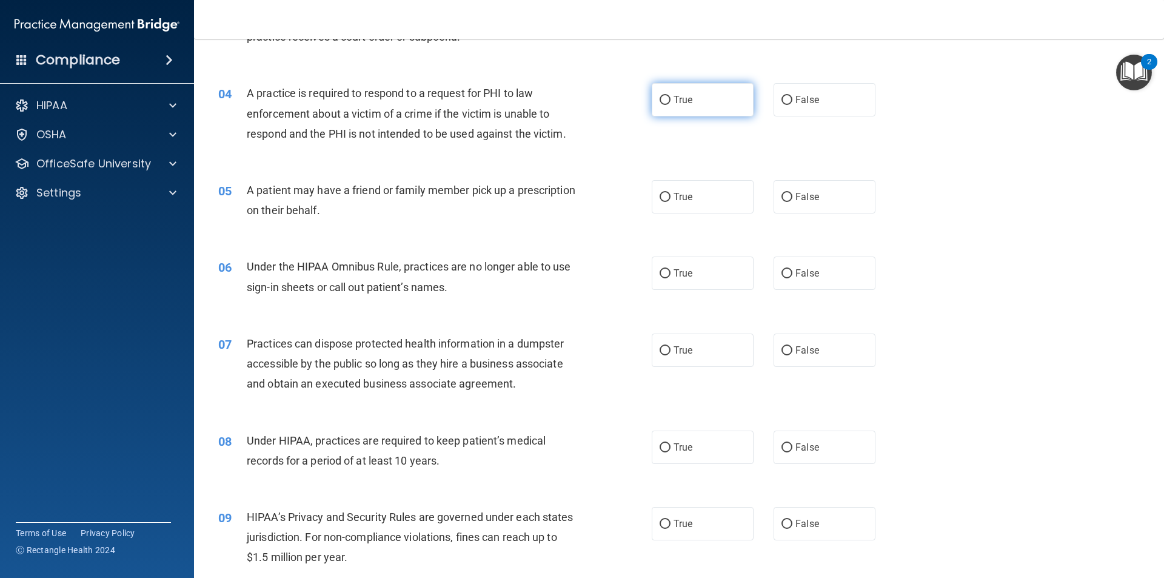
click at [692, 101] on label "True" at bounding box center [703, 99] width 102 height 33
click at [670, 101] on input "True" at bounding box center [664, 100] width 11 height 9
radio input "true"
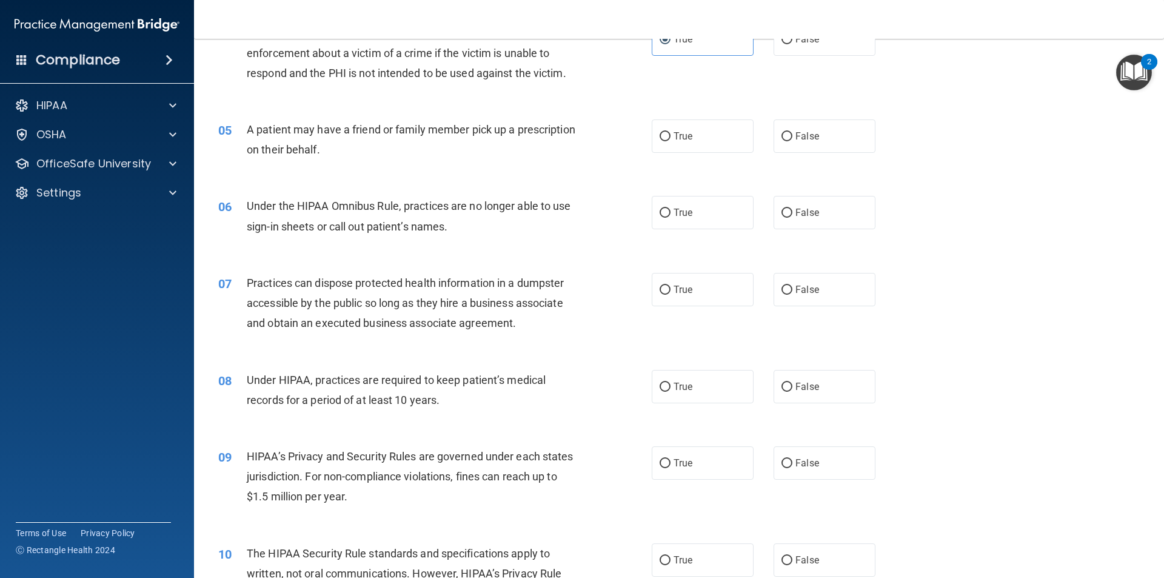
scroll to position [424, 0]
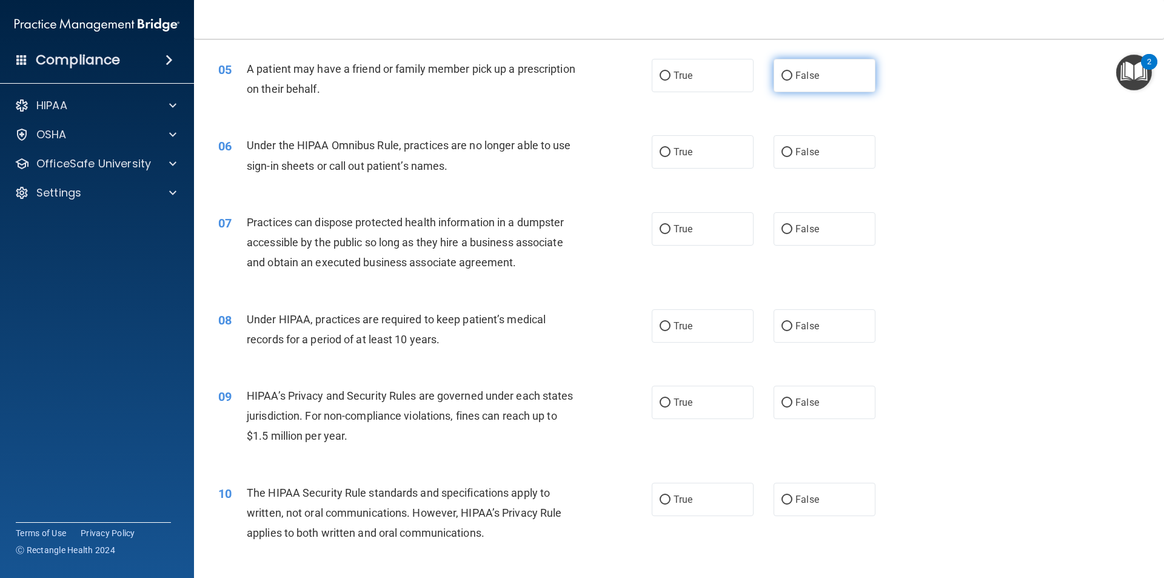
click at [786, 75] on input "False" at bounding box center [786, 76] width 11 height 9
radio input "true"
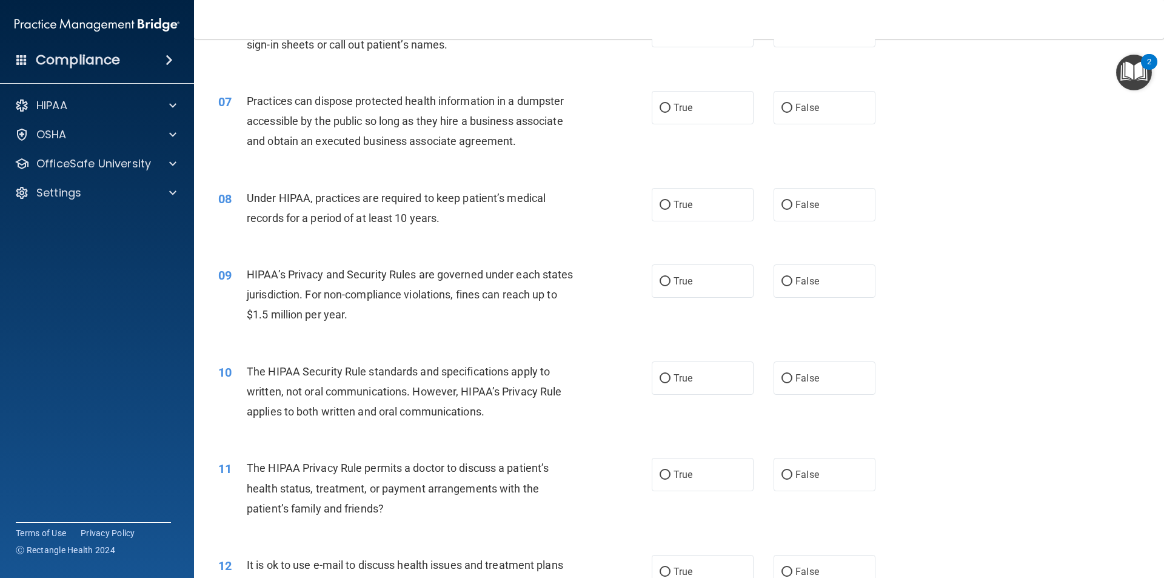
scroll to position [485, 0]
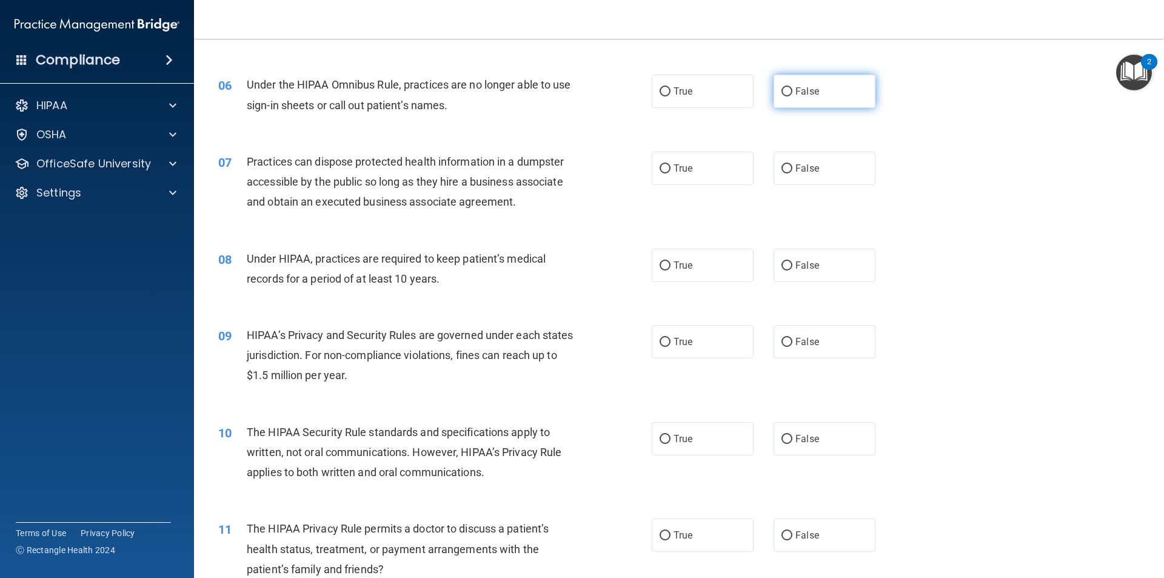
click at [781, 93] on input "False" at bounding box center [786, 91] width 11 height 9
radio input "true"
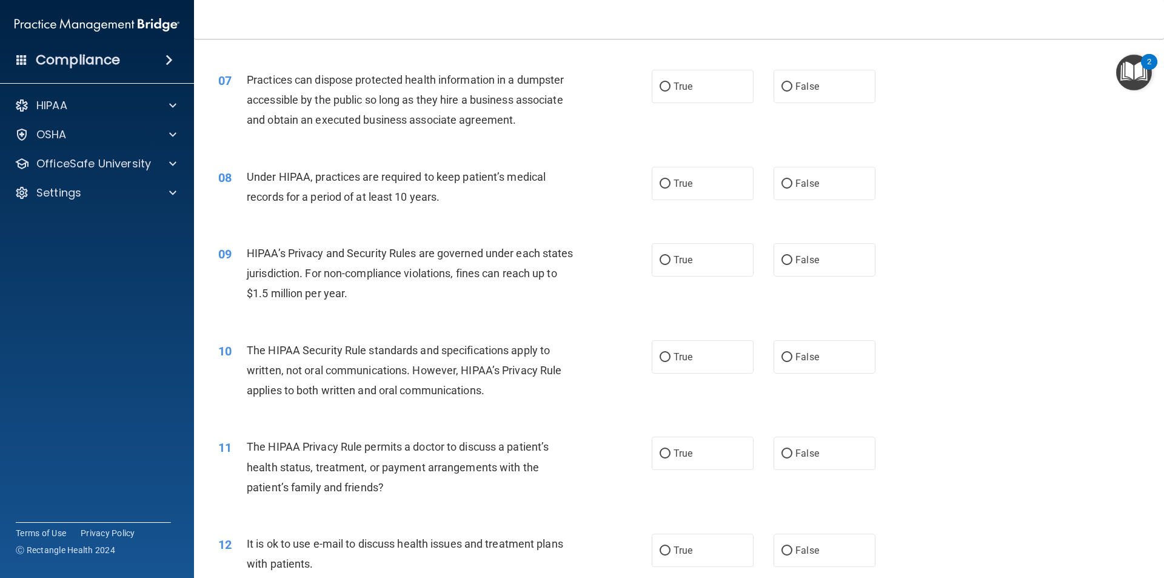
scroll to position [545, 0]
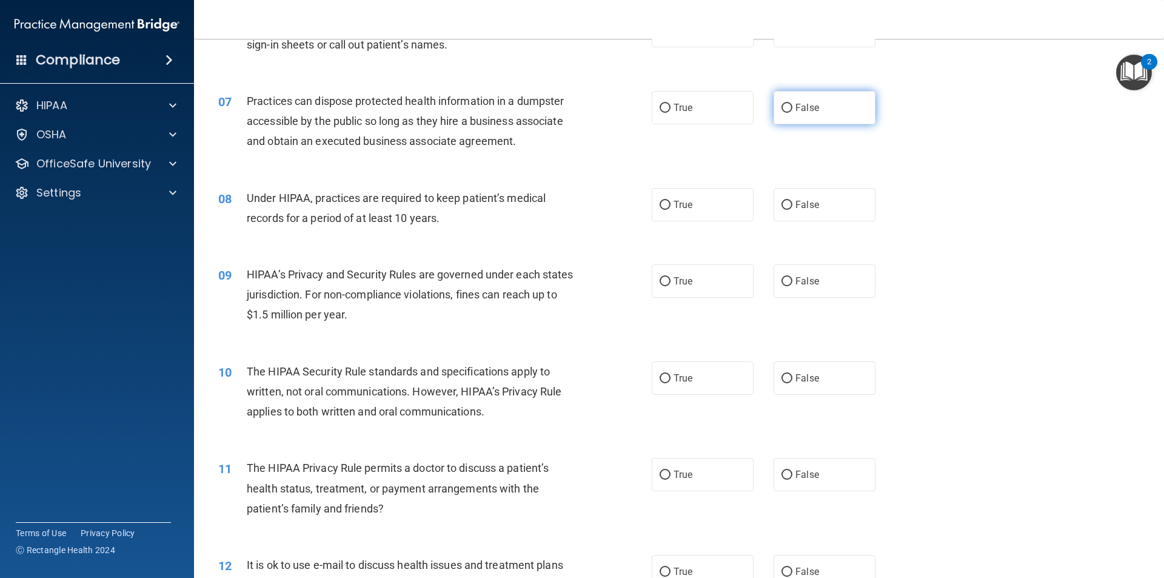
click at [786, 112] on input "False" at bounding box center [786, 108] width 11 height 9
radio input "true"
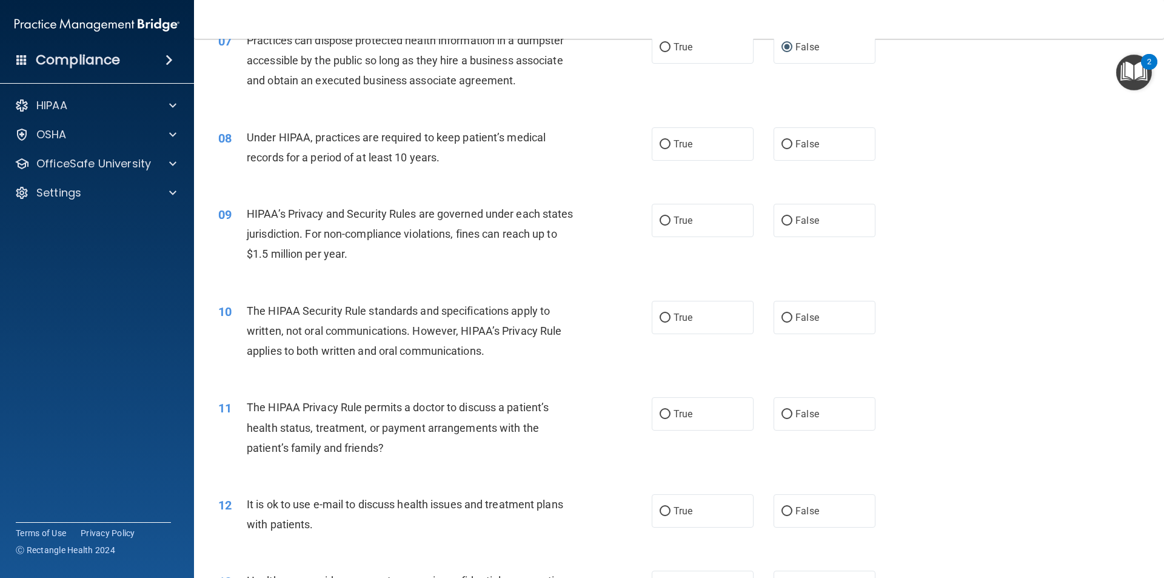
scroll to position [667, 0]
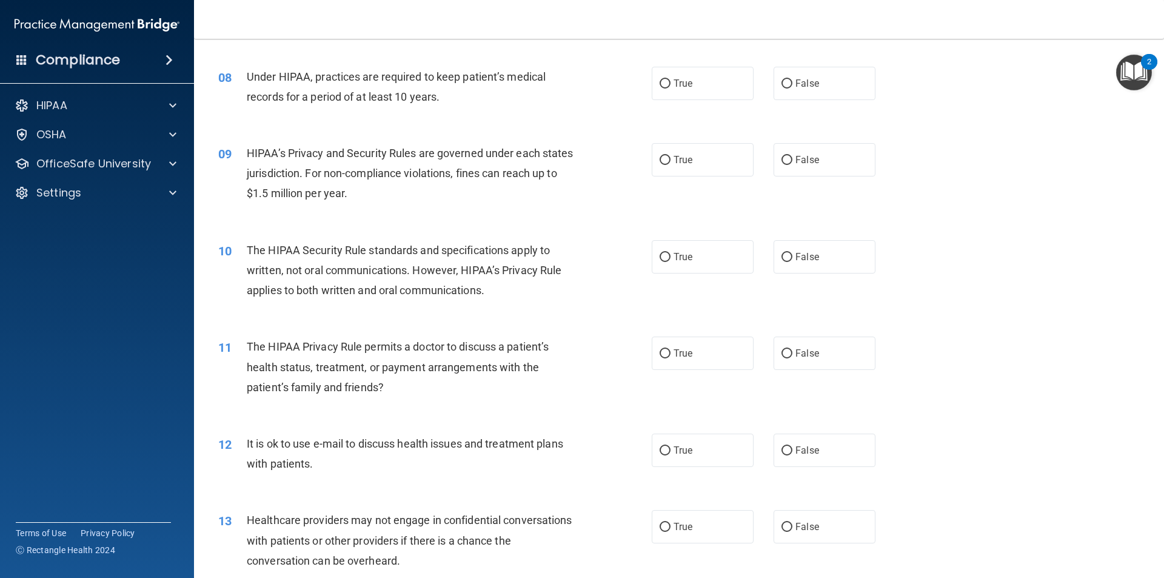
click at [690, 109] on div "08 Under HIPAA, practices are required to keep patient’s medical records for a …" at bounding box center [678, 90] width 939 height 76
click at [712, 97] on label "True" at bounding box center [703, 83] width 102 height 33
click at [670, 88] on input "True" at bounding box center [664, 83] width 11 height 9
radio input "true"
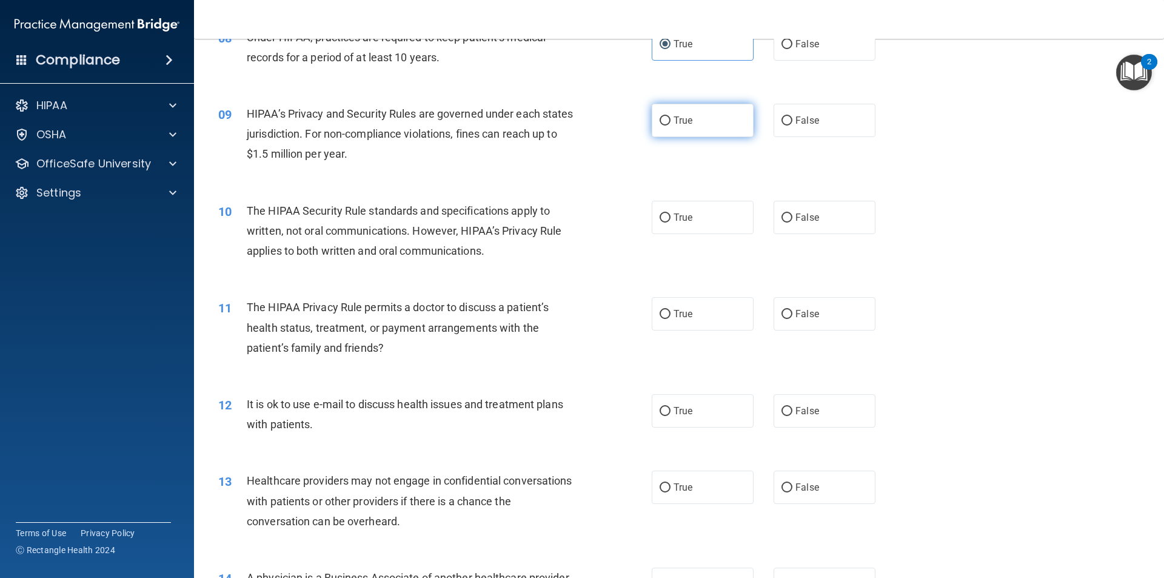
scroll to position [727, 0]
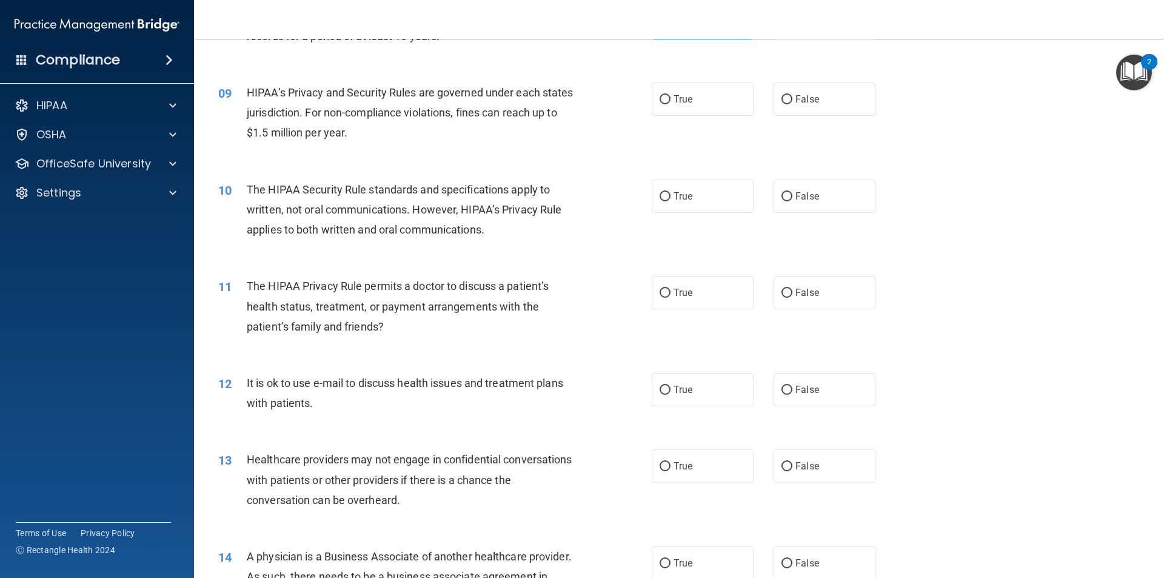
click at [701, 121] on div "09 HIPAA’s Privacy and Security Rules are governed under each states jurisdicti…" at bounding box center [678, 115] width 939 height 97
click at [704, 113] on label "True" at bounding box center [703, 98] width 102 height 33
click at [670, 104] on input "True" at bounding box center [664, 99] width 11 height 9
radio input "true"
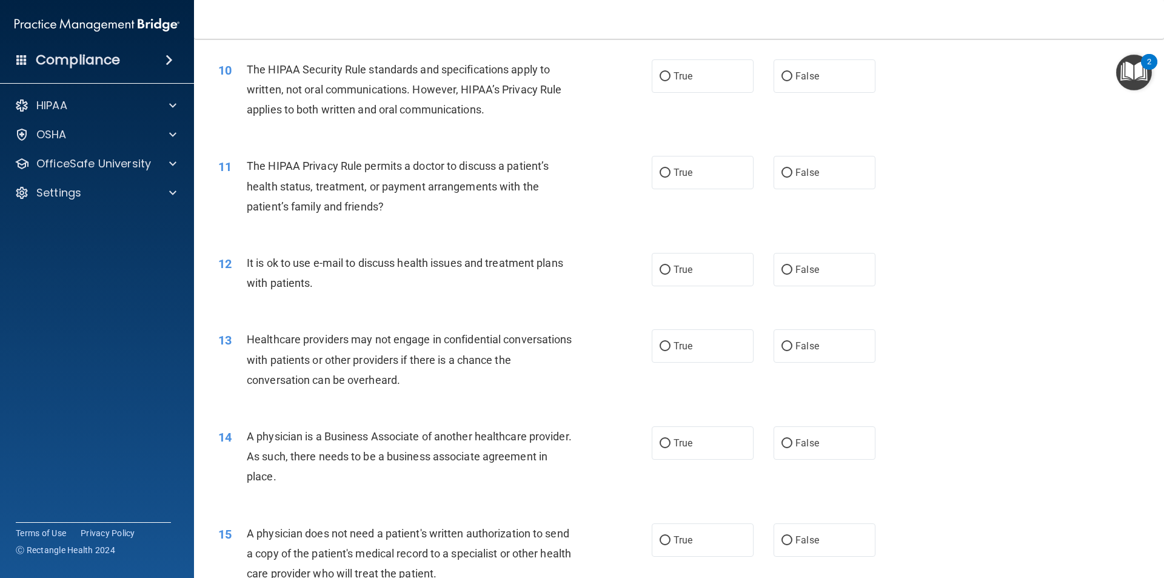
scroll to position [849, 0]
click at [688, 81] on label "True" at bounding box center [703, 74] width 102 height 33
click at [670, 80] on input "True" at bounding box center [664, 75] width 11 height 9
radio input "true"
click at [641, 93] on div "10 The HIPAA Security Rule standards and specifications apply to written, not o…" at bounding box center [435, 91] width 470 height 67
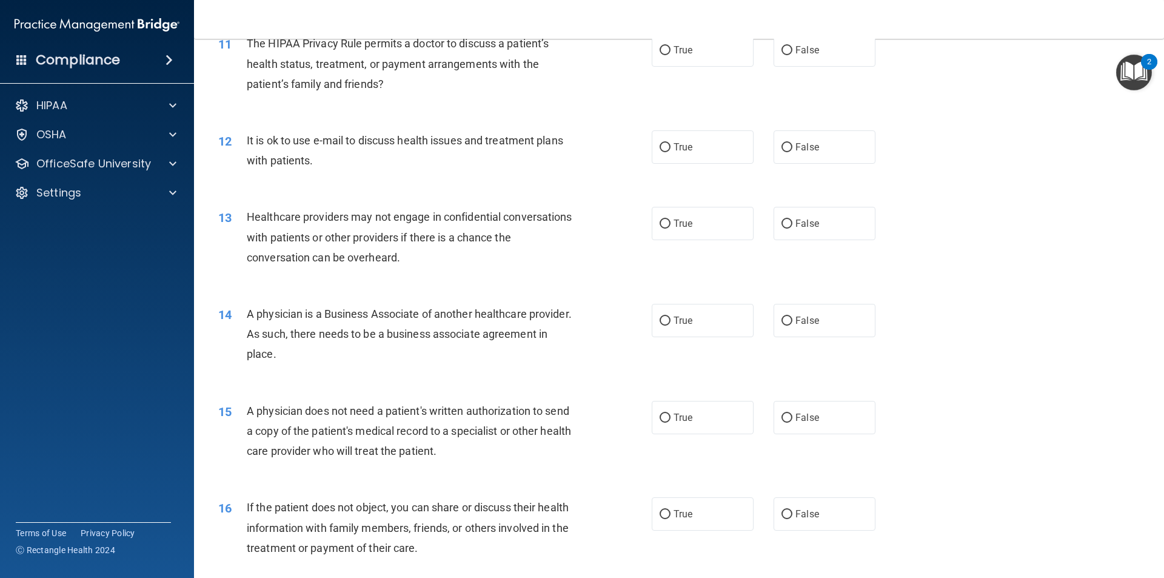
scroll to position [909, 0]
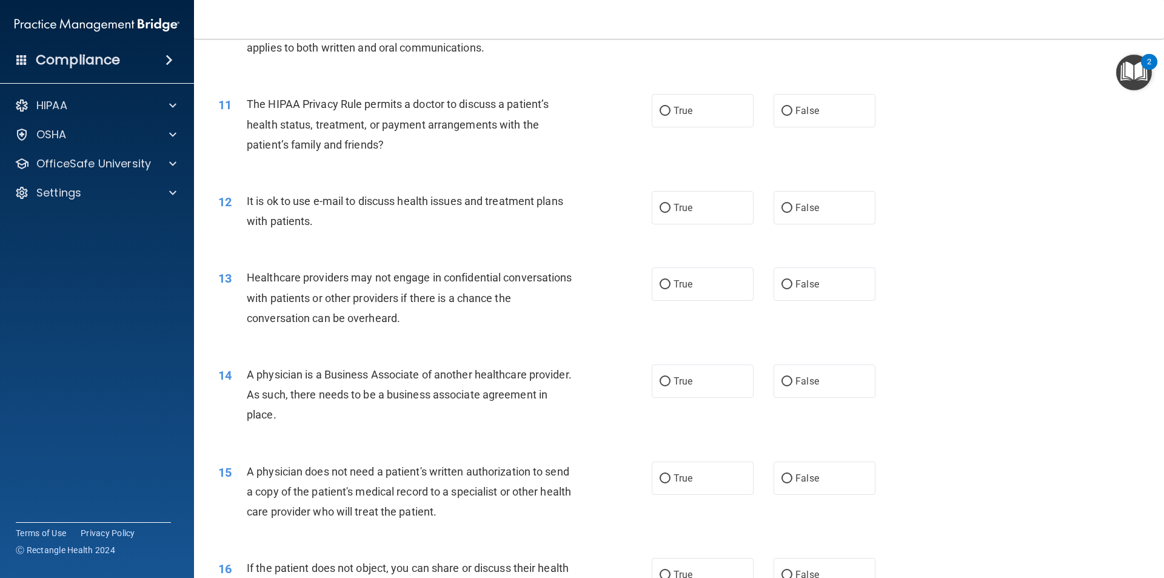
click at [752, 115] on div "True False" at bounding box center [774, 110] width 244 height 33
click at [700, 115] on label "True" at bounding box center [703, 110] width 102 height 33
click at [670, 115] on input "True" at bounding box center [664, 111] width 11 height 9
radio input "true"
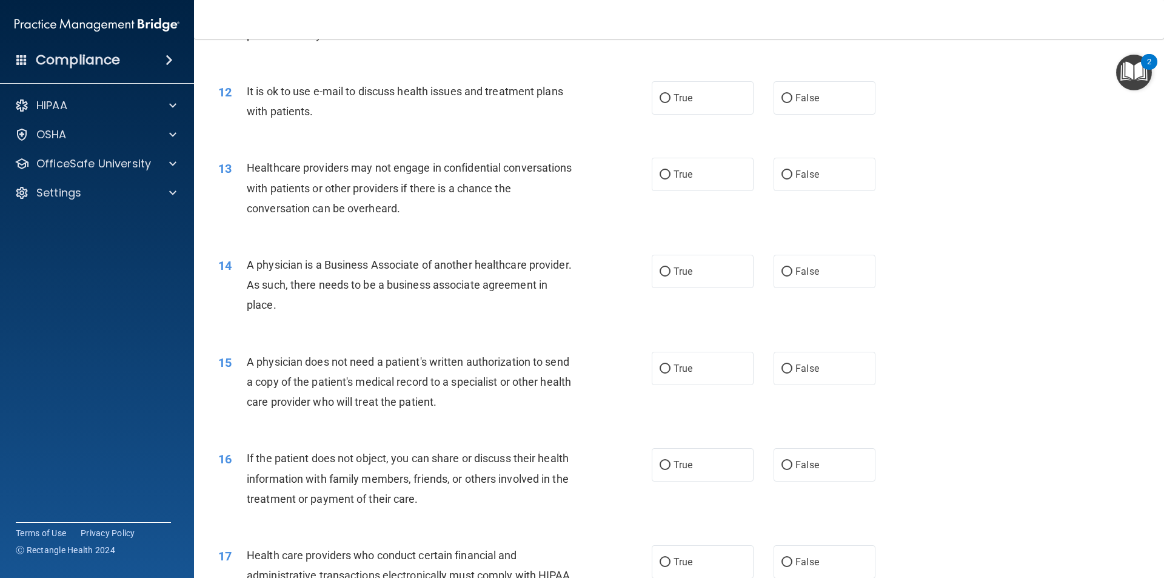
scroll to position [1030, 0]
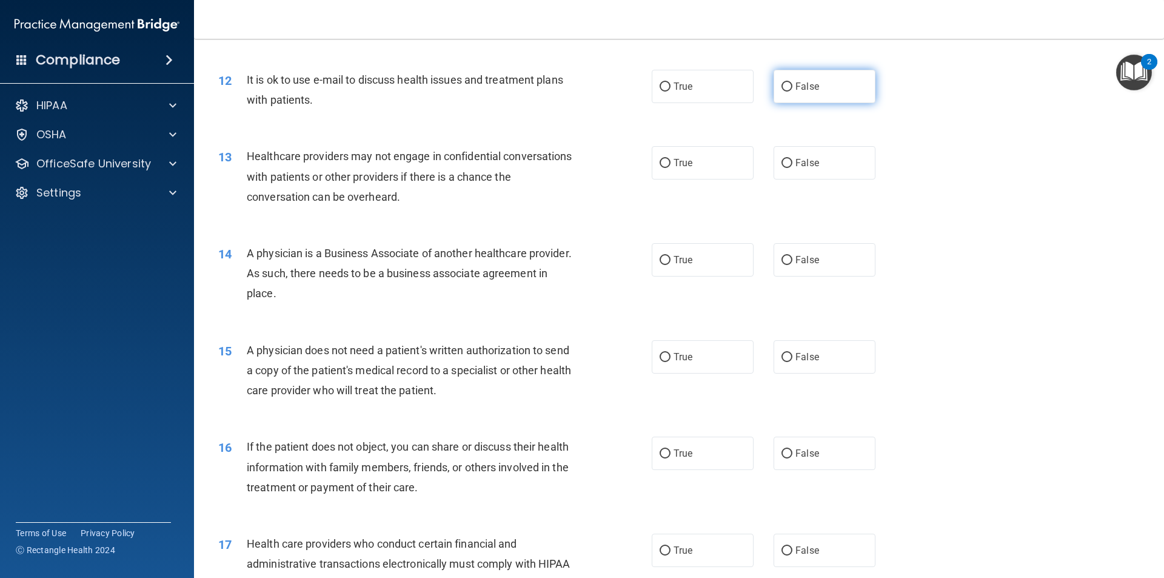
click at [823, 85] on label "False" at bounding box center [824, 86] width 102 height 33
click at [792, 85] on input "False" at bounding box center [786, 86] width 11 height 9
radio input "true"
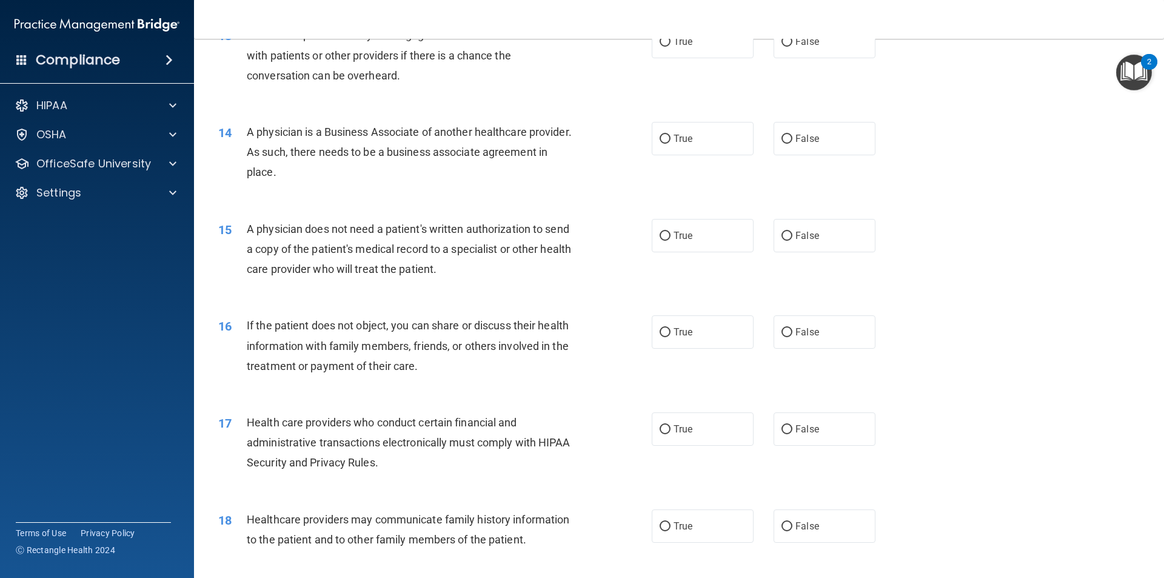
scroll to position [1091, 0]
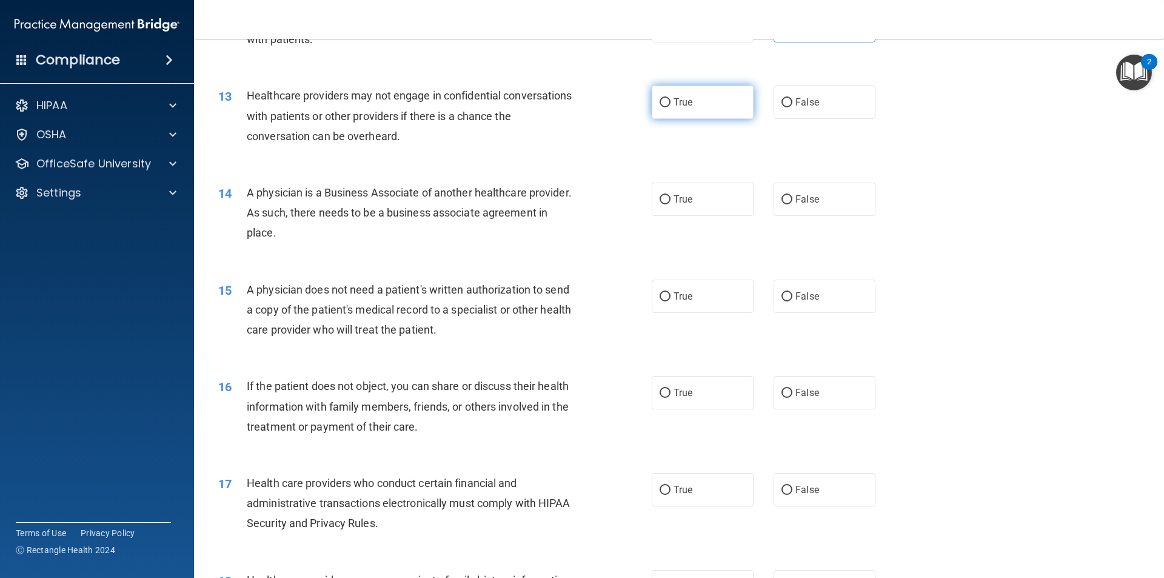
click at [682, 100] on span "True" at bounding box center [682, 102] width 19 height 12
click at [670, 100] on input "True" at bounding box center [664, 102] width 11 height 9
radio input "true"
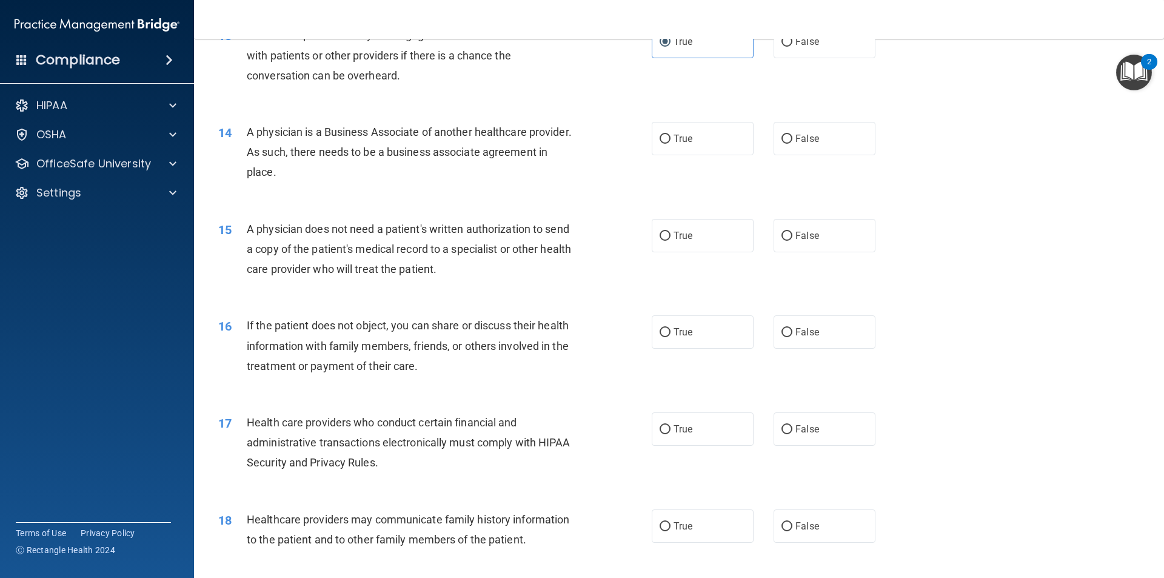
scroll to position [1212, 0]
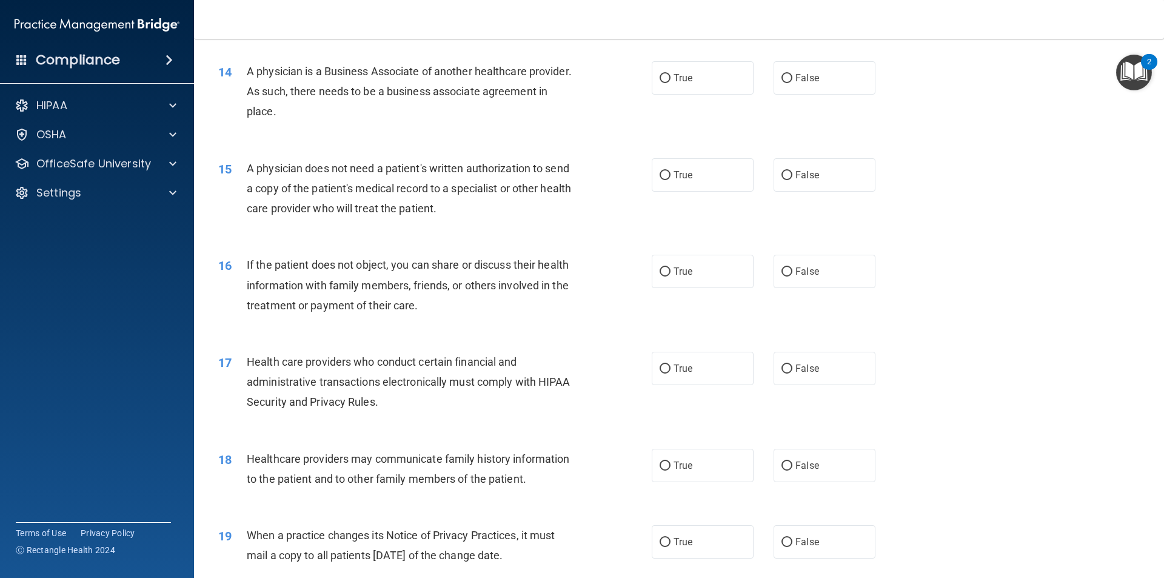
click at [696, 53] on div "14 A physician is a Business Associate of another healthcare provider. As such,…" at bounding box center [678, 94] width 939 height 97
click at [690, 66] on label "True" at bounding box center [703, 77] width 102 height 33
click at [670, 74] on input "True" at bounding box center [664, 78] width 11 height 9
radio input "true"
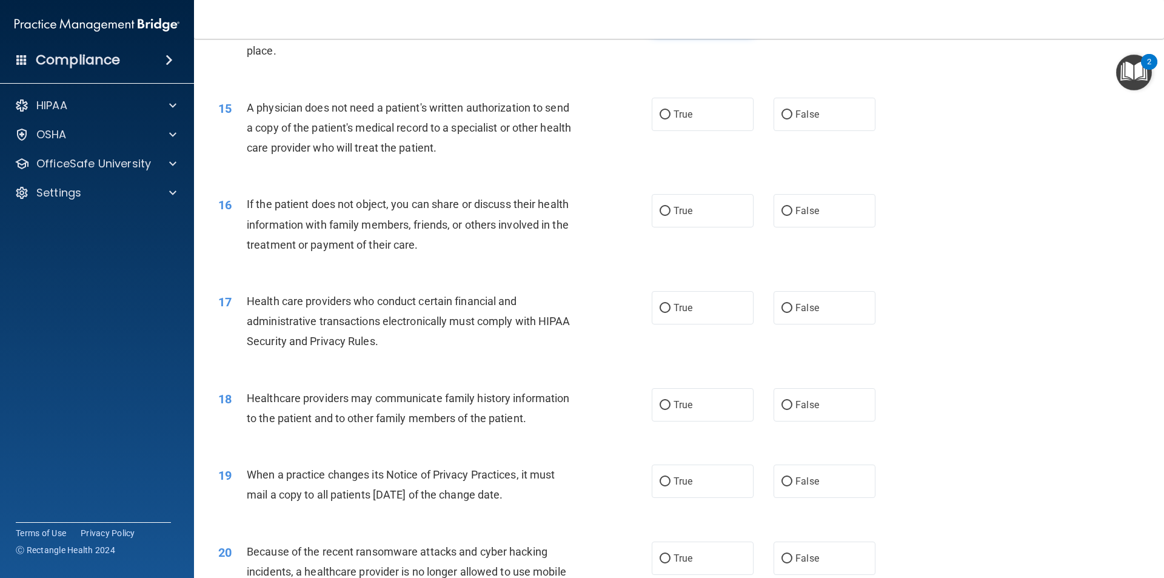
scroll to position [1333, 0]
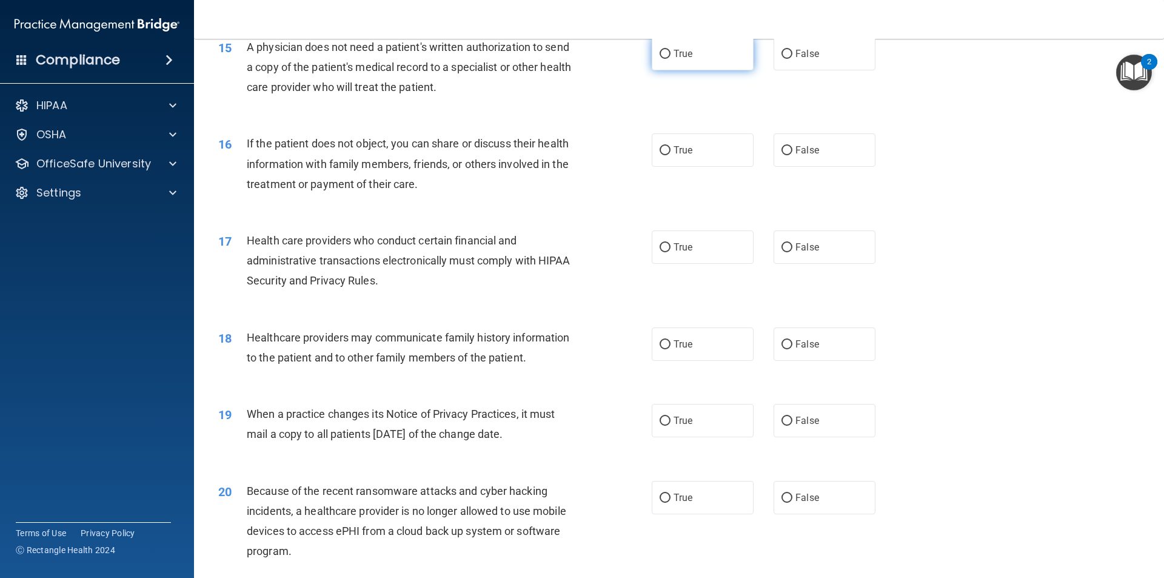
click at [664, 67] on label "True" at bounding box center [703, 53] width 102 height 33
click at [664, 59] on input "True" at bounding box center [664, 54] width 11 height 9
radio input "true"
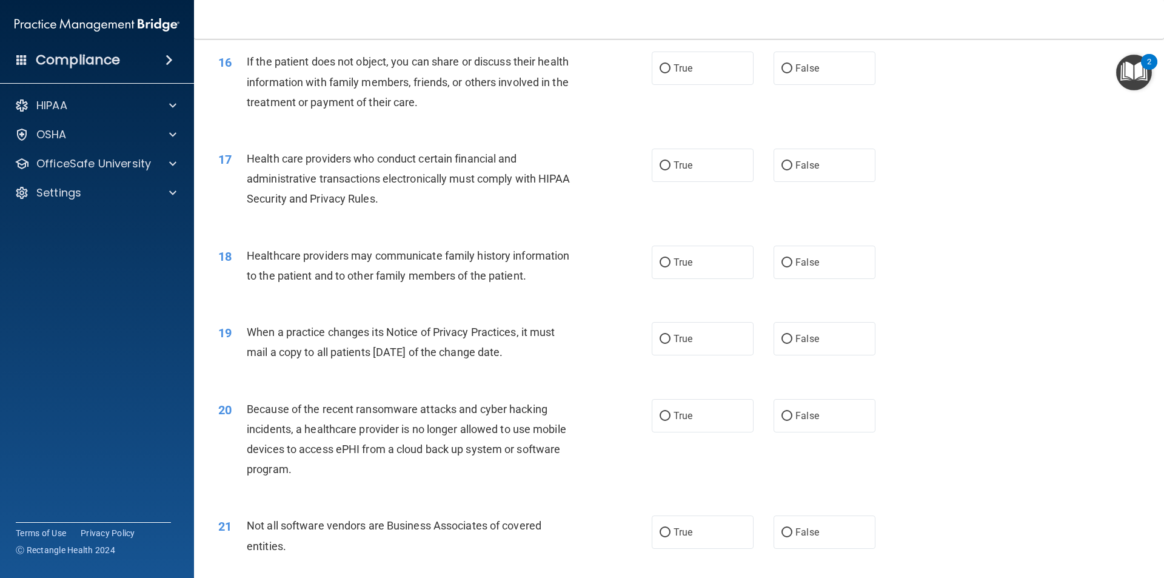
scroll to position [1394, 0]
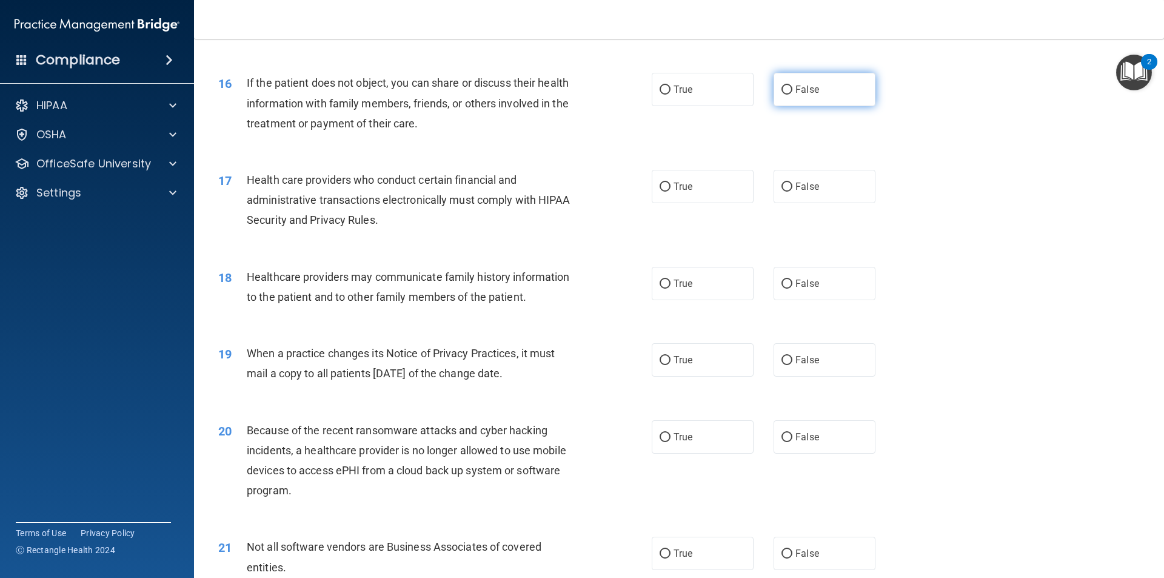
click at [773, 97] on label "False" at bounding box center [824, 89] width 102 height 33
click at [781, 95] on input "False" at bounding box center [786, 89] width 11 height 9
radio input "true"
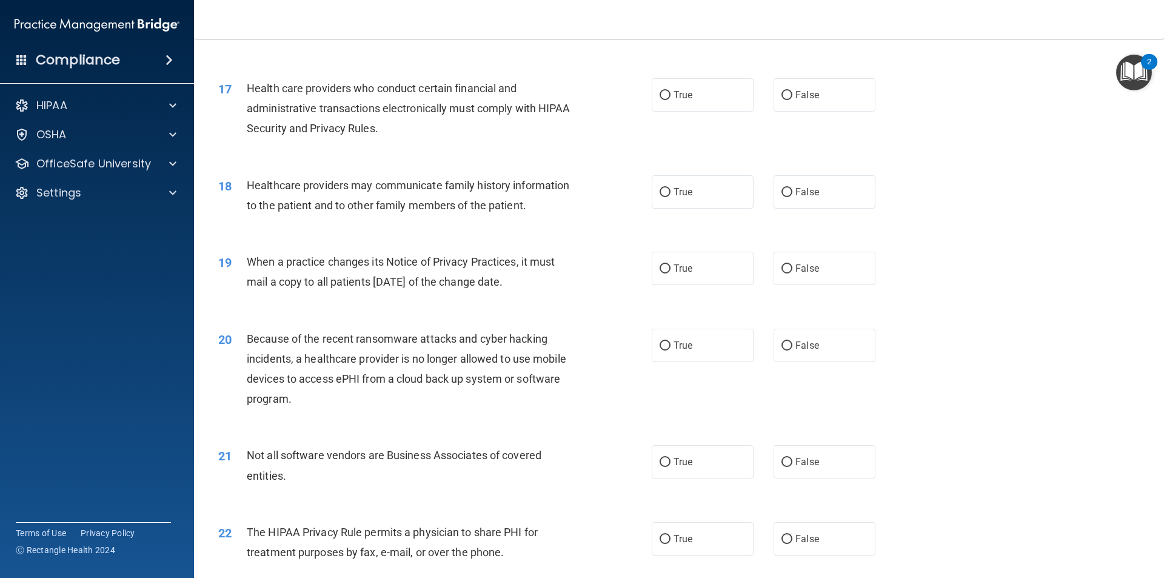
scroll to position [1515, 0]
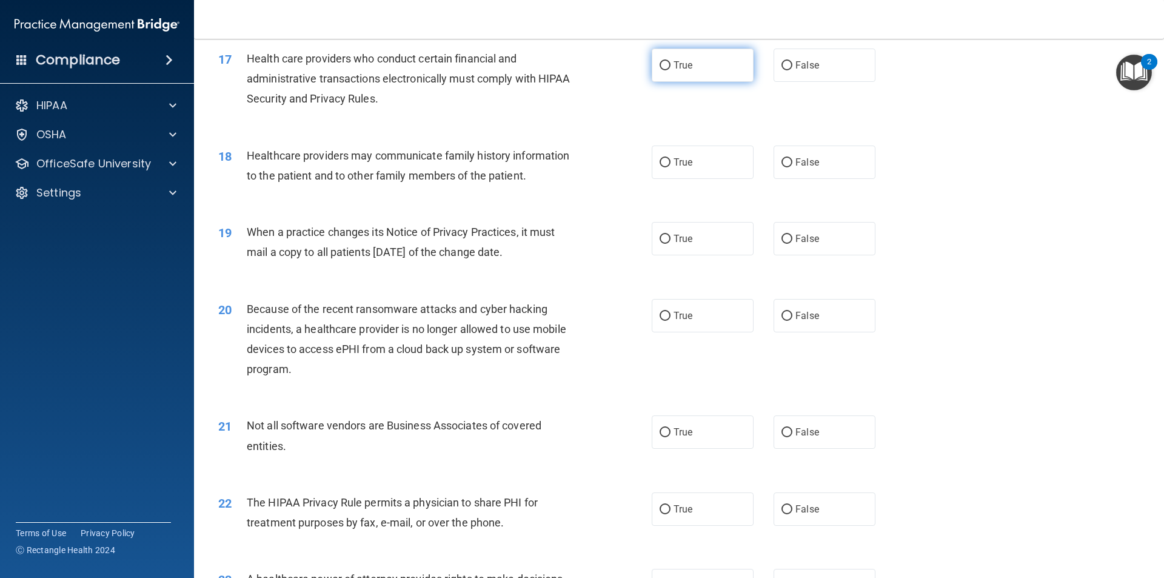
click at [660, 56] on label "True" at bounding box center [703, 64] width 102 height 33
click at [660, 61] on input "True" at bounding box center [664, 65] width 11 height 9
radio input "true"
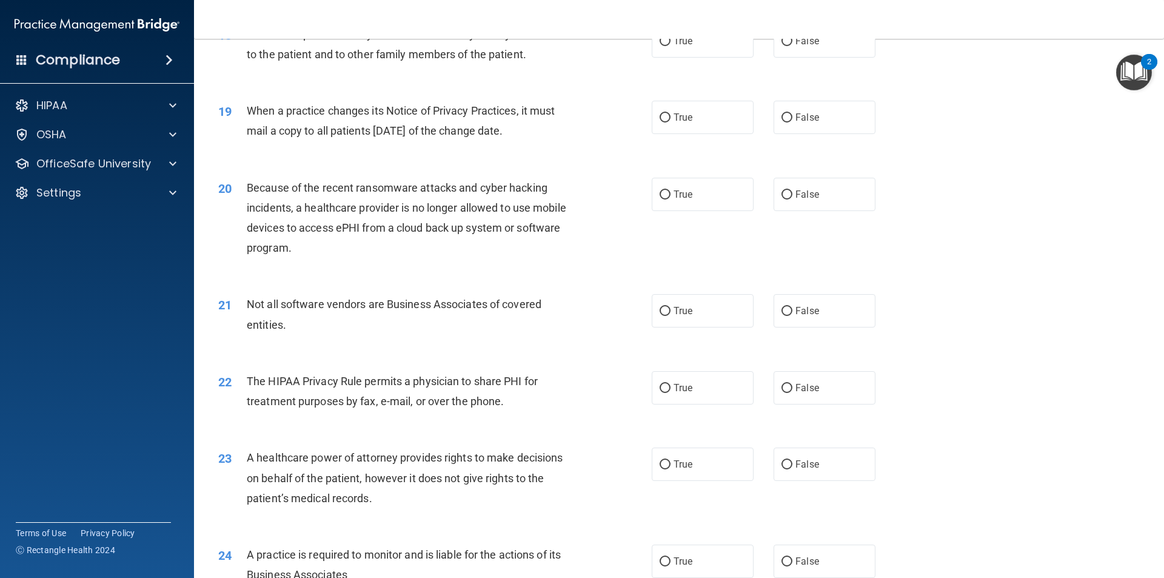
scroll to position [1576, 0]
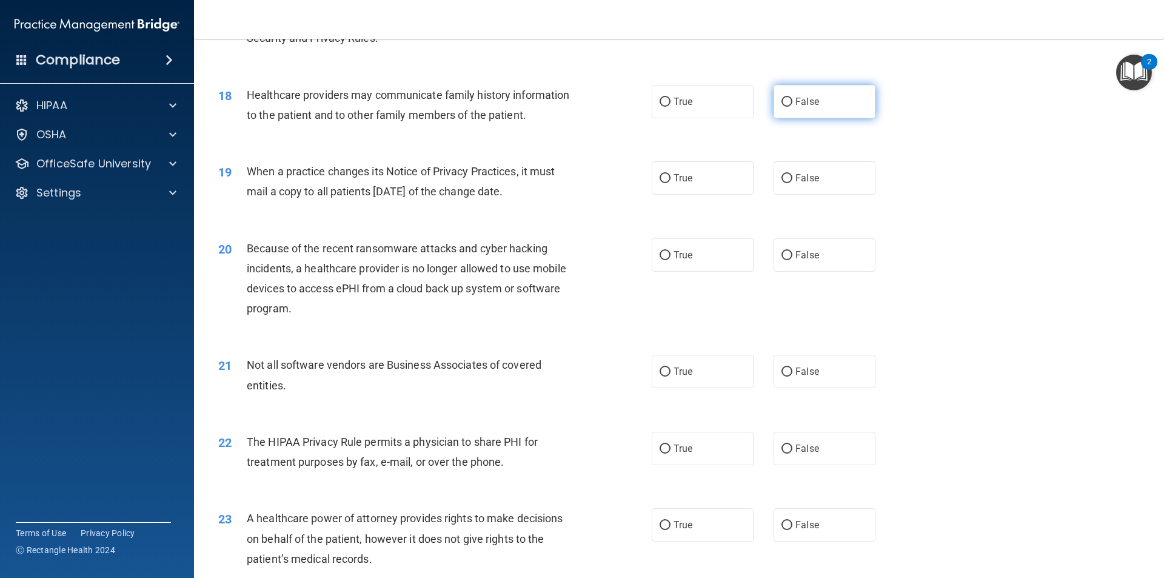
click at [828, 105] on label "False" at bounding box center [824, 101] width 102 height 33
click at [792, 105] on input "False" at bounding box center [786, 102] width 11 height 9
radio input "true"
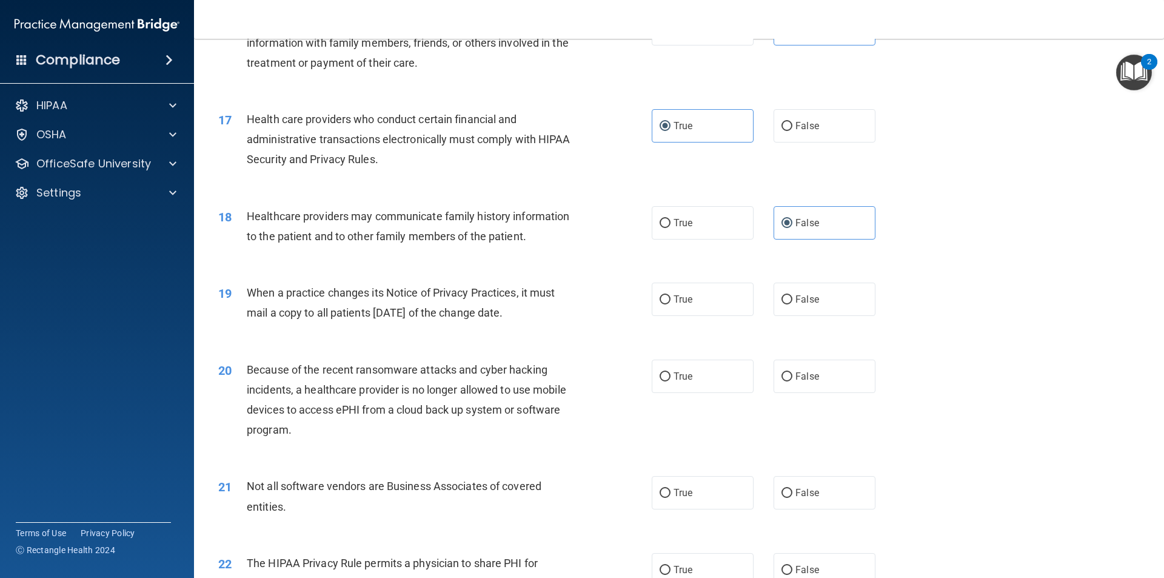
scroll to position [1394, 0]
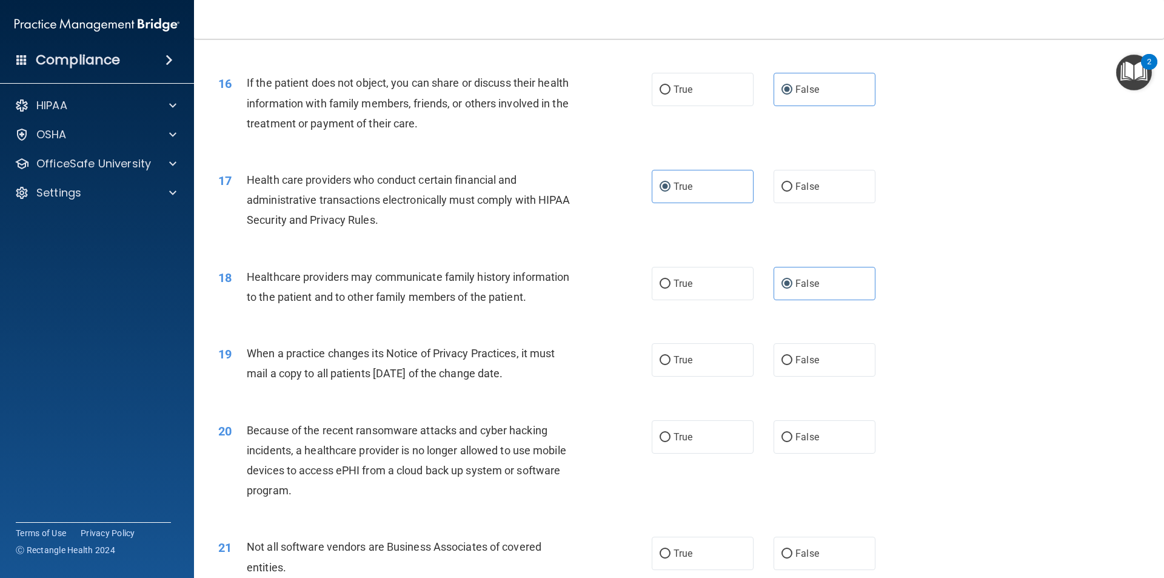
click at [641, 91] on div "16 If the patient does not object, you can share or discuss their health inform…" at bounding box center [435, 106] width 470 height 67
click at [659, 107] on div "16 If the patient does not object, you can share or discuss their health inform…" at bounding box center [435, 106] width 470 height 67
click at [670, 96] on label "True" at bounding box center [703, 89] width 102 height 33
click at [670, 95] on input "True" at bounding box center [664, 89] width 11 height 9
radio input "true"
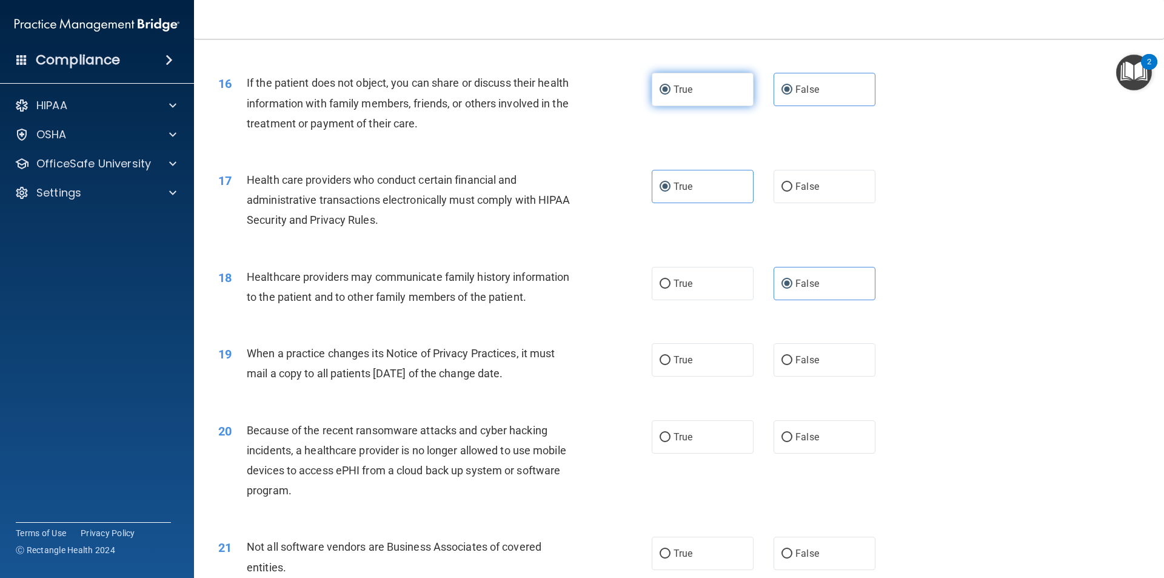
radio input "false"
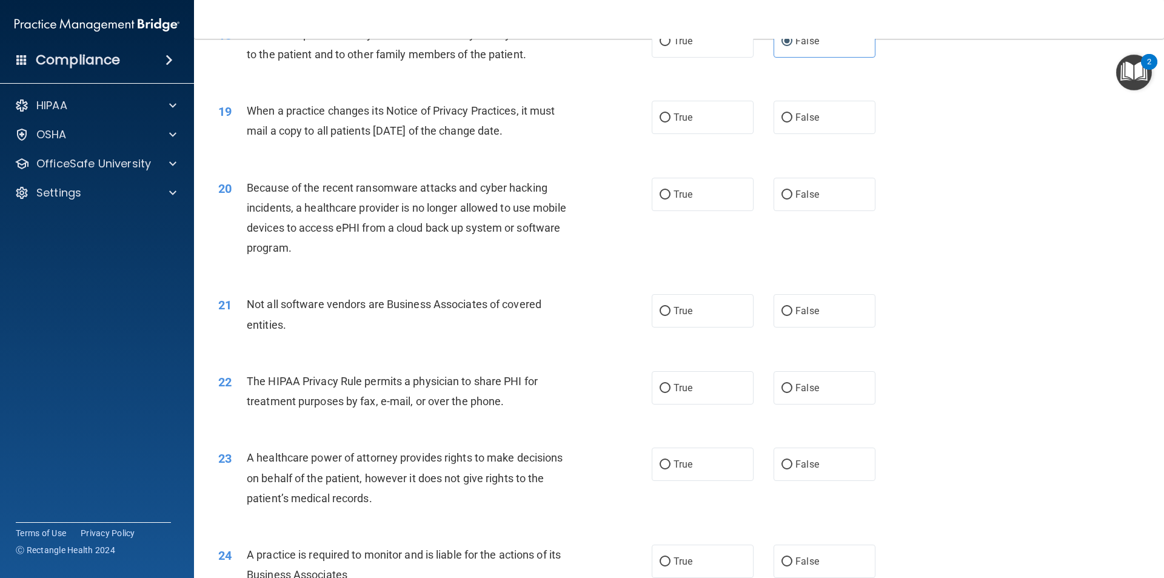
scroll to position [1697, 0]
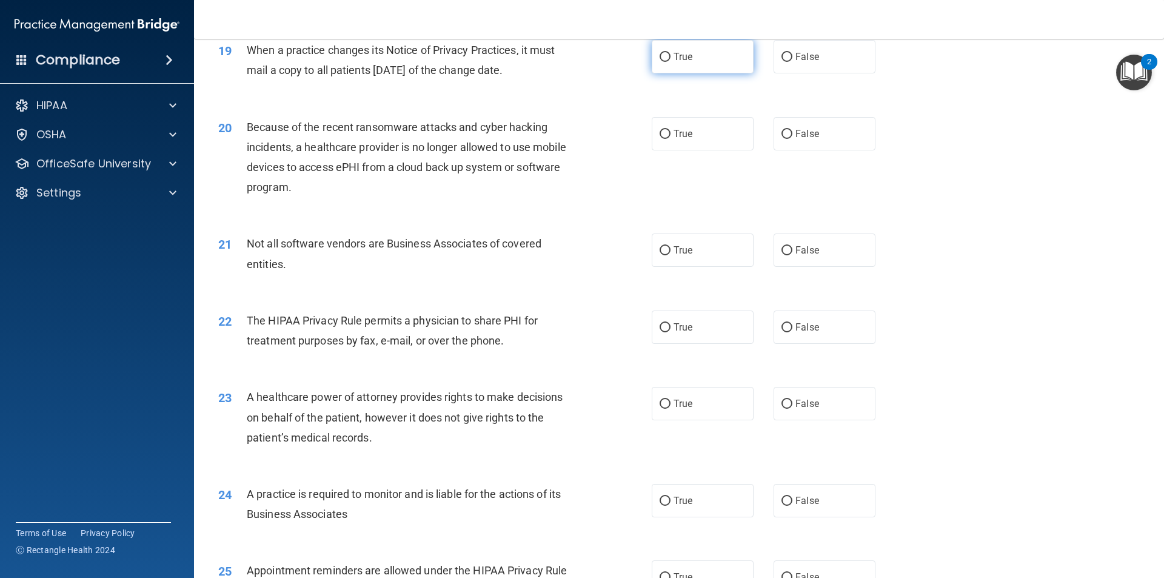
drag, startPoint x: 698, startPoint y: 44, endPoint x: 679, endPoint y: 64, distance: 27.4
click at [698, 45] on label "True" at bounding box center [703, 56] width 102 height 33
click at [670, 53] on input "True" at bounding box center [664, 57] width 11 height 9
radio input "true"
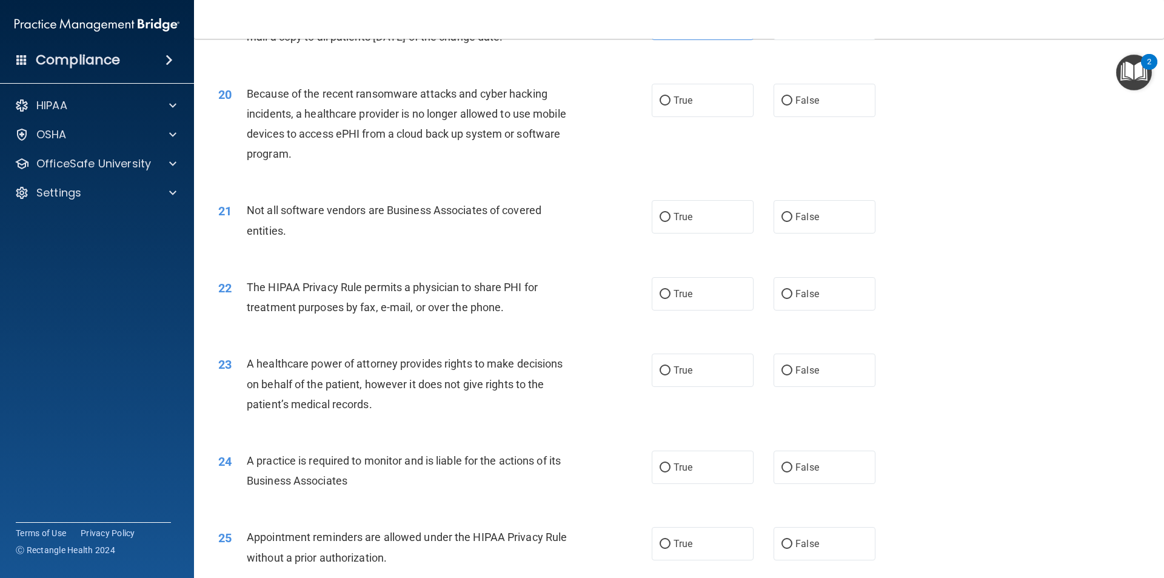
scroll to position [1758, 0]
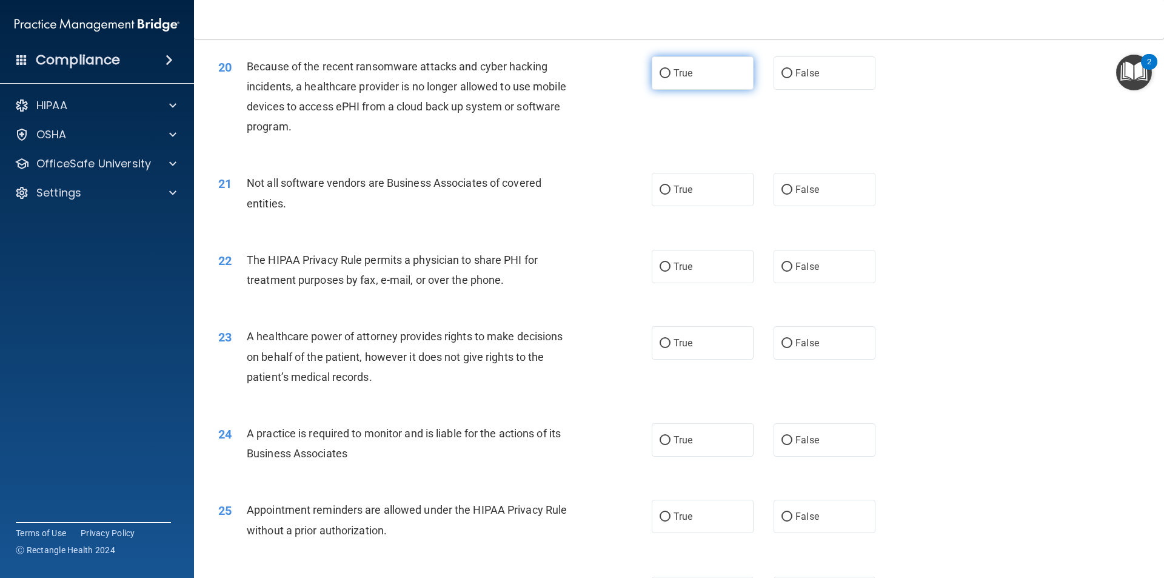
click at [702, 76] on label "True" at bounding box center [703, 72] width 102 height 33
click at [670, 76] on input "True" at bounding box center [664, 73] width 11 height 9
radio input "true"
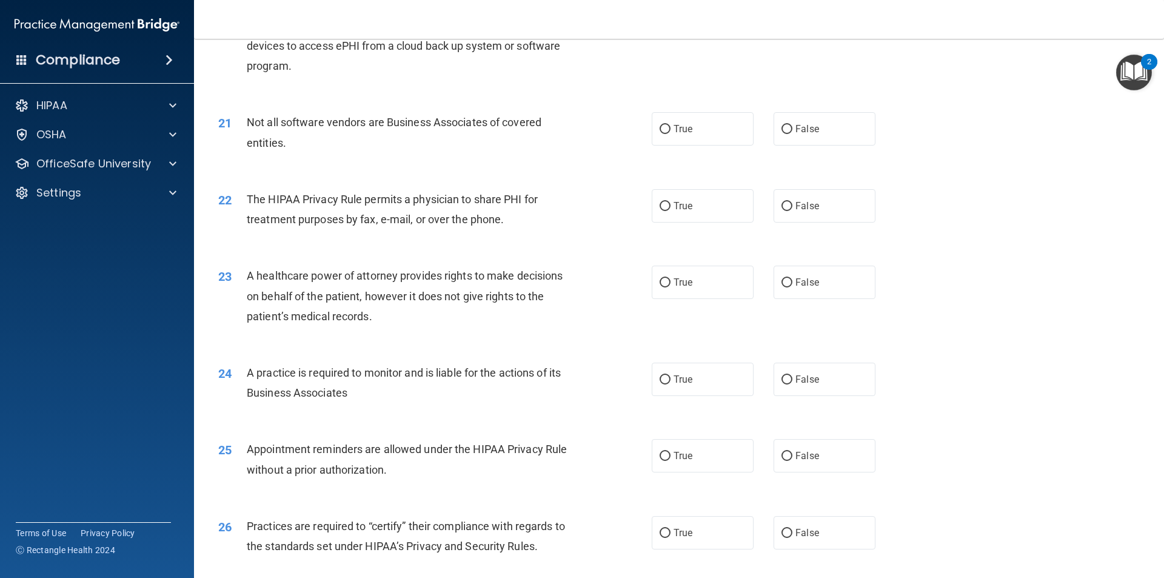
scroll to position [1879, 0]
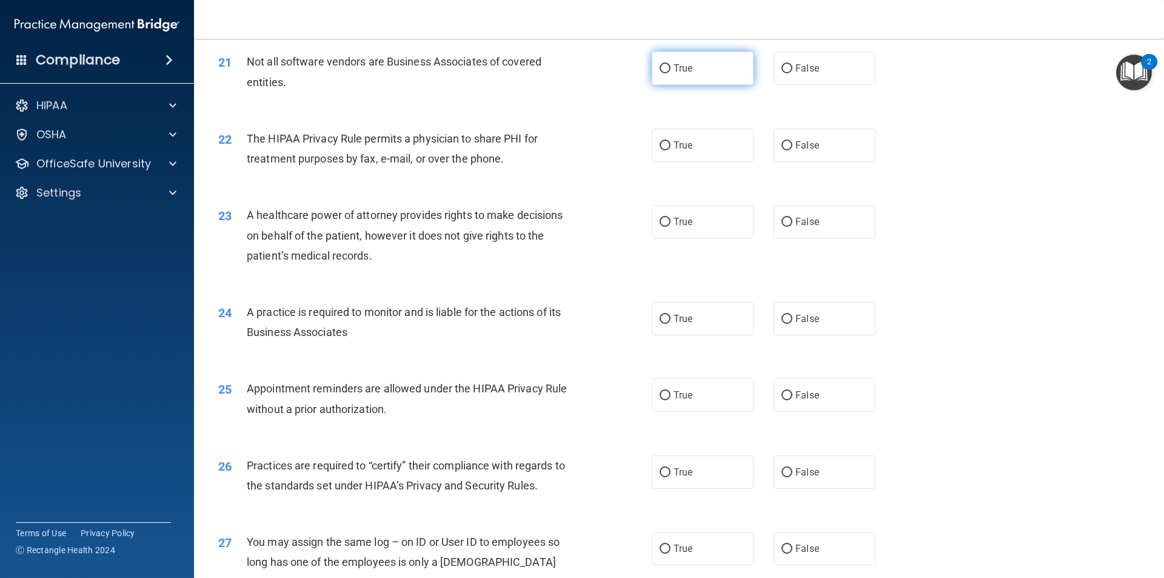
click at [729, 82] on label "True" at bounding box center [703, 68] width 102 height 33
click at [670, 73] on input "True" at bounding box center [664, 68] width 11 height 9
radio input "true"
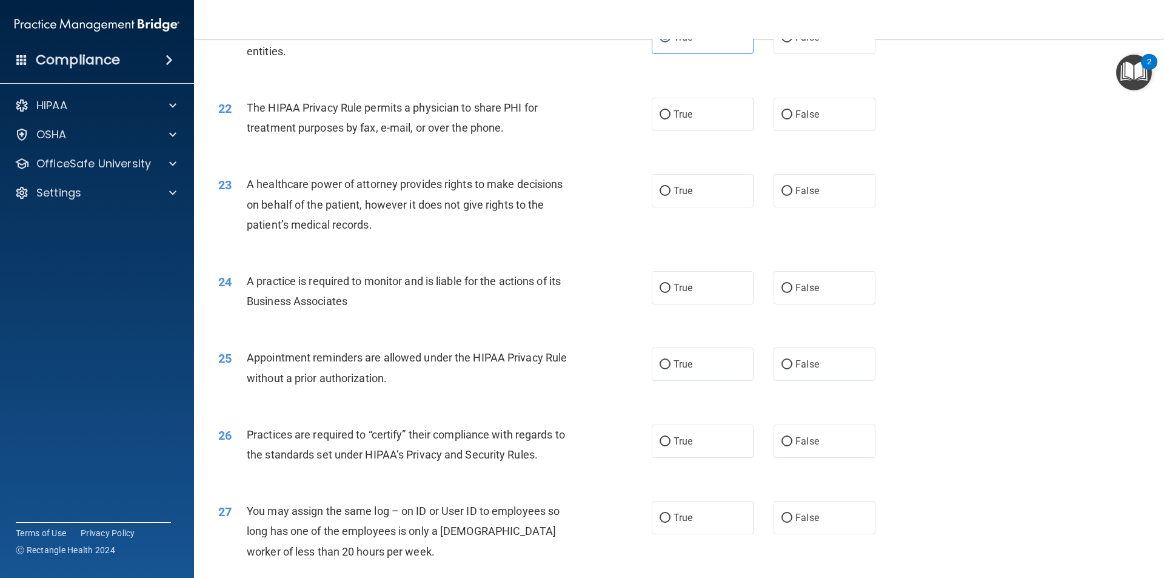
scroll to position [1940, 0]
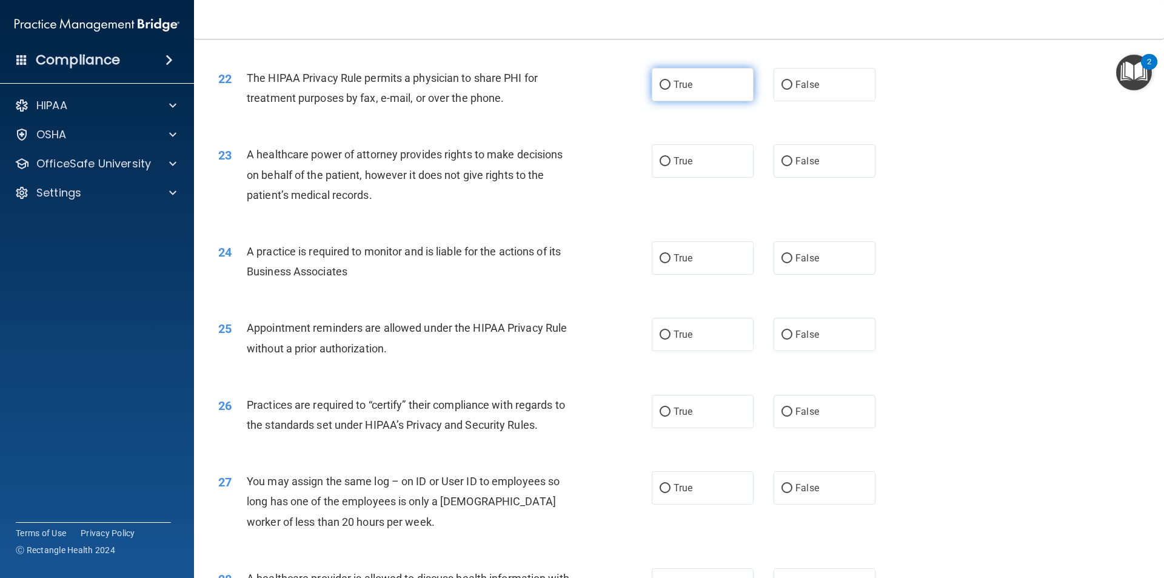
click at [713, 92] on label "True" at bounding box center [703, 84] width 102 height 33
click at [670, 90] on input "True" at bounding box center [664, 85] width 11 height 9
radio input "true"
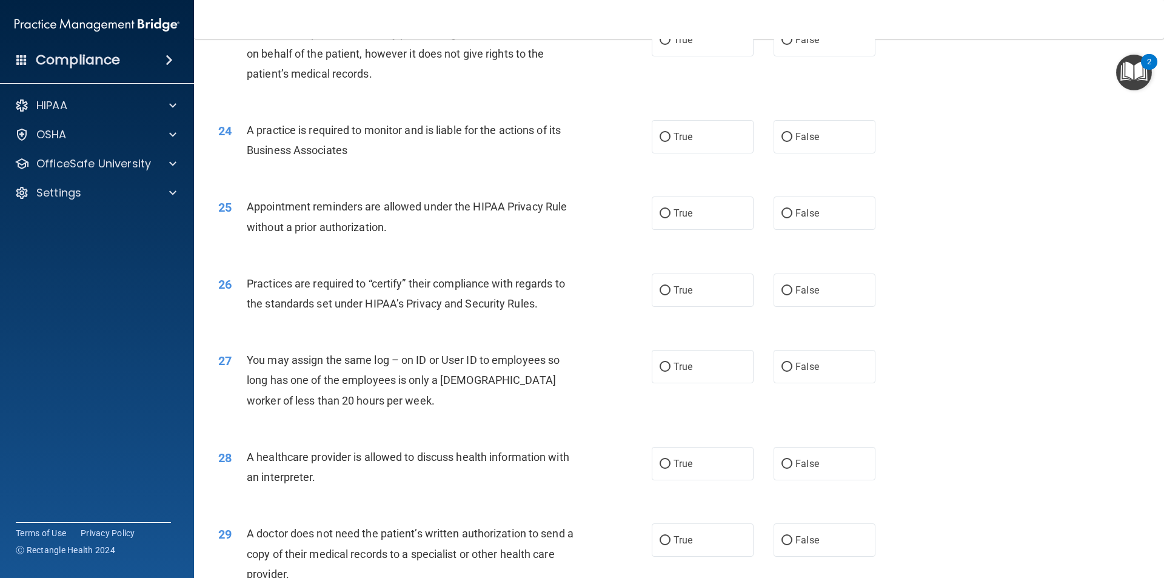
scroll to position [2000, 0]
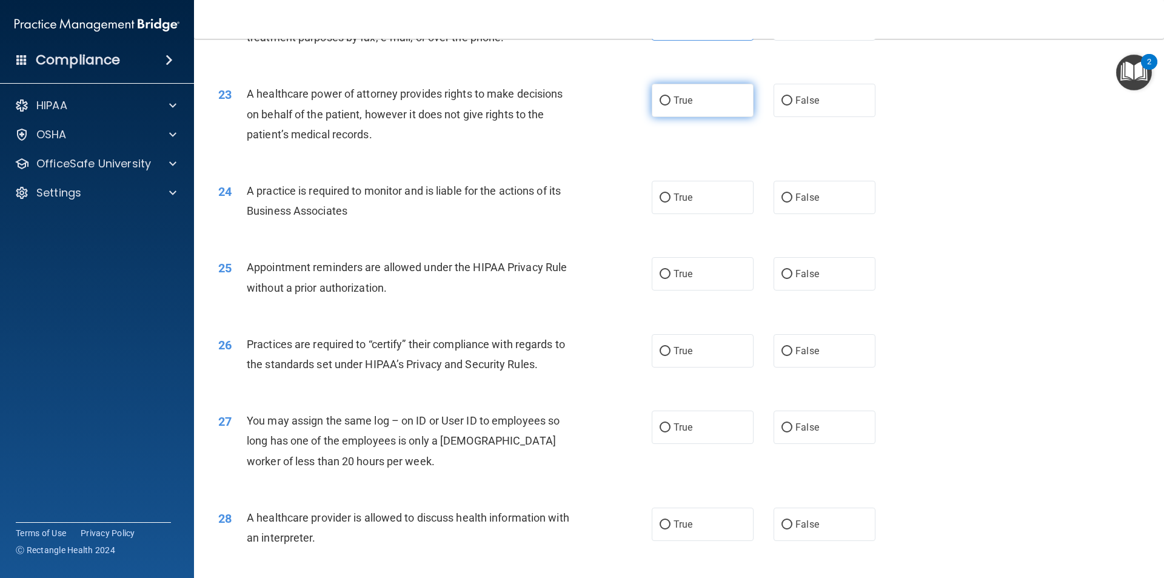
click at [742, 96] on label "True" at bounding box center [703, 100] width 102 height 33
click at [670, 96] on input "True" at bounding box center [664, 100] width 11 height 9
radio input "true"
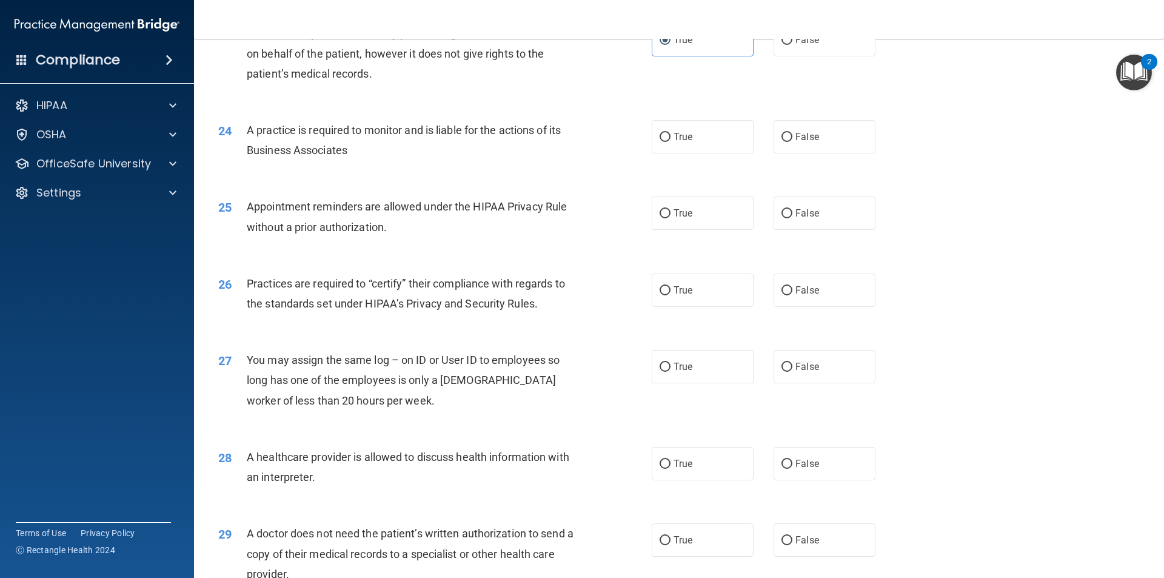
scroll to position [2121, 0]
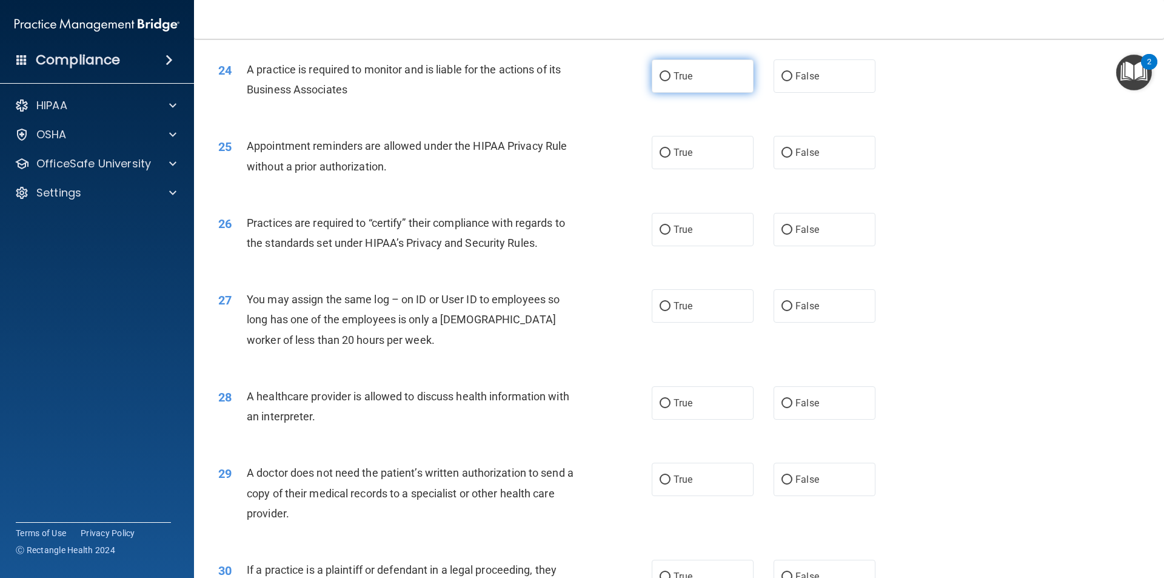
click at [745, 75] on label "True" at bounding box center [703, 75] width 102 height 33
click at [670, 75] on input "True" at bounding box center [664, 76] width 11 height 9
radio input "true"
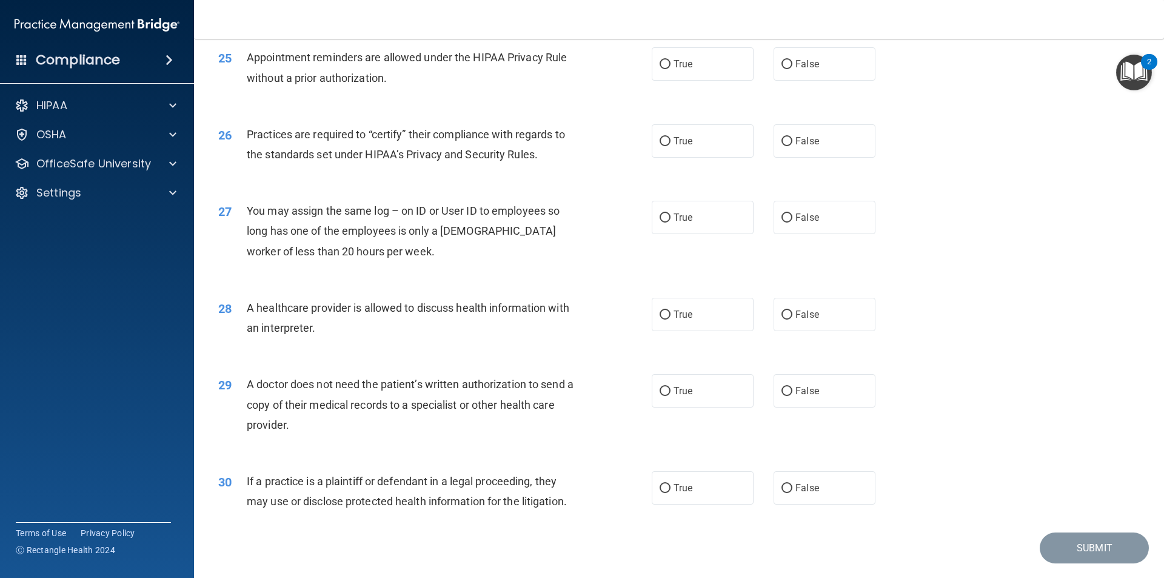
scroll to position [2182, 0]
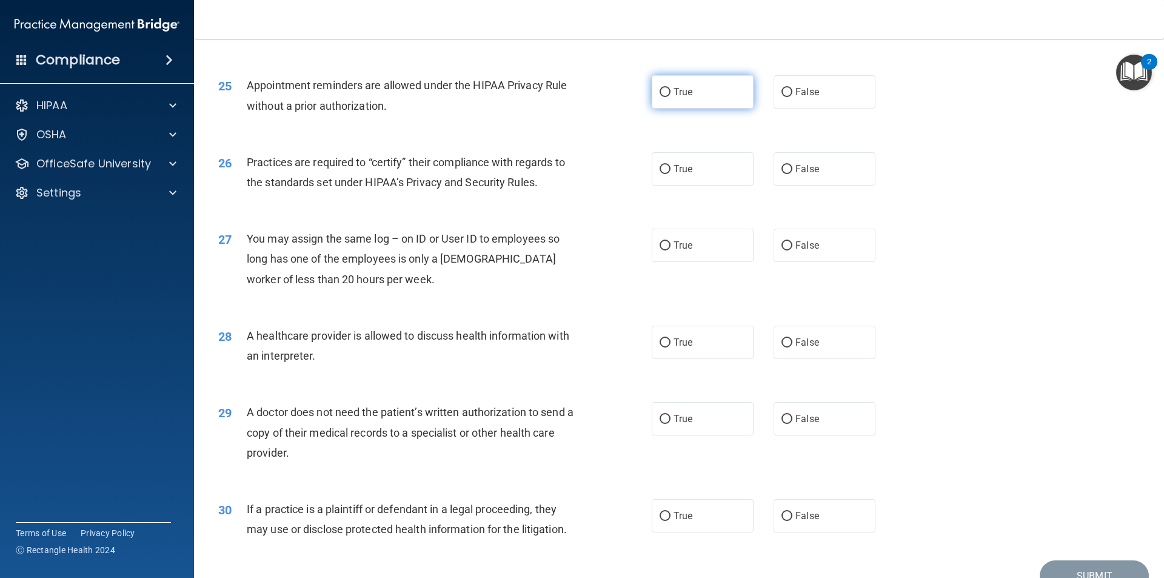
click at [725, 85] on label "True" at bounding box center [703, 91] width 102 height 33
click at [670, 88] on input "True" at bounding box center [664, 92] width 11 height 9
radio input "true"
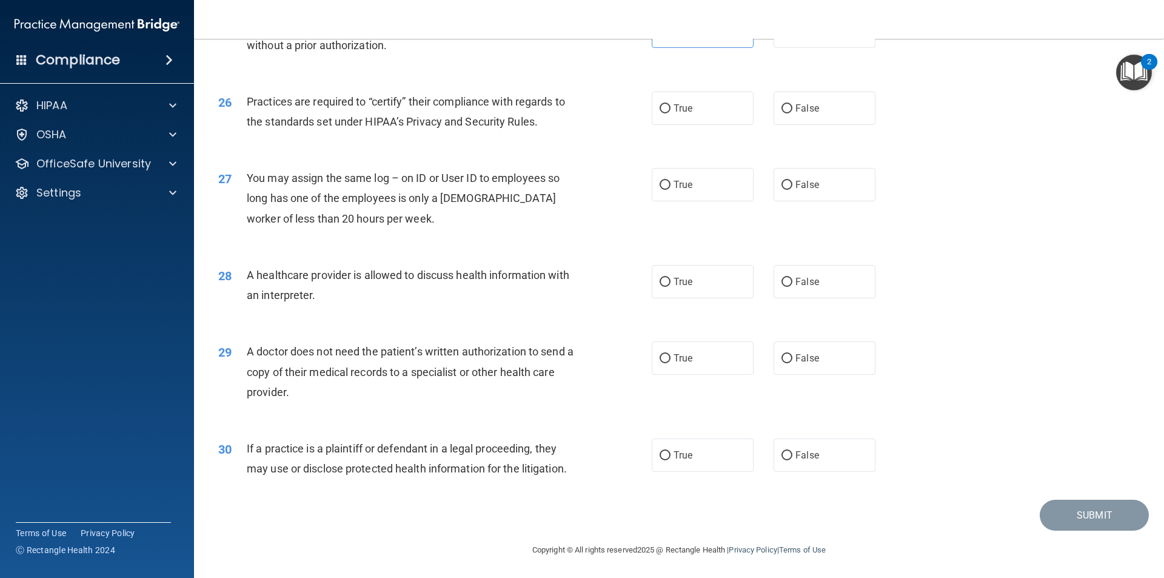
scroll to position [2244, 0]
click at [659, 112] on input "True" at bounding box center [664, 107] width 11 height 9
radio input "true"
click at [781, 185] on input "False" at bounding box center [786, 183] width 11 height 9
radio input "true"
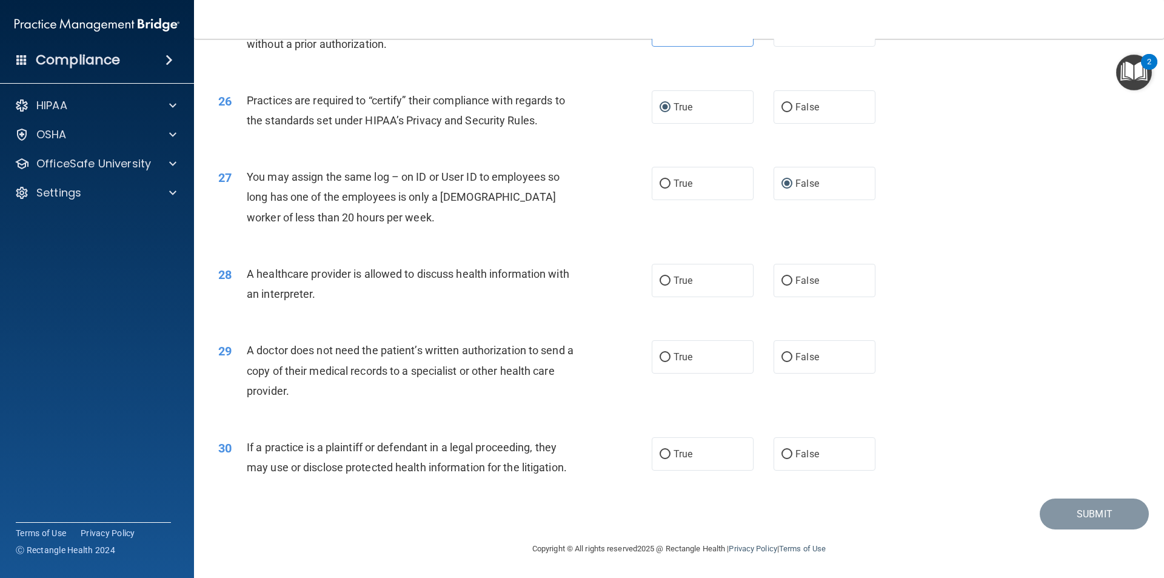
click at [767, 280] on div "True False" at bounding box center [774, 280] width 244 height 33
click at [773, 279] on label "False" at bounding box center [824, 280] width 102 height 33
click at [781, 279] on input "False" at bounding box center [786, 280] width 11 height 9
radio input "true"
click at [663, 359] on input "True" at bounding box center [664, 357] width 11 height 9
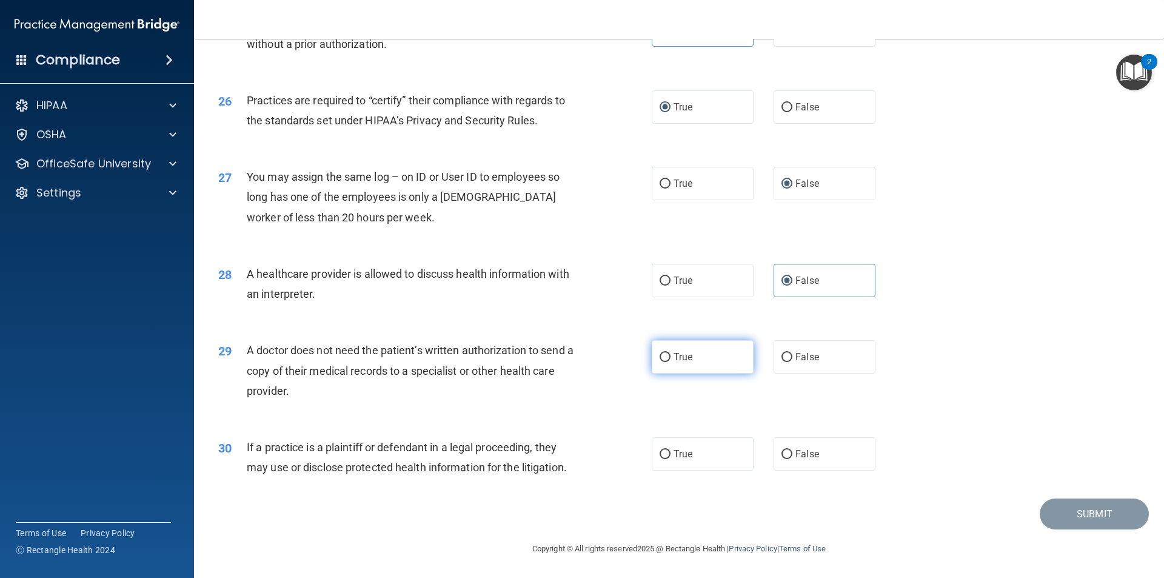
radio input "true"
drag, startPoint x: 770, startPoint y: 378, endPoint x: 779, endPoint y: 415, distance: 38.1
click at [771, 392] on div "29 A doctor does not need the patient’s written authorization to send a copy of…" at bounding box center [678, 373] width 939 height 97
click at [801, 462] on label "False" at bounding box center [824, 453] width 102 height 33
click at [792, 459] on input "False" at bounding box center [786, 454] width 11 height 9
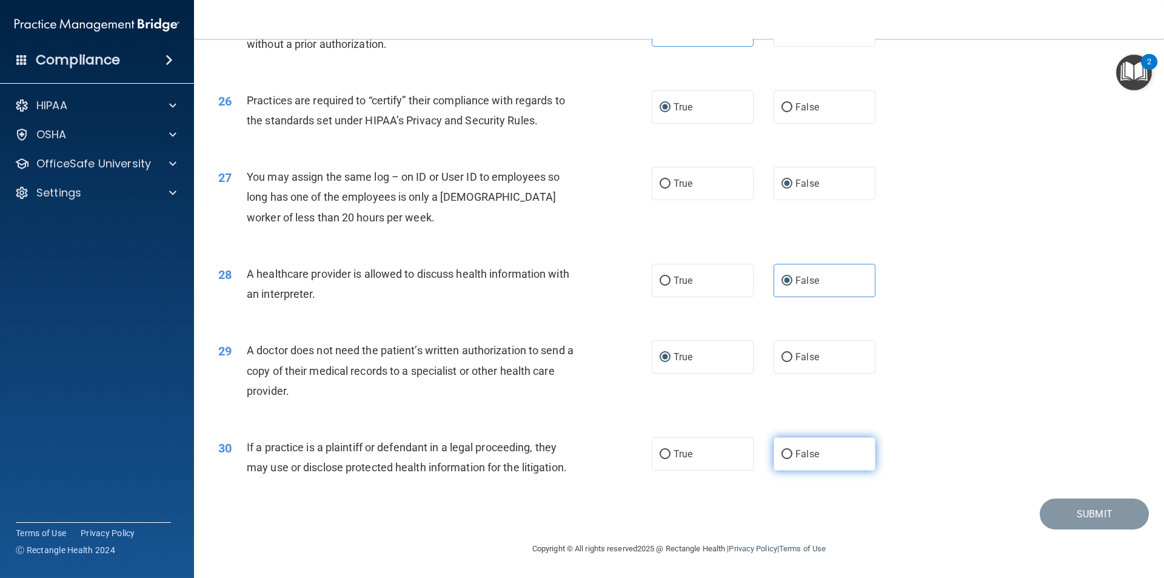
radio input "true"
click at [1062, 512] on button "Submit" at bounding box center [1093, 513] width 109 height 31
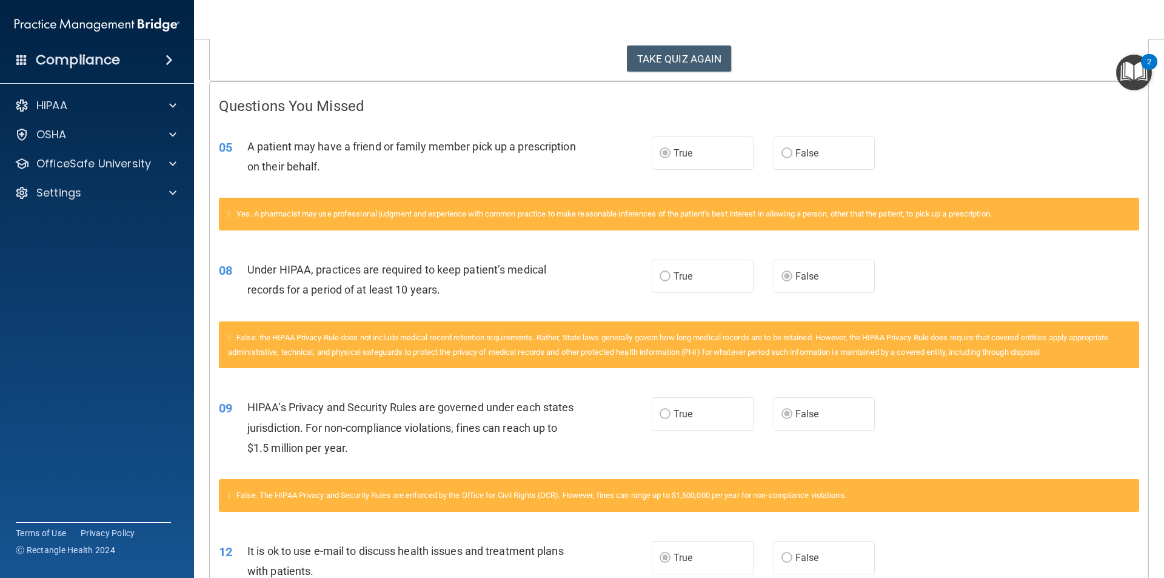
scroll to position [157, 0]
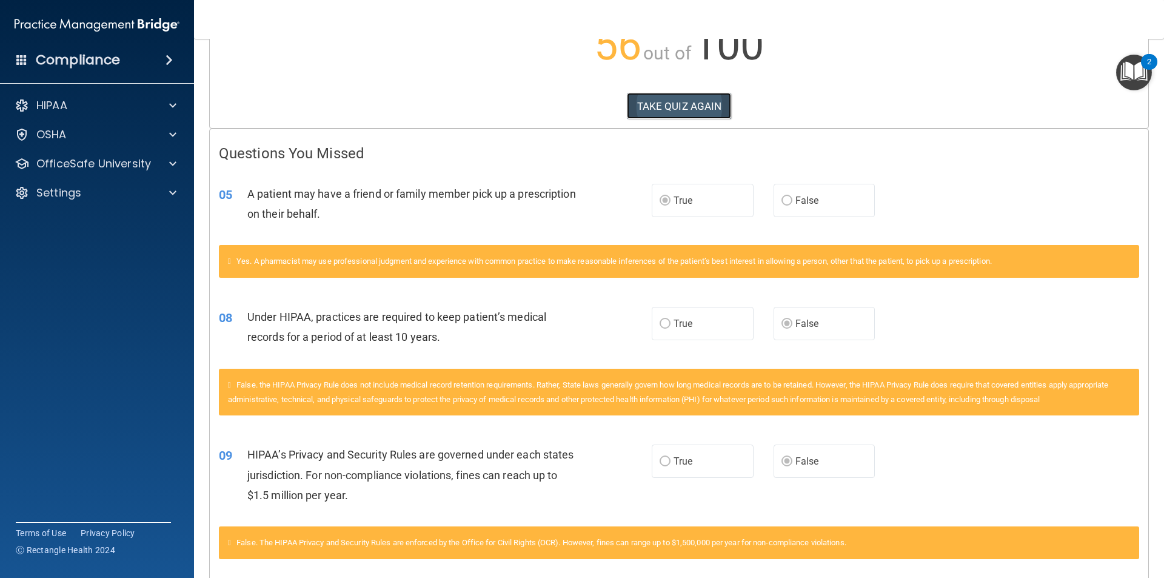
click at [699, 113] on button "TAKE QUIZ AGAIN" at bounding box center [679, 106] width 105 height 27
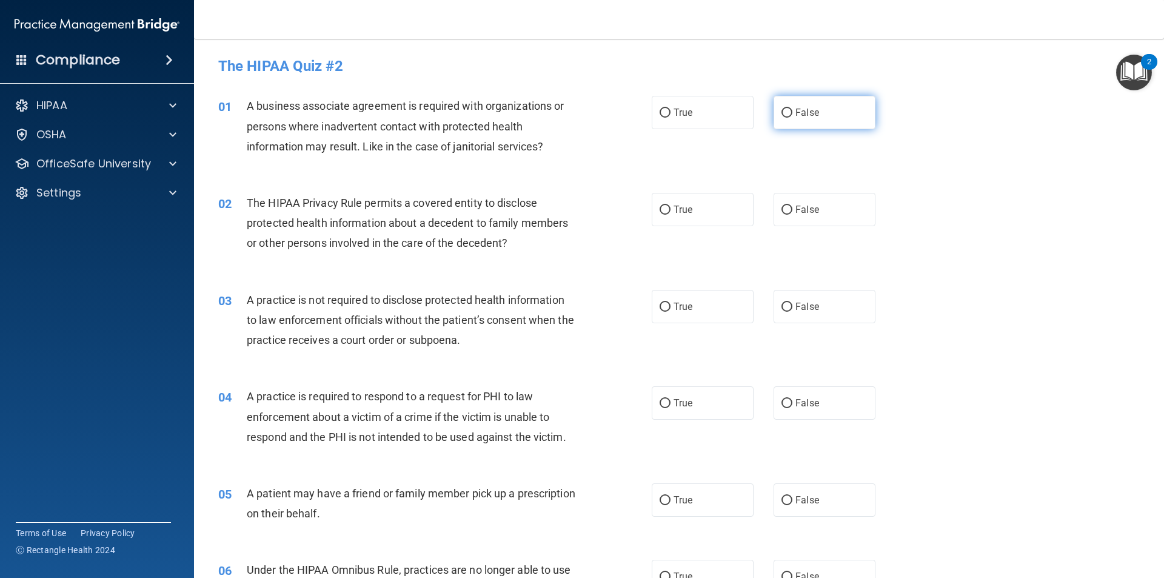
click at [804, 116] on span "False" at bounding box center [807, 113] width 24 height 12
click at [792, 116] on input "False" at bounding box center [786, 112] width 11 height 9
radio input "true"
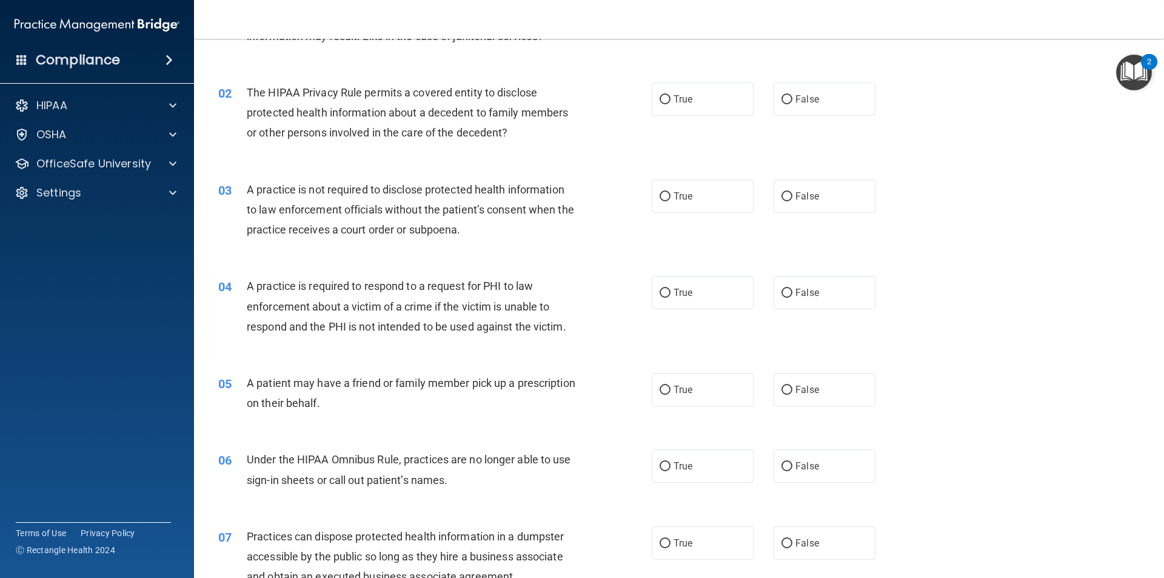
scroll to position [121, 0]
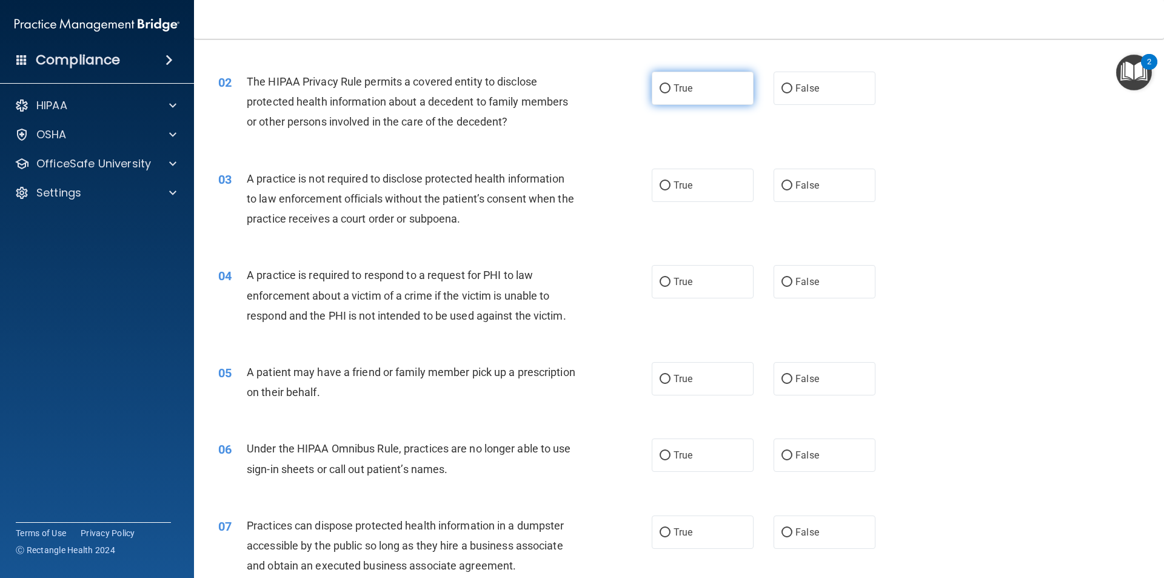
click at [712, 98] on label "True" at bounding box center [703, 88] width 102 height 33
click at [670, 93] on input "True" at bounding box center [664, 88] width 11 height 9
radio input "true"
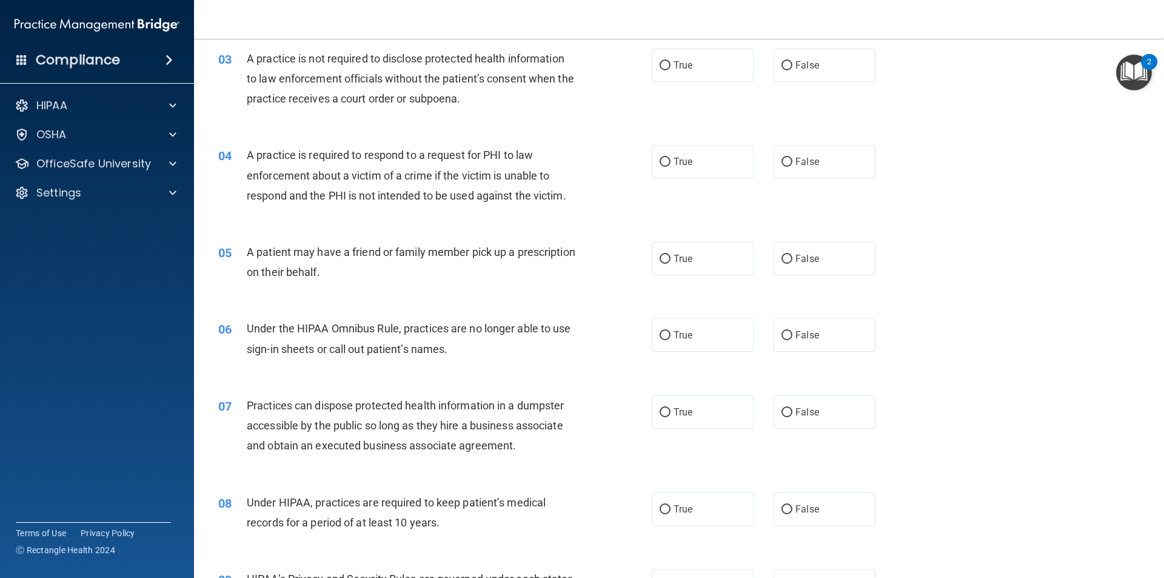
scroll to position [242, 0]
click at [811, 73] on label "False" at bounding box center [824, 63] width 102 height 33
click at [792, 69] on input "False" at bounding box center [786, 64] width 11 height 9
radio input "true"
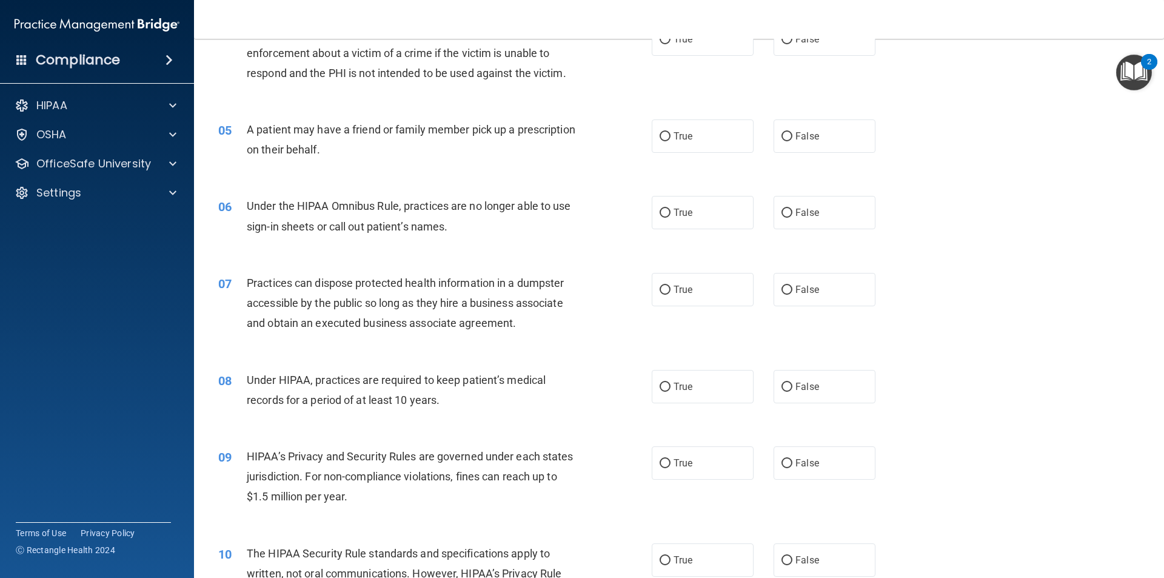
scroll to position [303, 0]
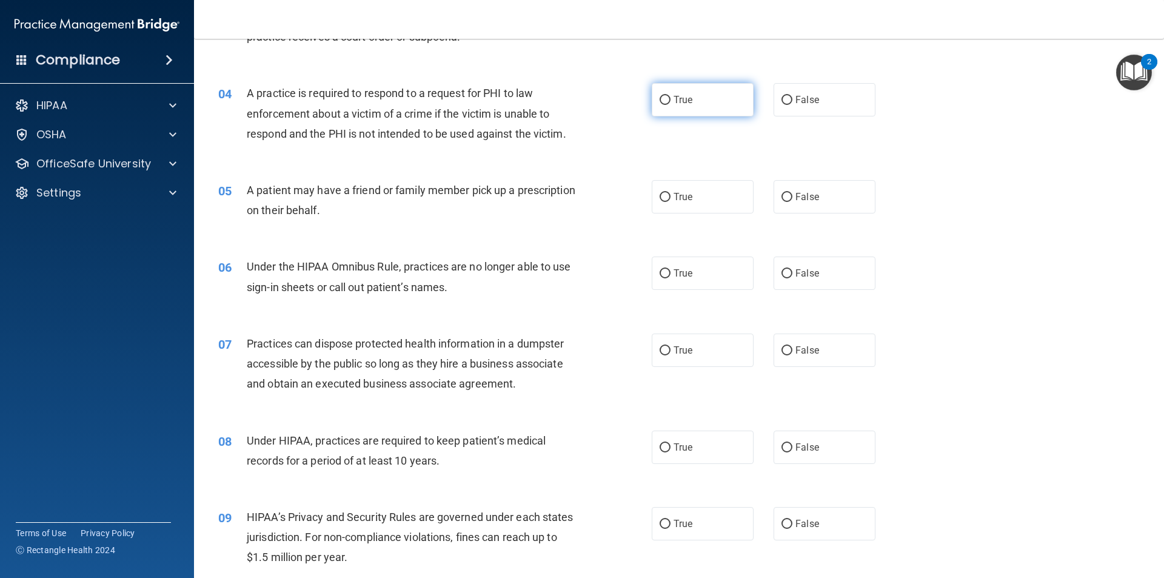
click at [678, 105] on label "True" at bounding box center [703, 99] width 102 height 33
click at [670, 105] on input "True" at bounding box center [664, 100] width 11 height 9
radio input "true"
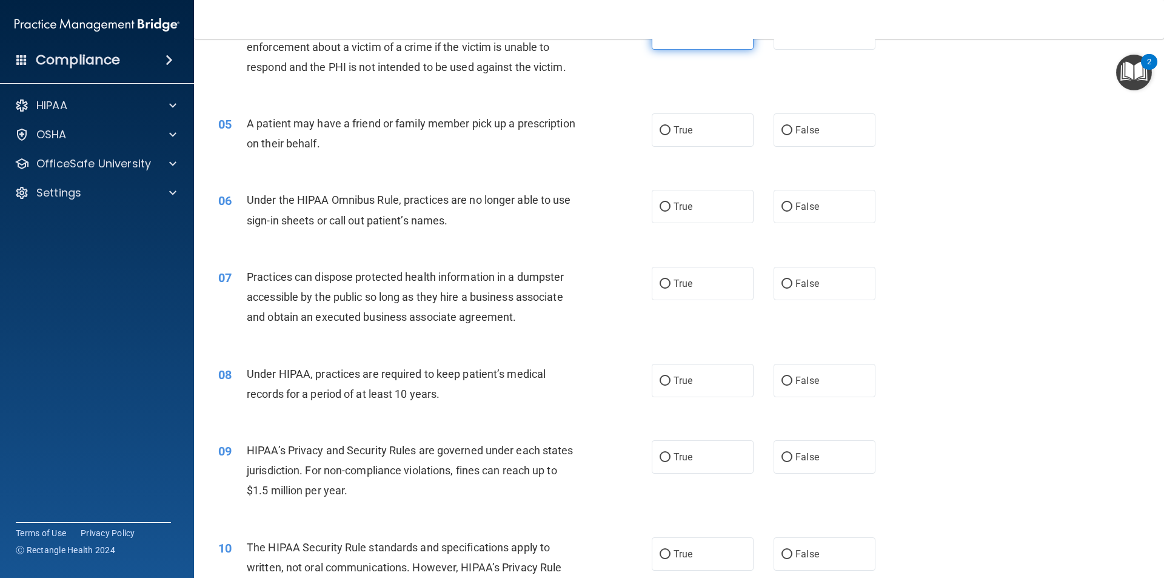
scroll to position [424, 0]
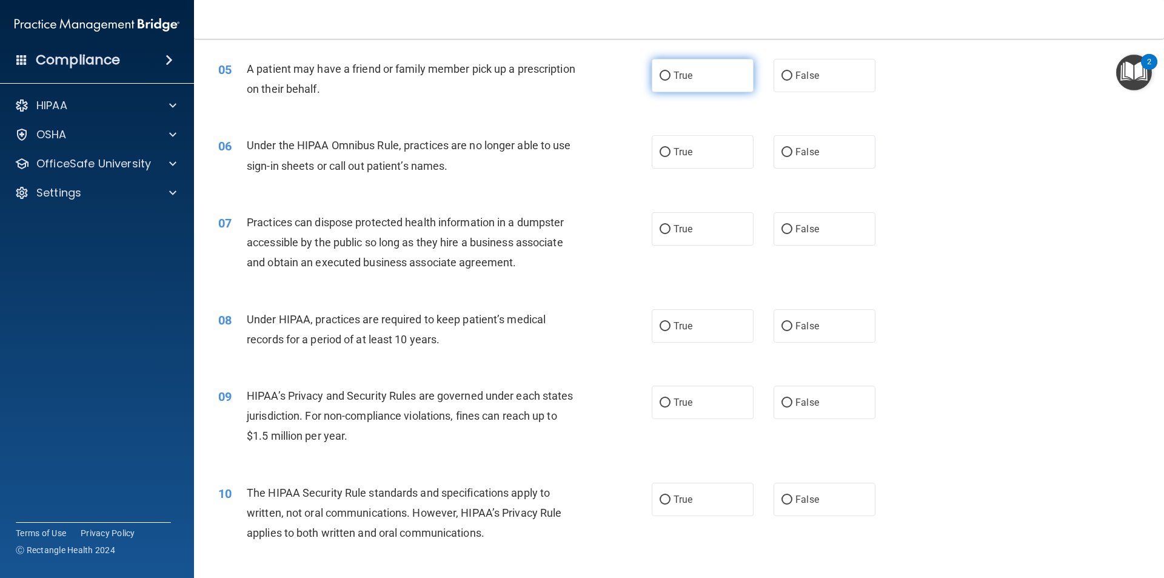
click at [691, 89] on label "True" at bounding box center [703, 75] width 102 height 33
click at [670, 81] on input "True" at bounding box center [664, 76] width 11 height 9
radio input "true"
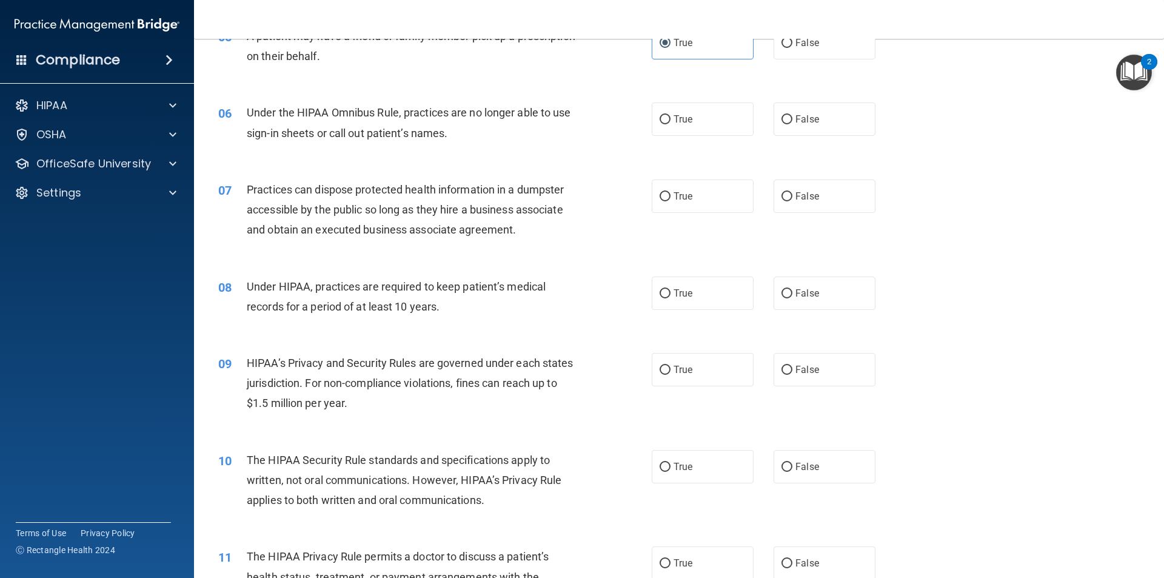
scroll to position [485, 0]
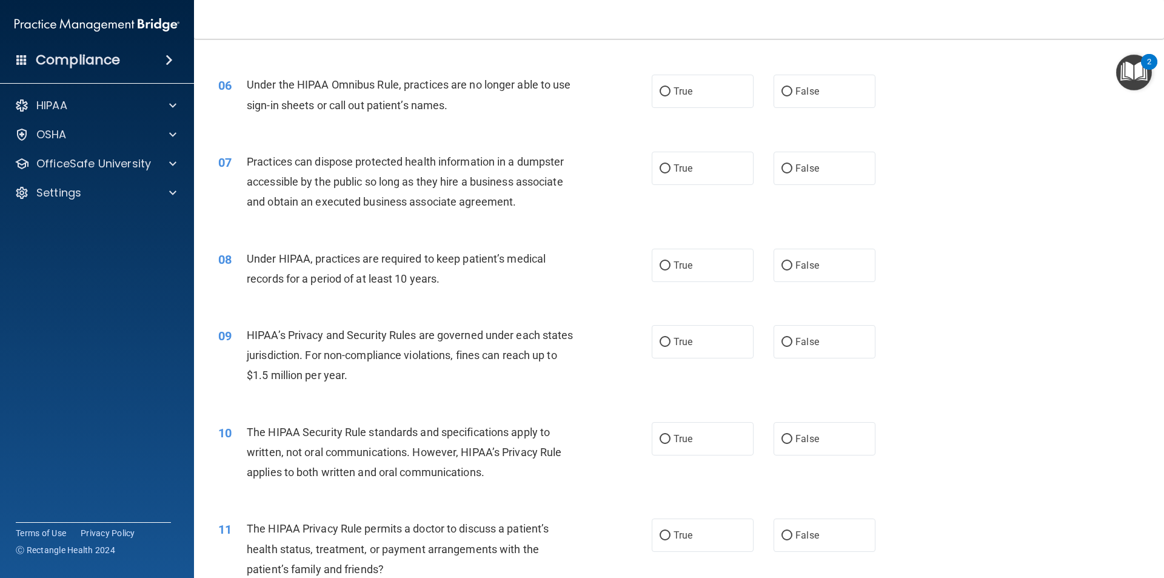
drag, startPoint x: 834, startPoint y: 93, endPoint x: 542, endPoint y: 96, distance: 292.2
click at [831, 94] on label "False" at bounding box center [824, 91] width 102 height 33
click at [792, 94] on input "False" at bounding box center [786, 91] width 11 height 9
radio input "true"
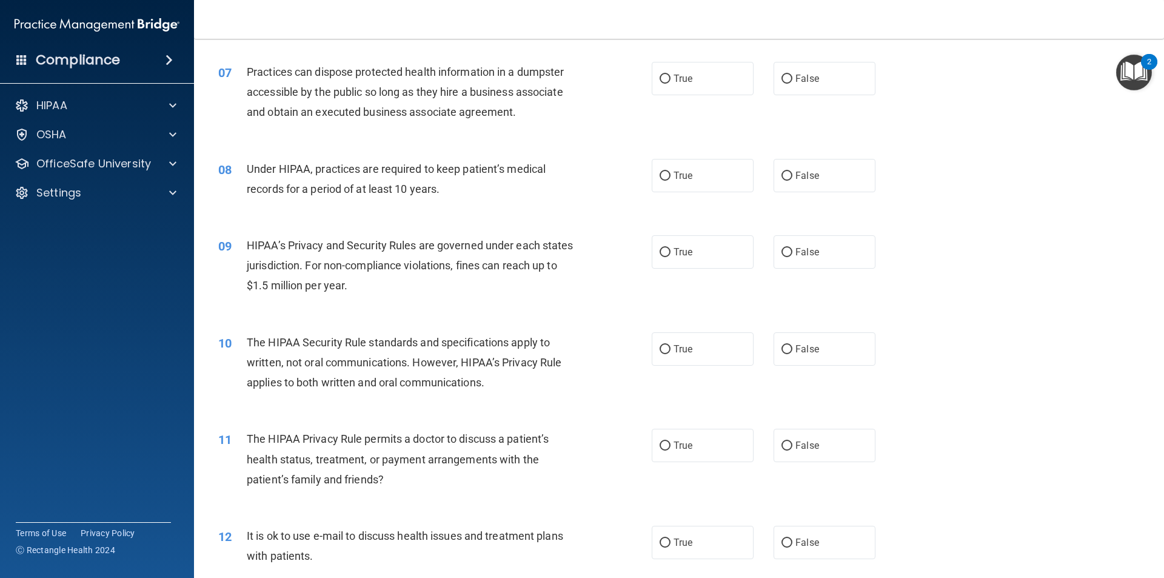
scroll to position [545, 0]
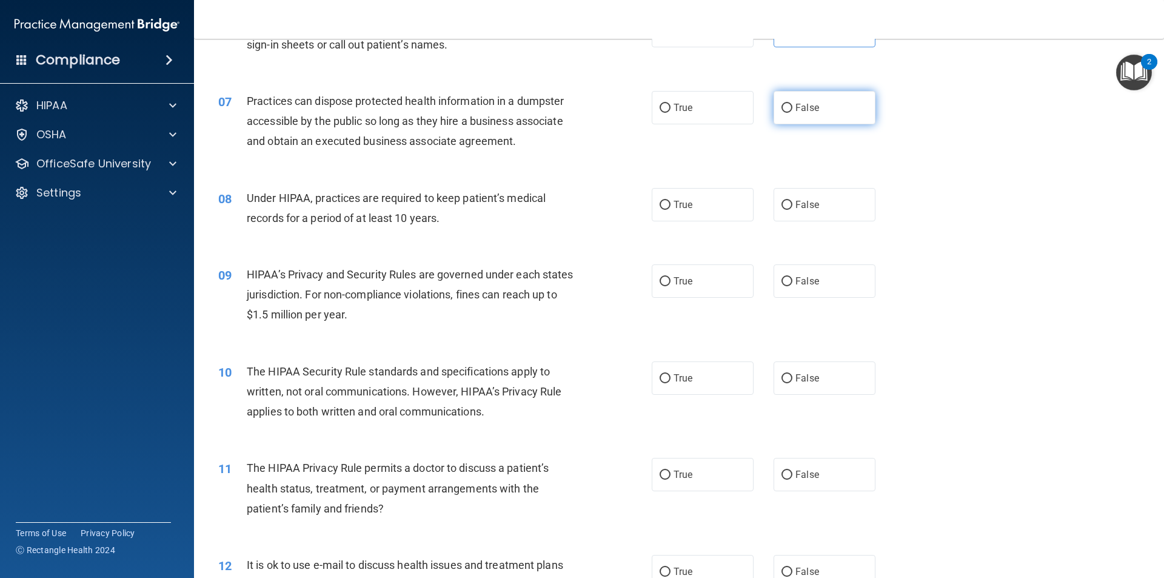
click at [781, 119] on label "False" at bounding box center [824, 107] width 102 height 33
click at [781, 113] on input "False" at bounding box center [786, 108] width 11 height 9
radio input "true"
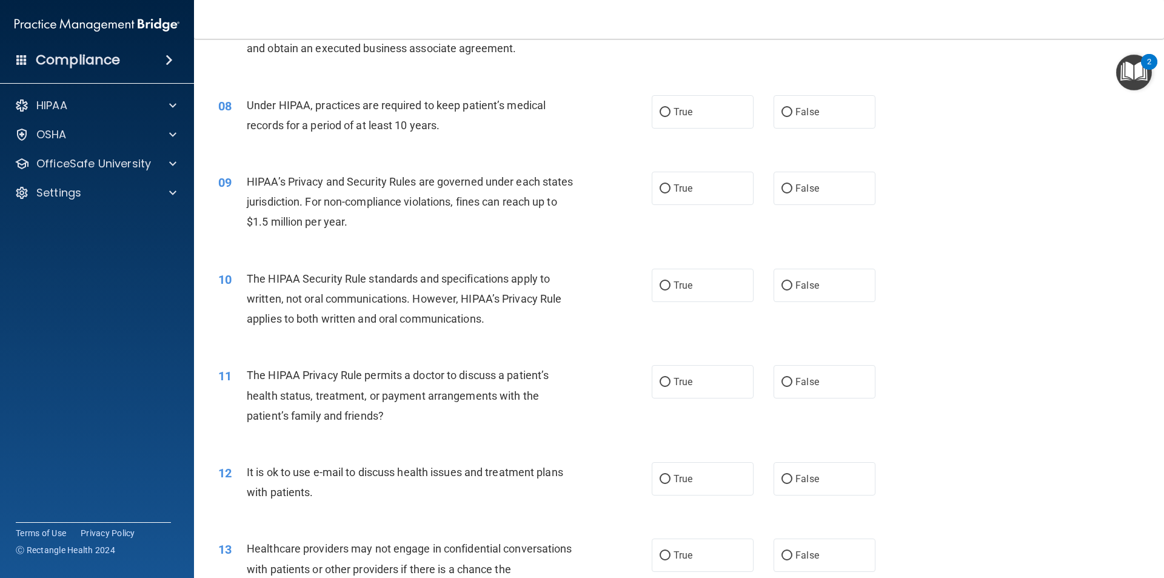
scroll to position [667, 0]
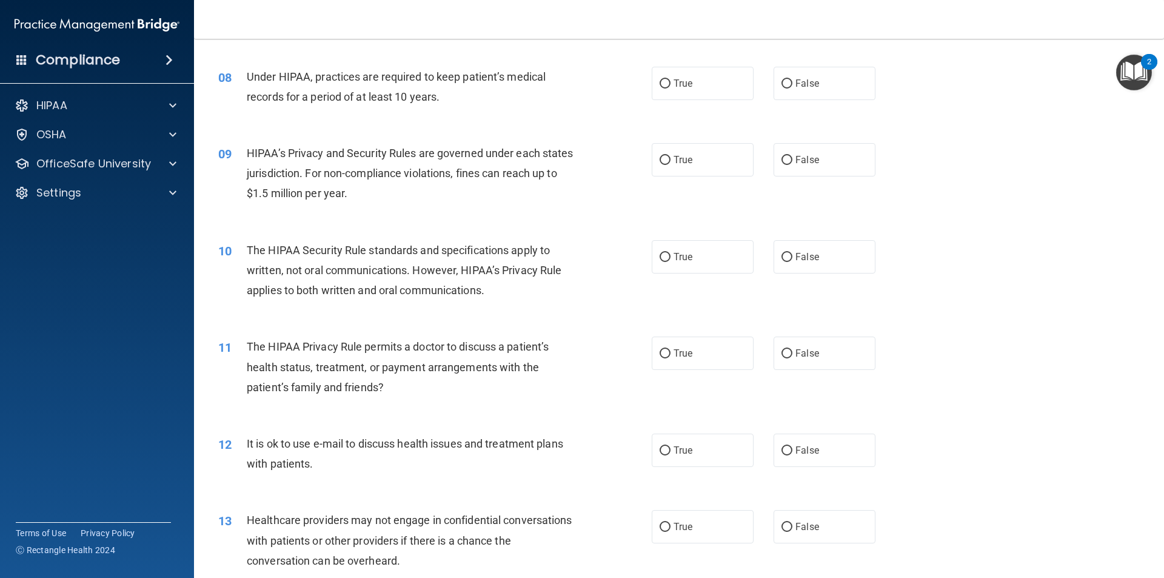
click at [787, 105] on div "08 Under HIPAA, practices are required to keep patient’s medical records for a …" at bounding box center [678, 90] width 939 height 76
click at [796, 99] on label "False" at bounding box center [824, 83] width 102 height 33
click at [792, 88] on input "False" at bounding box center [786, 83] width 11 height 9
radio input "true"
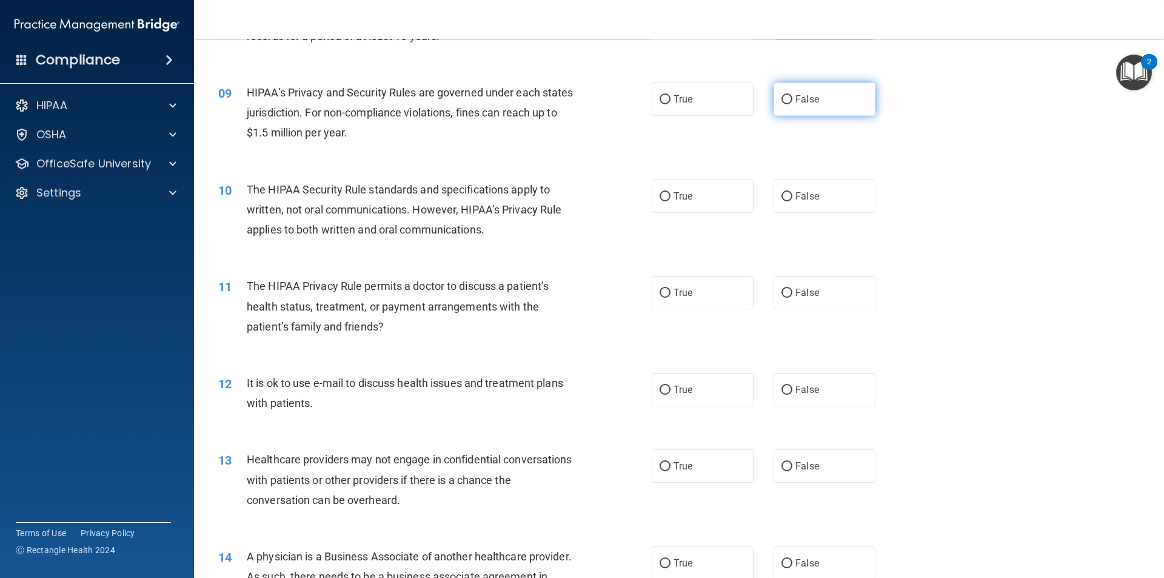
click at [802, 104] on span "False" at bounding box center [807, 99] width 24 height 12
click at [792, 104] on input "False" at bounding box center [786, 99] width 11 height 9
radio input "true"
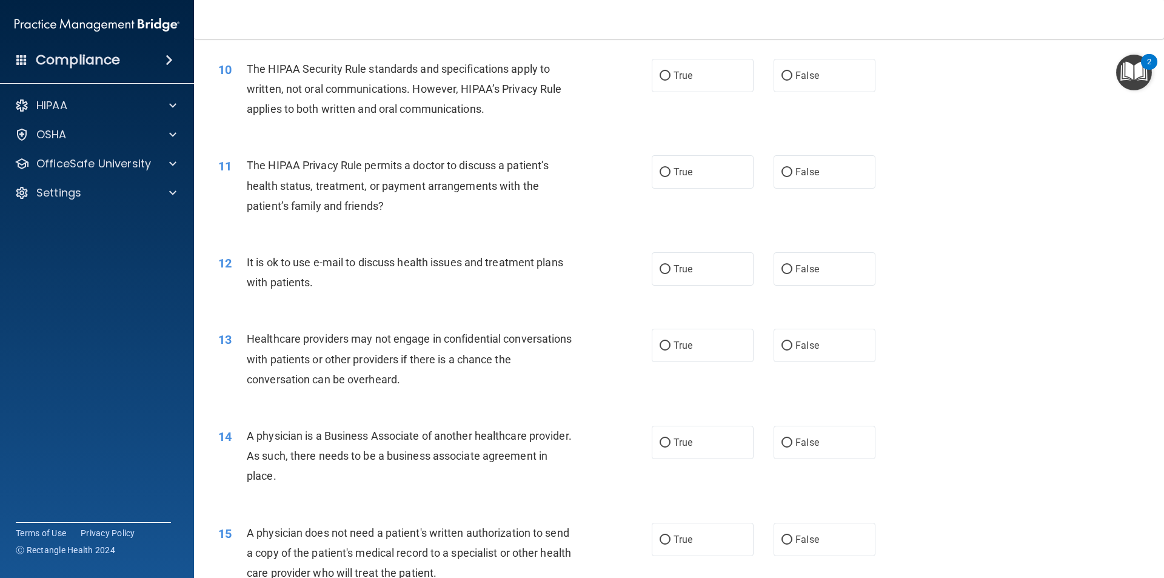
scroll to position [849, 0]
click at [698, 87] on label "True" at bounding box center [703, 74] width 102 height 33
click at [670, 80] on input "True" at bounding box center [664, 75] width 11 height 9
radio input "true"
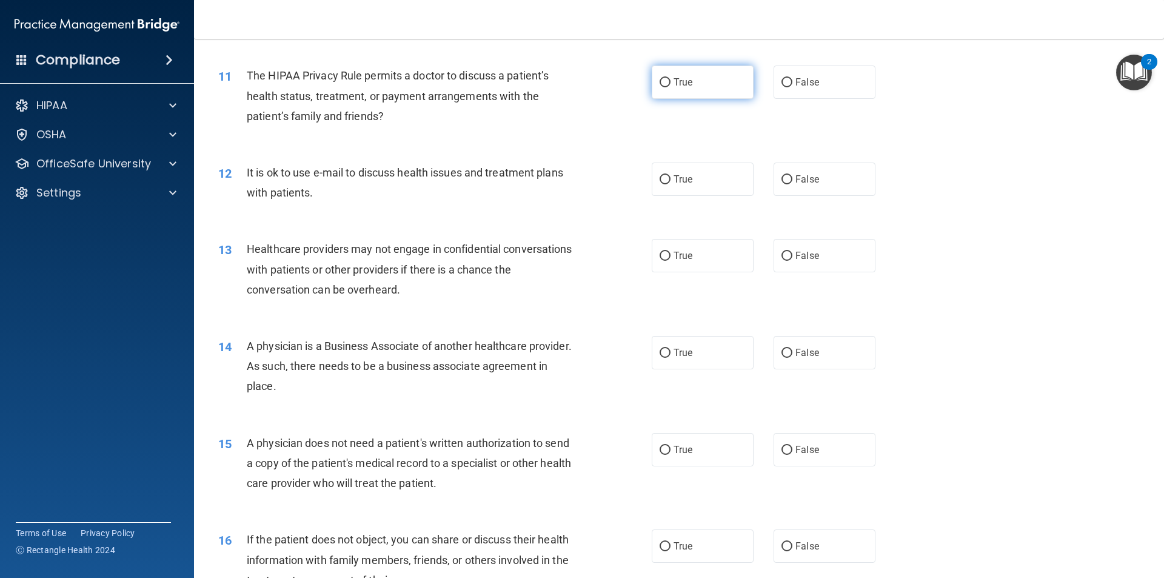
scroll to position [909, 0]
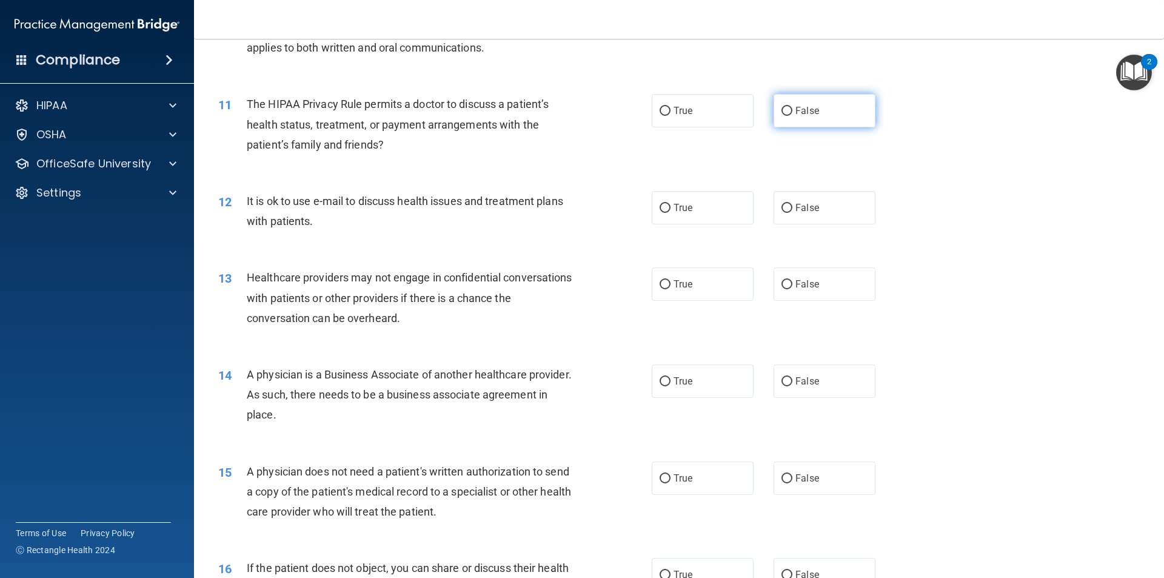
click at [815, 112] on label "False" at bounding box center [824, 110] width 102 height 33
click at [792, 112] on input "False" at bounding box center [786, 111] width 11 height 9
radio input "true"
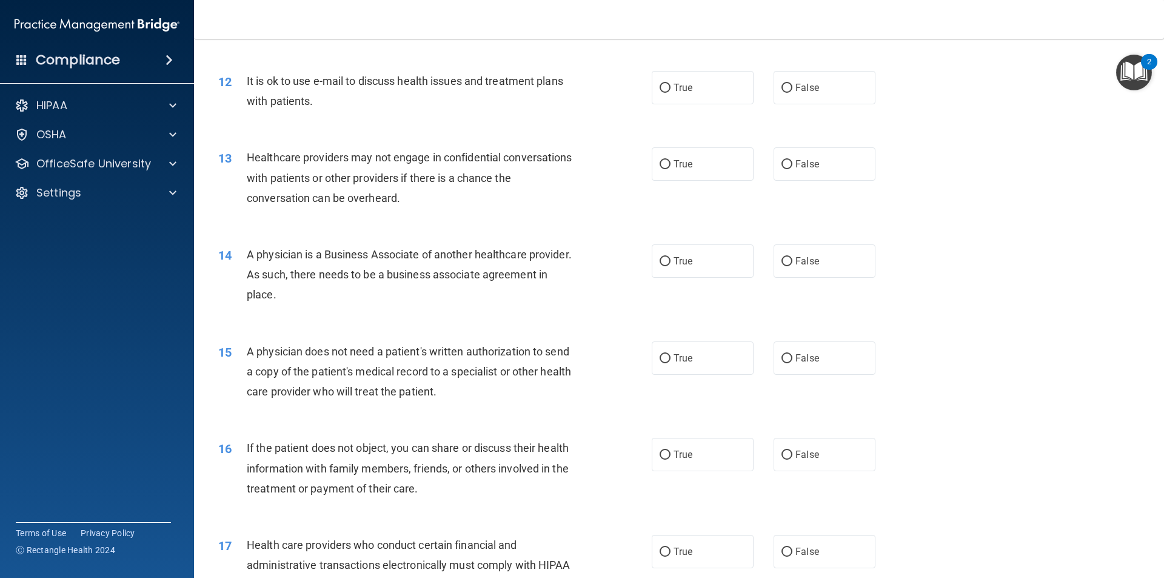
scroll to position [1030, 0]
click at [689, 95] on label "True" at bounding box center [703, 86] width 102 height 33
click at [670, 92] on input "True" at bounding box center [664, 86] width 11 height 9
radio input "true"
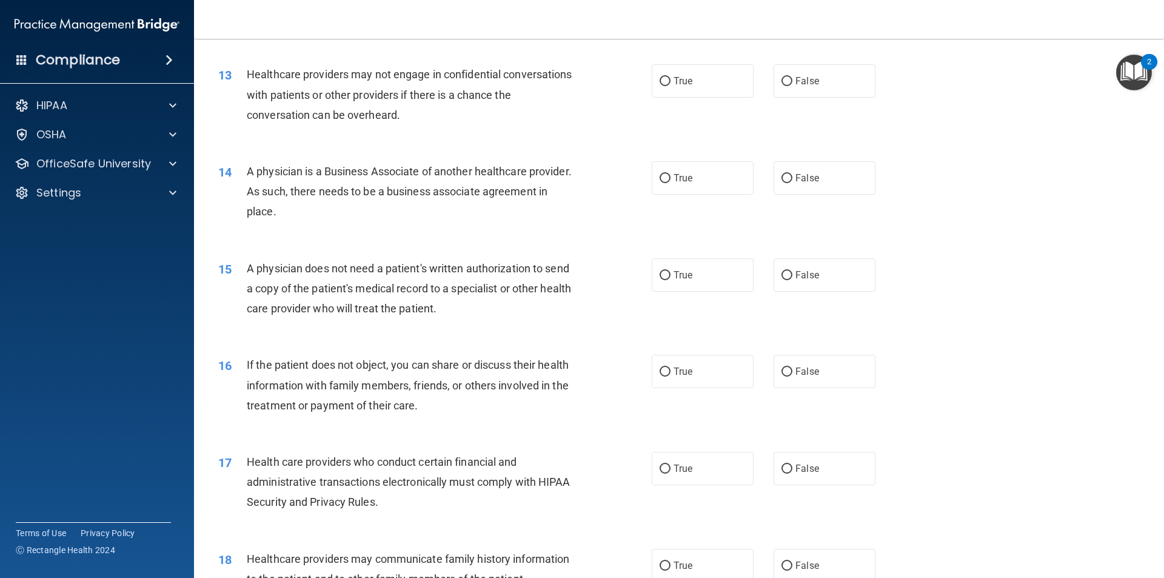
scroll to position [1091, 0]
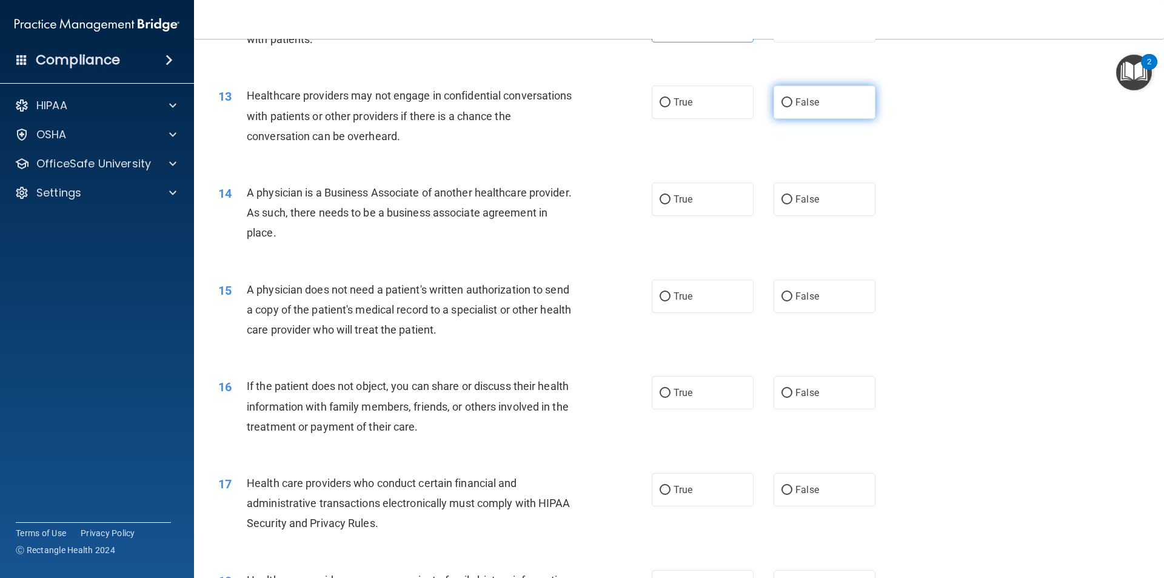
click at [767, 115] on div "True False" at bounding box center [774, 101] width 244 height 33
click at [799, 123] on div "13 Healthcare providers may not engage in confidential conversations with patie…" at bounding box center [678, 118] width 939 height 97
click at [801, 112] on label "False" at bounding box center [824, 101] width 102 height 33
click at [792, 107] on input "False" at bounding box center [786, 102] width 11 height 9
radio input "true"
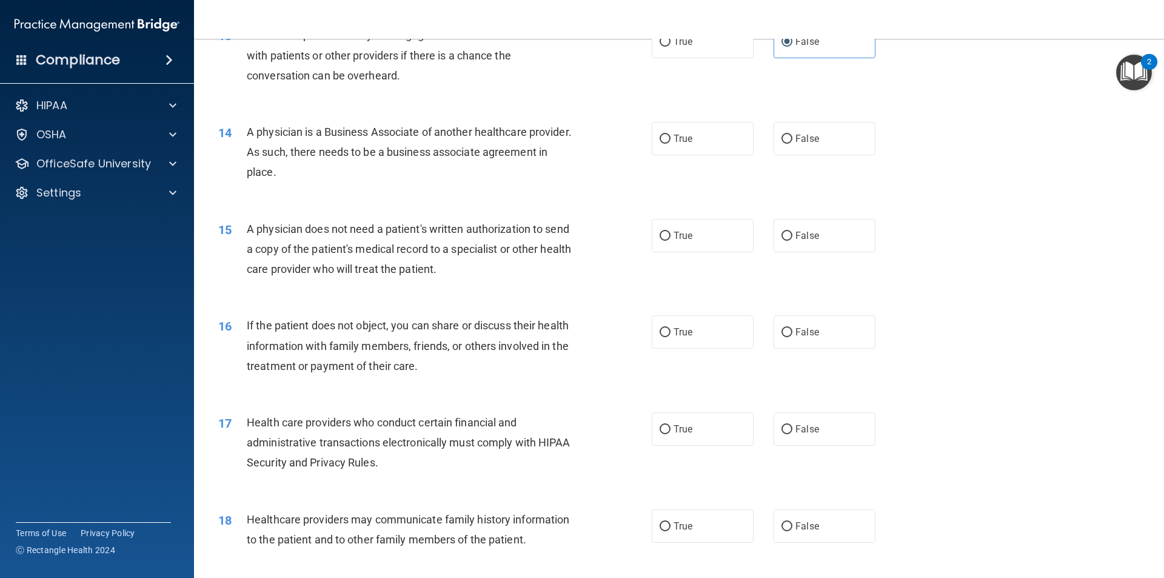
scroll to position [1212, 0]
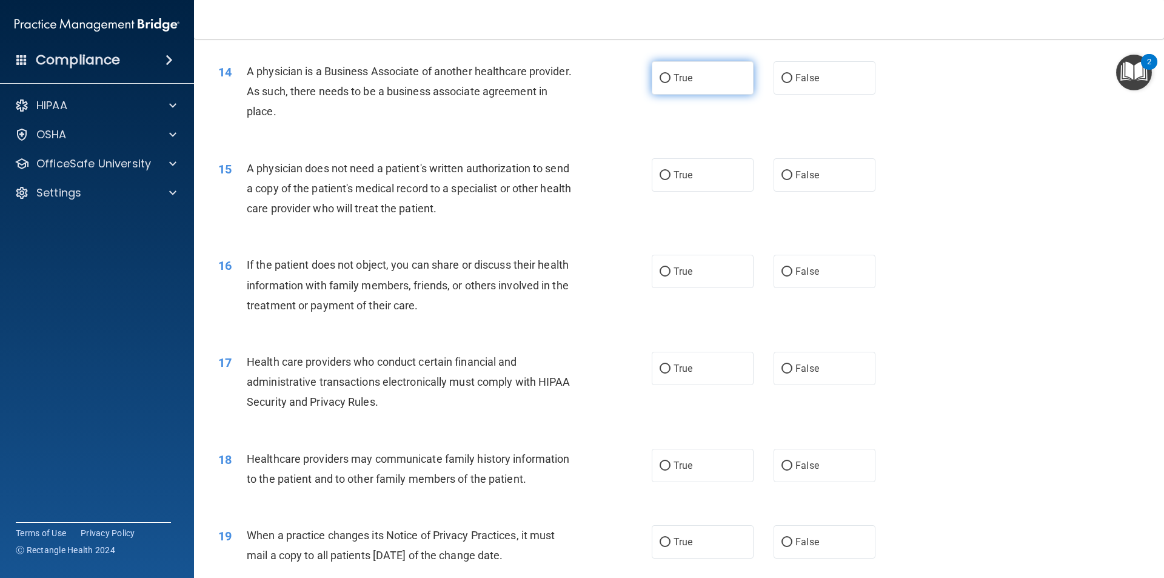
click at [725, 68] on label "True" at bounding box center [703, 77] width 102 height 33
click at [670, 74] on input "True" at bounding box center [664, 78] width 11 height 9
radio input "true"
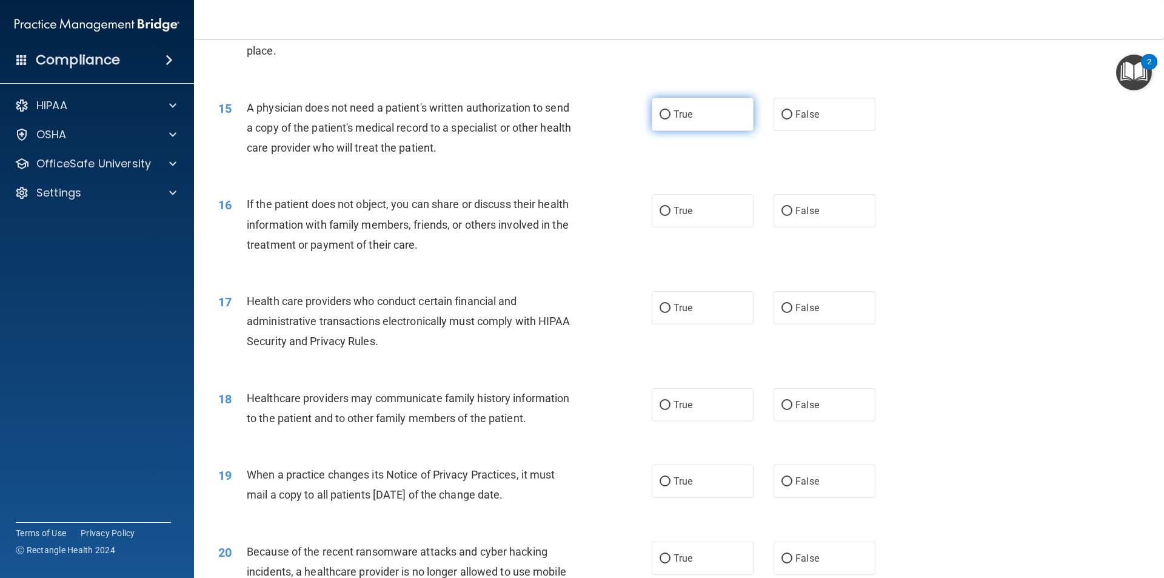
click at [708, 110] on label "True" at bounding box center [703, 114] width 102 height 33
click at [670, 110] on input "True" at bounding box center [664, 114] width 11 height 9
radio input "true"
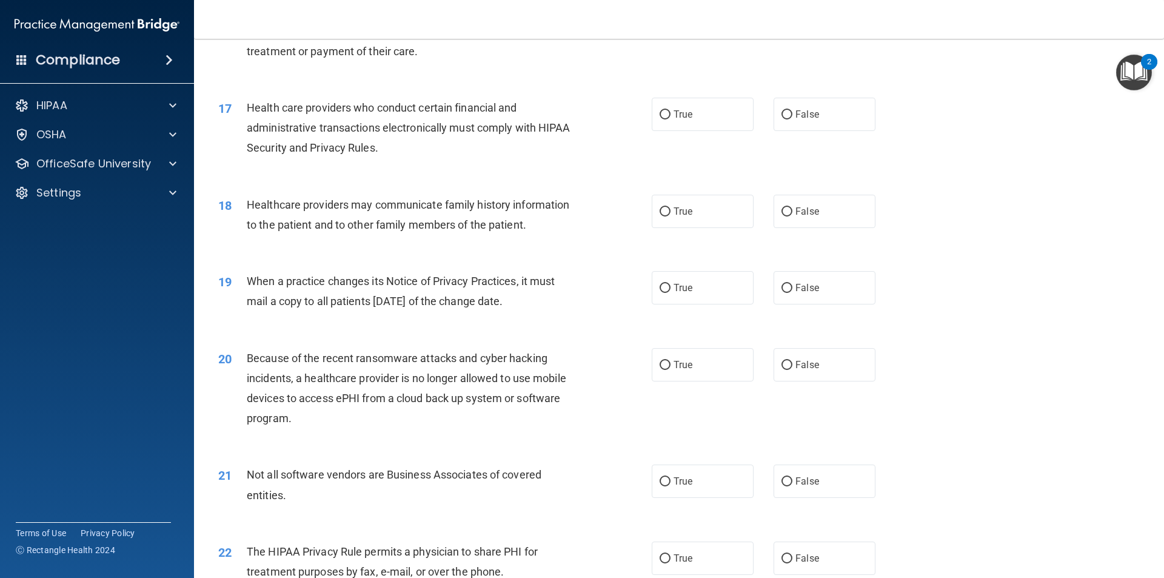
scroll to position [1394, 0]
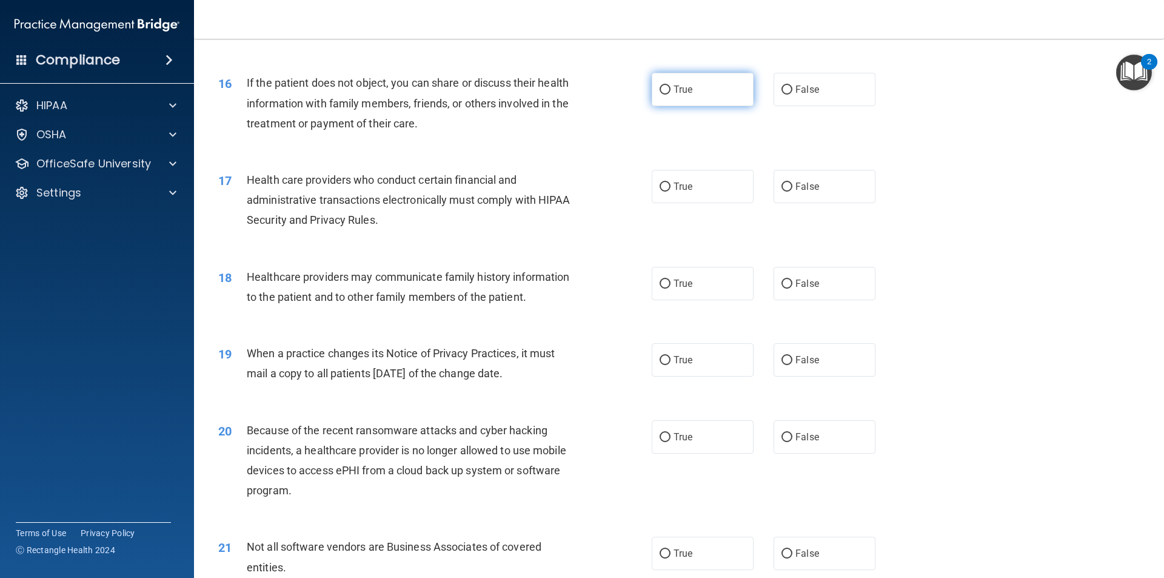
click at [690, 98] on label "True" at bounding box center [703, 89] width 102 height 33
click at [670, 95] on input "True" at bounding box center [664, 89] width 11 height 9
radio input "true"
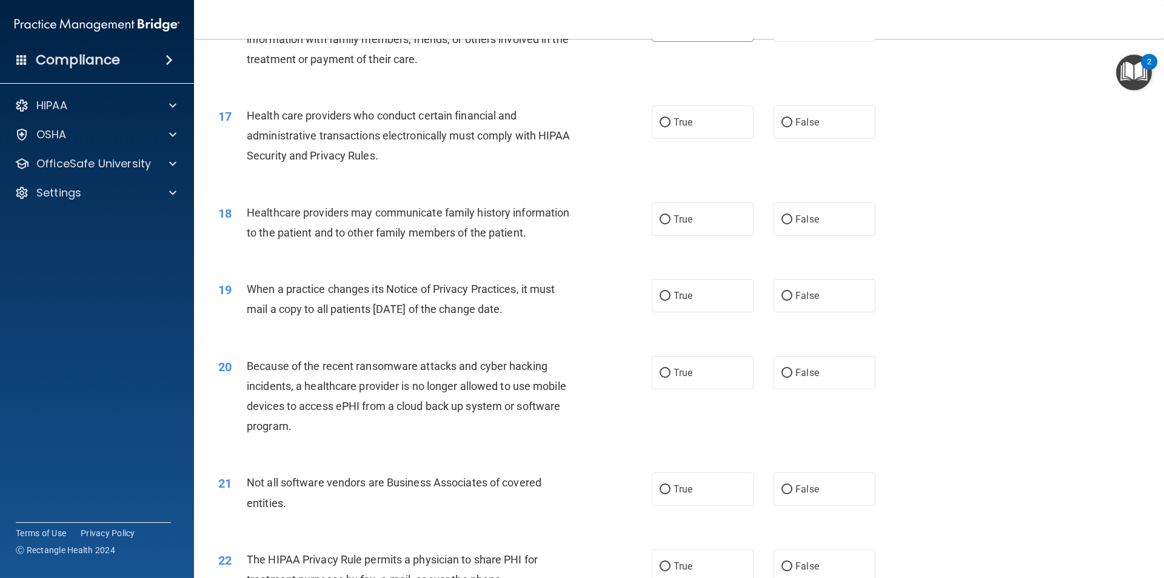
scroll to position [1515, 0]
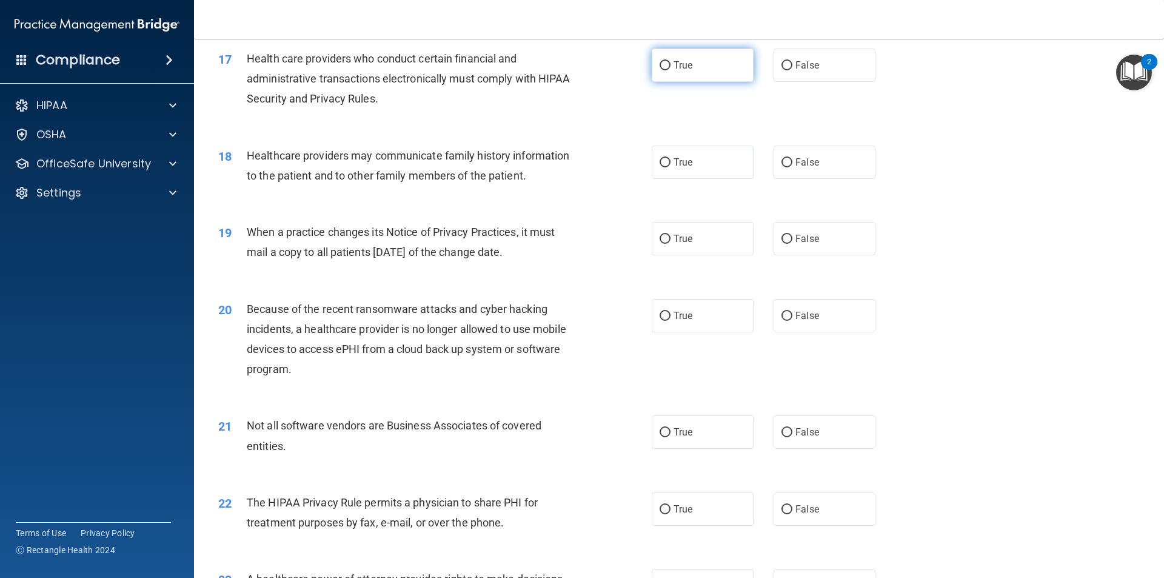
click at [711, 76] on label "True" at bounding box center [703, 64] width 102 height 33
click at [670, 70] on input "True" at bounding box center [664, 65] width 11 height 9
radio input "true"
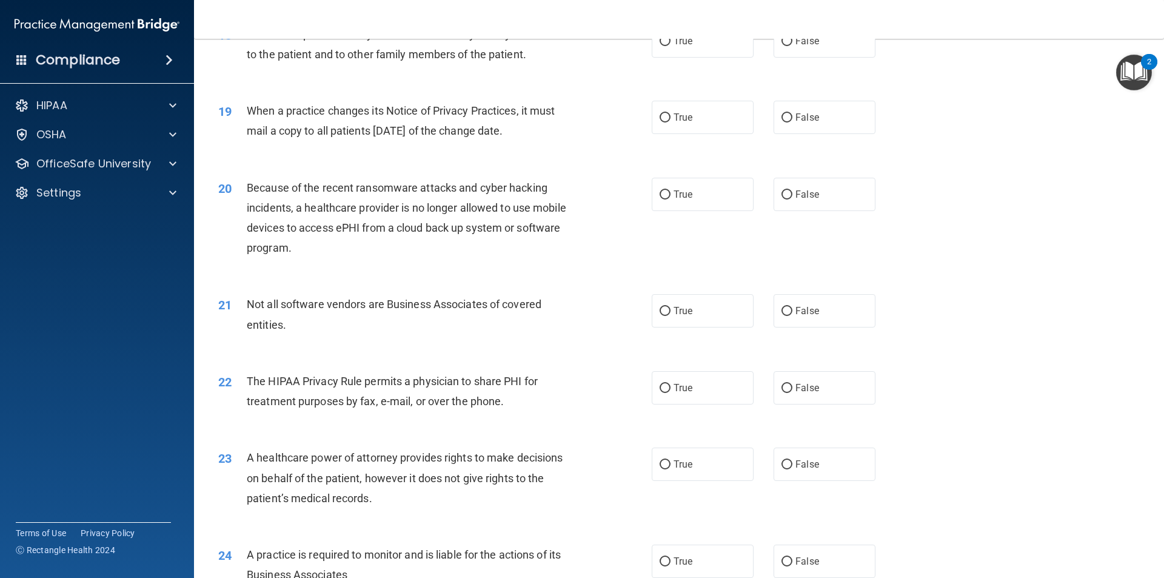
scroll to position [1576, 0]
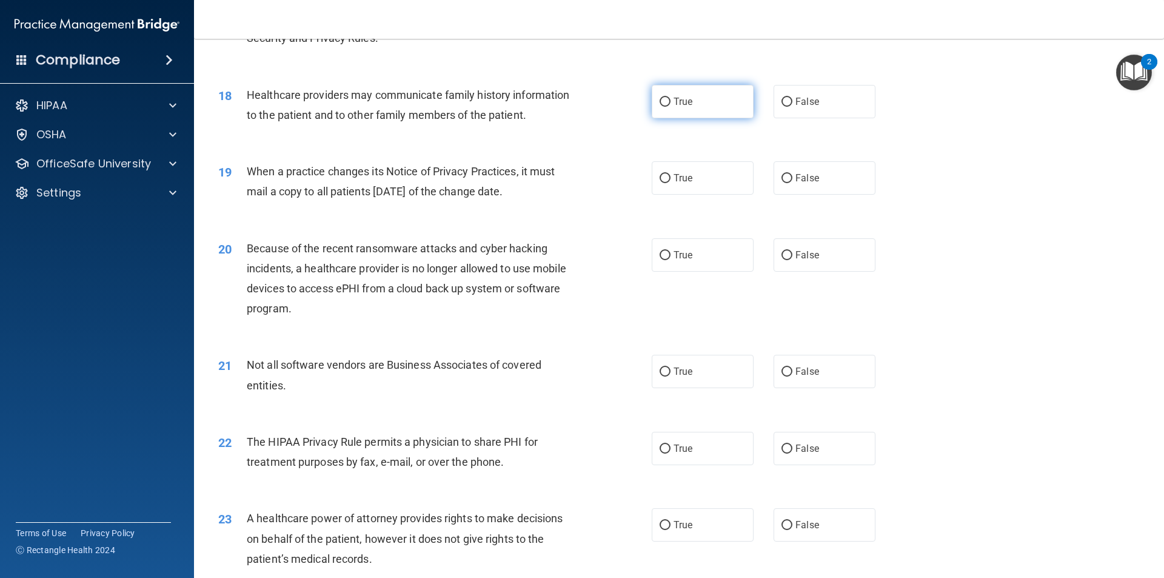
click at [728, 98] on label "True" at bounding box center [703, 101] width 102 height 33
click at [670, 98] on input "True" at bounding box center [664, 102] width 11 height 9
radio input "true"
click at [834, 178] on label "False" at bounding box center [824, 177] width 102 height 33
click at [792, 178] on input "False" at bounding box center [786, 178] width 11 height 9
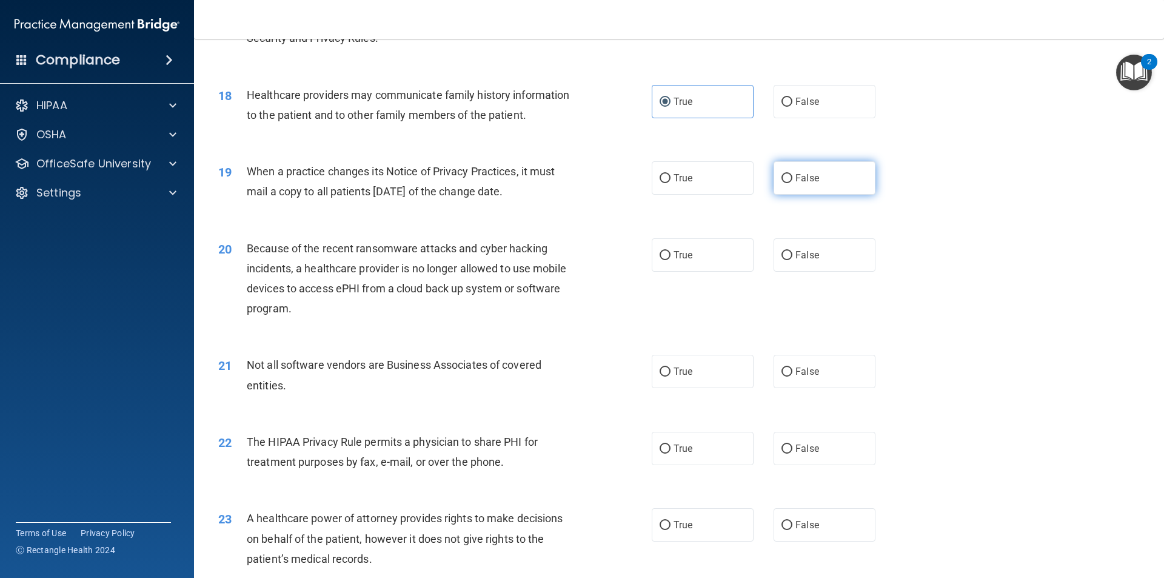
radio input "true"
drag, startPoint x: 838, startPoint y: 250, endPoint x: 830, endPoint y: 248, distance: 8.7
click at [836, 250] on label "False" at bounding box center [824, 254] width 102 height 33
click at [792, 251] on input "False" at bounding box center [786, 255] width 11 height 9
radio input "true"
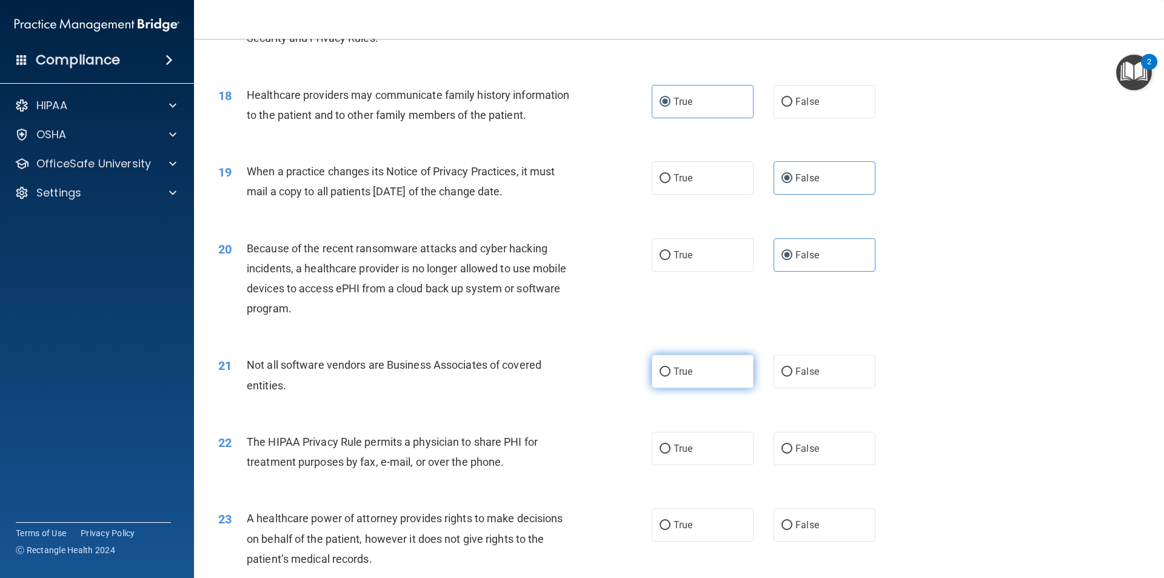
click at [661, 373] on input "True" at bounding box center [664, 371] width 11 height 9
radio input "true"
click at [678, 433] on label "True" at bounding box center [703, 448] width 102 height 33
click at [670, 444] on input "True" at bounding box center [664, 448] width 11 height 9
radio input "true"
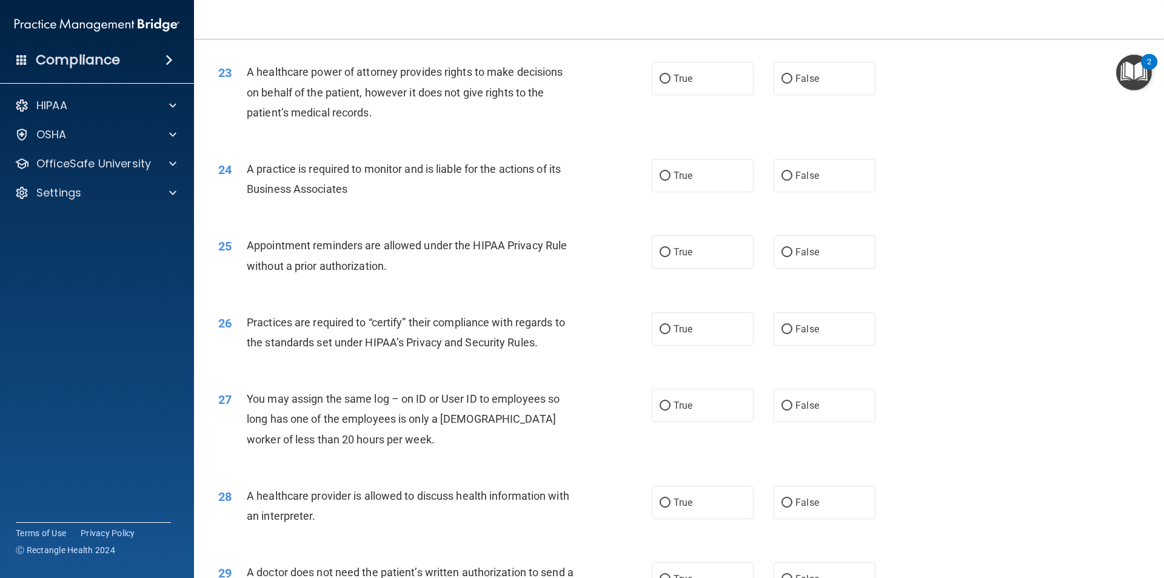
scroll to position [2000, 0]
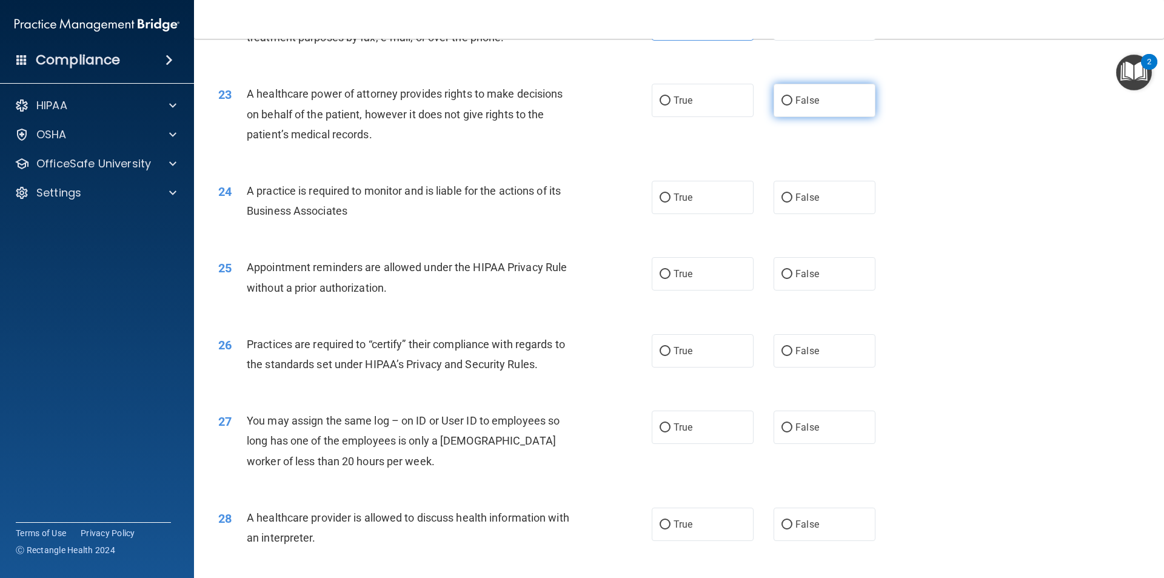
drag, startPoint x: 787, startPoint y: 48, endPoint x: 796, endPoint y: 84, distance: 36.8
click at [789, 55] on div "22 The HIPAA Privacy Rule permits a physician to share PHI for treatment purpos…" at bounding box center [678, 30] width 939 height 76
click at [796, 84] on label "False" at bounding box center [824, 100] width 102 height 33
click at [792, 96] on input "False" at bounding box center [786, 100] width 11 height 9
radio input "true"
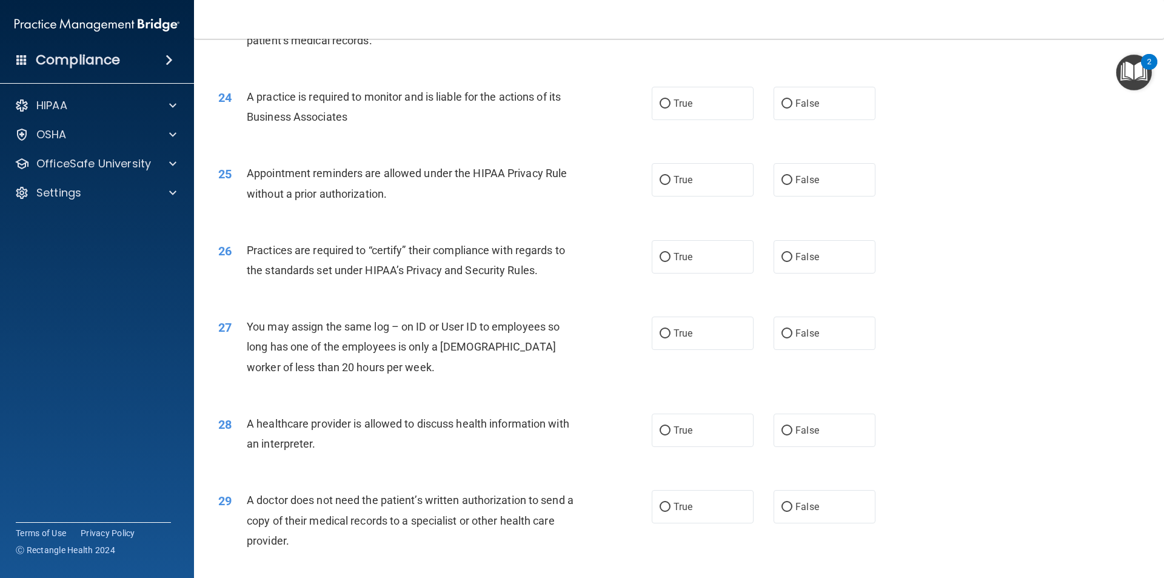
scroll to position [2121, 0]
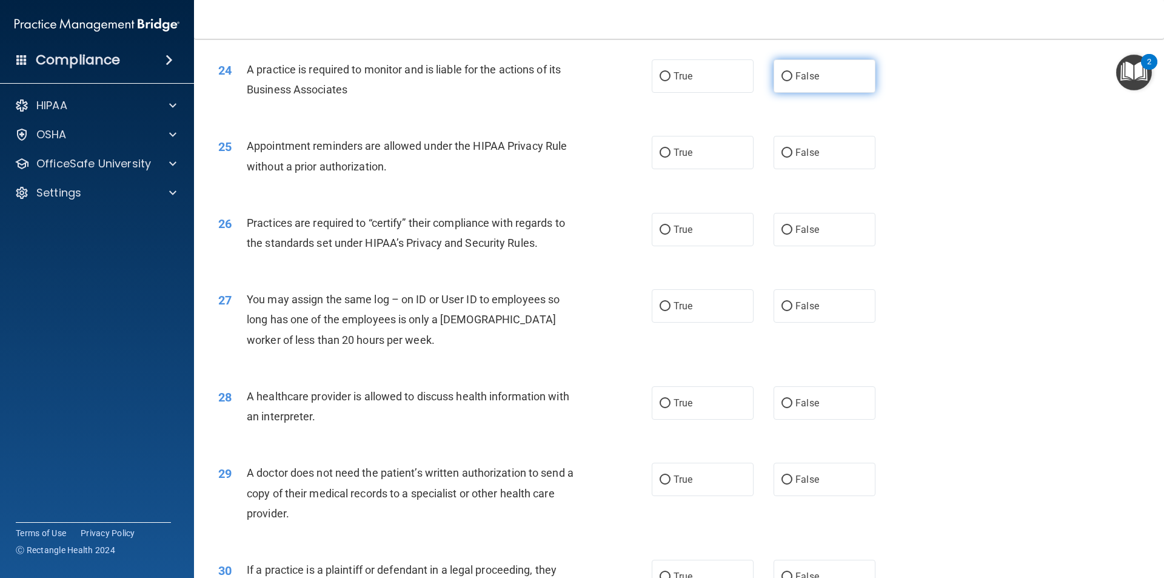
click at [830, 81] on label "False" at bounding box center [824, 75] width 102 height 33
click at [792, 81] on input "False" at bounding box center [786, 76] width 11 height 9
radio input "true"
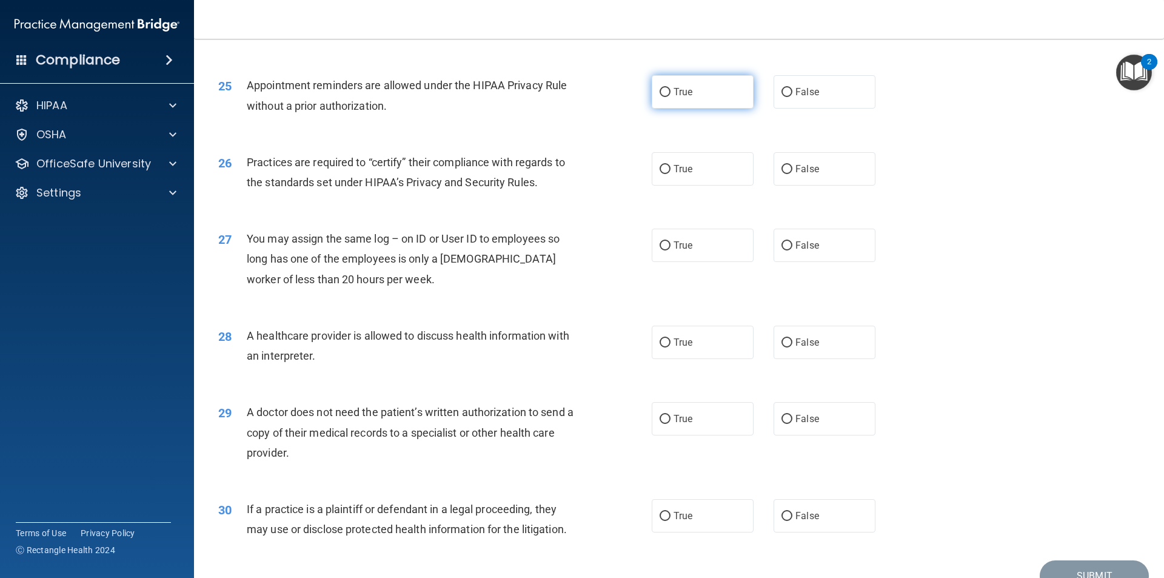
click at [652, 101] on label "True" at bounding box center [703, 91] width 102 height 33
click at [659, 97] on input "True" at bounding box center [664, 92] width 11 height 9
radio input "true"
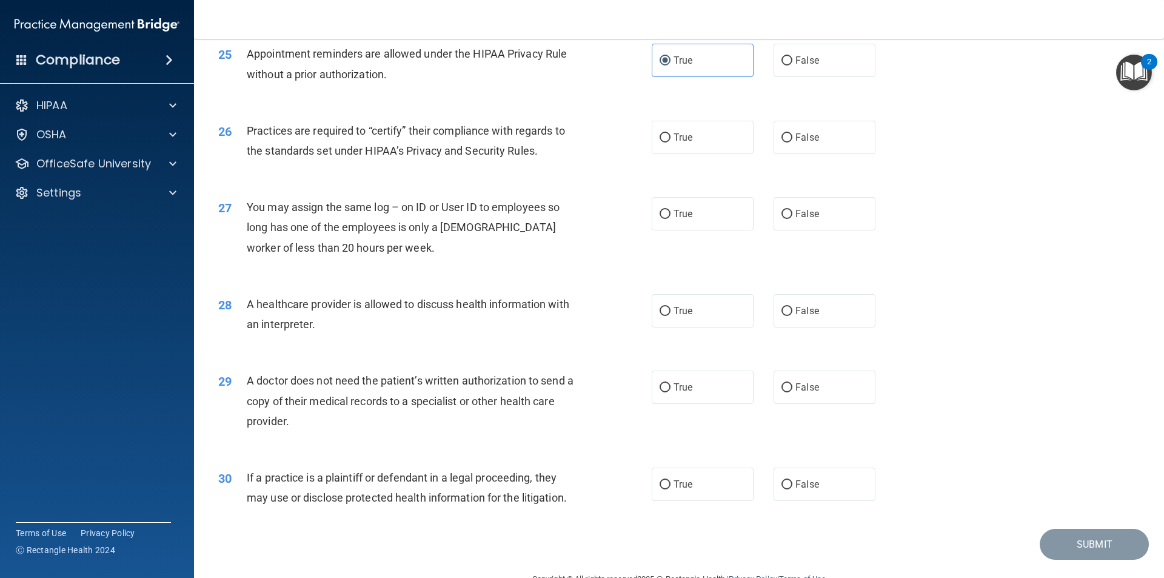
scroll to position [2243, 0]
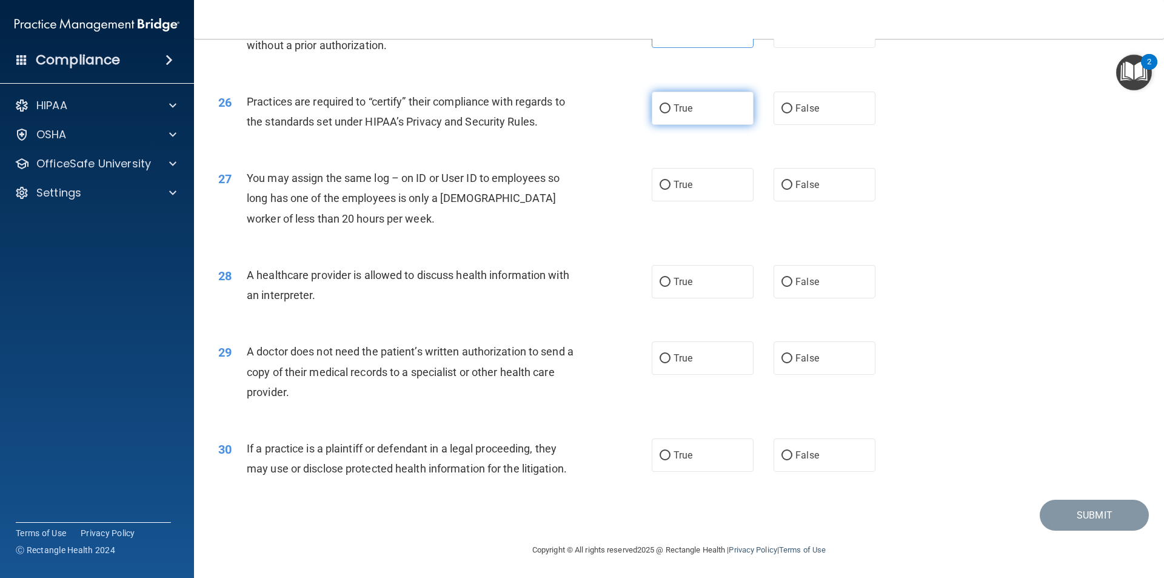
click at [659, 105] on input "True" at bounding box center [664, 108] width 11 height 9
radio input "true"
click at [767, 181] on div "True False" at bounding box center [774, 183] width 244 height 33
click at [781, 181] on input "False" at bounding box center [786, 183] width 11 height 9
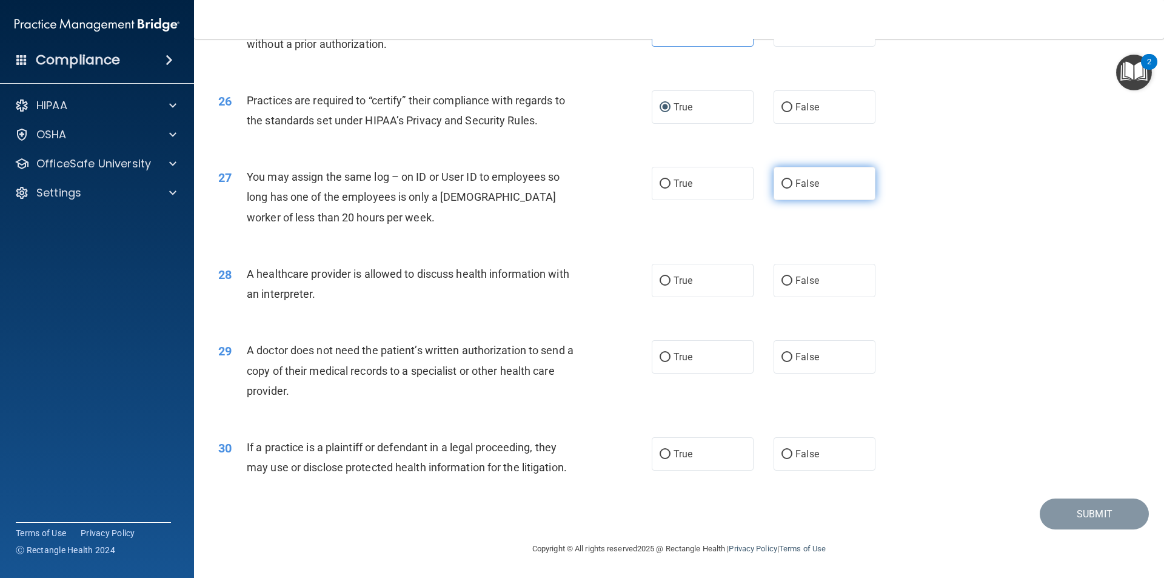
radio input "true"
click at [679, 278] on span "True" at bounding box center [682, 281] width 19 height 12
click at [670, 278] on input "True" at bounding box center [664, 280] width 11 height 9
radio input "true"
click at [691, 345] on label "True" at bounding box center [703, 356] width 102 height 33
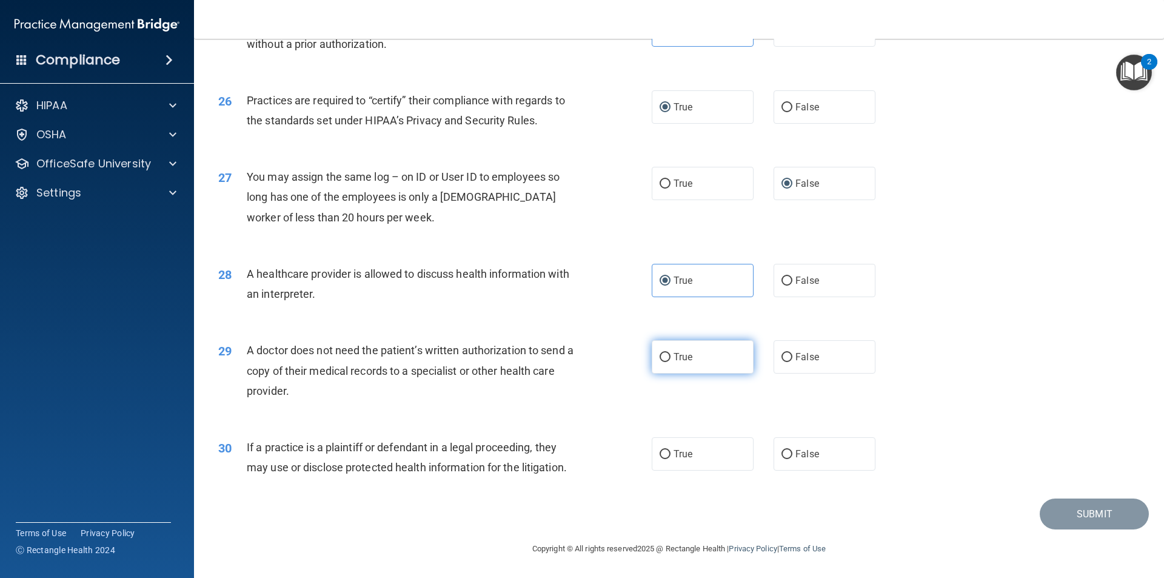
click at [670, 353] on input "True" at bounding box center [664, 357] width 11 height 9
radio input "true"
drag, startPoint x: 827, startPoint y: 491, endPoint x: 821, endPoint y: 475, distance: 16.9
click at [827, 489] on div "30 If a practice is a plaintiff or defendant in a legal proceeding, they may us…" at bounding box center [678, 460] width 939 height 76
click at [820, 457] on label "False" at bounding box center [824, 453] width 102 height 33
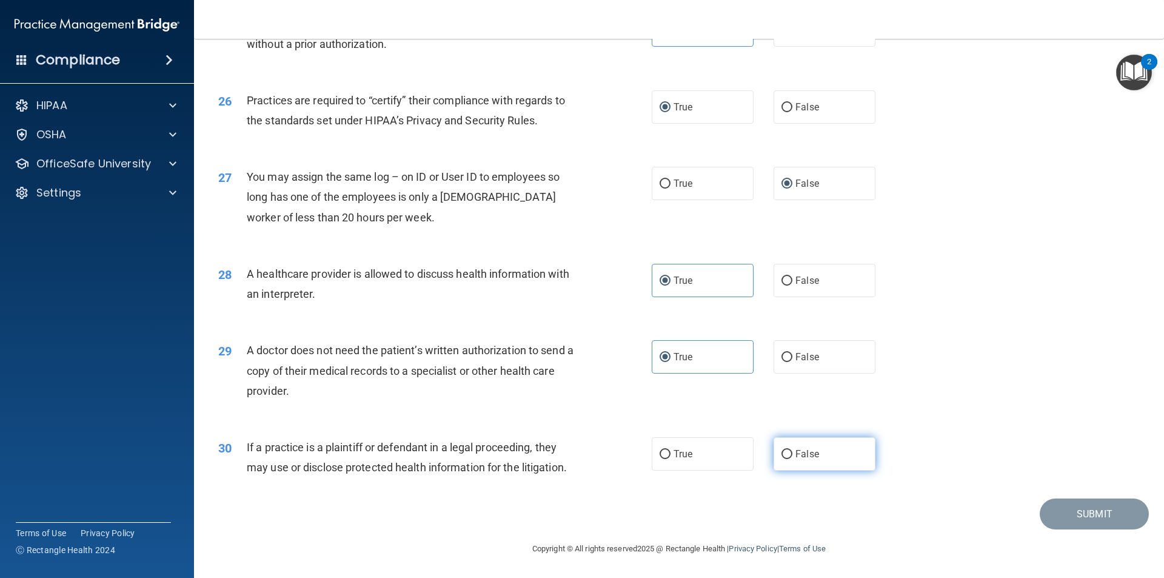
click at [792, 457] on input "False" at bounding box center [786, 454] width 11 height 9
radio input "true"
click at [1044, 513] on button "Submit" at bounding box center [1093, 513] width 109 height 31
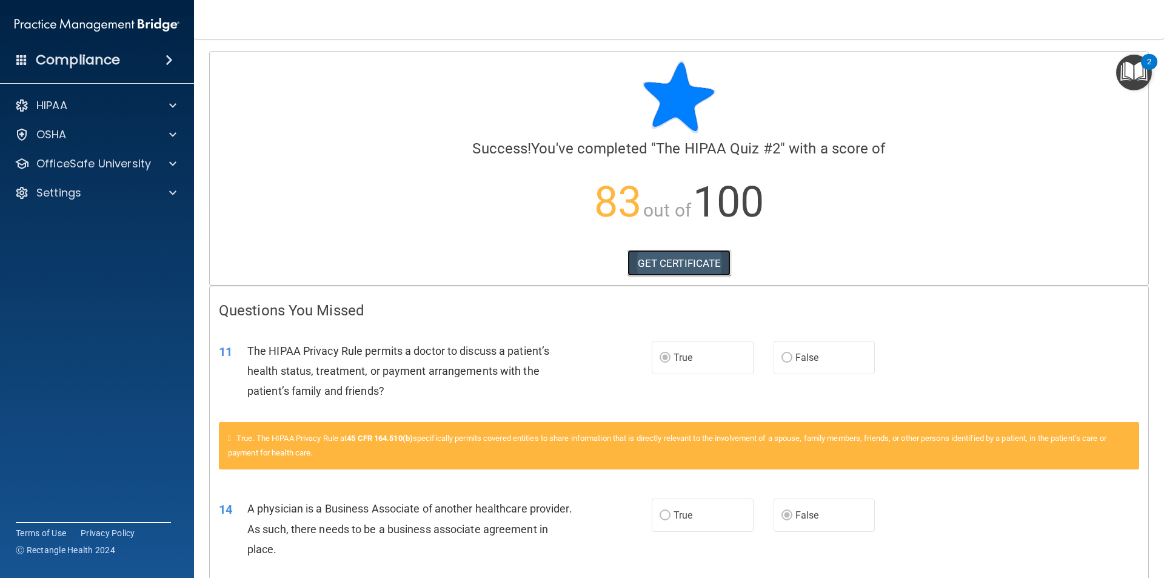
click at [645, 263] on link "GET CERTIFICATE" at bounding box center [679, 263] width 104 height 27
click at [162, 158] on div at bounding box center [171, 163] width 30 height 15
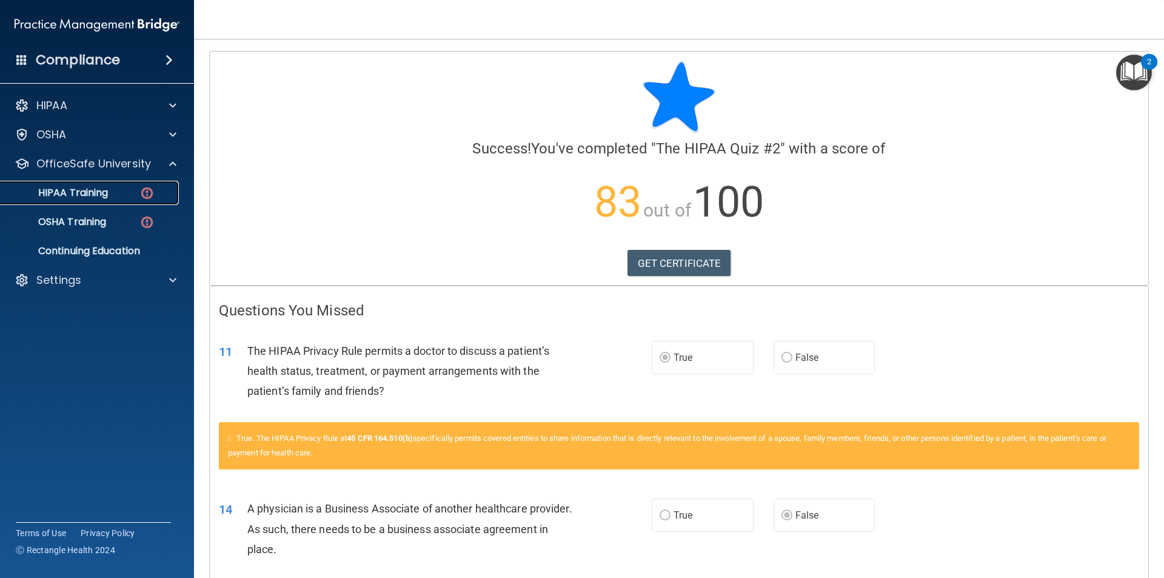
click at [129, 188] on div "HIPAA Training" at bounding box center [90, 193] width 165 height 12
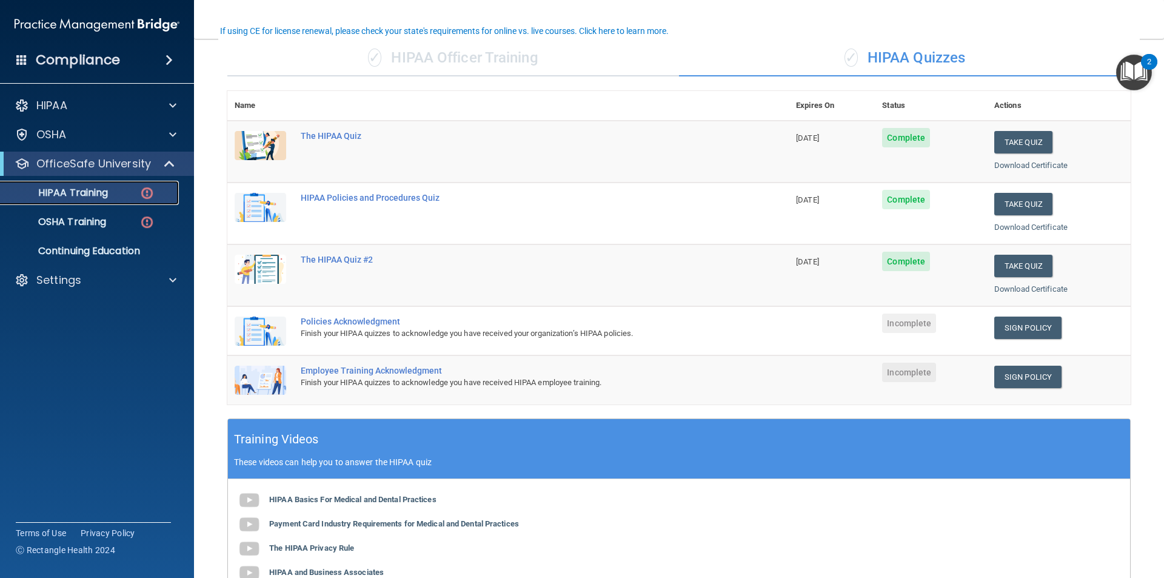
scroll to position [121, 0]
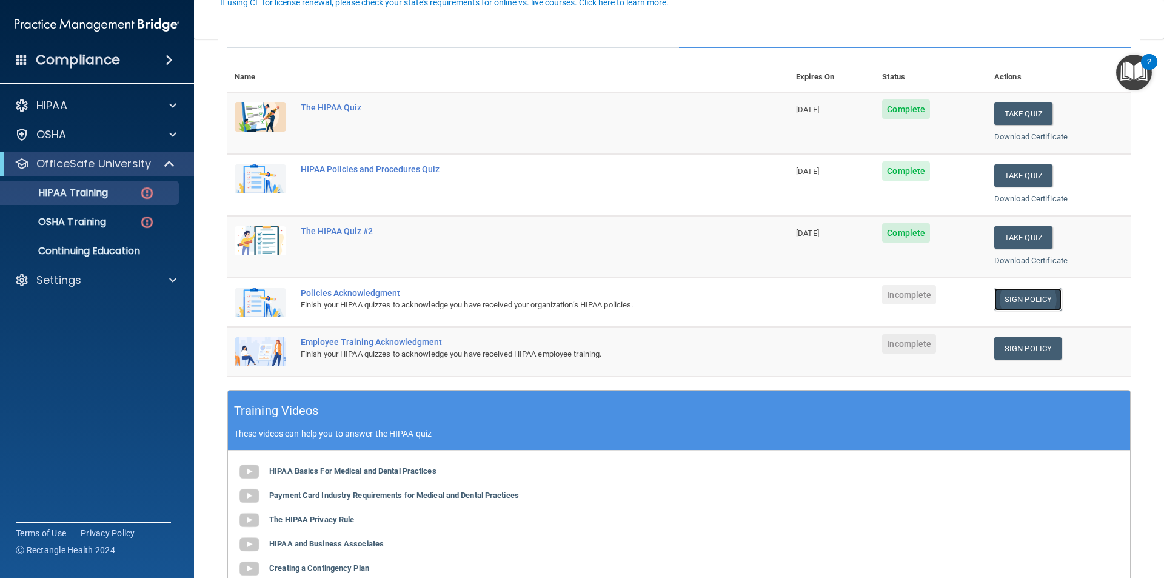
click at [1001, 295] on link "Sign Policy" at bounding box center [1027, 299] width 67 height 22
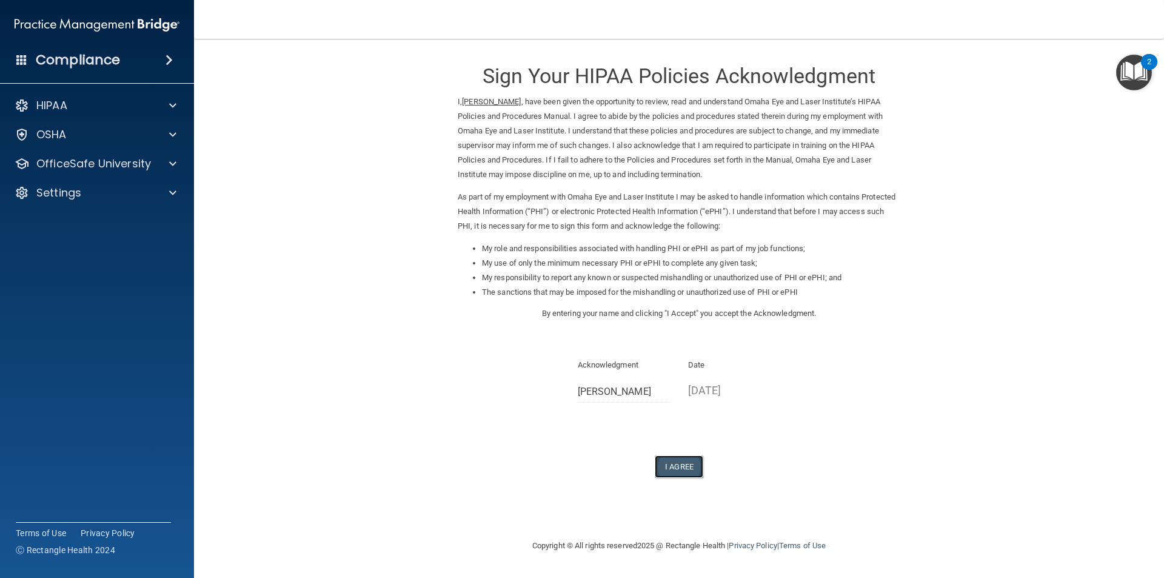
click at [681, 463] on button "I Agree" at bounding box center [679, 466] width 48 height 22
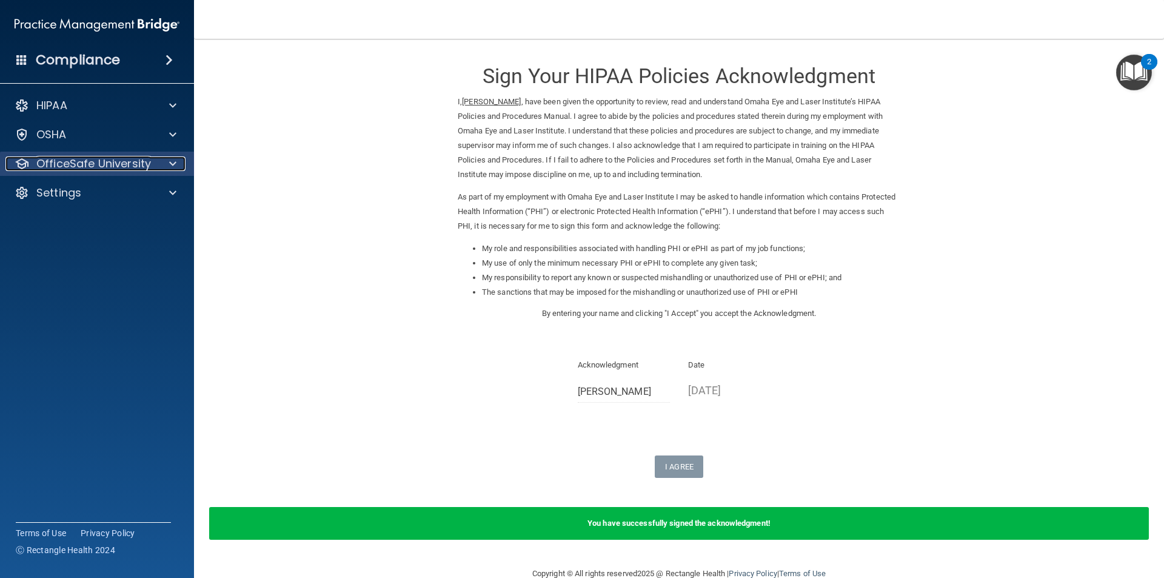
click at [105, 156] on p "OfficeSafe University" at bounding box center [93, 163] width 115 height 15
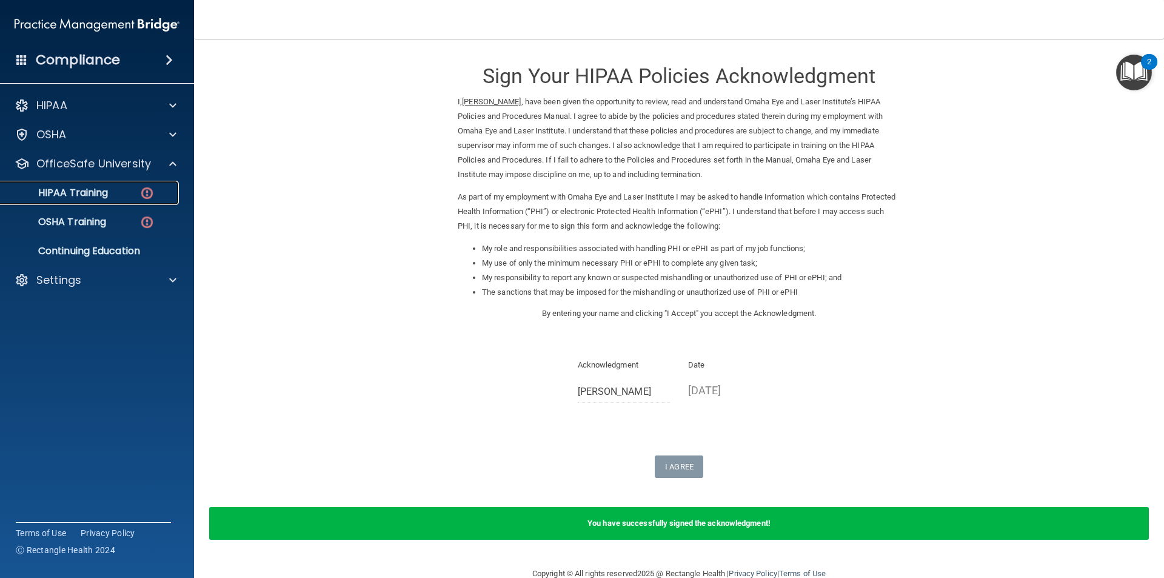
click at [95, 198] on p "HIPAA Training" at bounding box center [58, 193] width 100 height 12
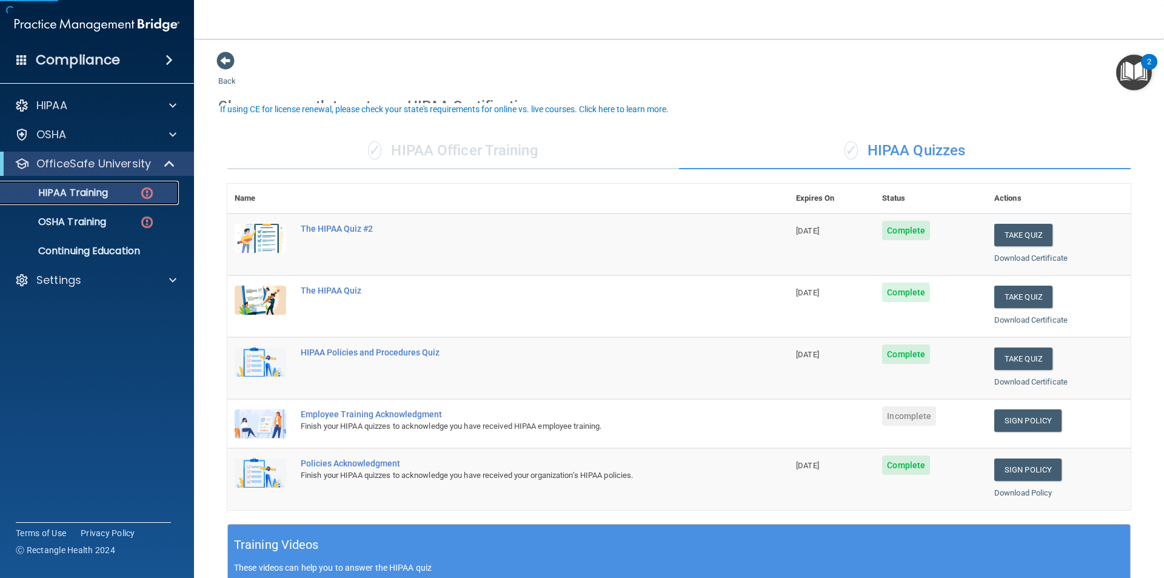
scroll to position [61, 0]
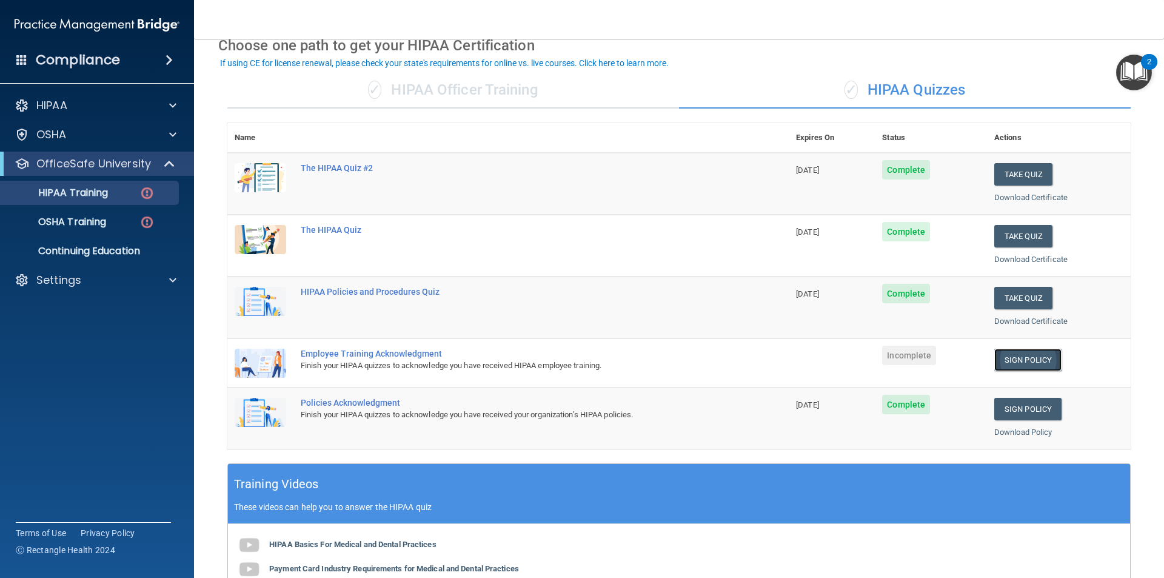
click at [995, 364] on link "Sign Policy" at bounding box center [1027, 360] width 67 height 22
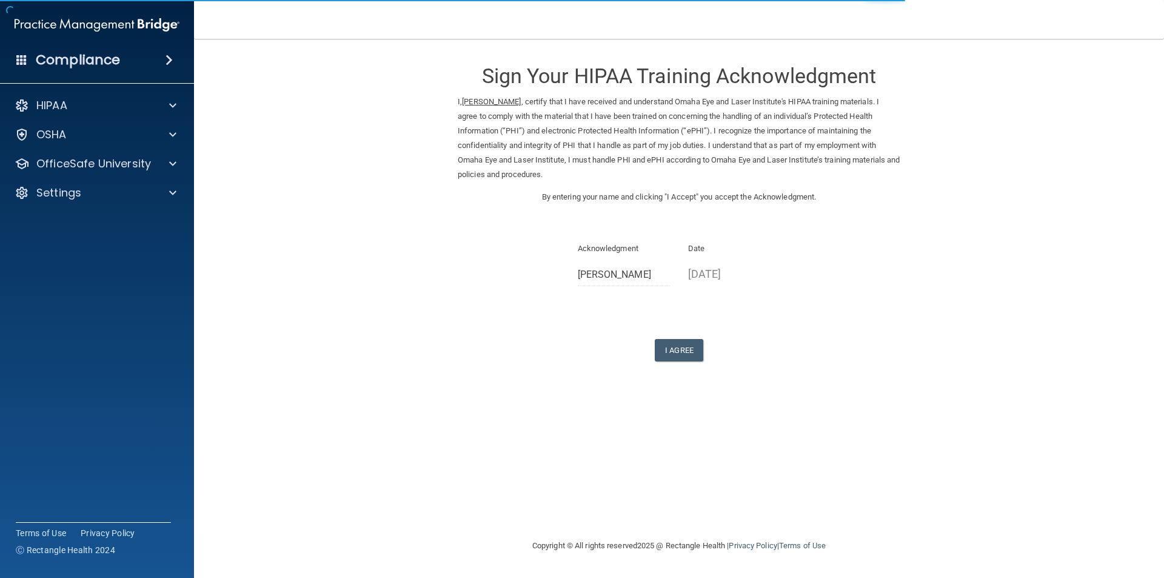
click at [699, 329] on div "Sign Your HIPAA Training Acknowledgment I, Mariah Rios , certify that I have re…" at bounding box center [679, 206] width 442 height 310
click at [665, 351] on button "I Agree" at bounding box center [679, 350] width 48 height 22
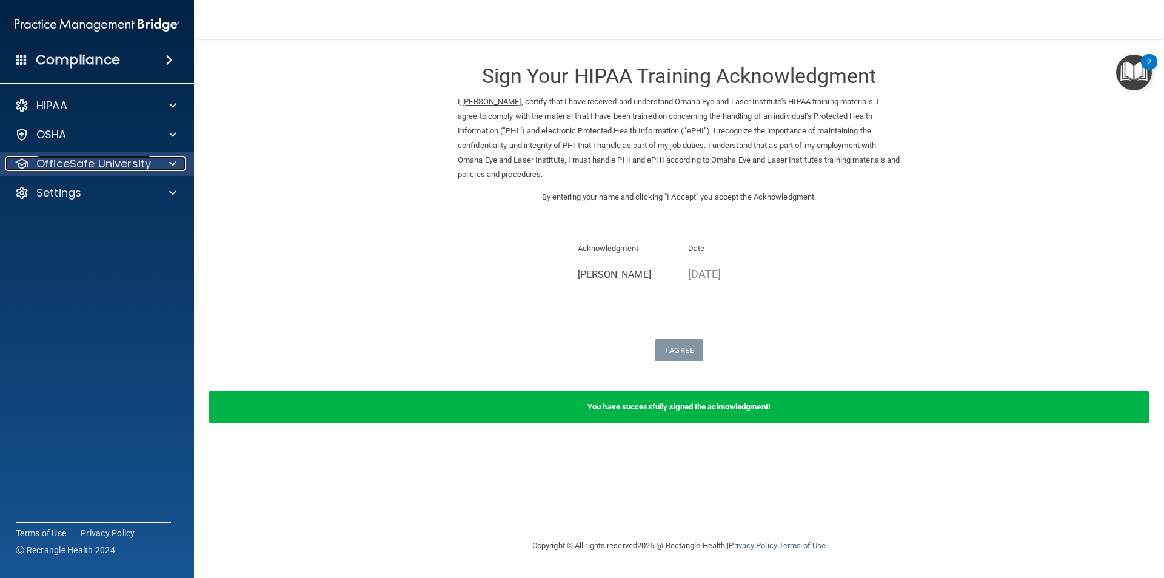
click at [136, 166] on p "OfficeSafe University" at bounding box center [93, 163] width 115 height 15
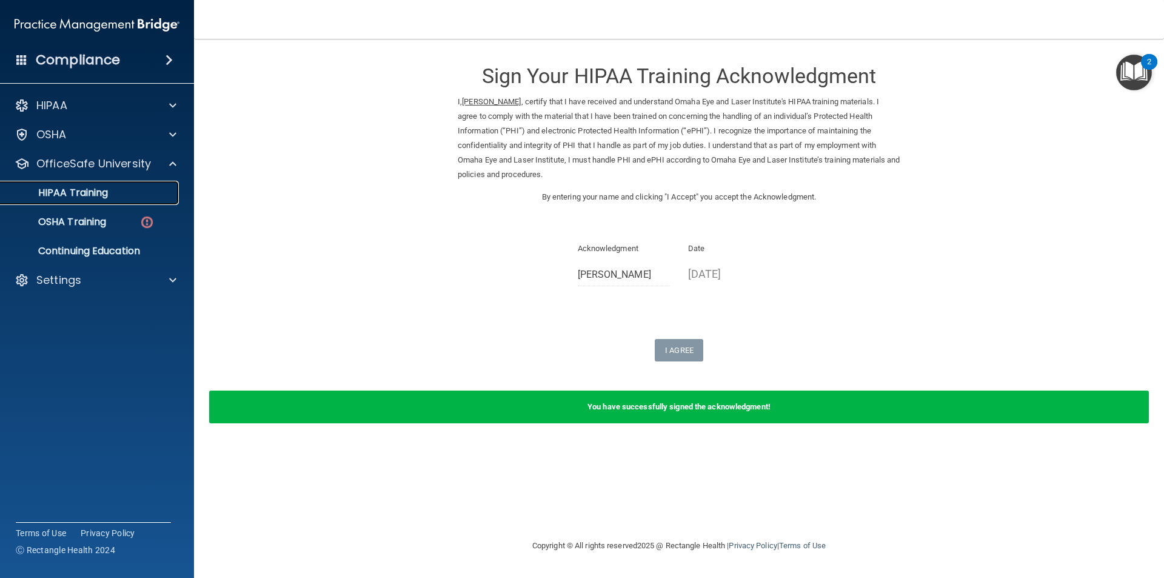
click at [121, 187] on div "HIPAA Training" at bounding box center [90, 193] width 165 height 12
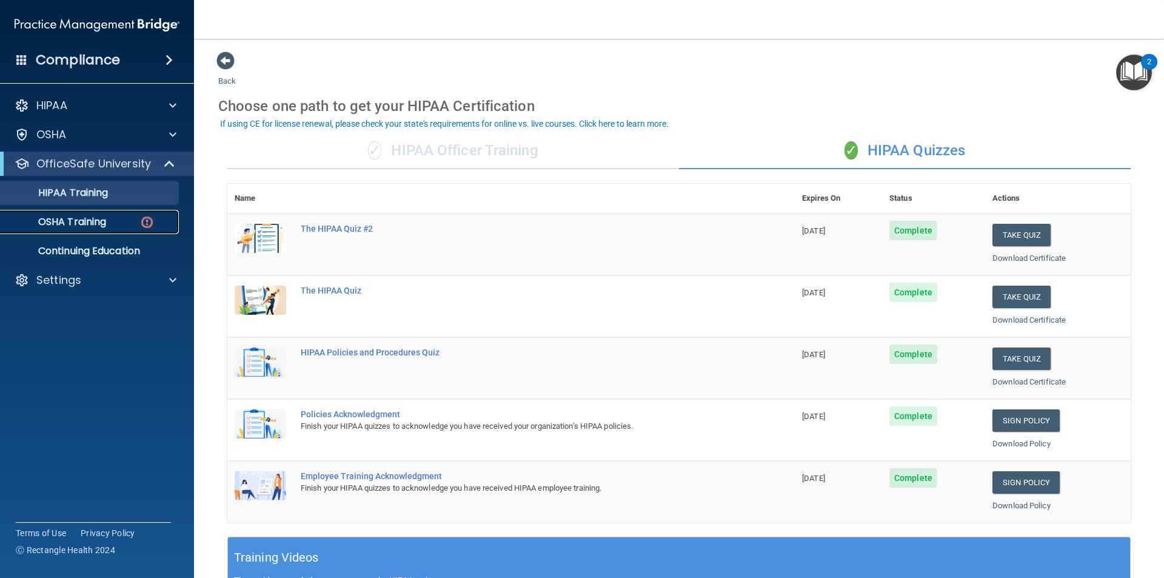
click at [69, 227] on p "OSHA Training" at bounding box center [57, 222] width 98 height 12
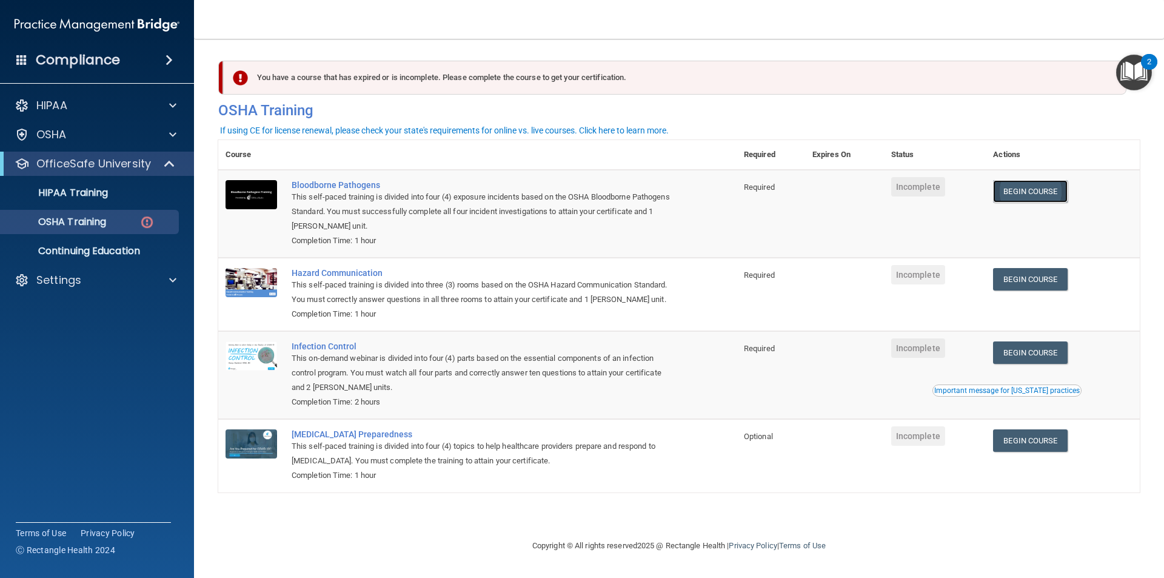
click at [1013, 196] on link "Begin Course" at bounding box center [1030, 191] width 74 height 22
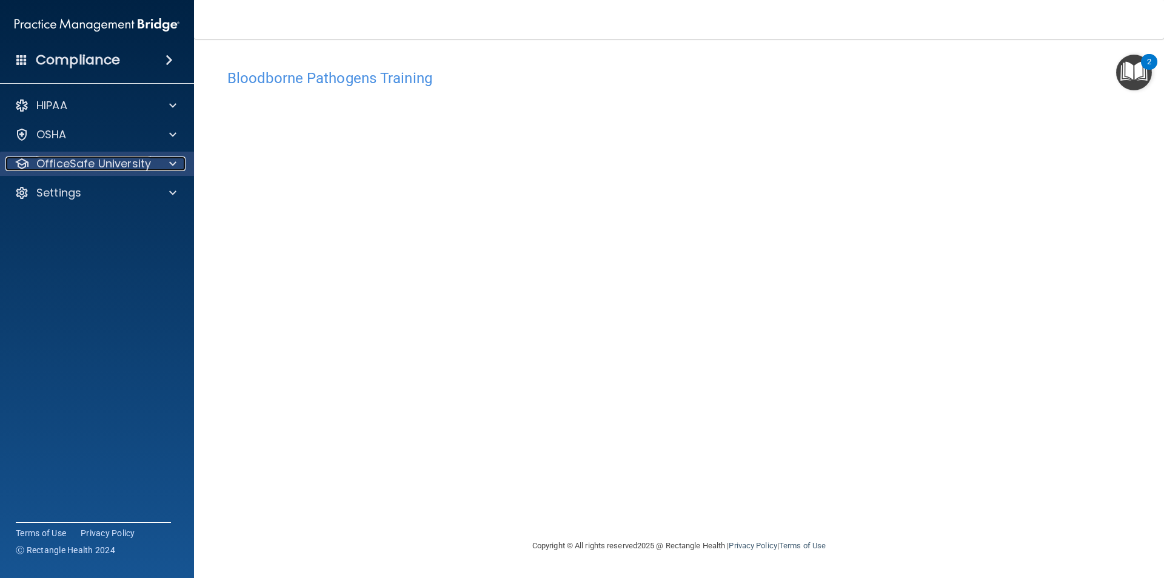
click at [88, 162] on p "OfficeSafe University" at bounding box center [93, 163] width 115 height 15
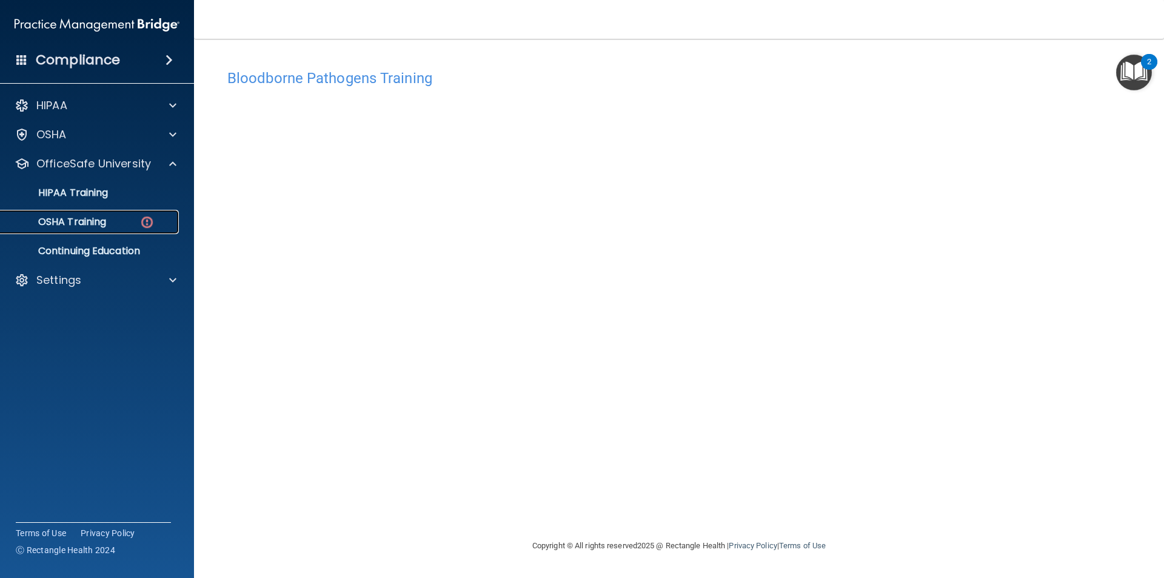
click at [93, 225] on p "OSHA Training" at bounding box center [57, 222] width 98 height 12
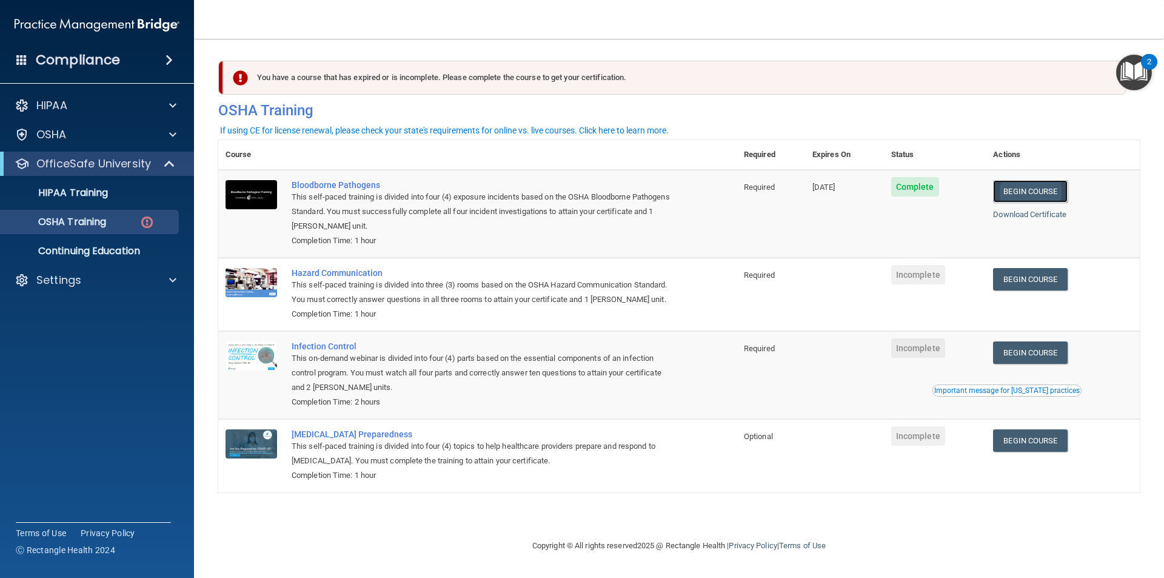
click at [1041, 193] on link "Begin Course" at bounding box center [1030, 191] width 74 height 22
click at [1027, 276] on link "Begin Course" at bounding box center [1030, 279] width 74 height 22
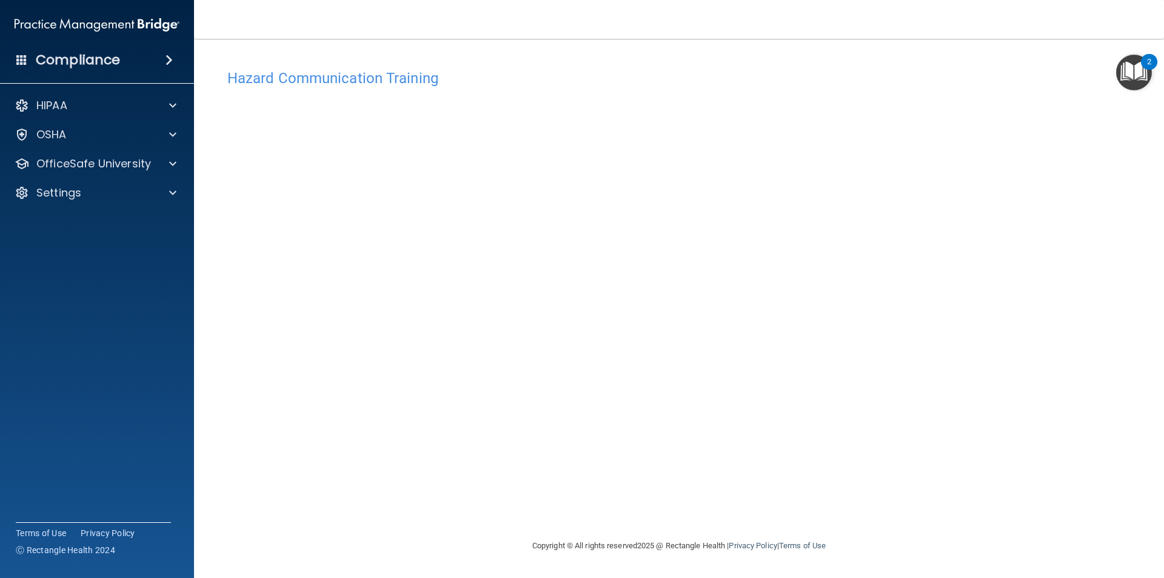
click at [226, 492] on div "Hazard Communication Training This course doesn’t expire until . Are you sure y…" at bounding box center [678, 300] width 921 height 475
click at [172, 162] on span at bounding box center [172, 163] width 7 height 15
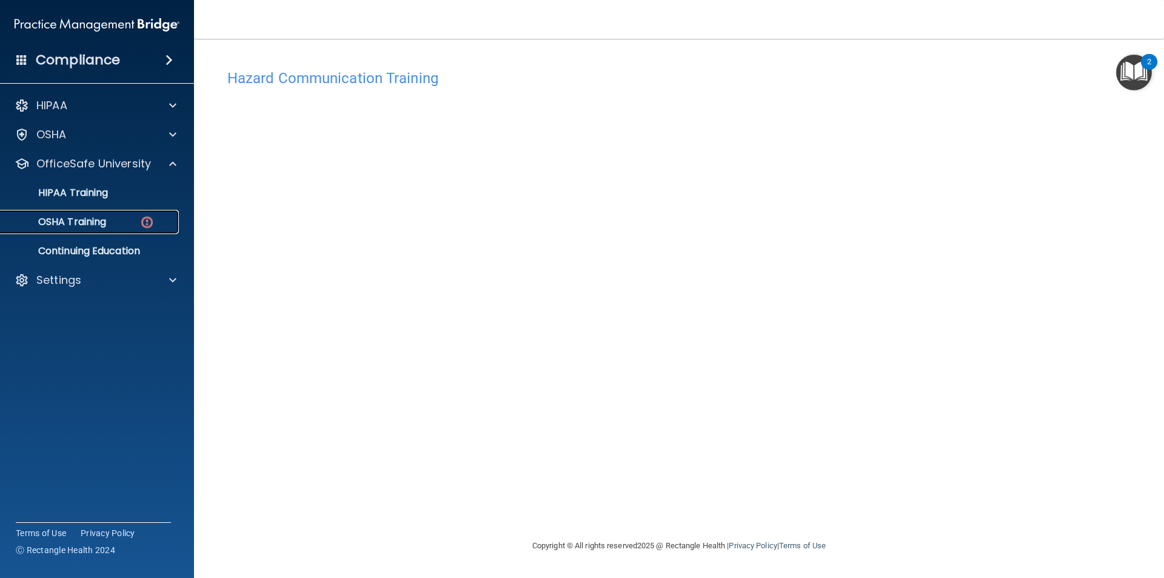
click at [122, 219] on div "OSHA Training" at bounding box center [90, 222] width 165 height 12
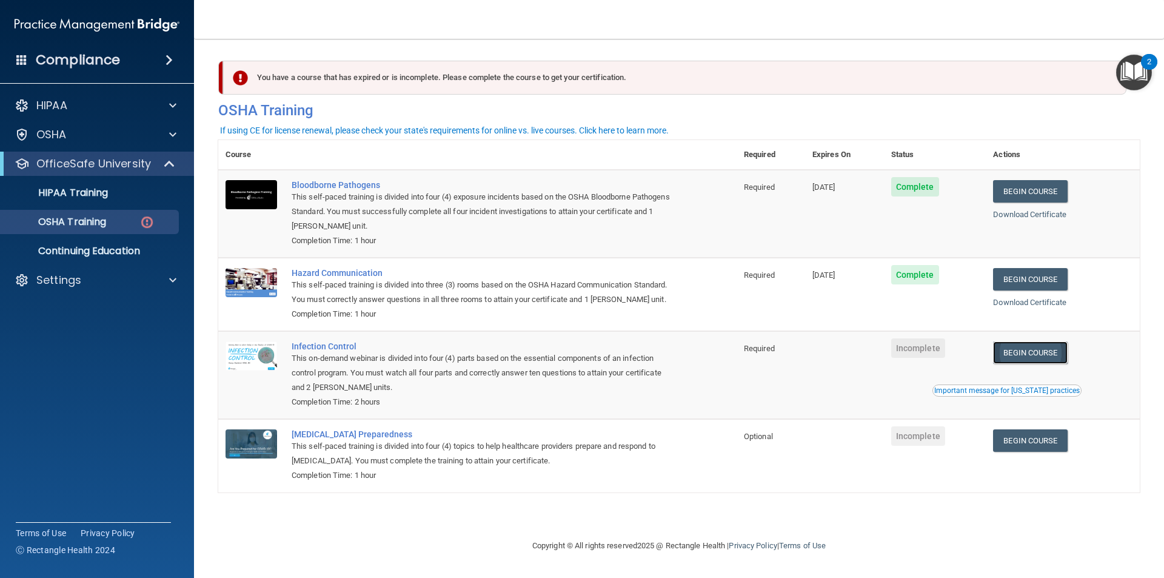
click at [1027, 354] on link "Begin Course" at bounding box center [1030, 352] width 74 height 22
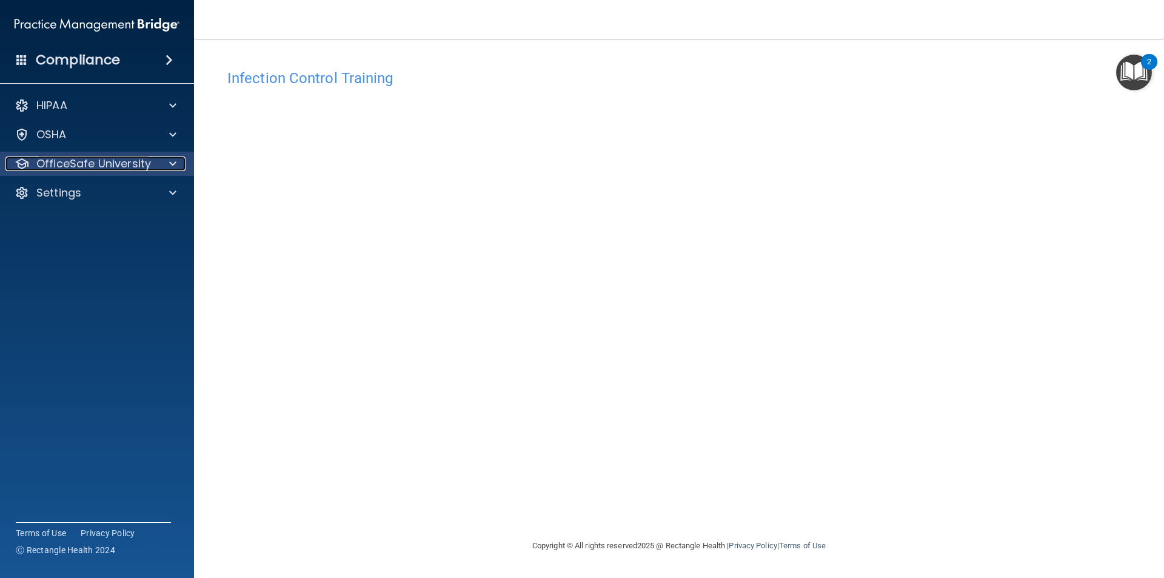
click at [168, 166] on div at bounding box center [171, 163] width 30 height 15
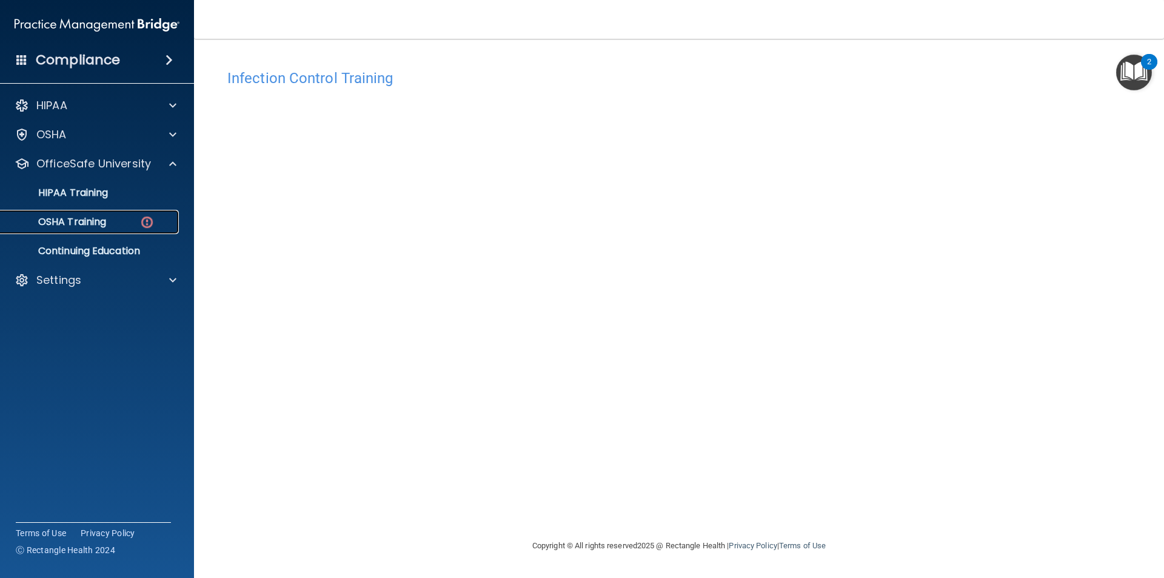
click at [108, 222] on div "OSHA Training" at bounding box center [90, 222] width 165 height 12
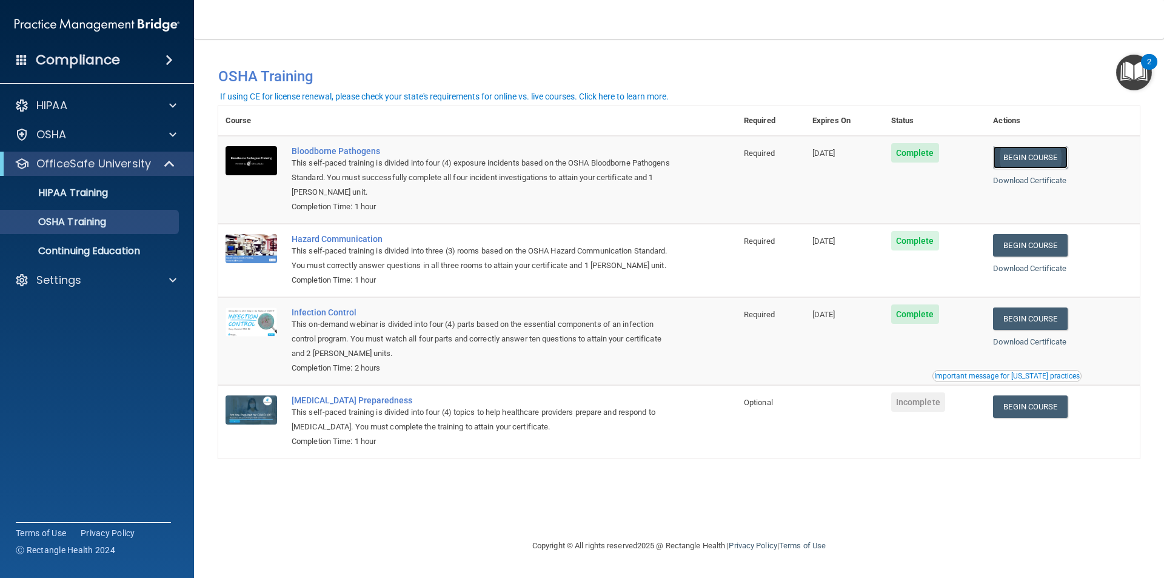
click at [1038, 162] on link "Begin Course" at bounding box center [1030, 157] width 74 height 22
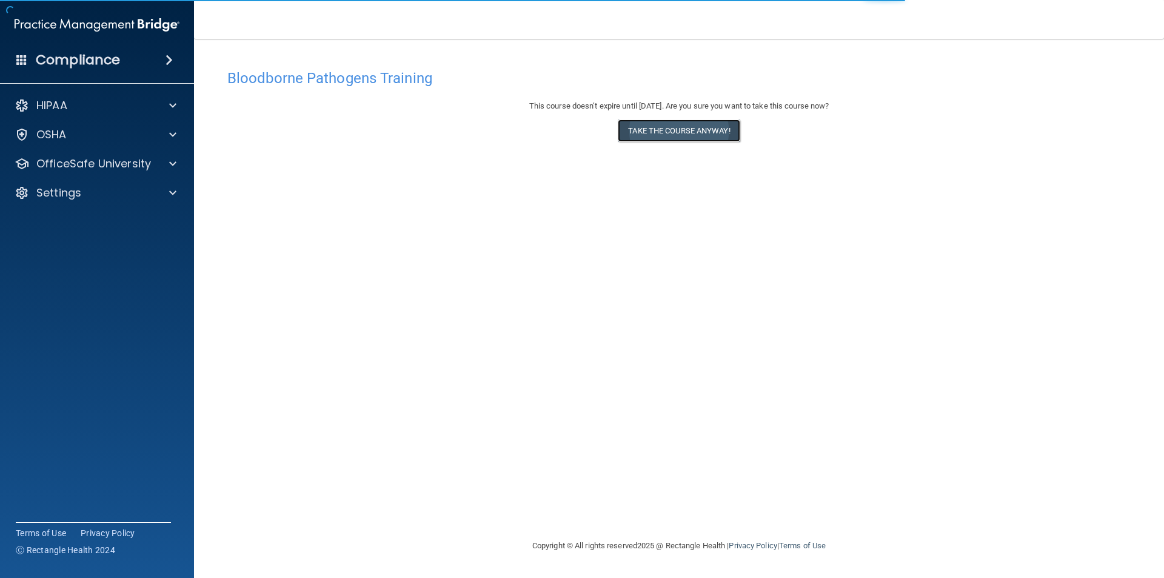
click at [684, 133] on button "Take the course anyway!" at bounding box center [679, 130] width 122 height 22
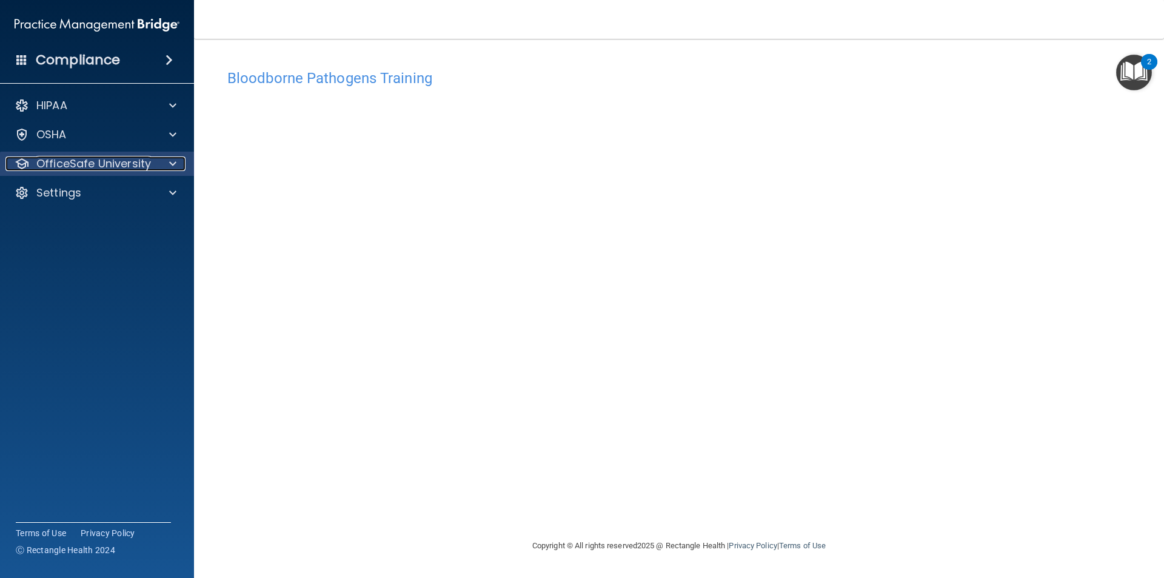
click at [150, 164] on div "OfficeSafe University" at bounding box center [80, 163] width 150 height 15
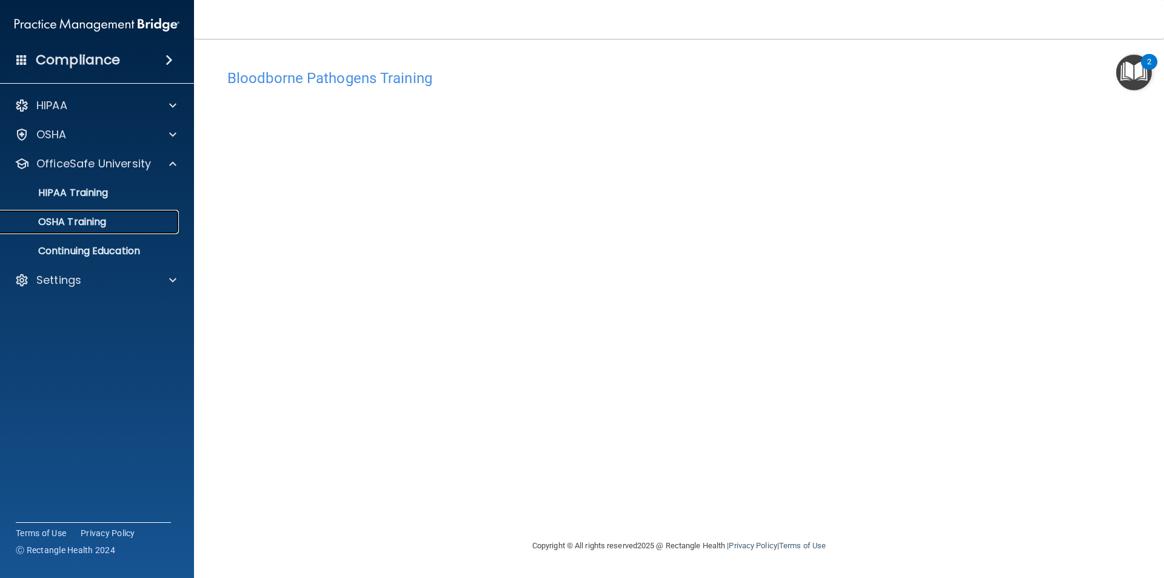
click at [149, 214] on link "OSHA Training" at bounding box center [83, 222] width 191 height 24
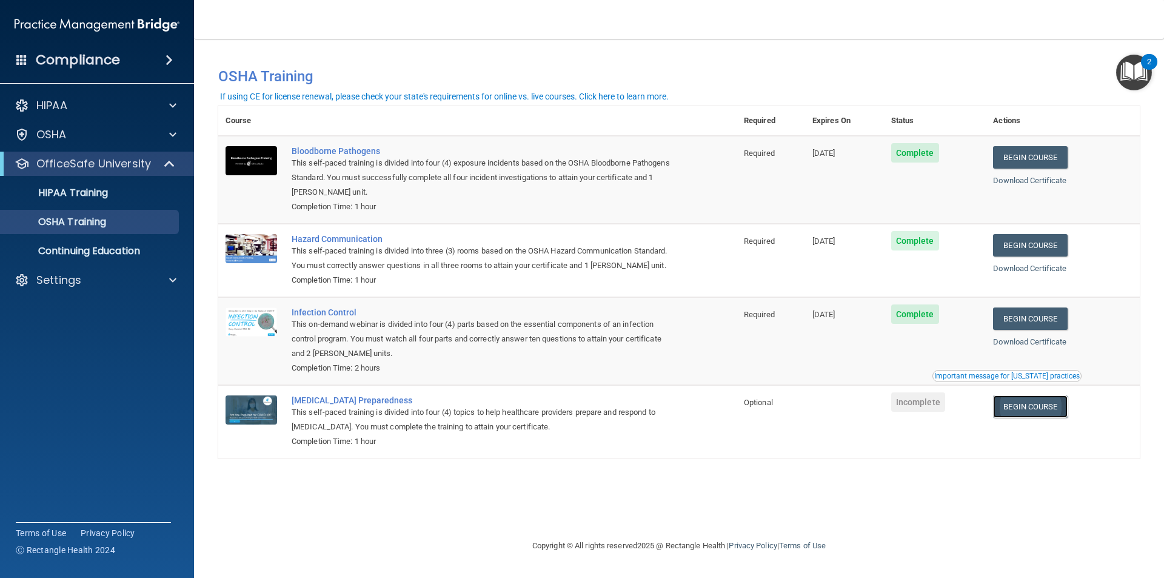
click at [1032, 402] on link "Begin Course" at bounding box center [1030, 406] width 74 height 22
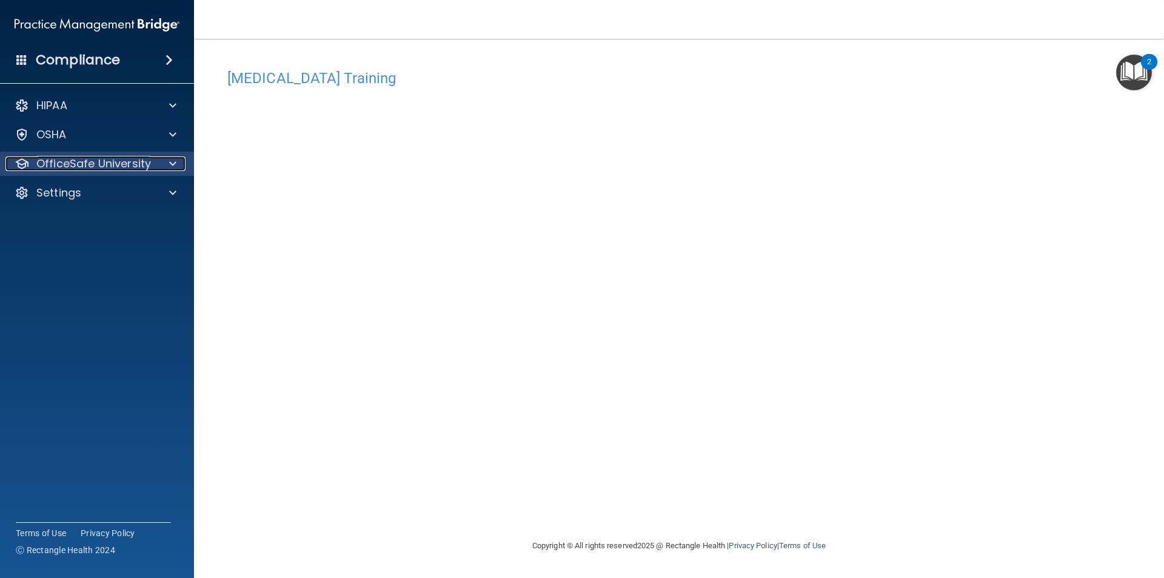
click at [144, 159] on p "OfficeSafe University" at bounding box center [93, 163] width 115 height 15
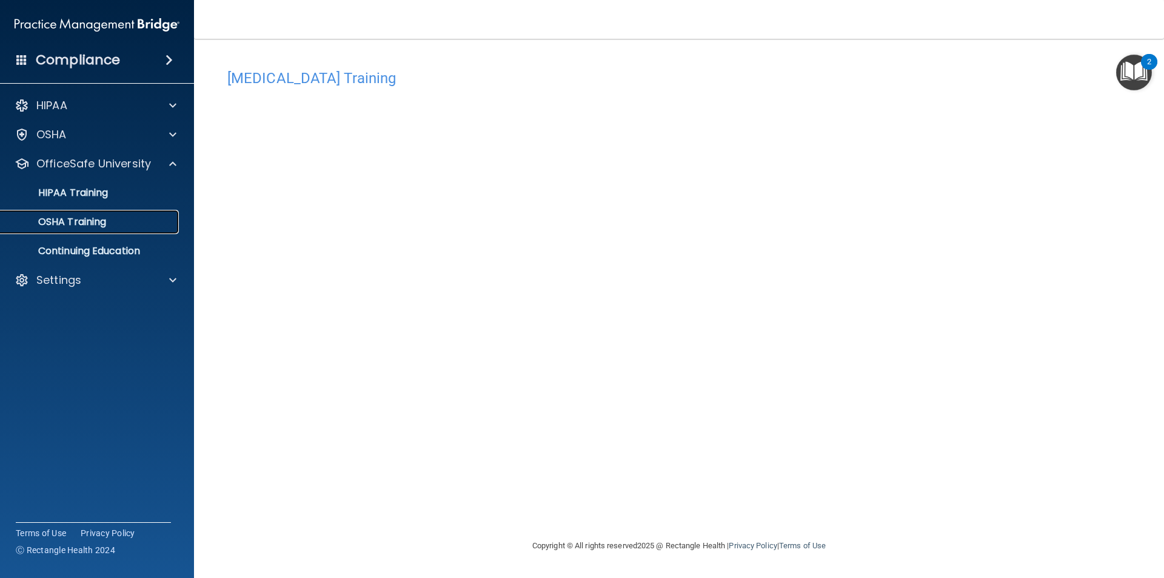
click at [127, 215] on link "OSHA Training" at bounding box center [83, 222] width 191 height 24
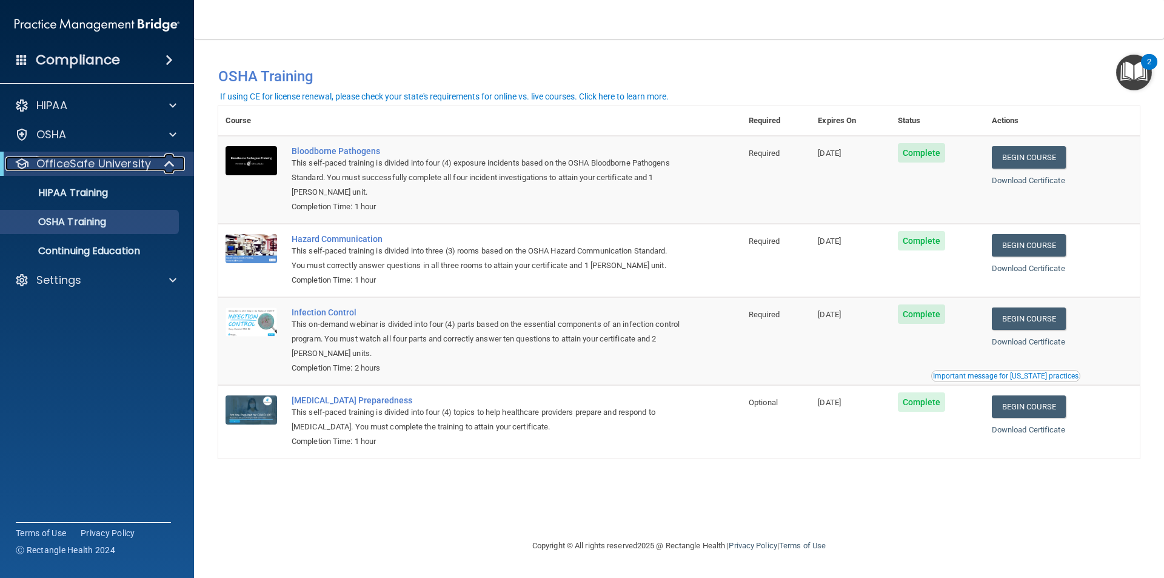
click at [172, 161] on span at bounding box center [170, 163] width 10 height 15
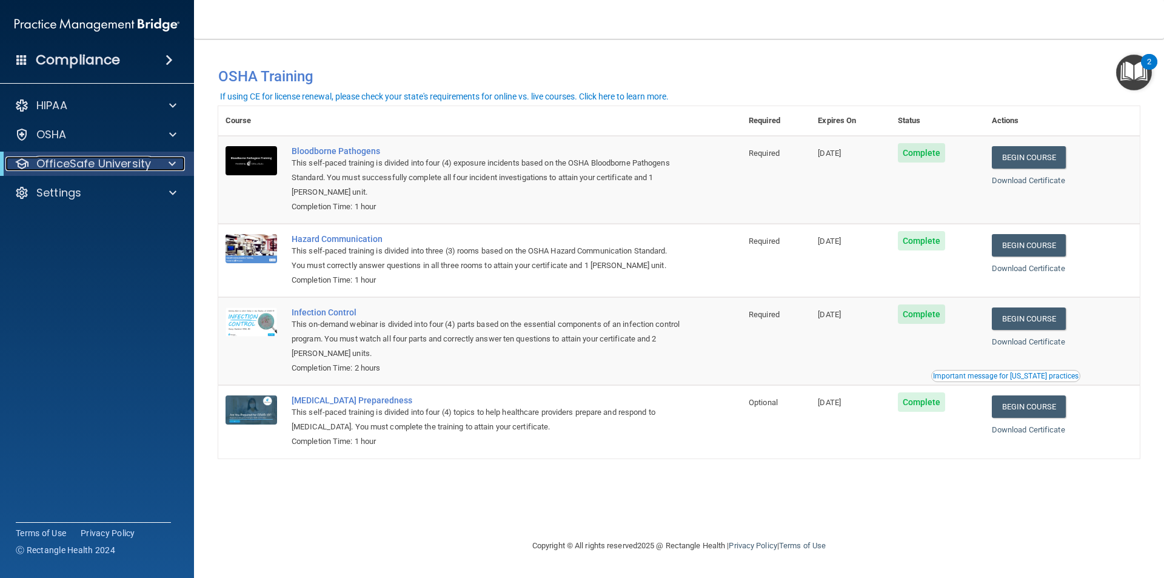
click at [168, 159] on span at bounding box center [171, 163] width 7 height 15
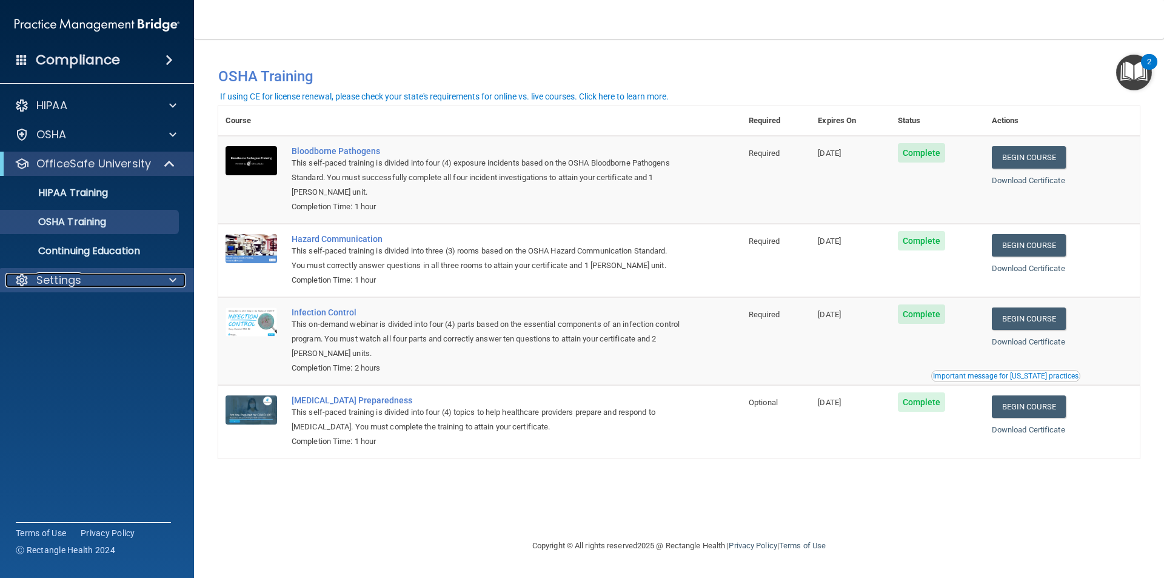
click at [138, 279] on div "Settings" at bounding box center [80, 280] width 150 height 15
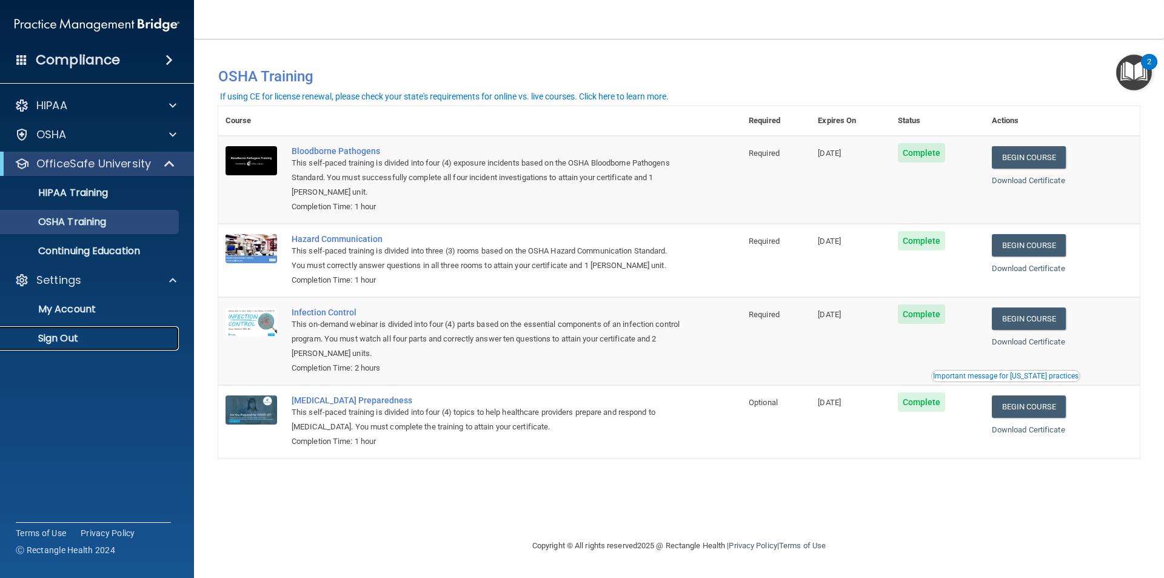
click at [77, 333] on p "Sign Out" at bounding box center [90, 338] width 165 height 12
